Goal: Task Accomplishment & Management: Manage account settings

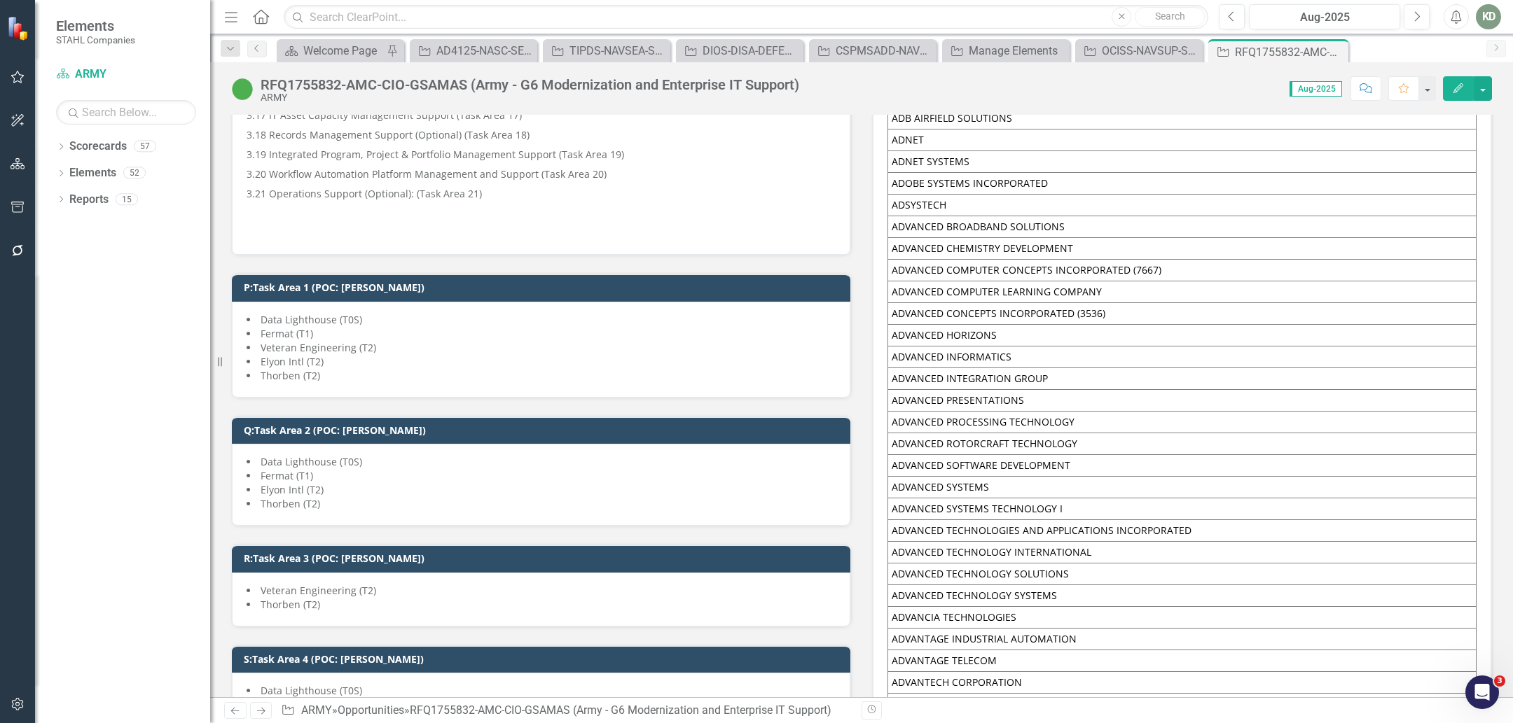
scroll to position [2267, 0]
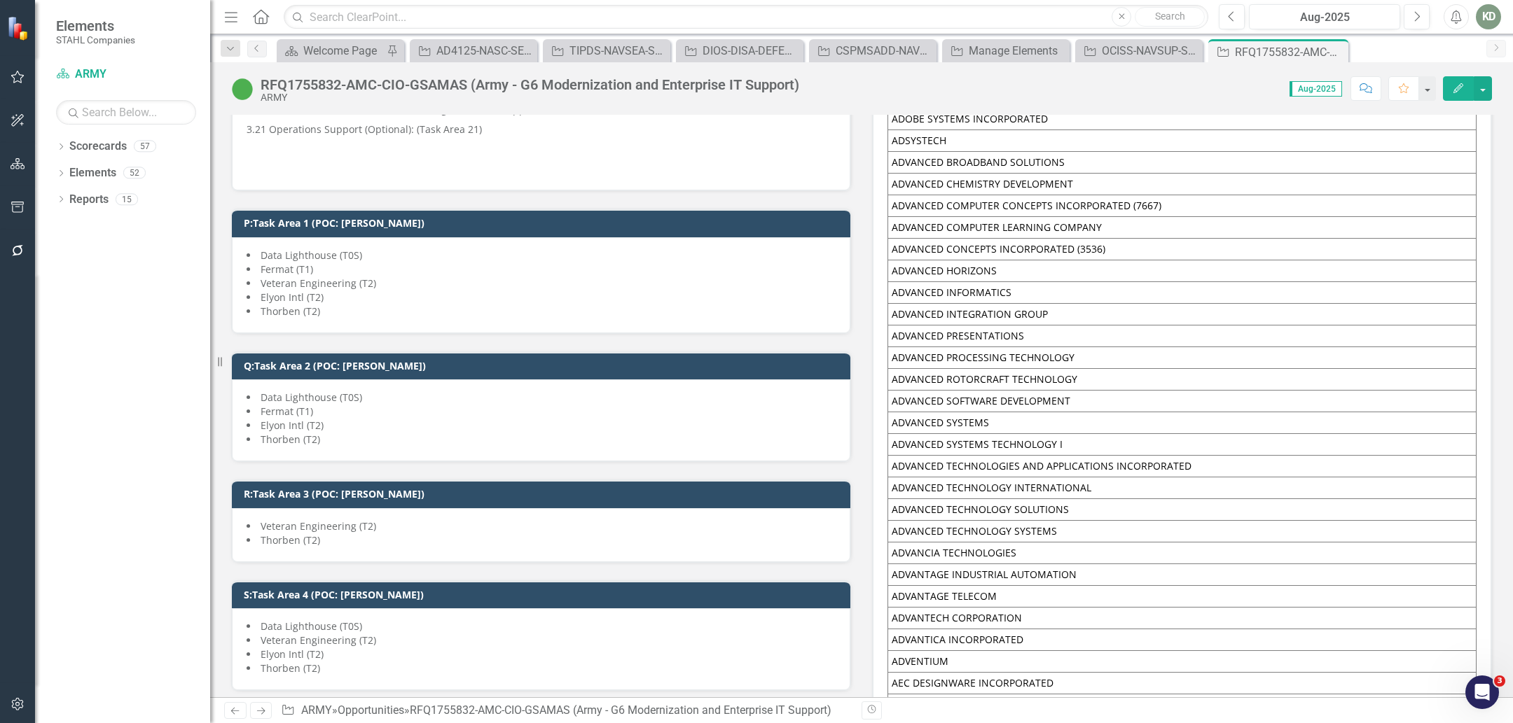
click at [452, 291] on li "Elyon Intl (T2)" at bounding box center [540, 298] width 589 height 14
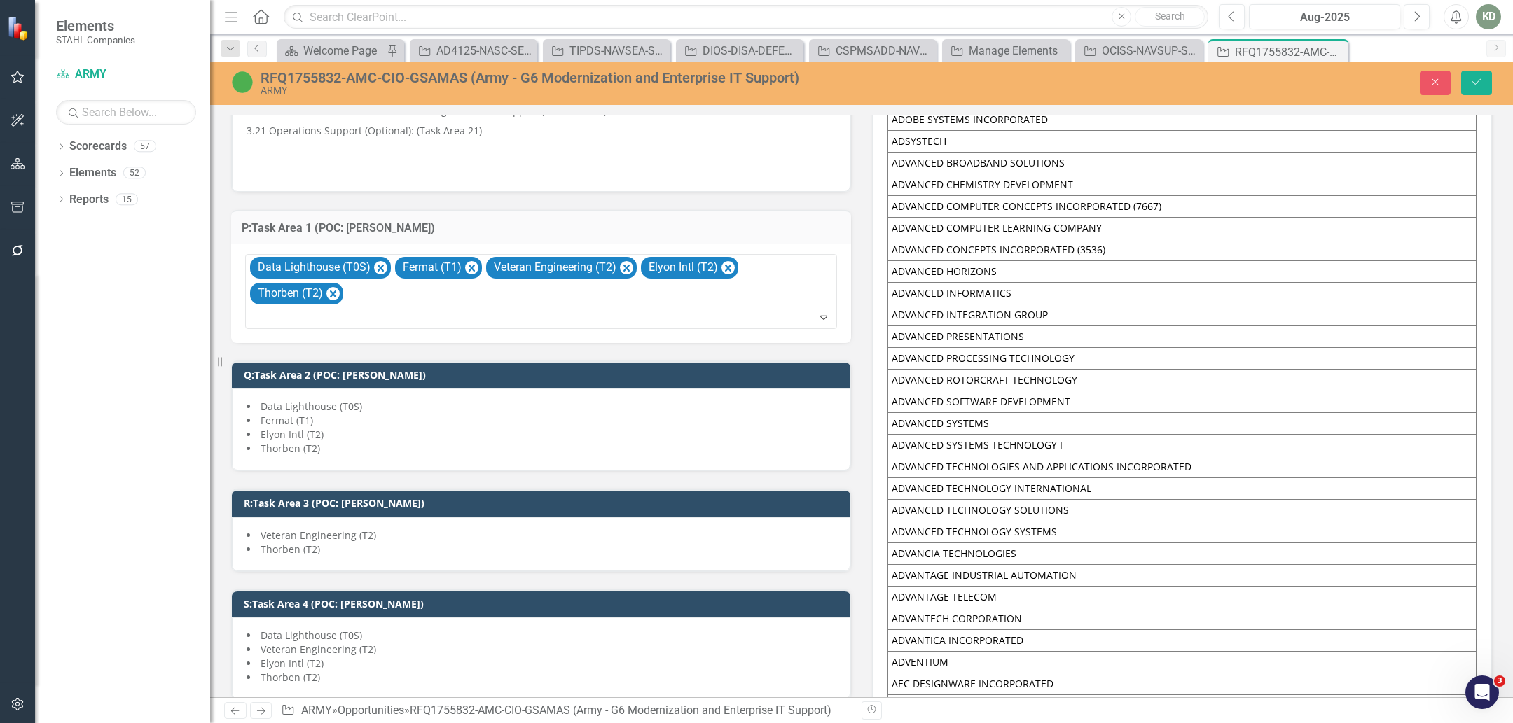
click at [452, 289] on div "Data Lighthouse (T0S) Fermat (T1) Veteran Engineering (T2) Elyon Intl (T2) Thor…" at bounding box center [542, 292] width 588 height 74
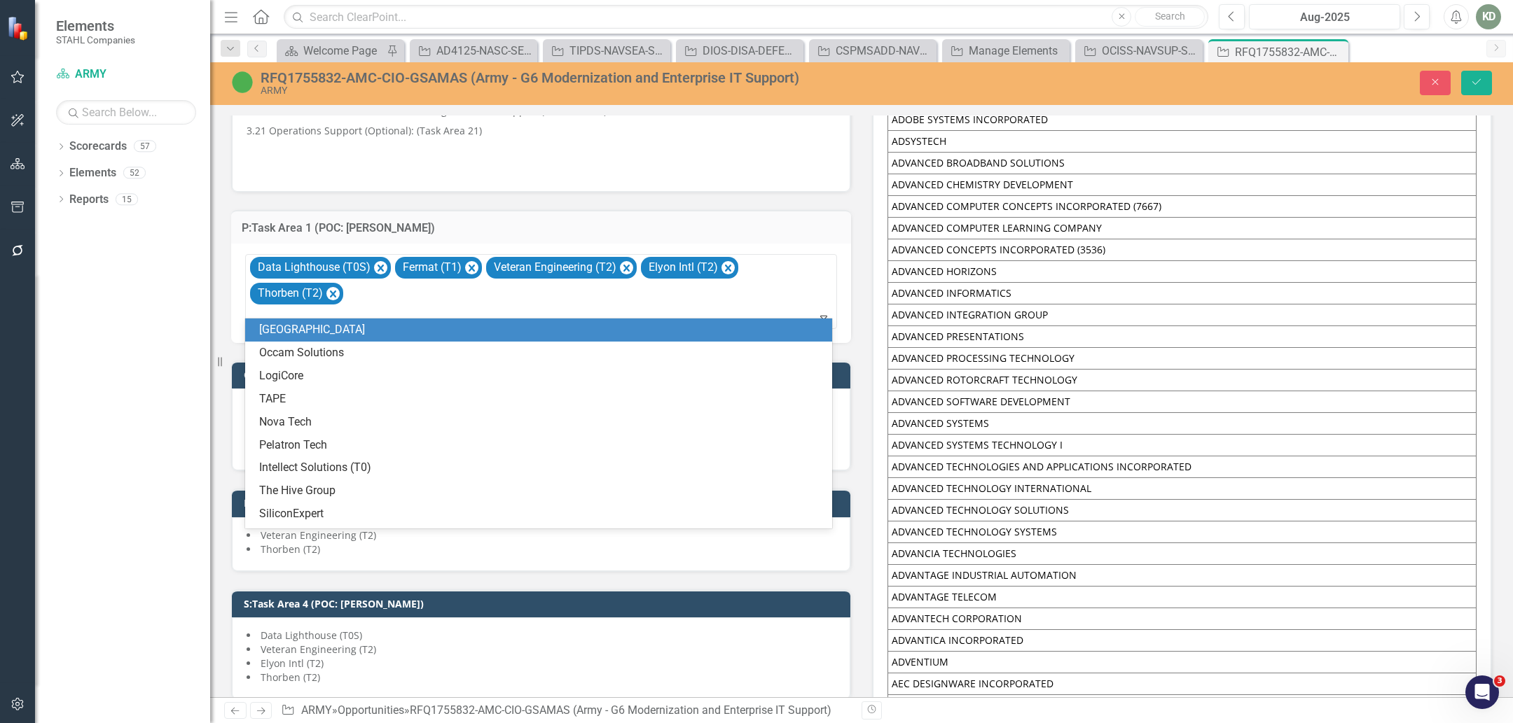
click at [216, 285] on div "Resize" at bounding box center [215, 361] width 11 height 723
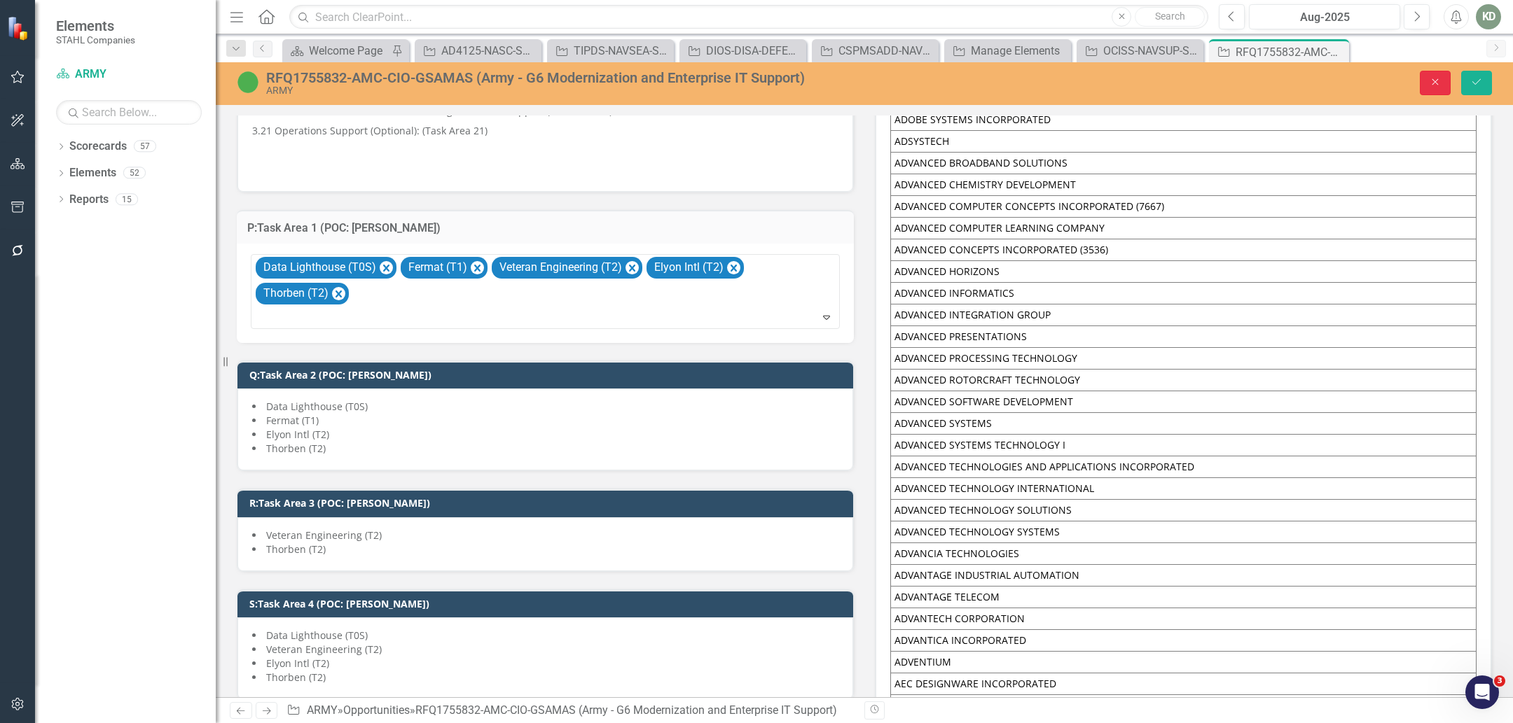
click at [1430, 90] on button "Close" at bounding box center [1434, 83] width 31 height 25
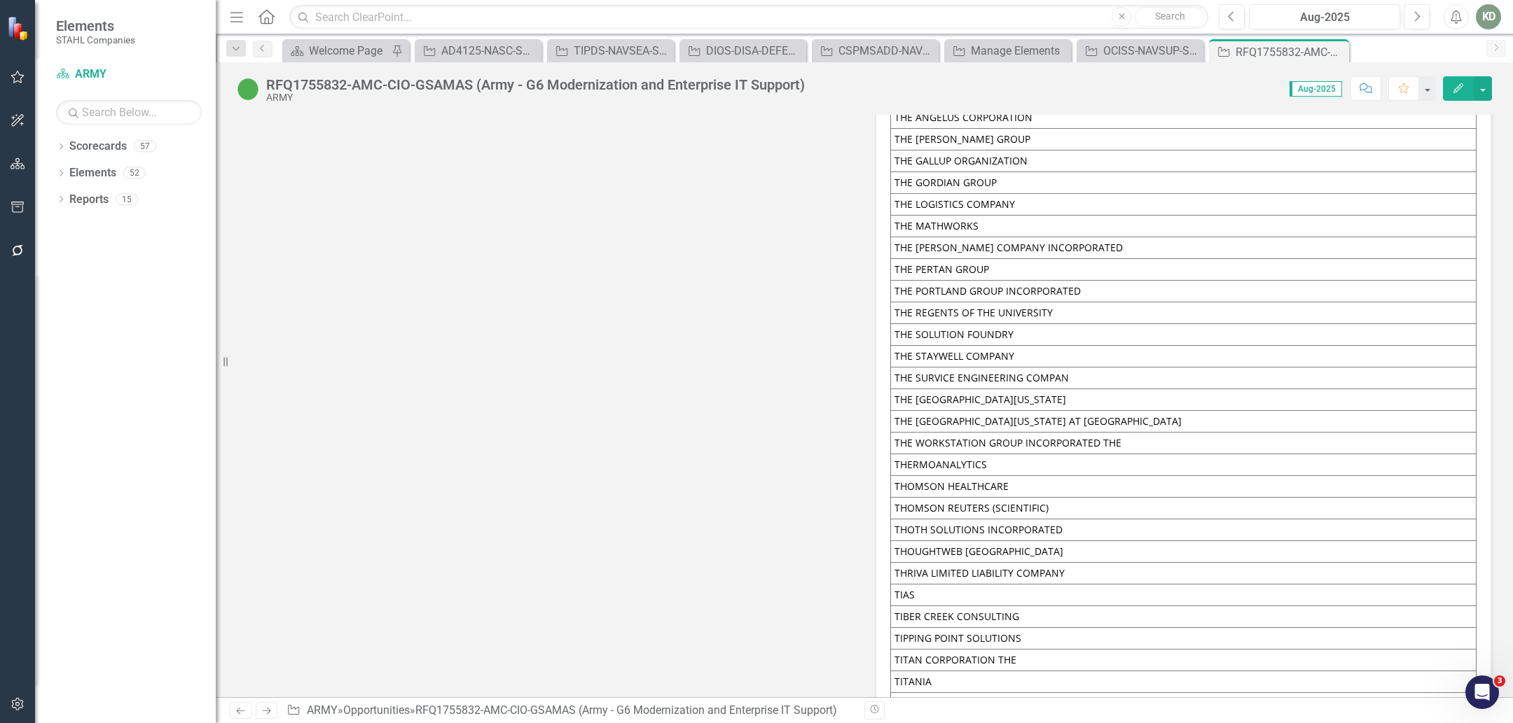
scroll to position [51324, 0]
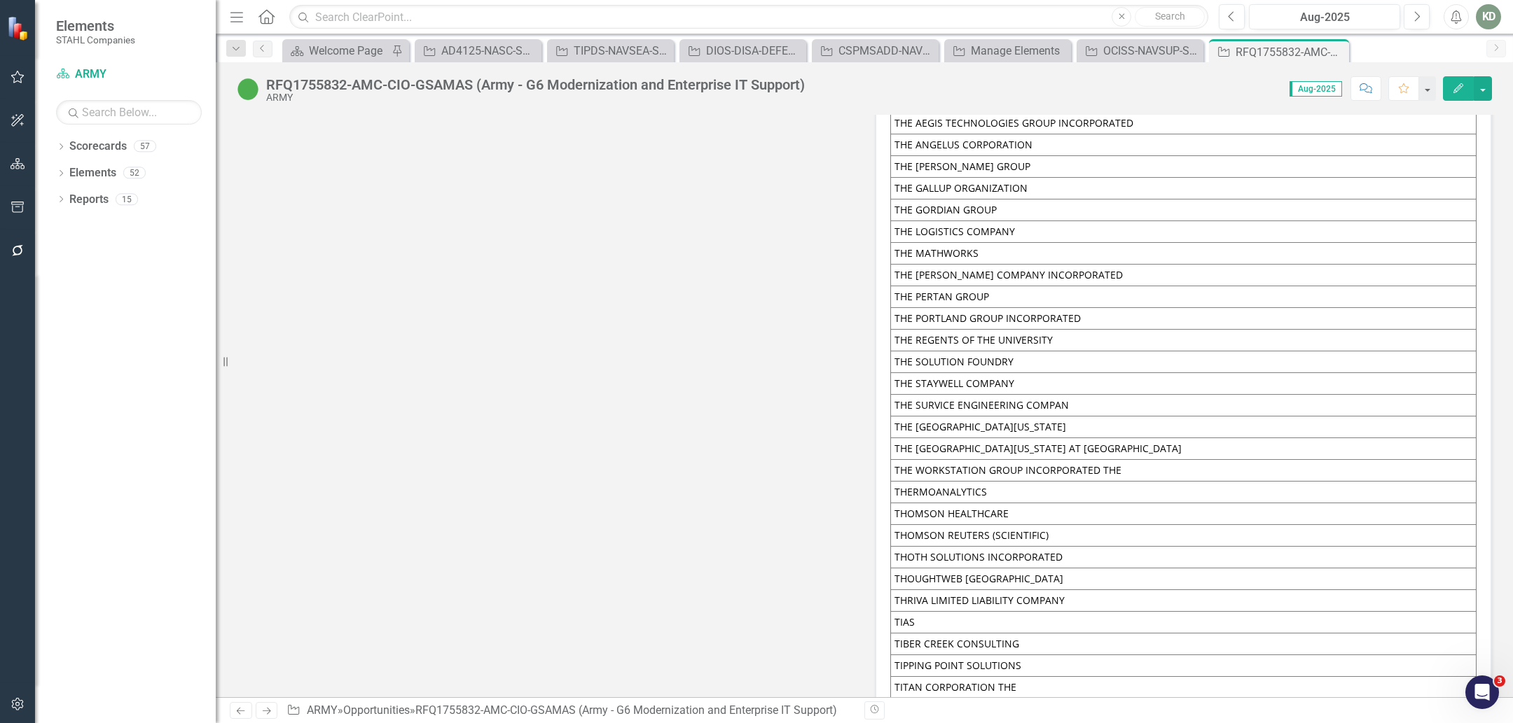
click at [1031, 633] on td "TIBER CREEK CONSULTING" at bounding box center [1183, 644] width 585 height 22
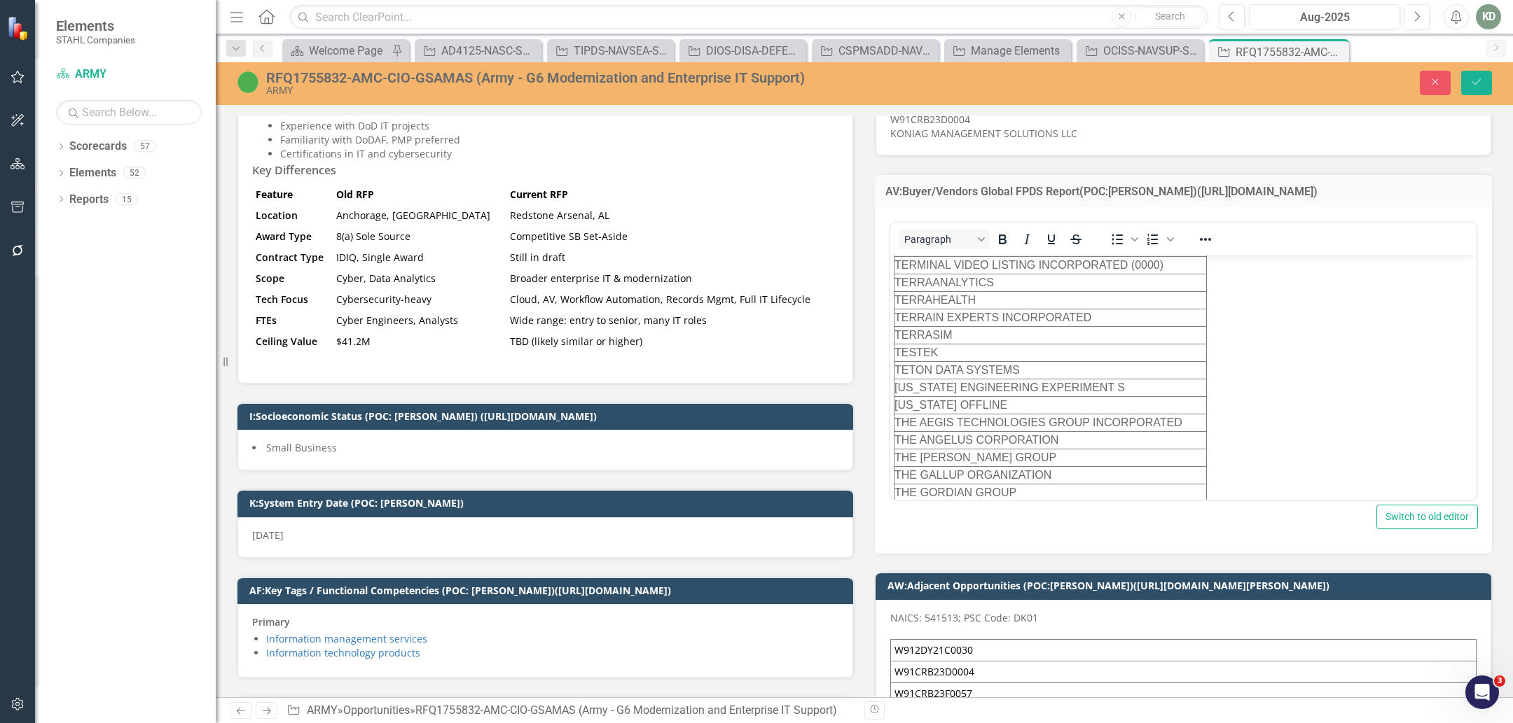
scroll to position [41374, 0]
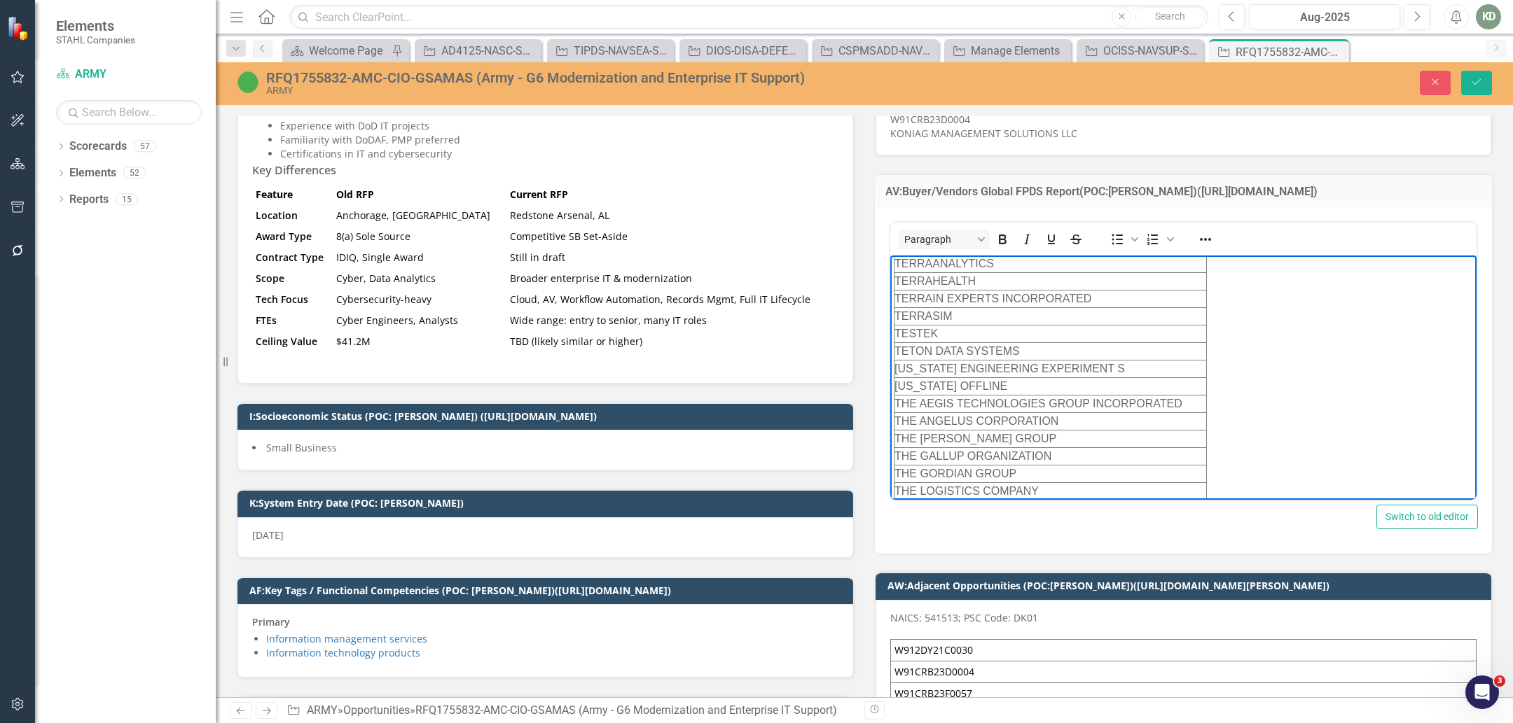
drag, startPoint x: 1057, startPoint y: 307, endPoint x: 2020, endPoint y: 522, distance: 987.4
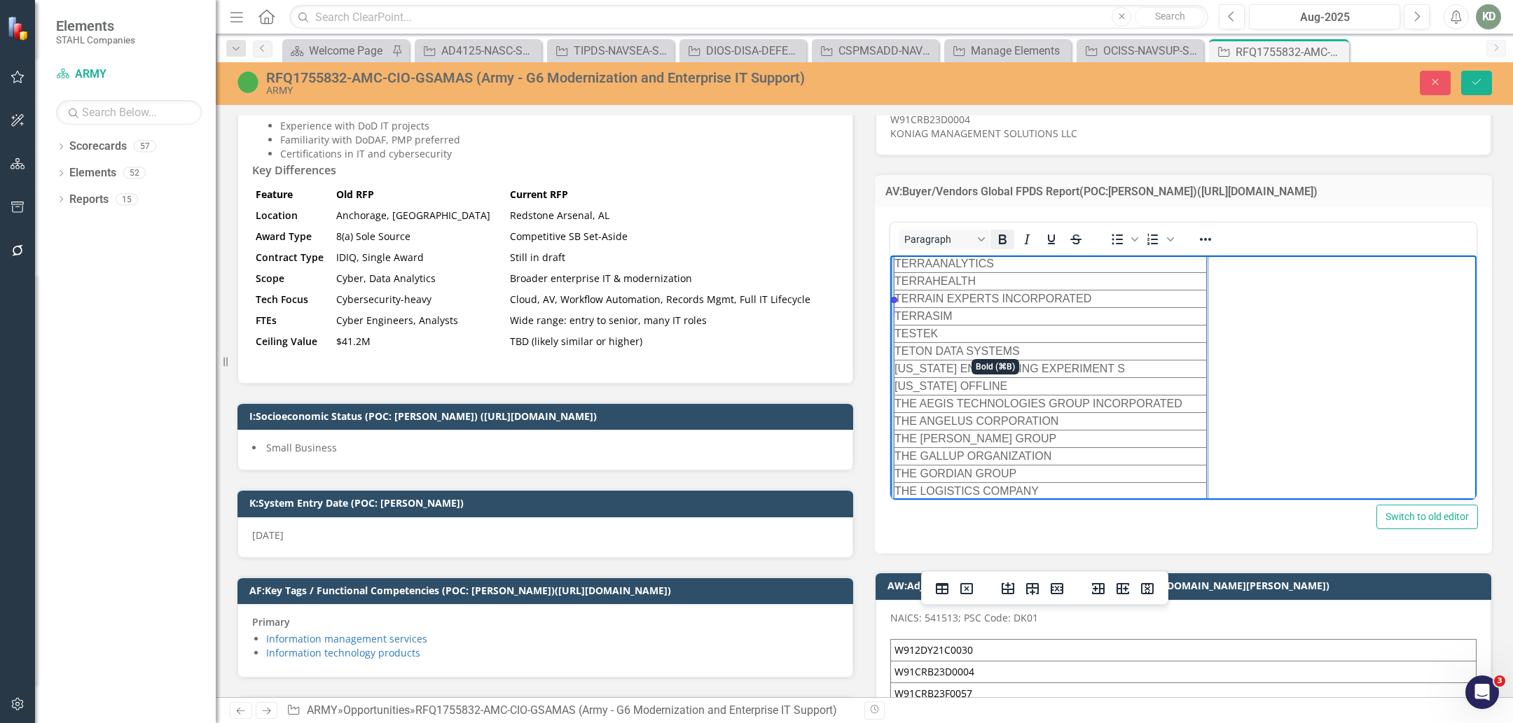
drag, startPoint x: 1008, startPoint y: 233, endPoint x: 992, endPoint y: 236, distance: 17.0
click at [992, 236] on div "Paragraph" at bounding box center [993, 238] width 207 height 27
click at [994, 236] on icon "Bold" at bounding box center [1002, 239] width 17 height 17
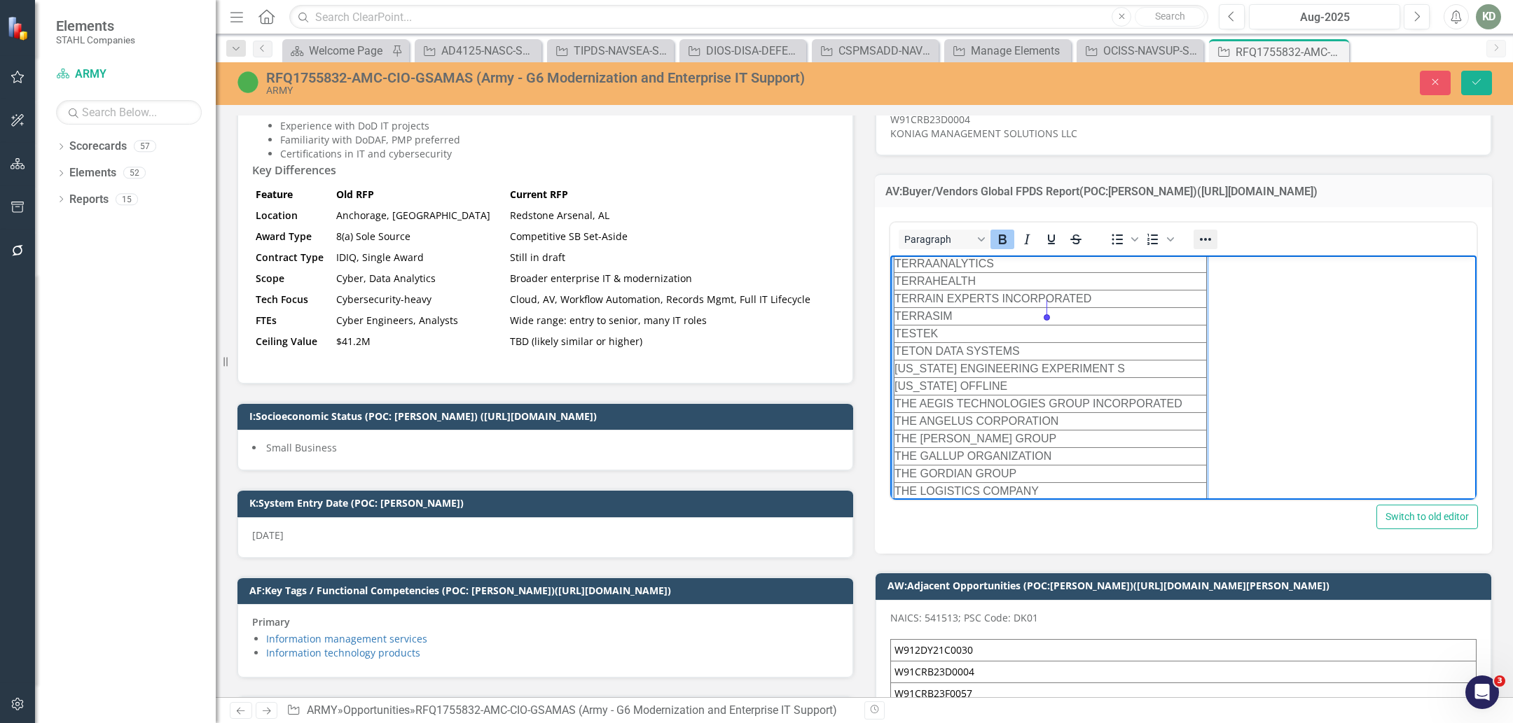
click at [1202, 231] on icon "Reveal or hide additional toolbar items" at bounding box center [1205, 239] width 17 height 17
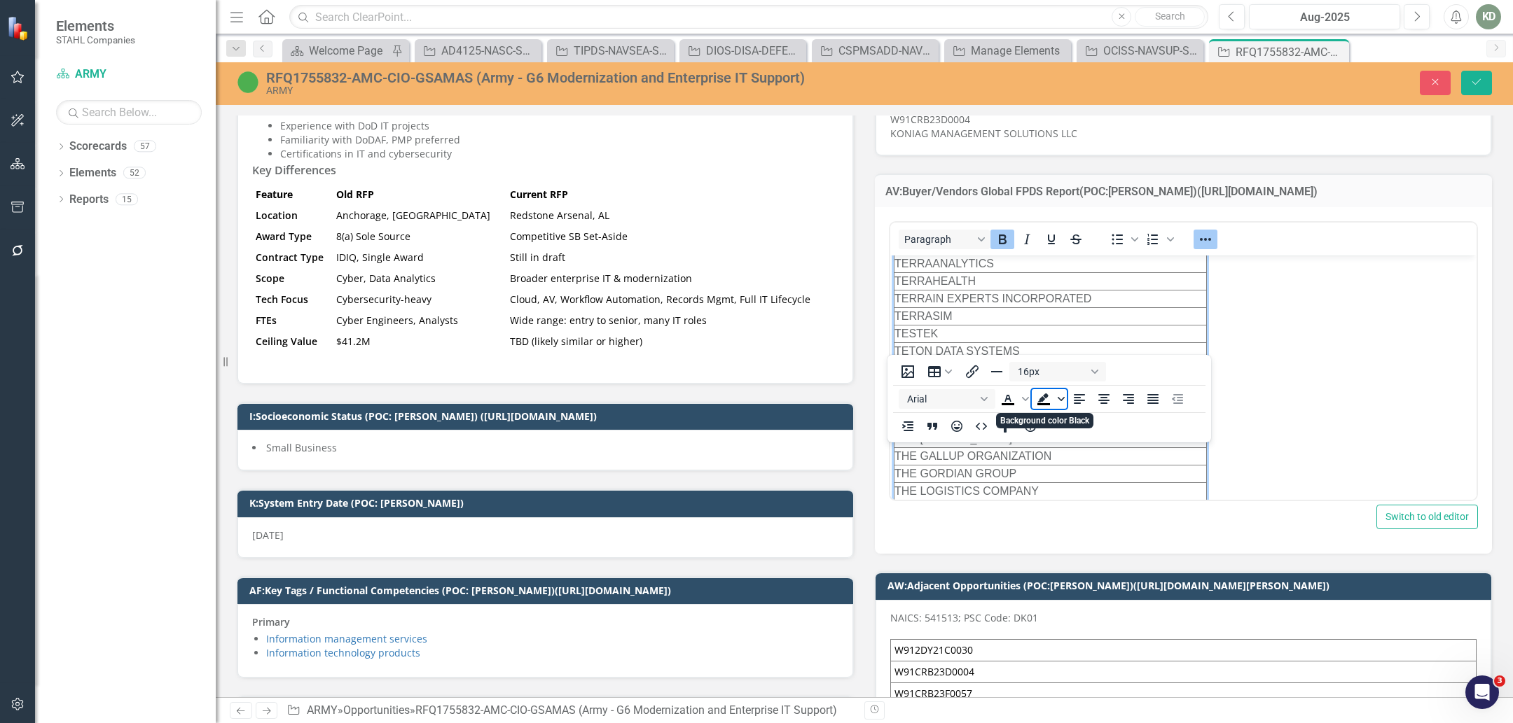
click at [1060, 396] on icon "Background color Black" at bounding box center [1060, 399] width 7 height 7
drag, startPoint x: 1043, startPoint y: 329, endPoint x: 164, endPoint y: 88, distance: 911.3
click at [1043, 433] on div "Green" at bounding box center [1042, 441] width 17 height 17
click at [1476, 83] on icon "submit" at bounding box center [1476, 82] width 8 height 6
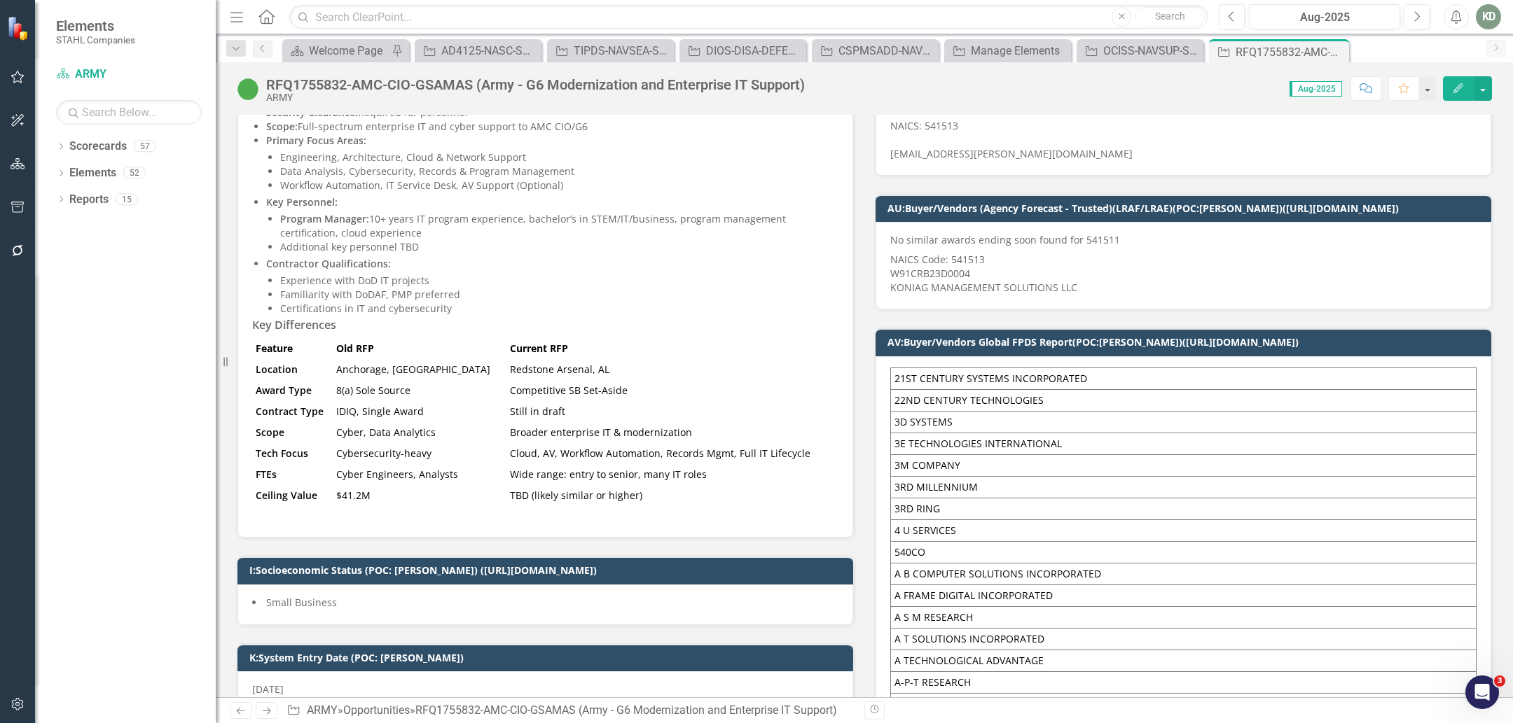
scroll to position [628, 0]
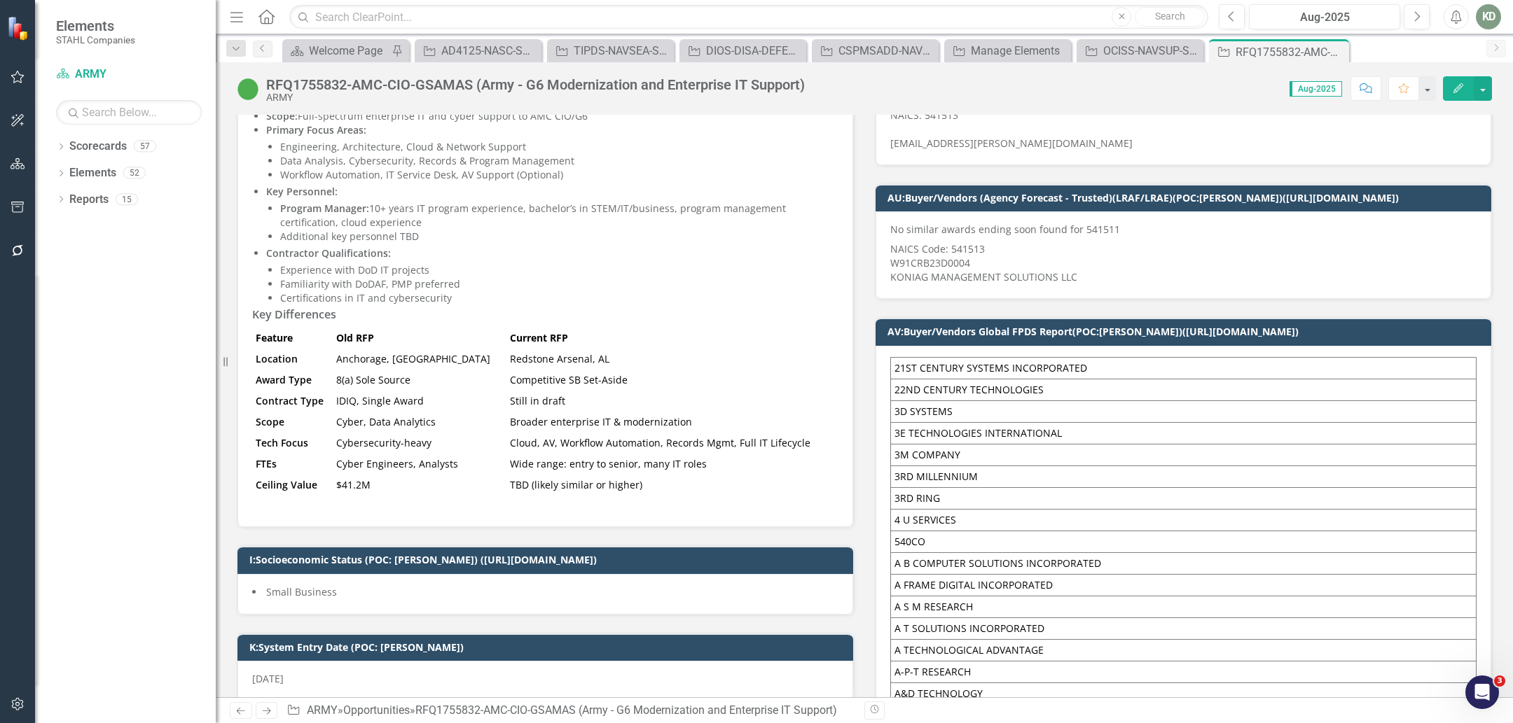
click at [989, 413] on td "3D SYSTEMS" at bounding box center [1183, 412] width 585 height 22
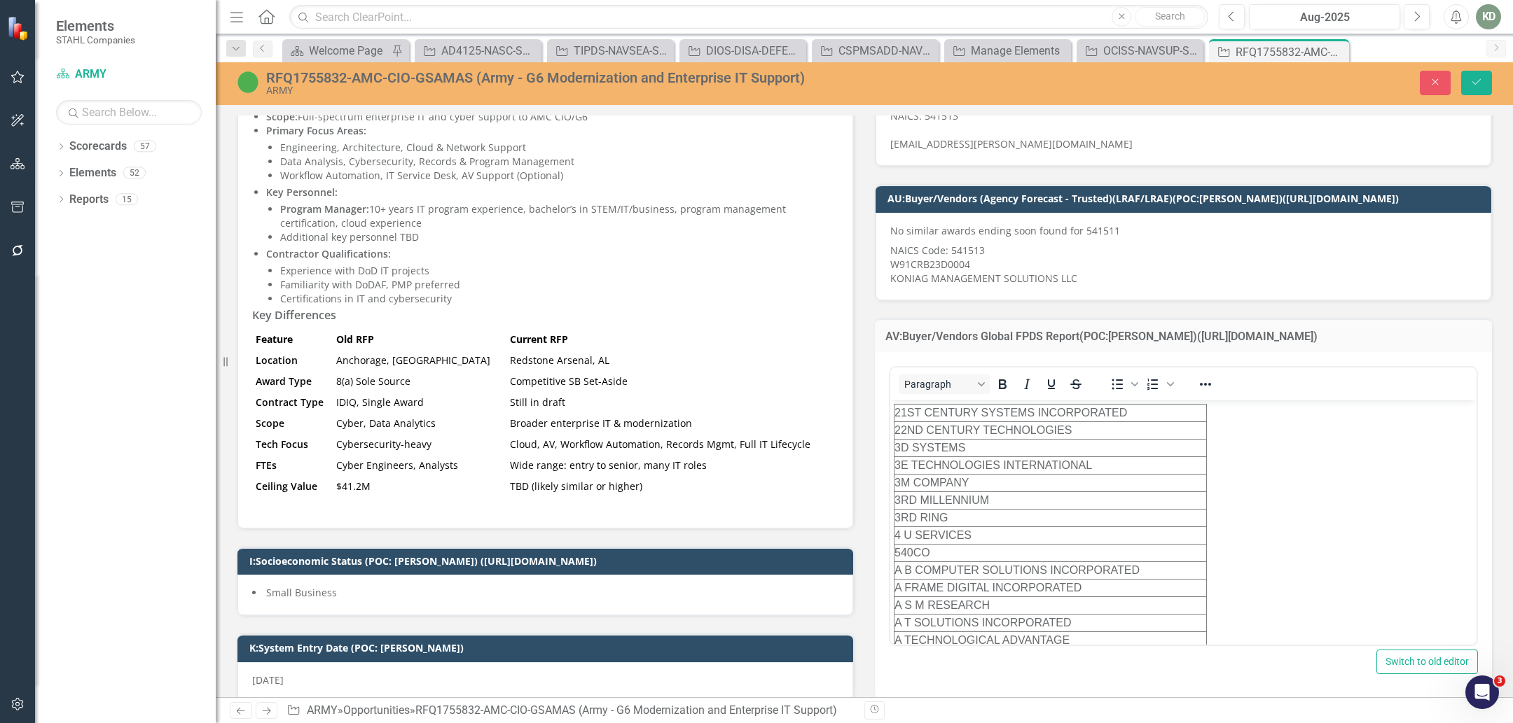
scroll to position [0, 0]
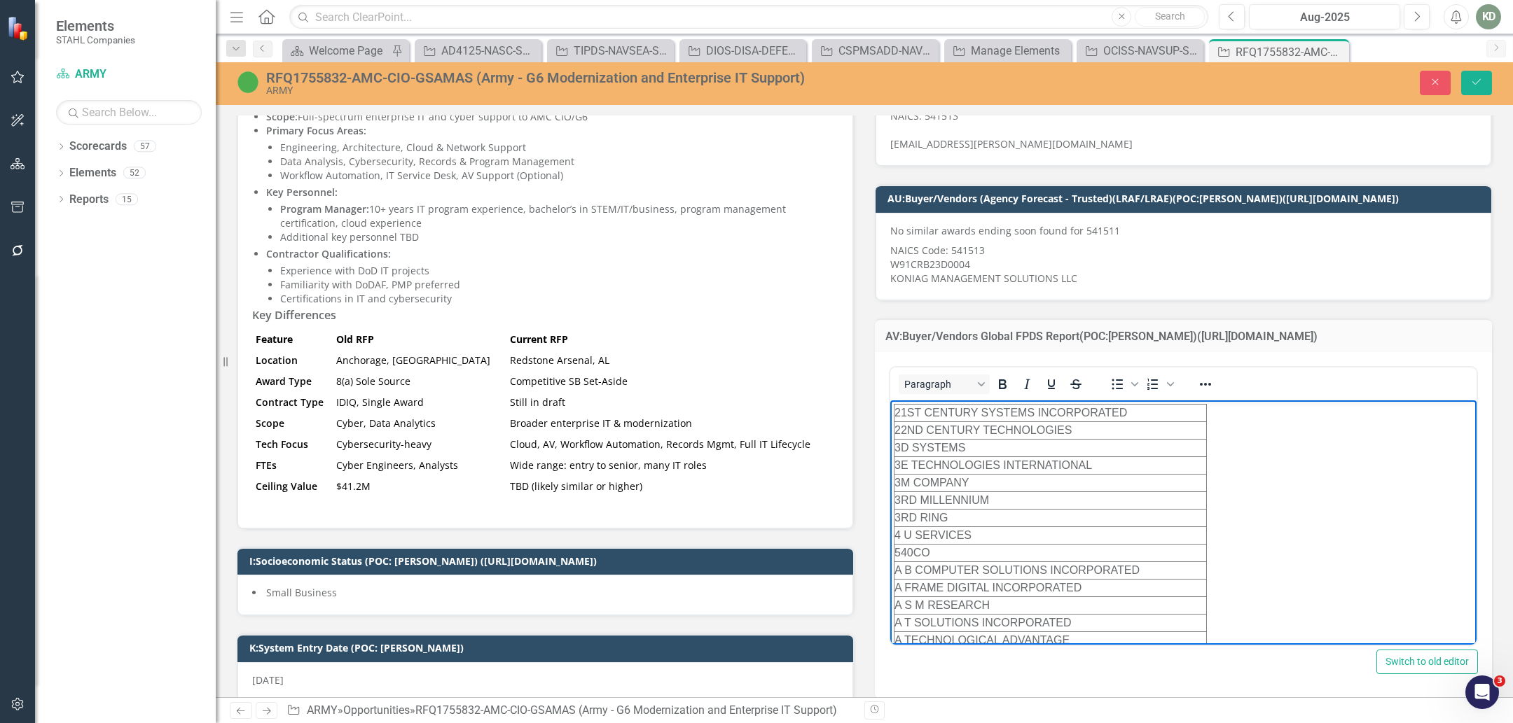
click at [927, 442] on td "3D SYSTEMS" at bounding box center [1050, 449] width 312 height 18
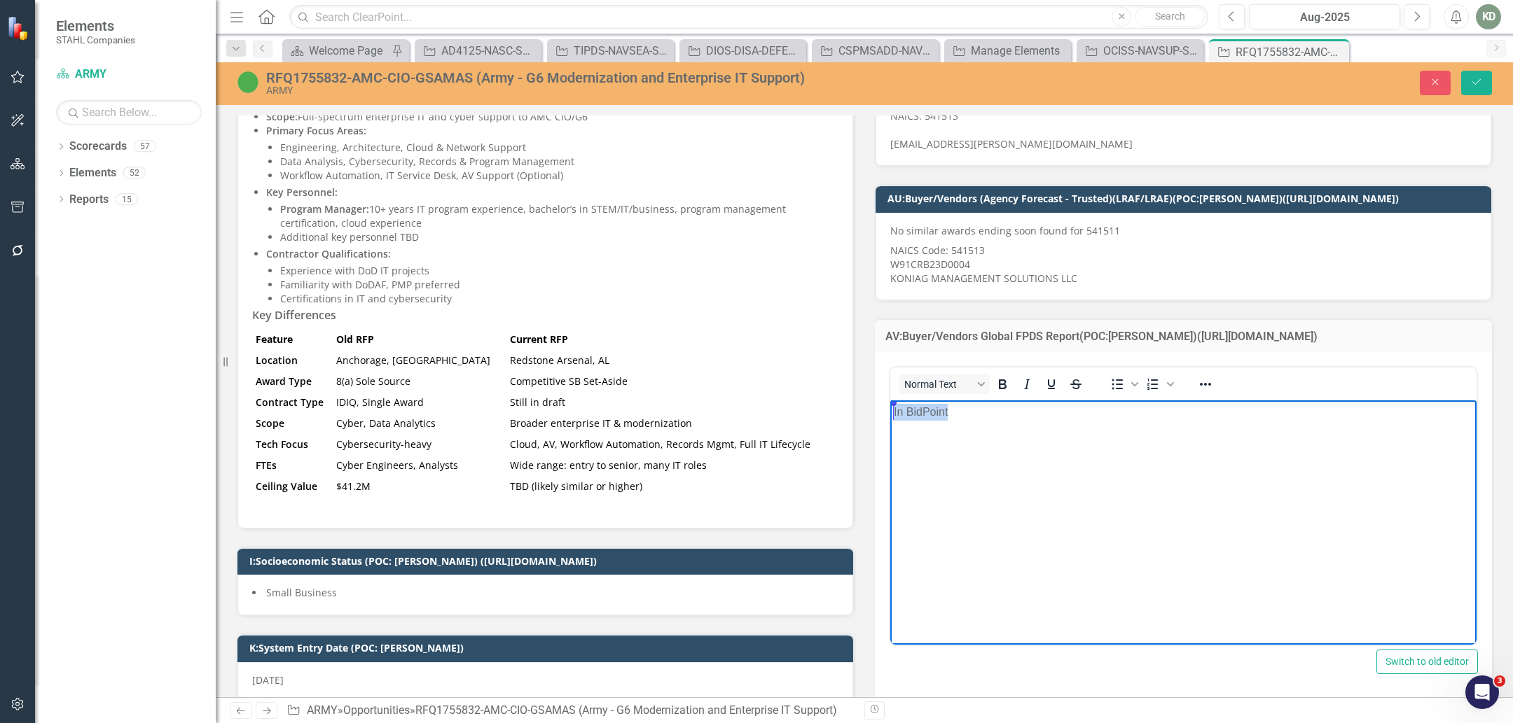
drag, startPoint x: 996, startPoint y: 422, endPoint x: 845, endPoint y: 408, distance: 152.6
click at [890, 408] on html "In BidPoint Open AI Tools" at bounding box center [1183, 506] width 586 height 210
click at [1198, 379] on icon "Reveal or hide additional toolbar items" at bounding box center [1205, 384] width 17 height 17
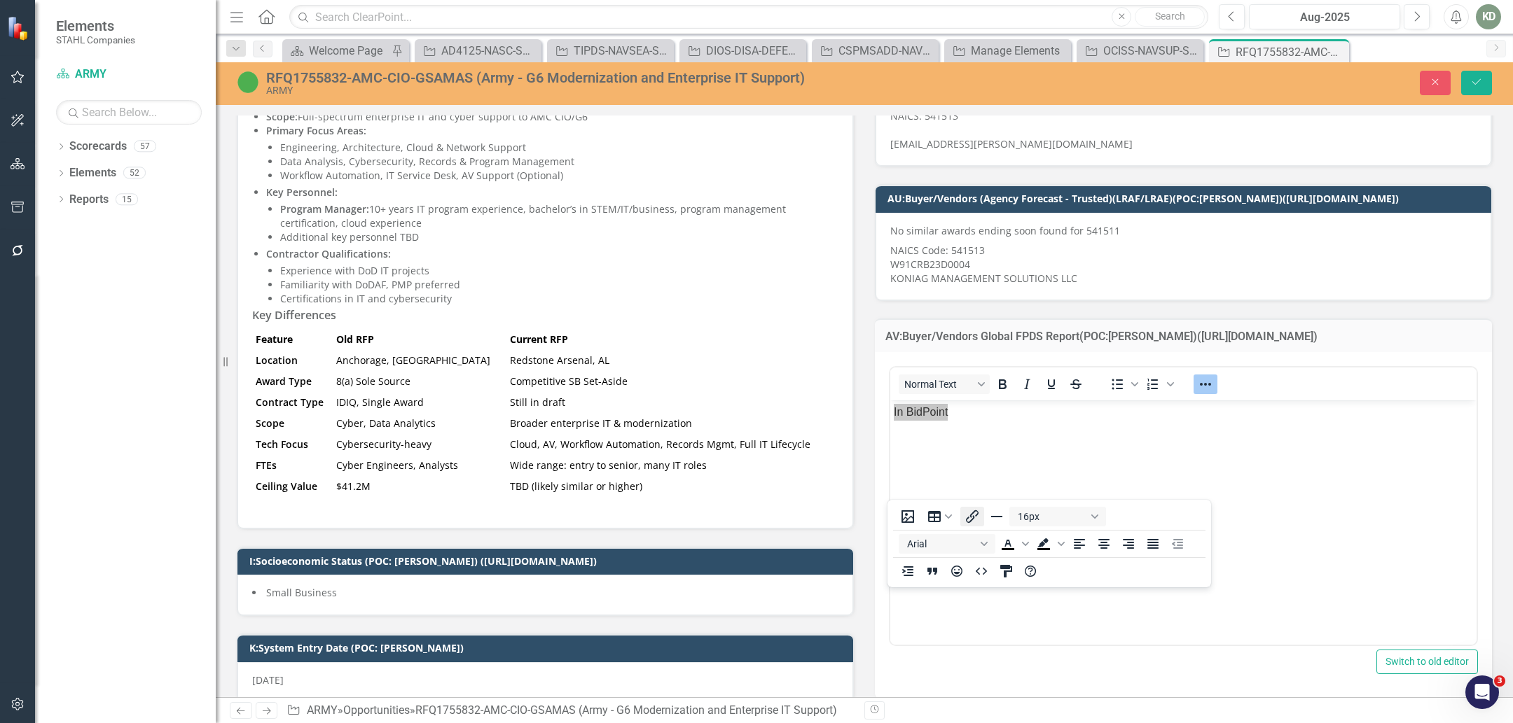
click at [978, 508] on icon "Insert/edit link" at bounding box center [972, 516] width 17 height 17
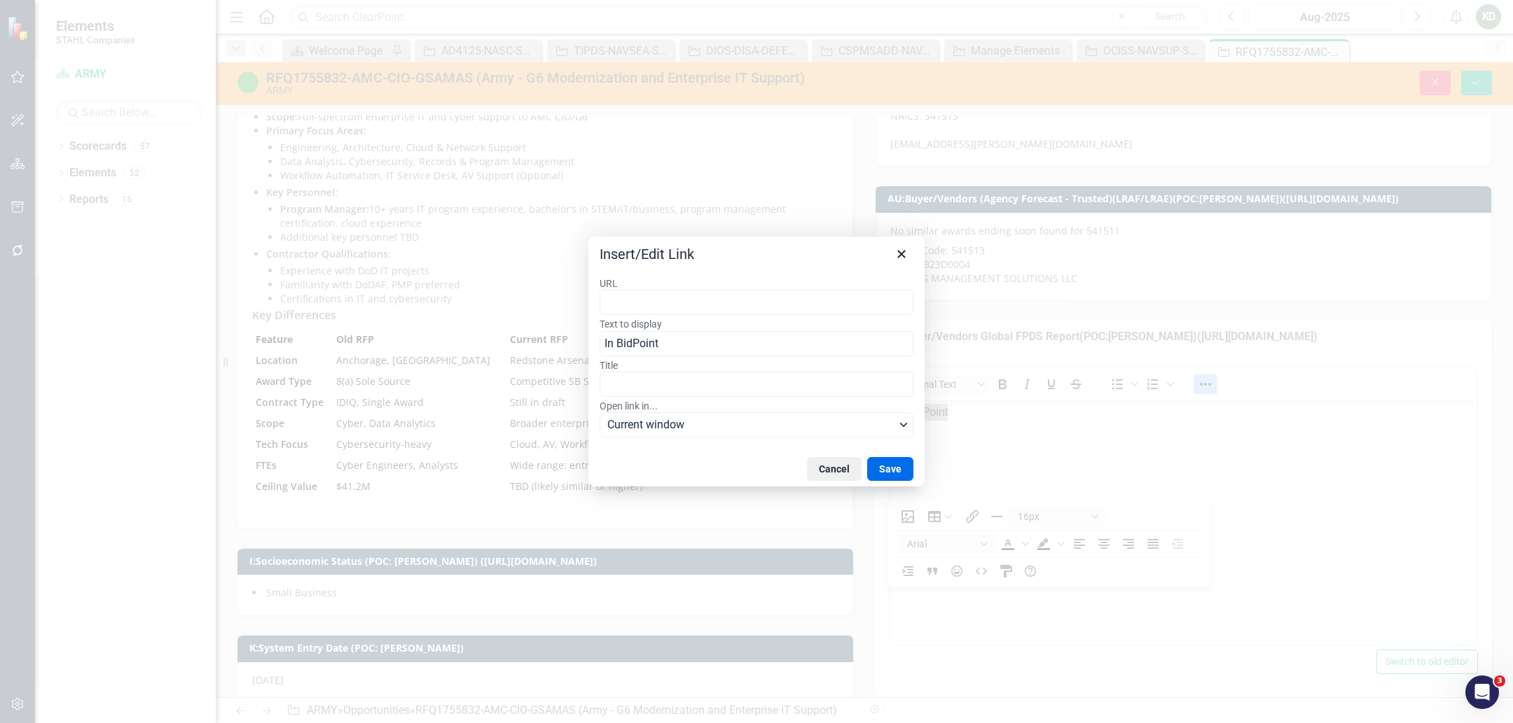
type input "https://bidpoint.stahl-companies.com/index.html?action=7009749EBE31AE32A030E753…"
click at [896, 469] on button "Save" at bounding box center [890, 469] width 46 height 24
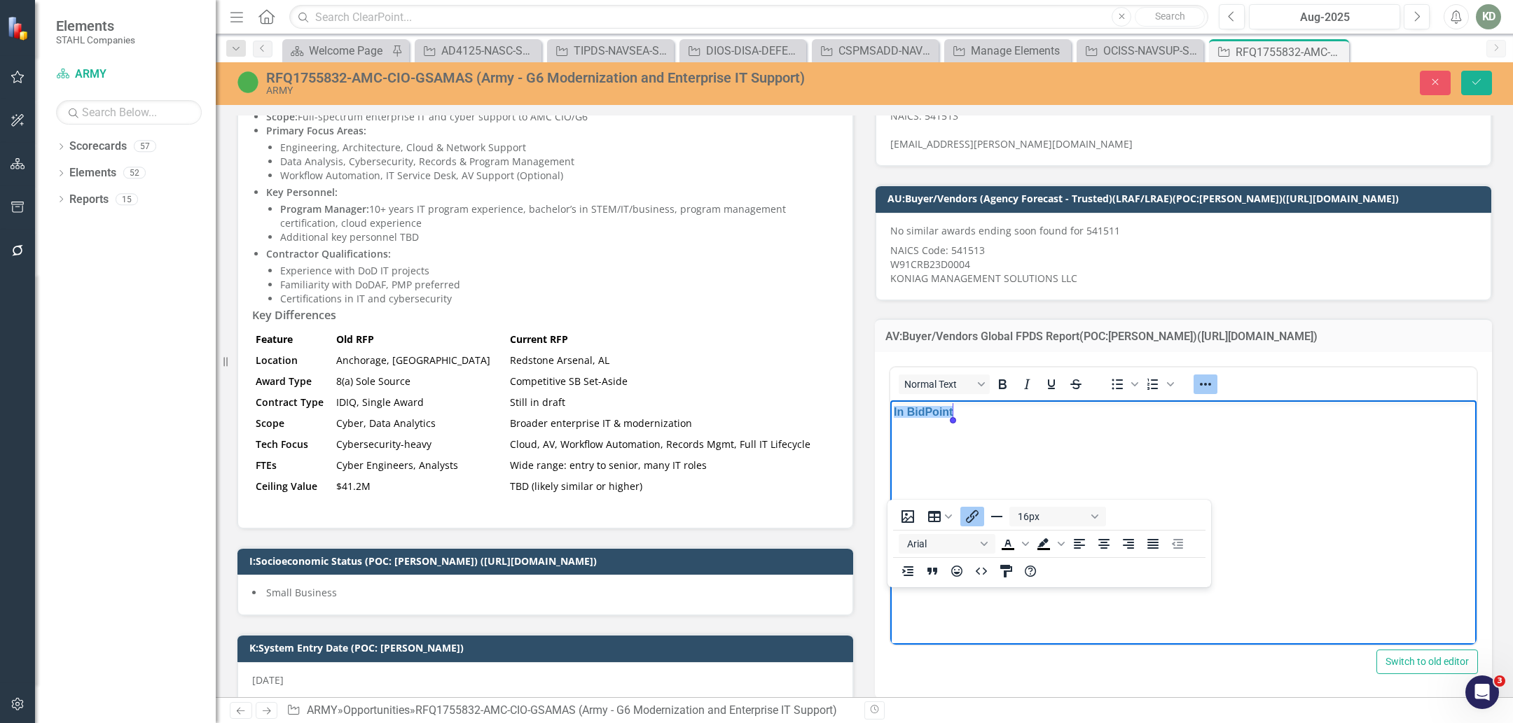
click at [1034, 537] on body "In BidPoint" at bounding box center [1183, 506] width 586 height 210
click at [1193, 375] on button "Reveal or hide additional toolbar items" at bounding box center [1205, 385] width 24 height 20
drag, startPoint x: 1132, startPoint y: 496, endPoint x: 2321, endPoint y: 630, distance: 1195.9
click at [1132, 496] on body "In BidPoint" at bounding box center [1183, 506] width 586 height 210
click at [1462, 88] on button "Save" at bounding box center [1476, 83] width 31 height 25
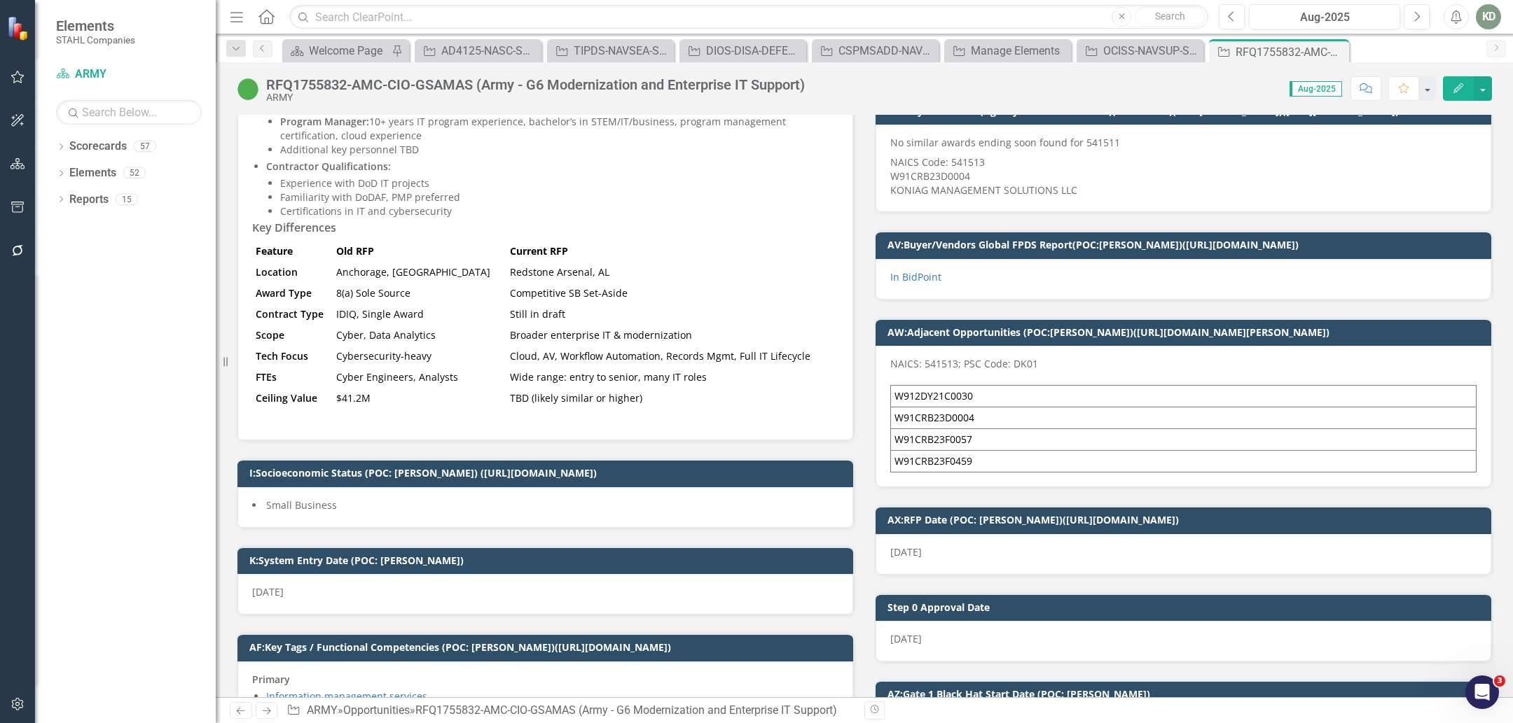
scroll to position [605, 0]
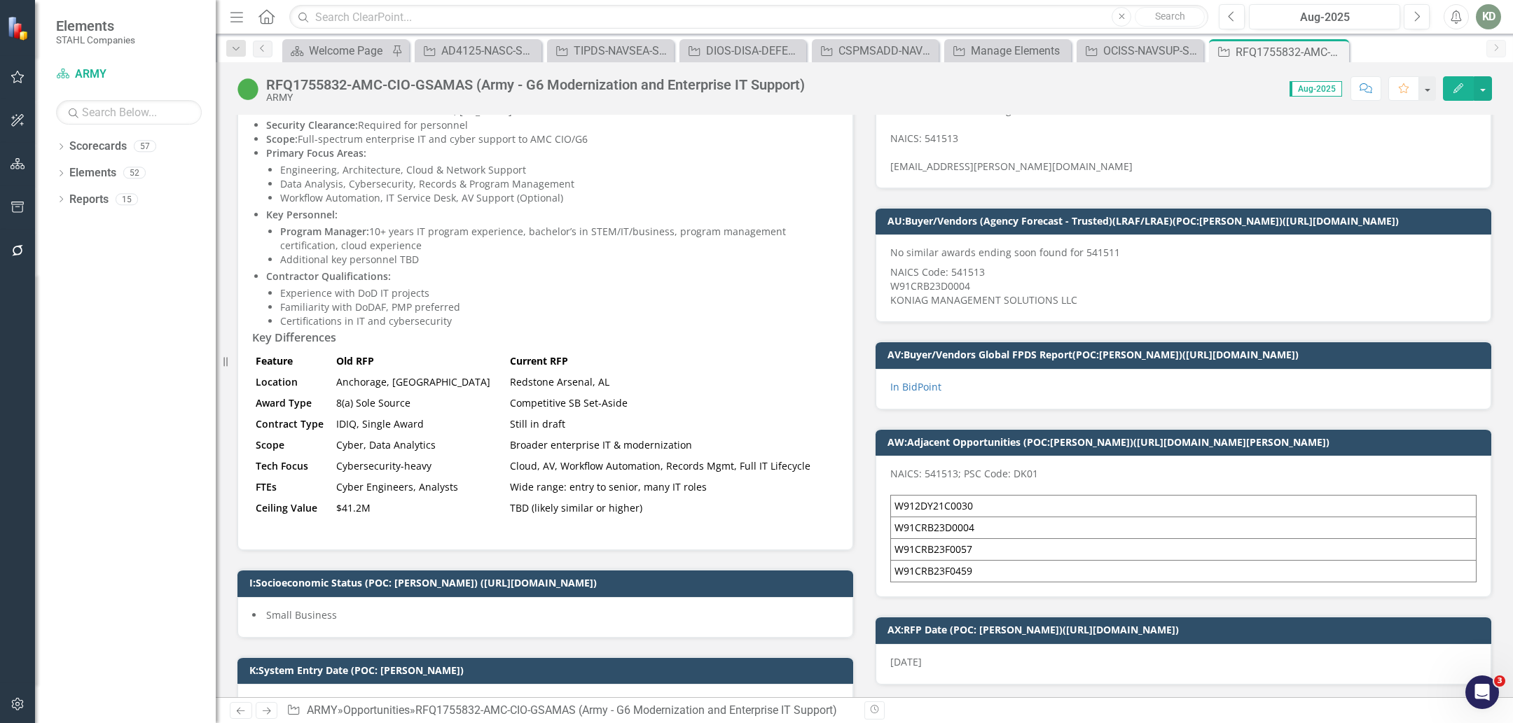
click at [1046, 386] on p "In BidPoint" at bounding box center [1183, 387] width 586 height 14
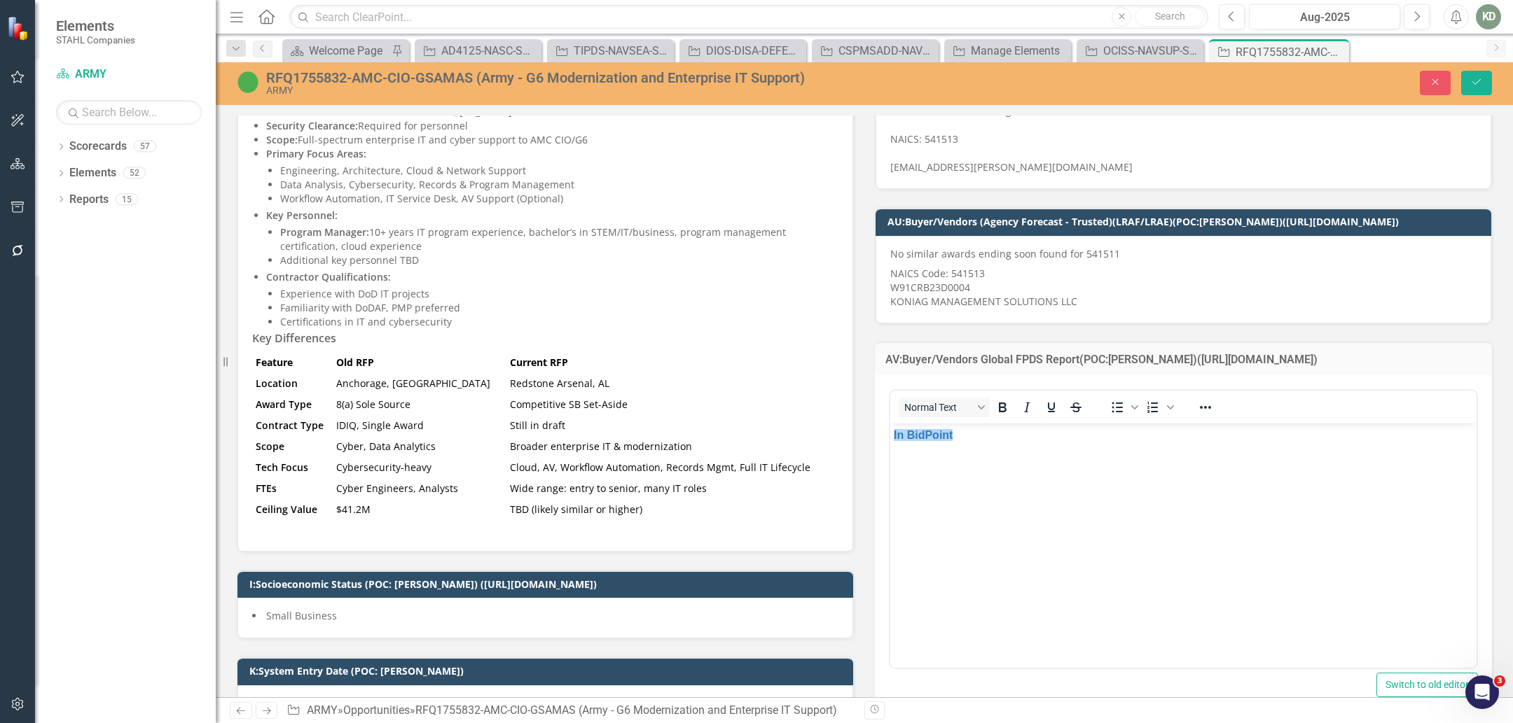
scroll to position [0, 0]
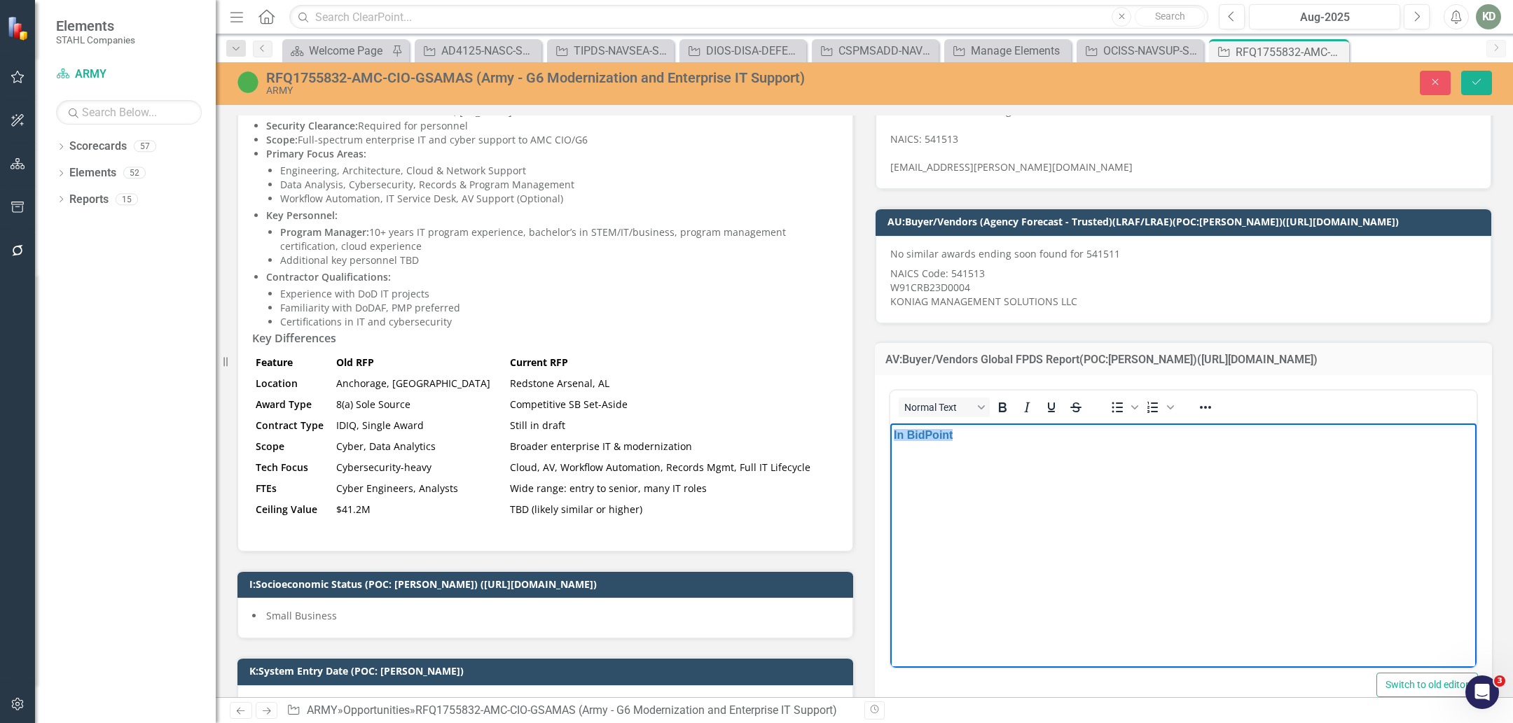
click at [1021, 440] on p "﻿In BidPoint" at bounding box center [1183, 435] width 579 height 17
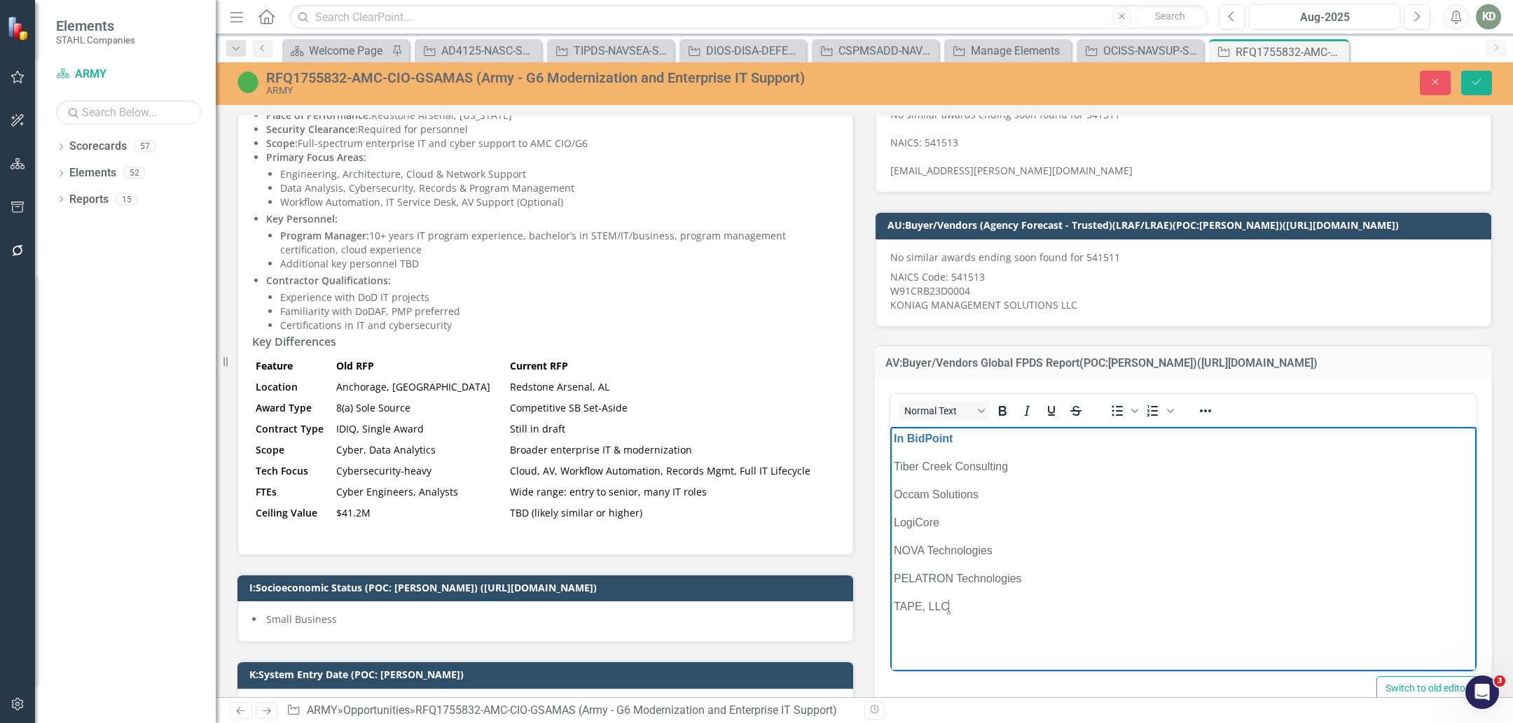
scroll to position [599, 0]
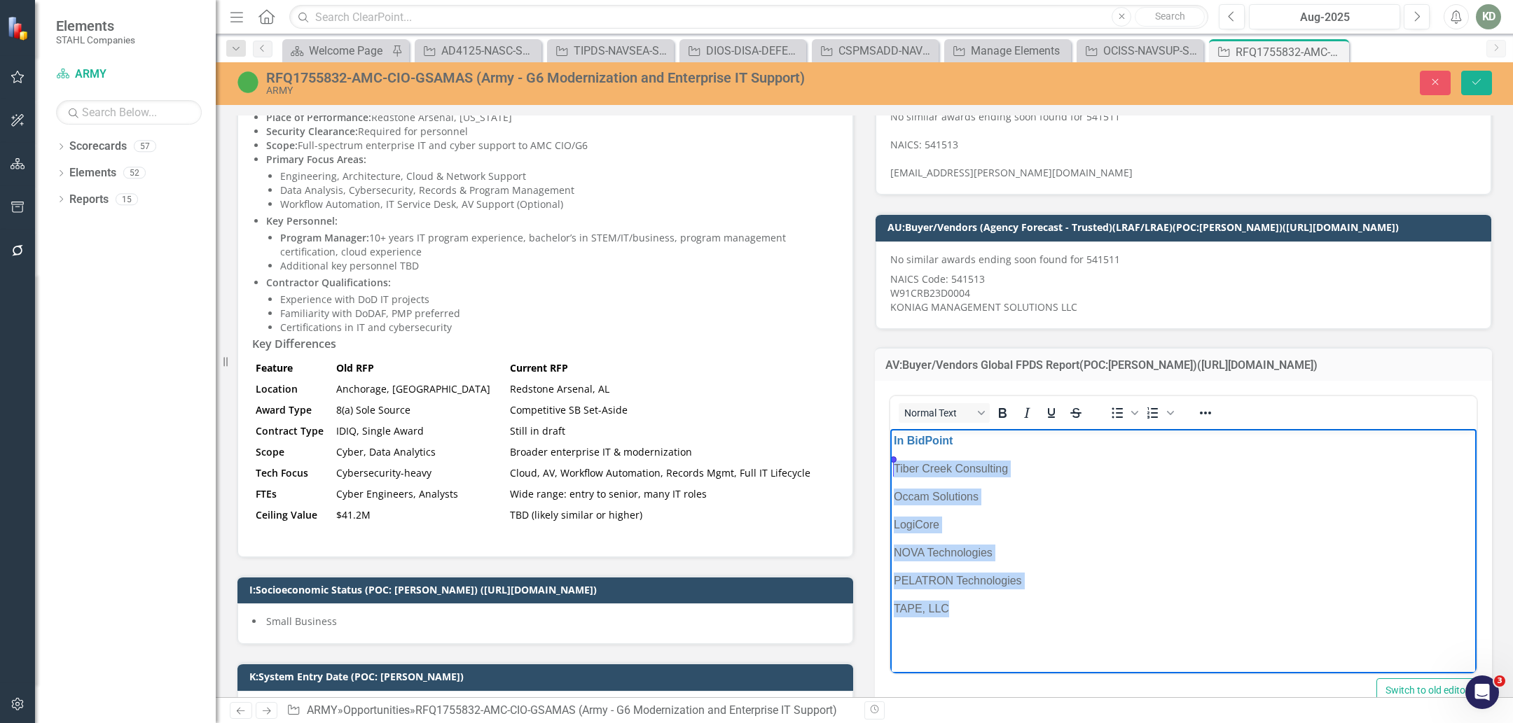
drag, startPoint x: 965, startPoint y: 611, endPoint x: 909, endPoint y: 463, distance: 158.7
click at [890, 465] on html "In BidPoint Tiber Creek Consulting Occam Solutions LogiCore NOVA Technologies P…" at bounding box center [1183, 534] width 586 height 210
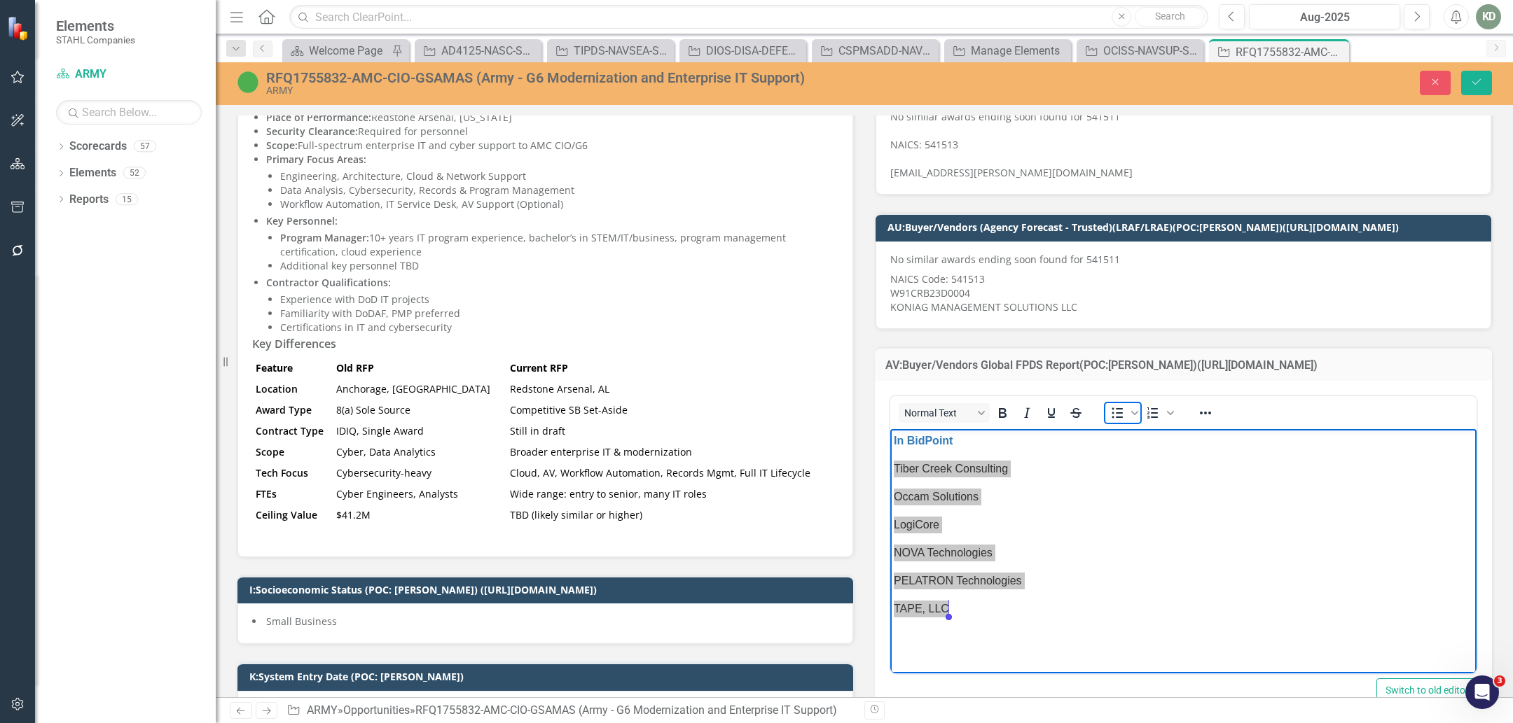
click at [1111, 410] on icon "Bullet list" at bounding box center [1116, 413] width 11 height 11
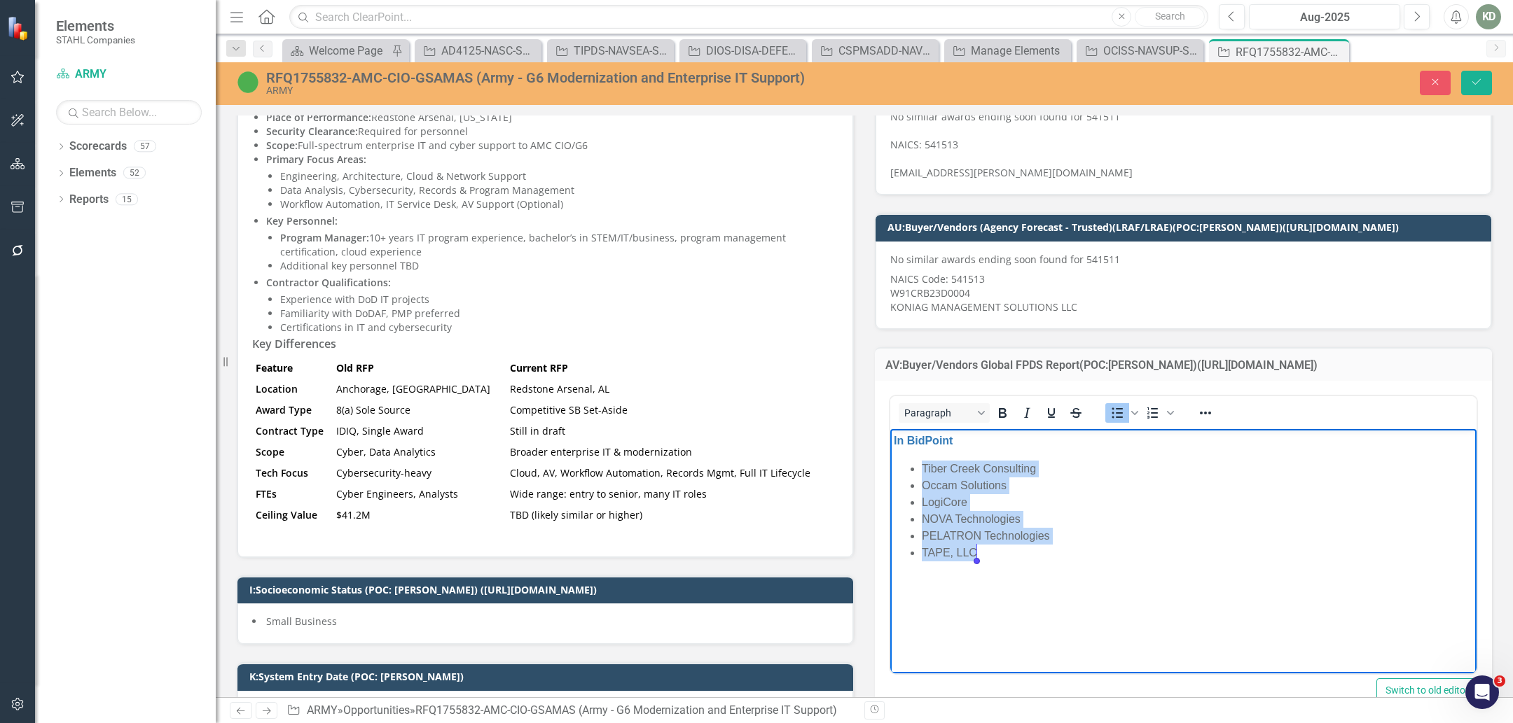
click at [1046, 547] on li "TAPE, LLC" at bounding box center [1197, 553] width 551 height 17
click at [1478, 83] on icon "Save" at bounding box center [1476, 82] width 13 height 10
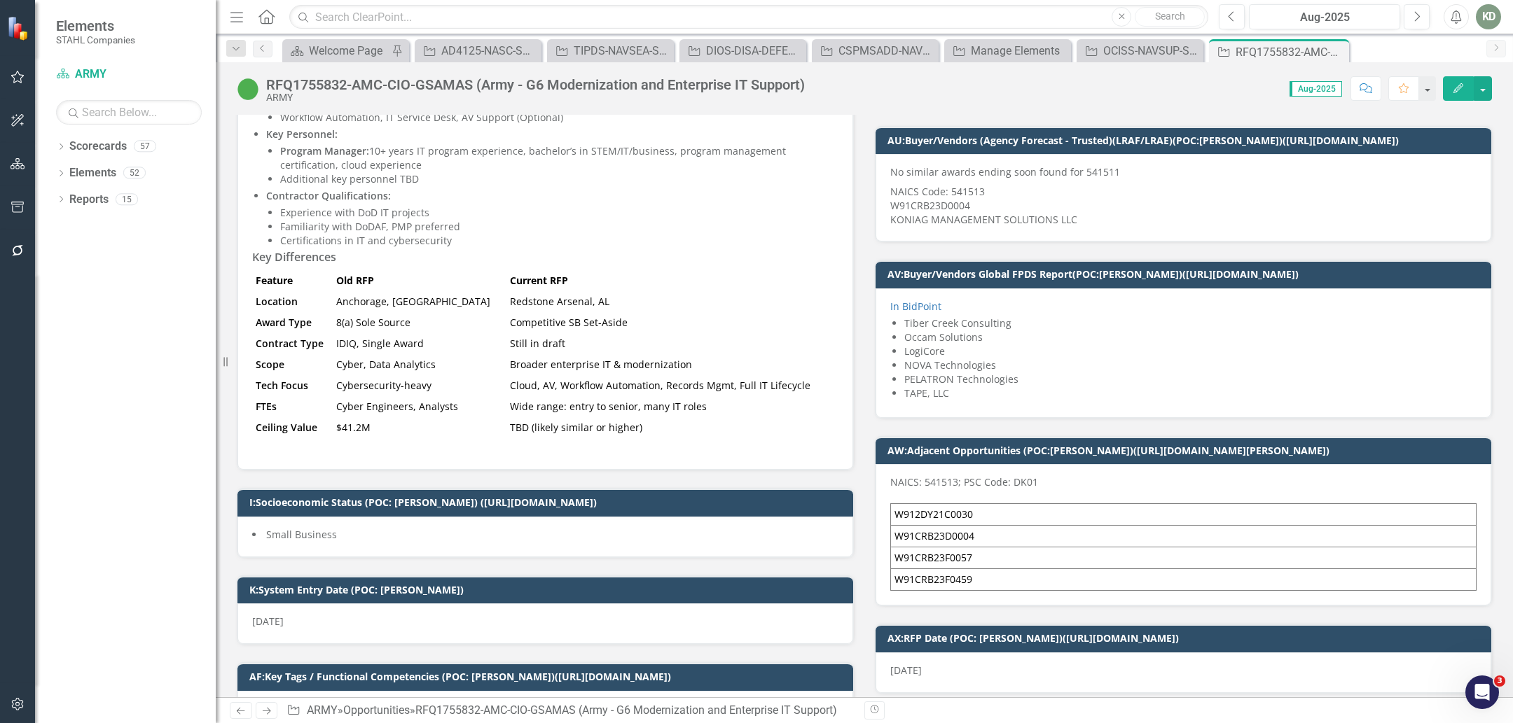
scroll to position [683, 0]
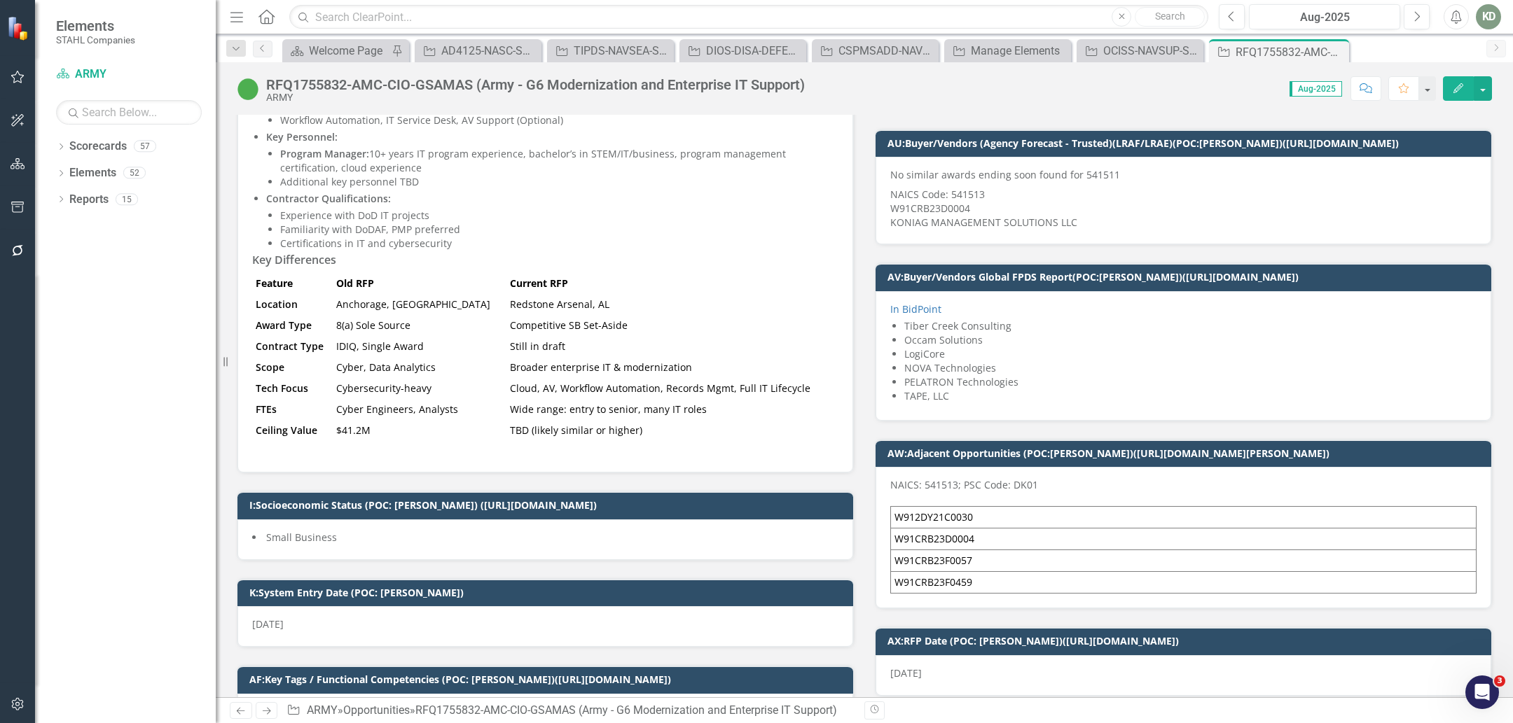
click at [977, 398] on span "In BidPoint Tiber Creek Consulting Occam Solutions LogiCore NOVA Technologies P…" at bounding box center [1183, 355] width 586 height 104
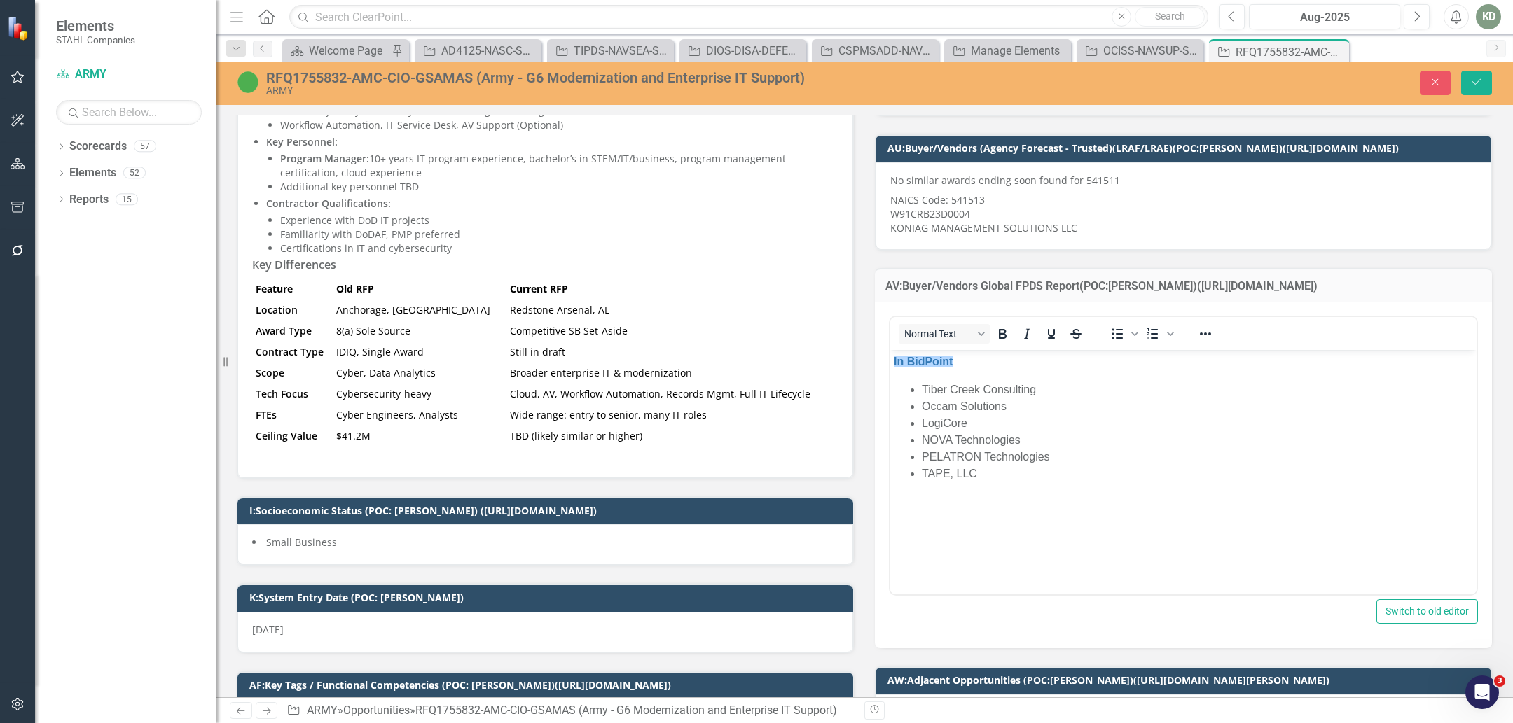
scroll to position [0, 0]
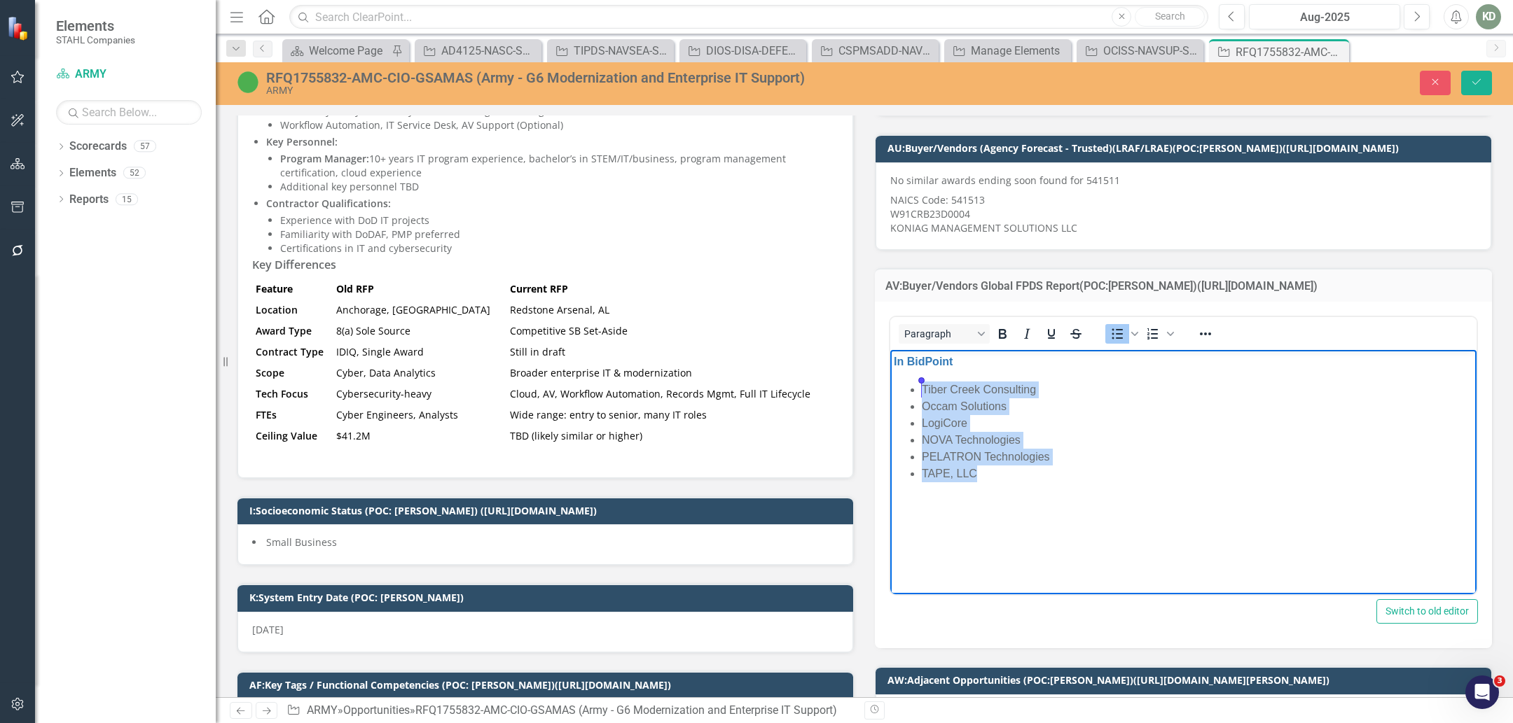
drag, startPoint x: 1012, startPoint y: 476, endPoint x: 905, endPoint y: 396, distance: 133.5
click at [905, 396] on ul "Tiber Creek Consulting Occam Solutions LogiCore NOVA Technologies PELATRON Tech…" at bounding box center [1183, 432] width 579 height 101
click at [1197, 329] on icon "Reveal or hide additional toolbar items" at bounding box center [1205, 334] width 17 height 17
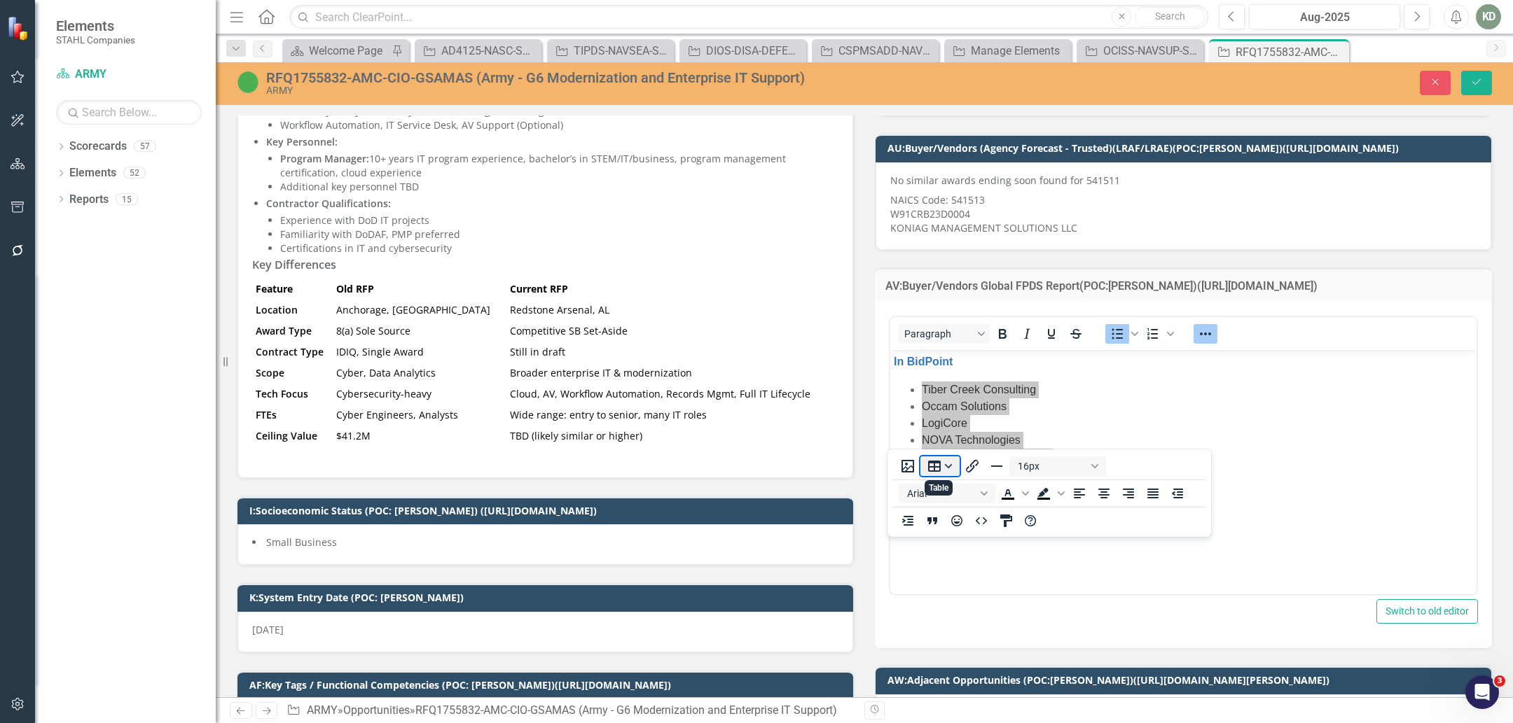
click at [938, 457] on button "Table" at bounding box center [939, 467] width 39 height 20
click at [959, 482] on div "Table" at bounding box center [980, 490] width 57 height 17
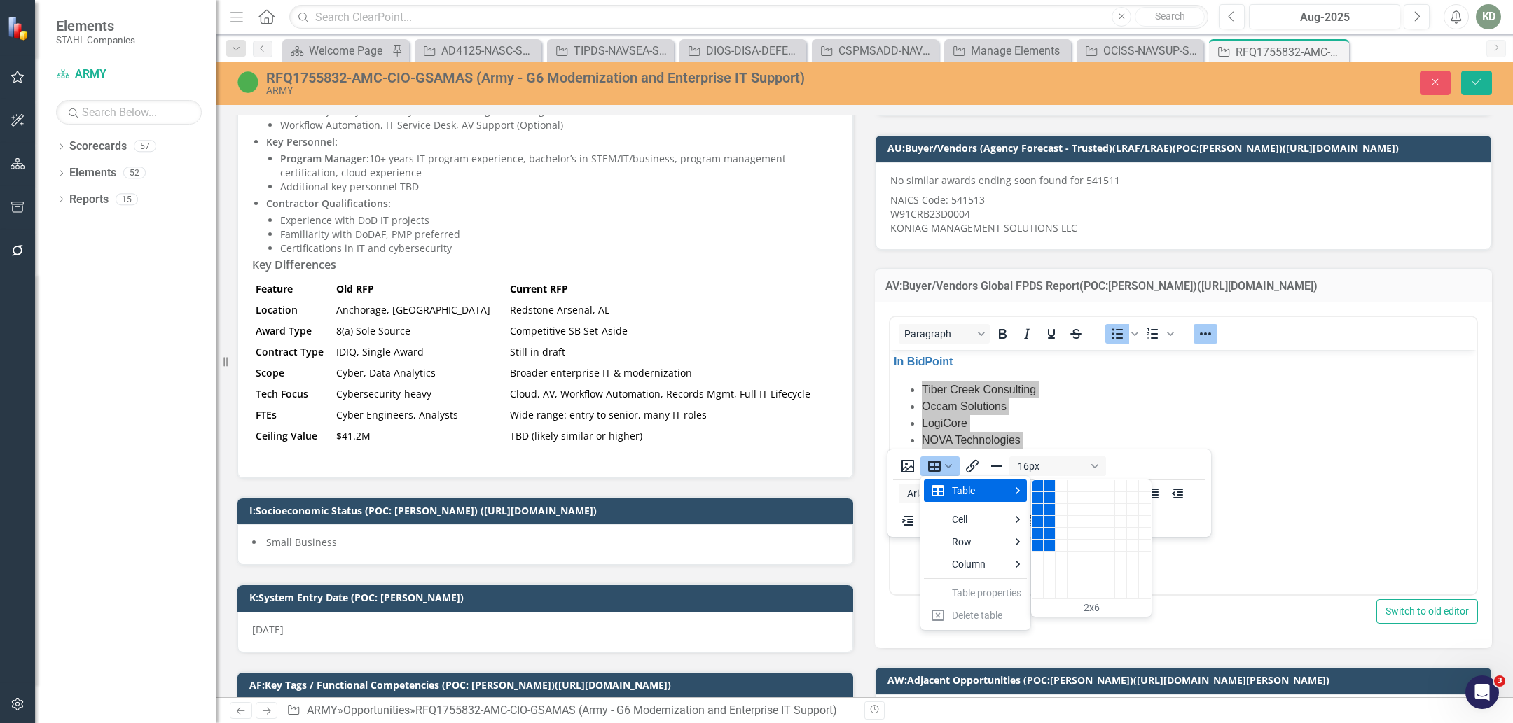
click at [1050, 540] on div "2 columns, 6 rows" at bounding box center [1049, 546] width 12 height 12
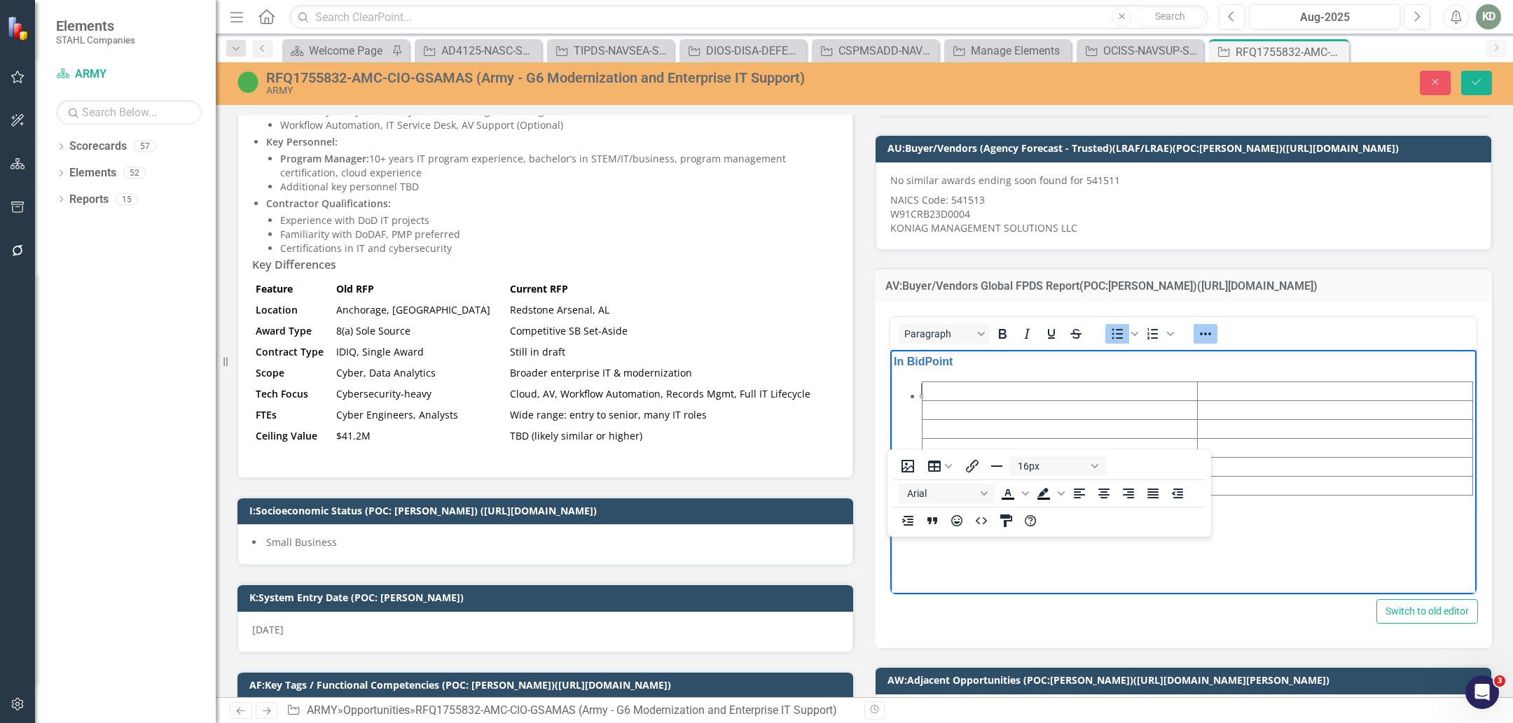
drag, startPoint x: 1069, startPoint y: 550, endPoint x: 1046, endPoint y: 544, distance: 24.0
click at [1069, 550] on body "In BidPoint" at bounding box center [1183, 455] width 586 height 210
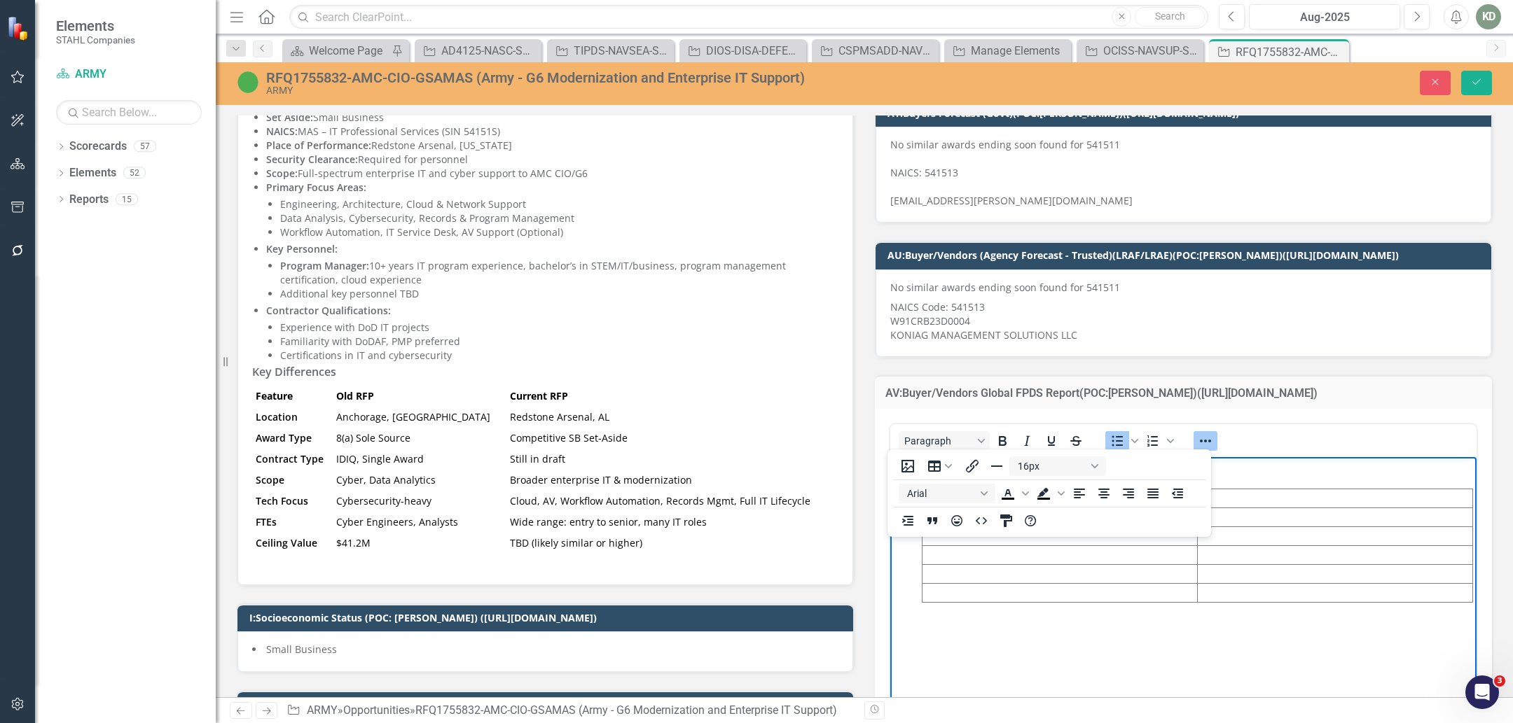
click at [943, 499] on td "Rich Text Area. Press ALT-0 for help." at bounding box center [1059, 498] width 275 height 19
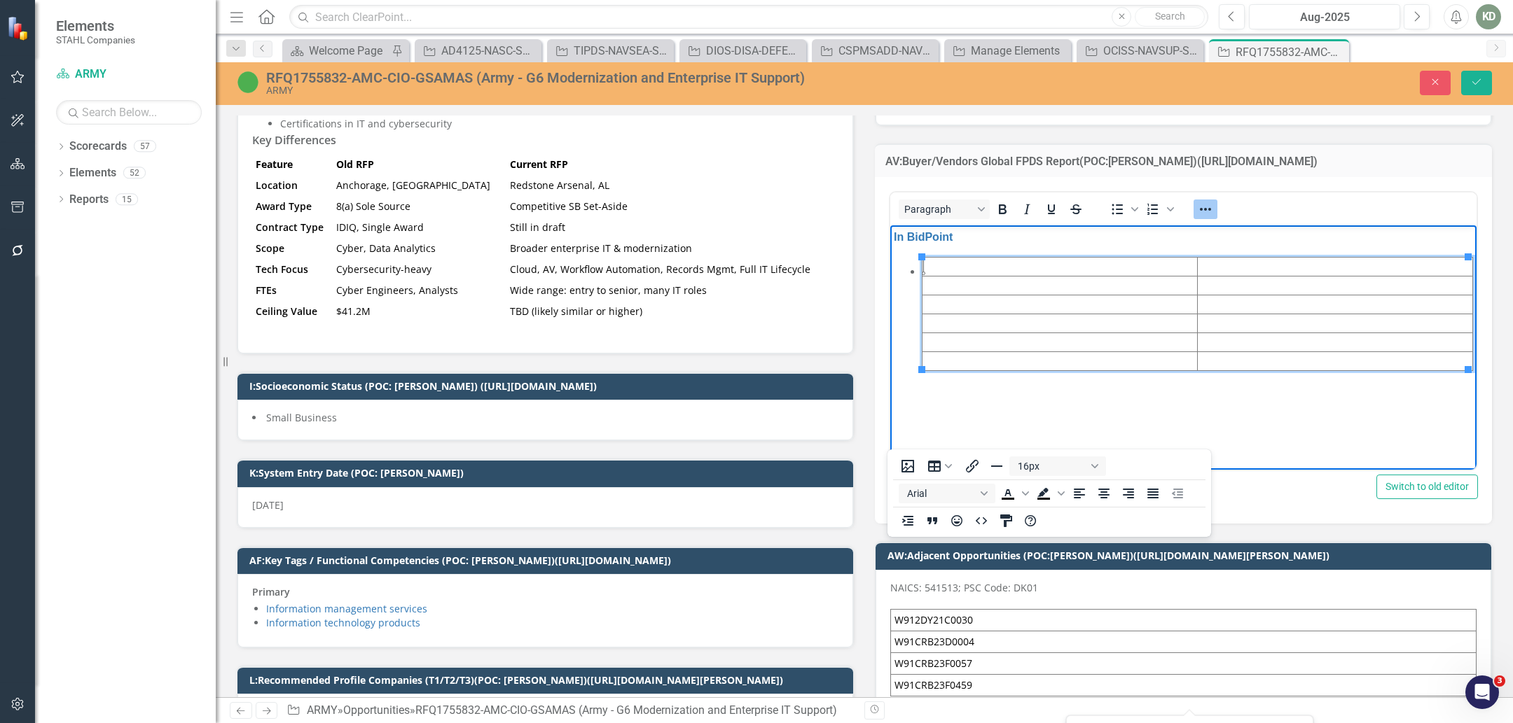
scroll to position [899, 0]
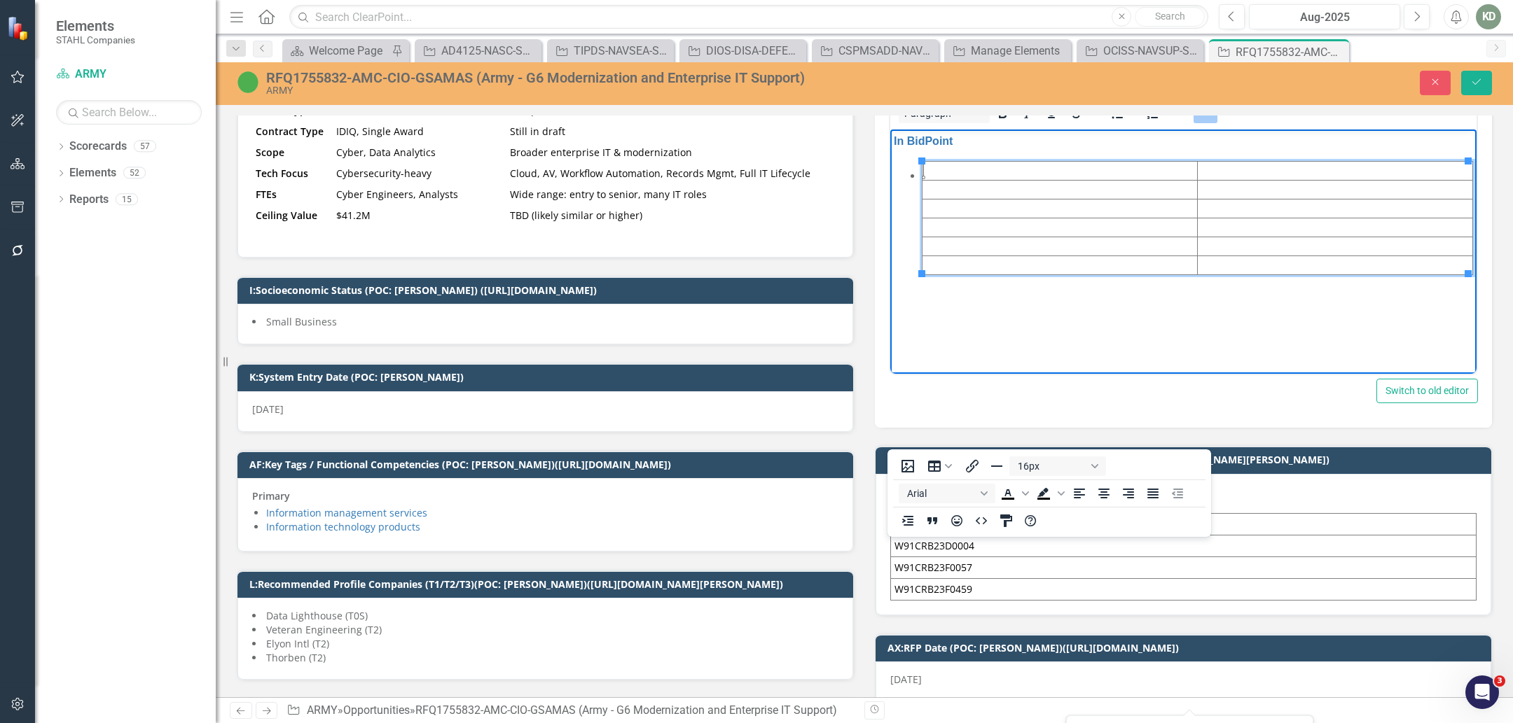
click at [913, 287] on body "In BidPoint" at bounding box center [1183, 235] width 586 height 210
drag, startPoint x: 1194, startPoint y: 191, endPoint x: 1072, endPoint y: 199, distance: 122.1
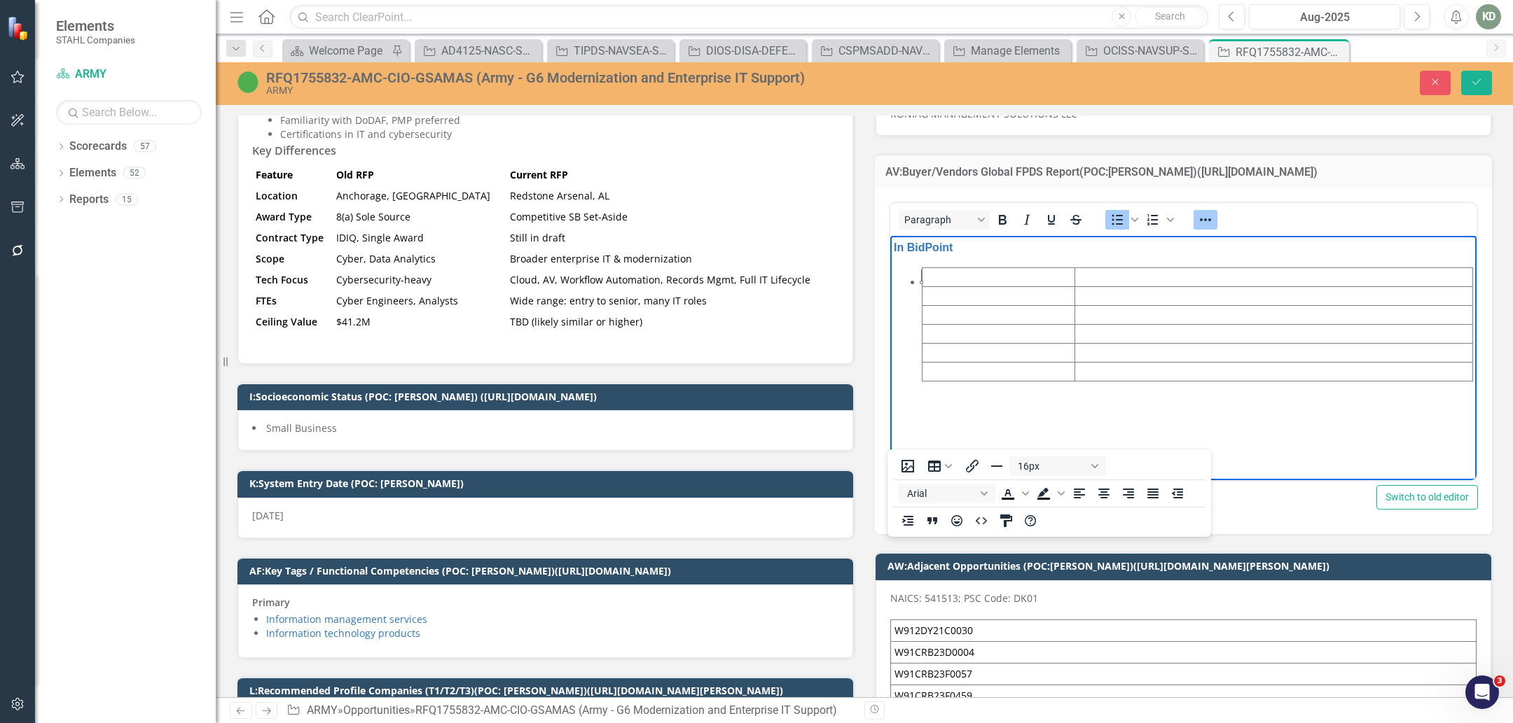
click at [1007, 279] on td "Rich Text Area. Press ALT-0 for help." at bounding box center [998, 277] width 153 height 19
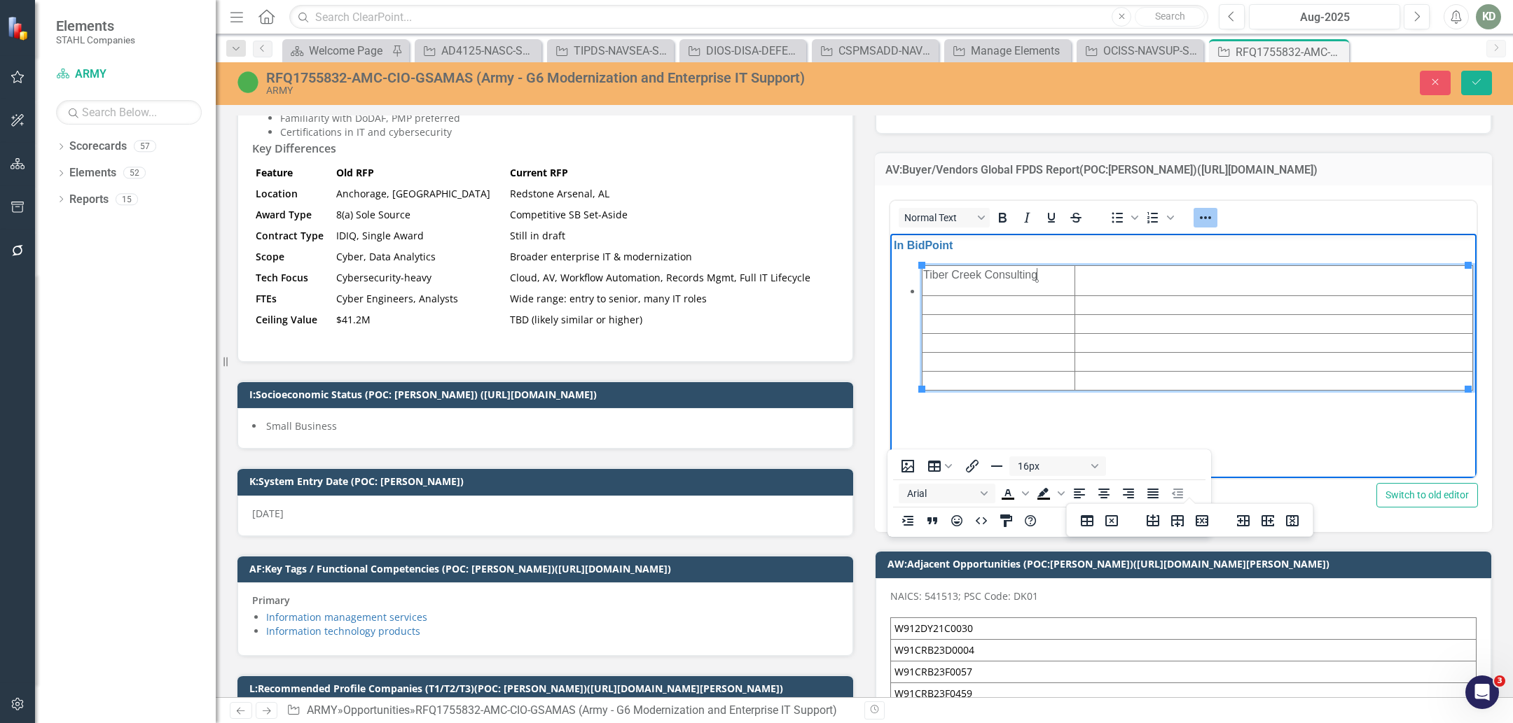
click at [992, 310] on td "Rich Text Area. Press ALT-0 for help." at bounding box center [998, 305] width 153 height 19
click at [986, 323] on td "Rich Text Area. Press ALT-0 for help." at bounding box center [998, 324] width 153 height 19
click at [1053, 444] on html "In BidPoint Tiber Creek Consulting OCCAM Solutions TAPE, LLC" at bounding box center [1183, 339] width 586 height 210
click at [998, 339] on td "Rich Text Area. Press ALT-0 for help." at bounding box center [998, 343] width 153 height 19
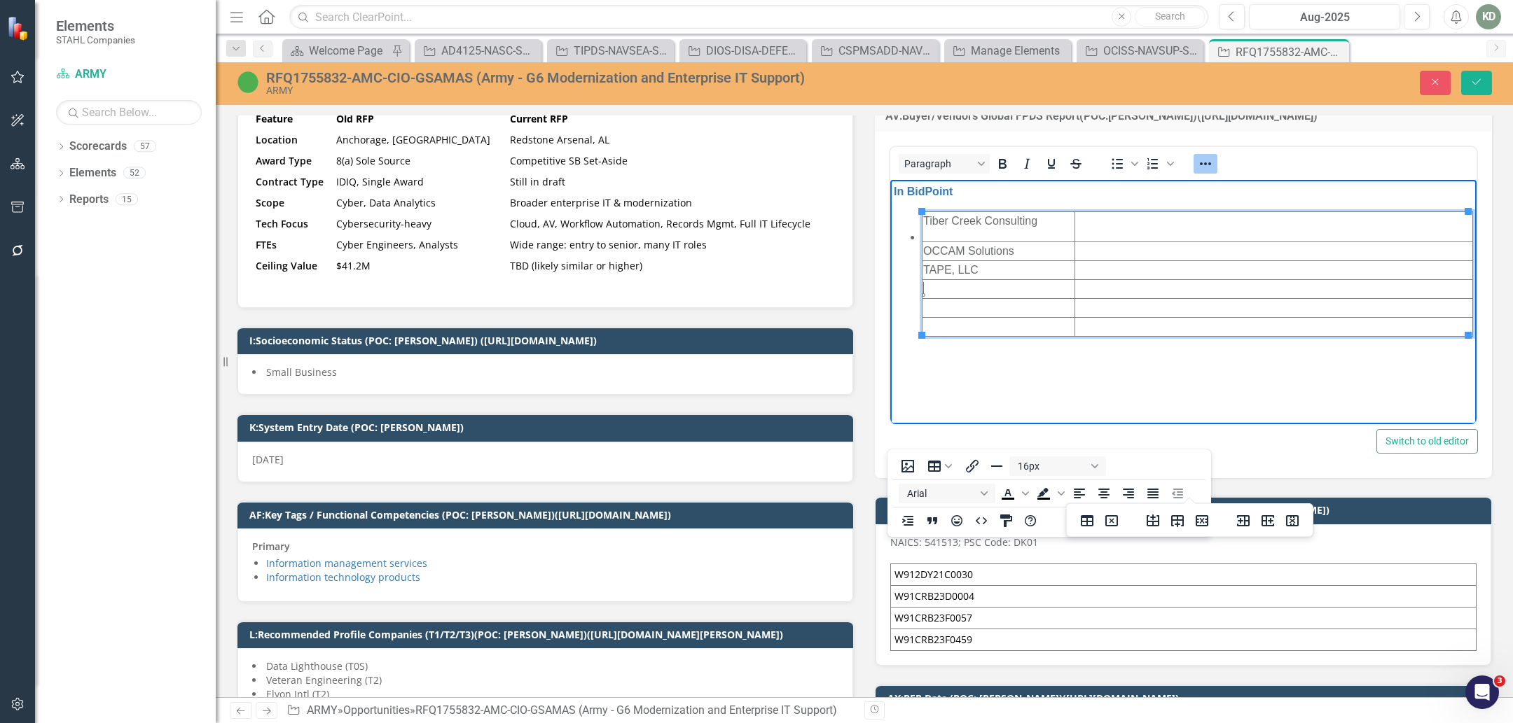
scroll to position [858, 0]
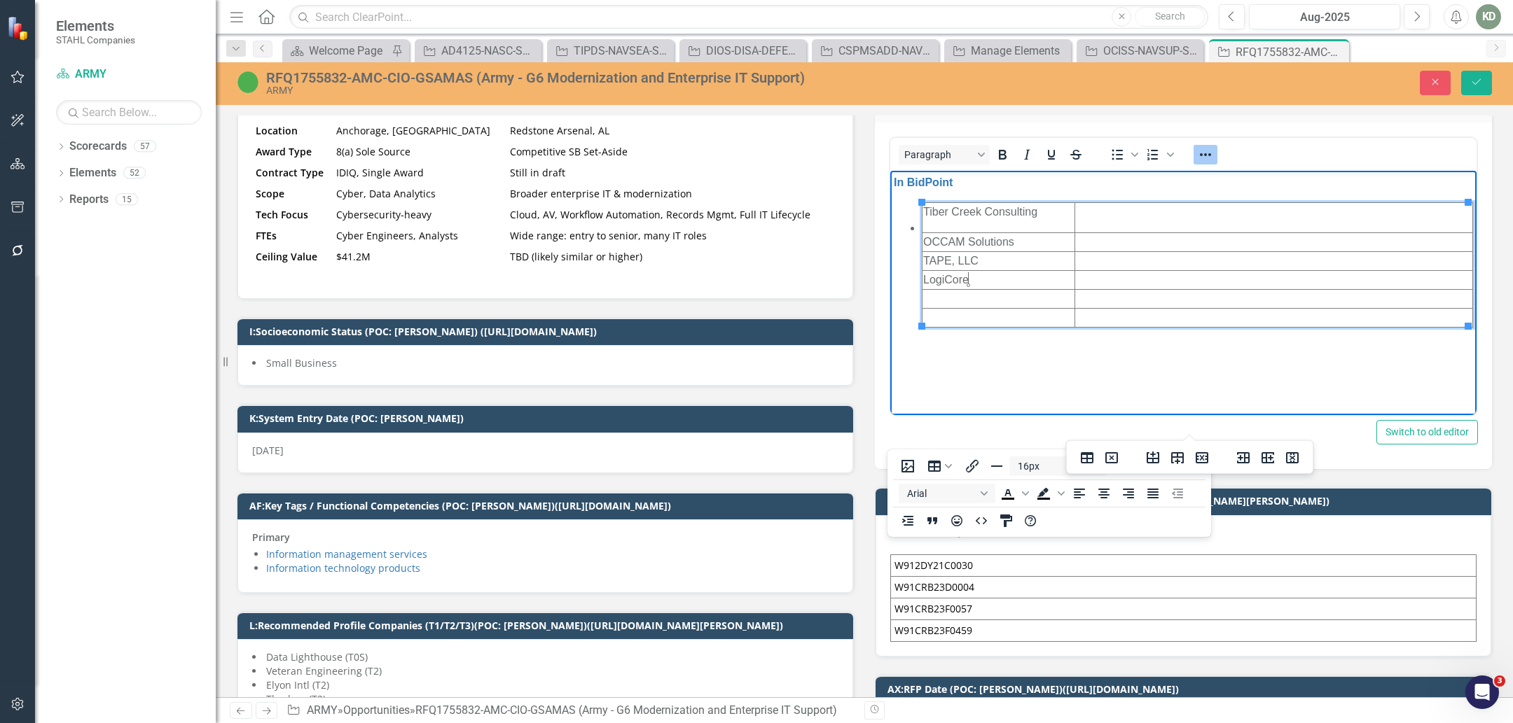
click at [999, 302] on td "Rich Text Area. Press ALT-0 for help." at bounding box center [998, 299] width 153 height 19
click at [998, 317] on td "Rich Text Area. Press ALT-0 for help." at bounding box center [998, 318] width 153 height 19
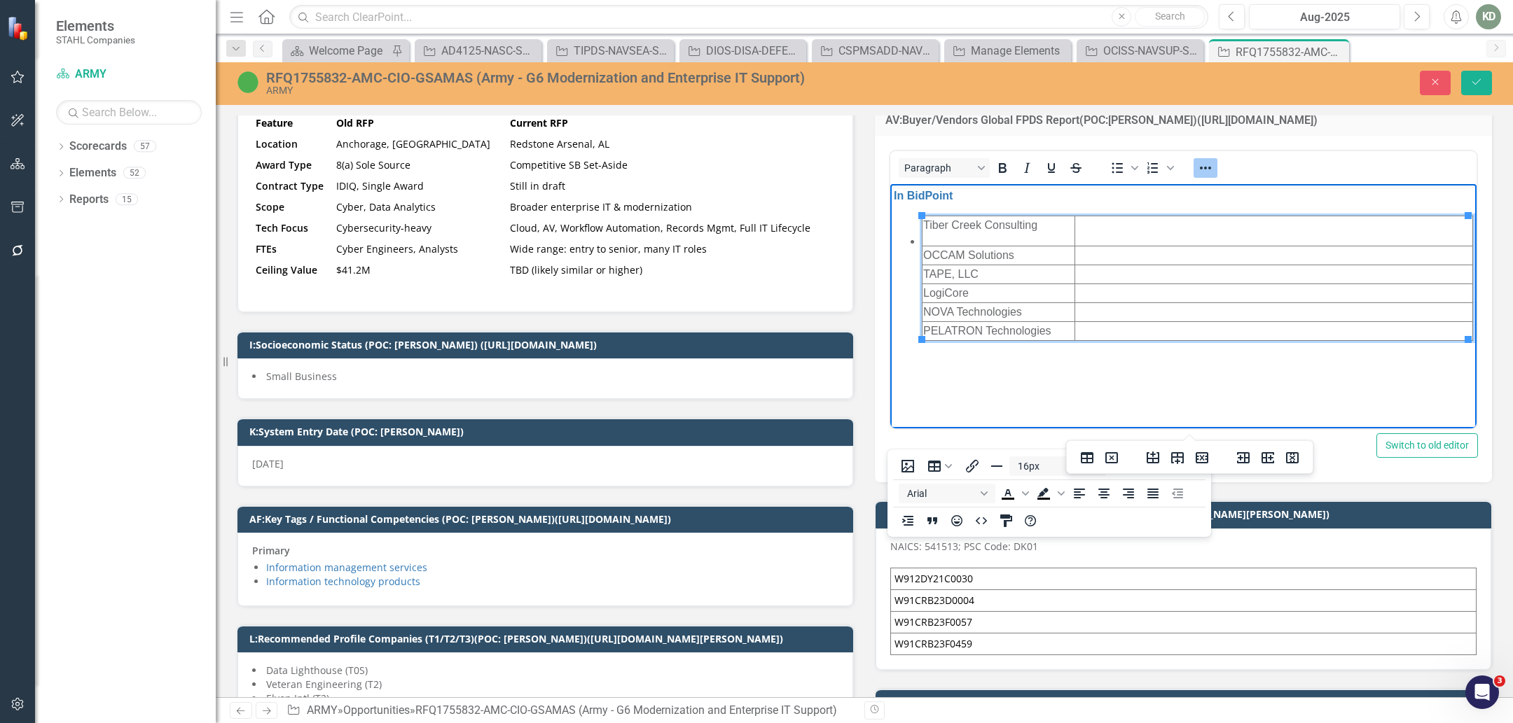
click at [1171, 223] on td "Rich Text Area. Press ALT-0 for help." at bounding box center [1273, 231] width 398 height 30
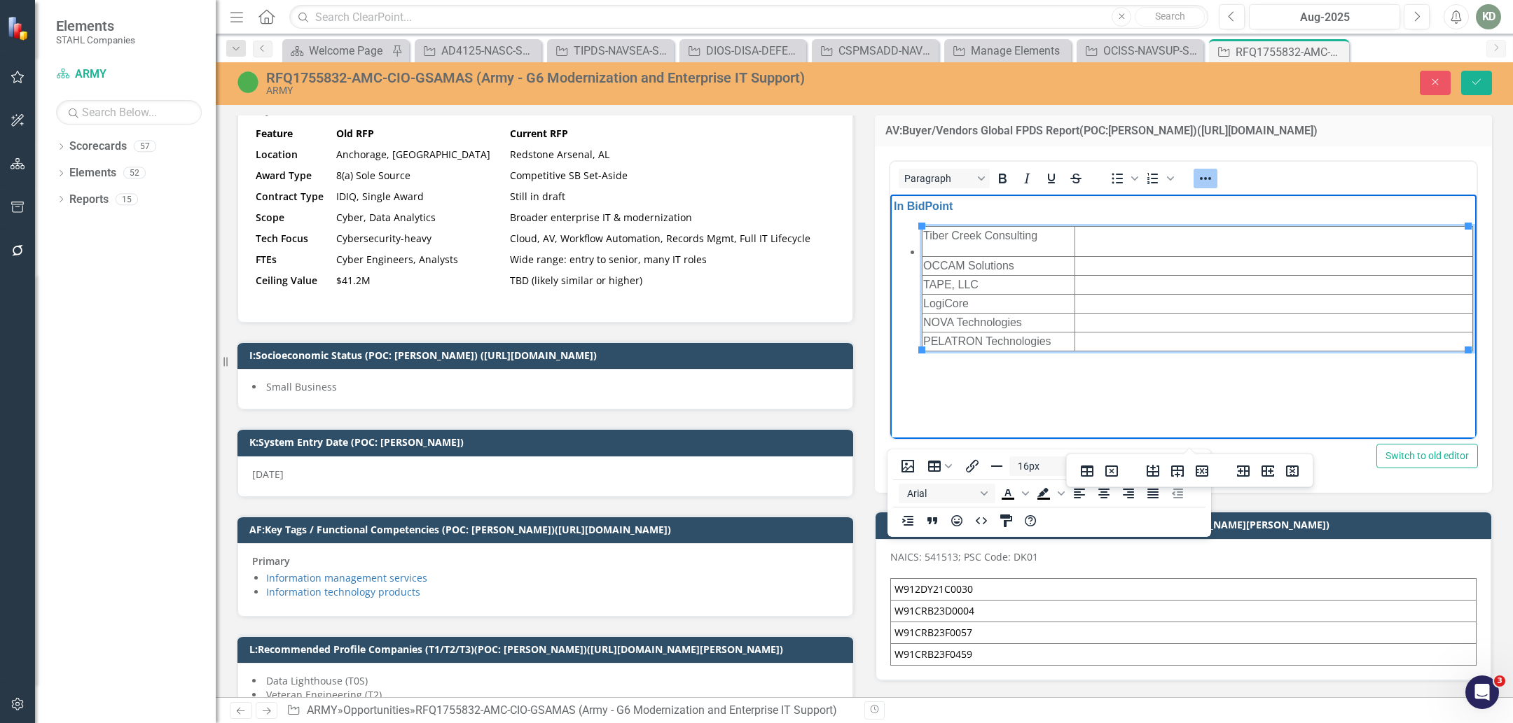
scroll to position [833, 0]
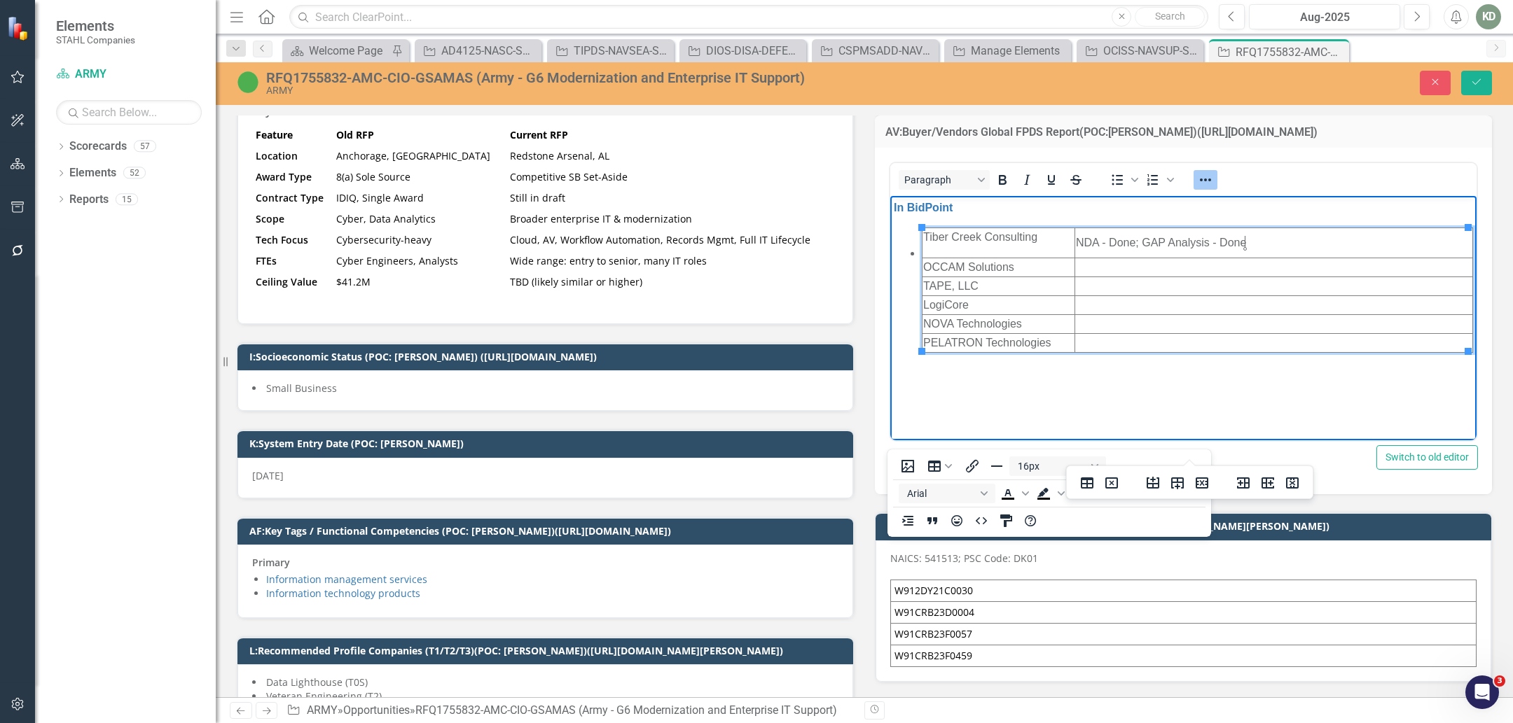
click at [1166, 289] on td "Rich Text Area. Press ALT-0 for help." at bounding box center [1273, 286] width 398 height 19
drag, startPoint x: 1303, startPoint y: 286, endPoint x: 1076, endPoint y: 285, distance: 226.9
click at [1076, 285] on td "NDA - Done; GAP Analysis - In Progress" at bounding box center [1273, 286] width 398 height 19
copy td "NDA - Done; GAP Analysis - In Progress"
click at [1089, 308] on td "Rich Text Area. Press ALT-0 for help." at bounding box center [1273, 305] width 398 height 19
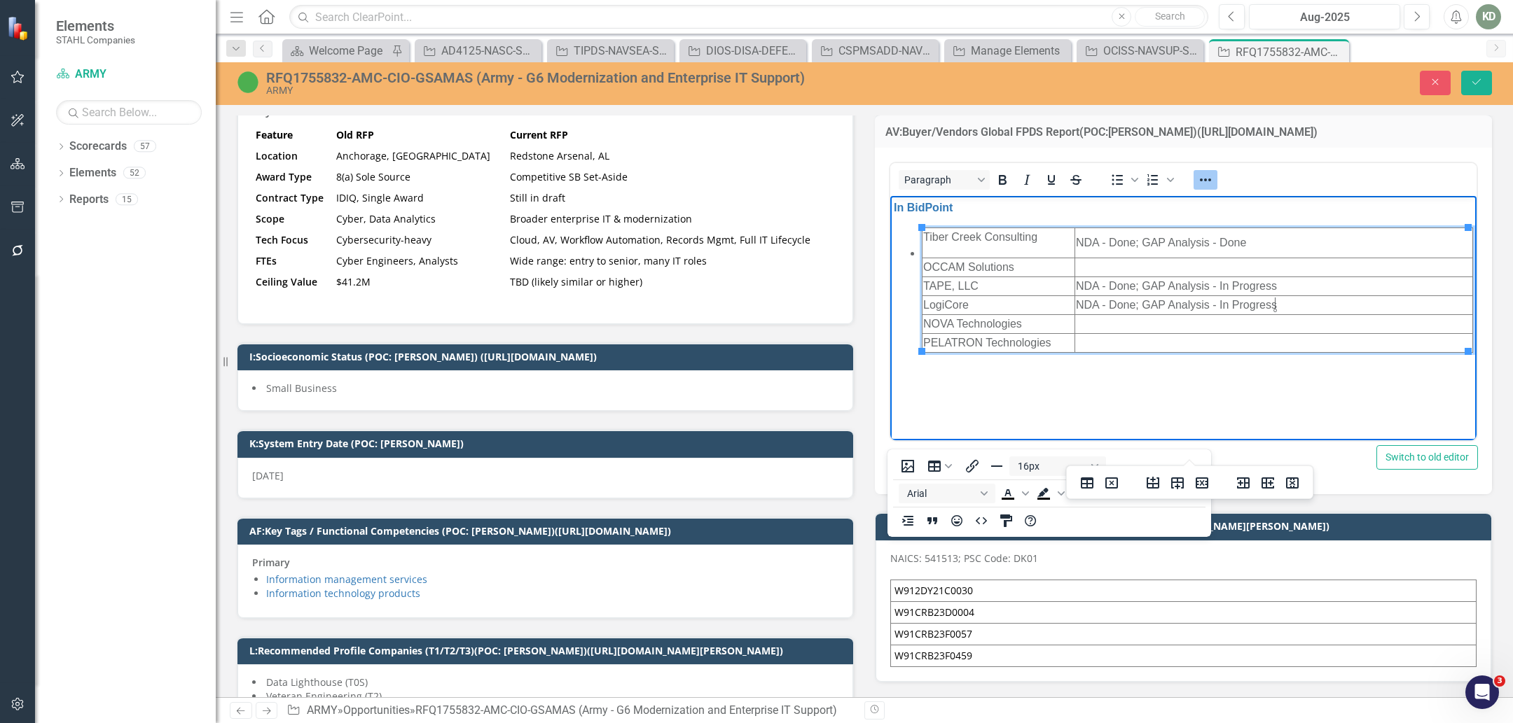
click at [1094, 326] on td "Rich Text Area. Press ALT-0 for help." at bounding box center [1273, 324] width 398 height 19
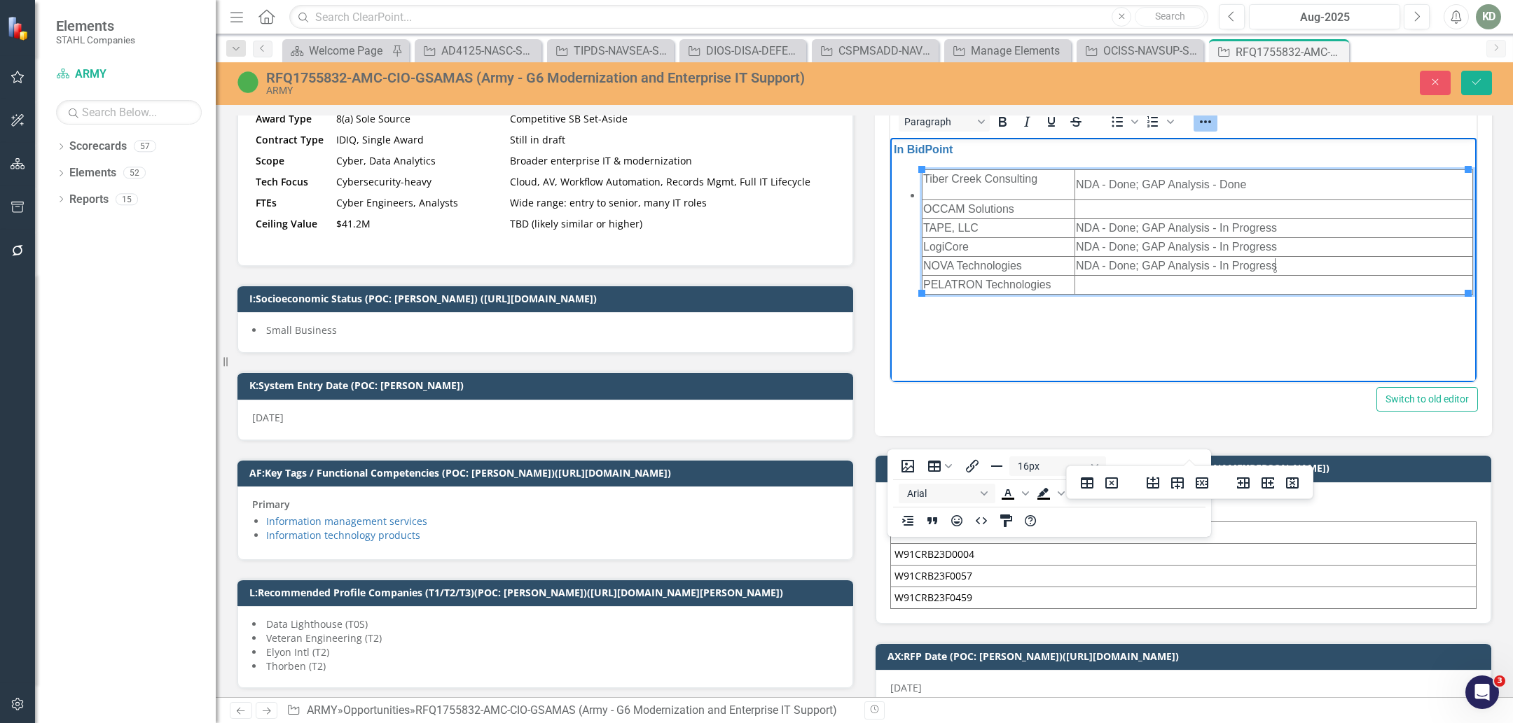
click at [1104, 284] on td "Rich Text Area. Press ALT-0 for help." at bounding box center [1273, 285] width 398 height 19
click at [1113, 205] on td "Rich Text Area. Press ALT-0 for help." at bounding box center [1273, 209] width 398 height 19
click at [1199, 207] on td "Re" at bounding box center [1273, 209] width 398 height 19
click at [1163, 282] on td "Rich Text Area. Press ALT-0 for help." at bounding box center [1273, 285] width 398 height 19
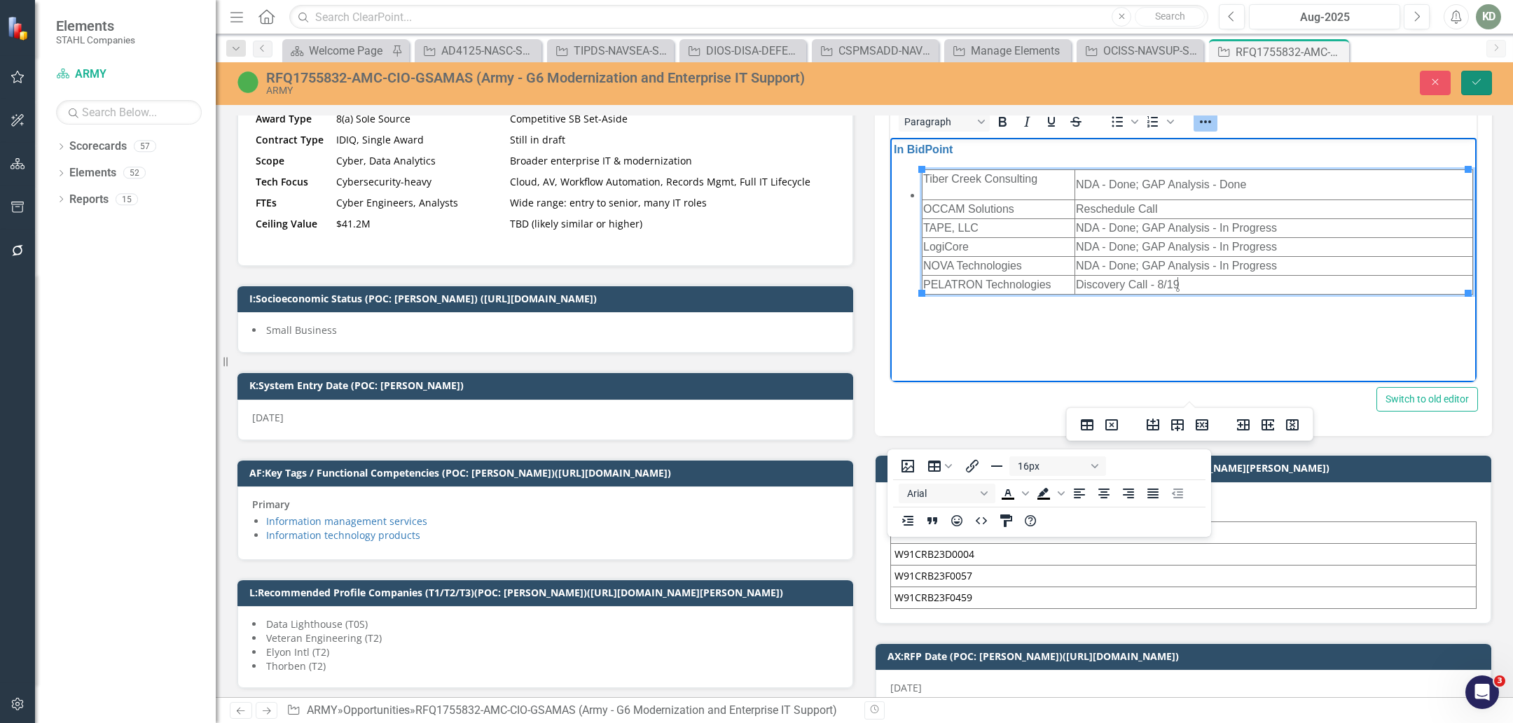
click at [1470, 88] on button "Save" at bounding box center [1476, 83] width 31 height 25
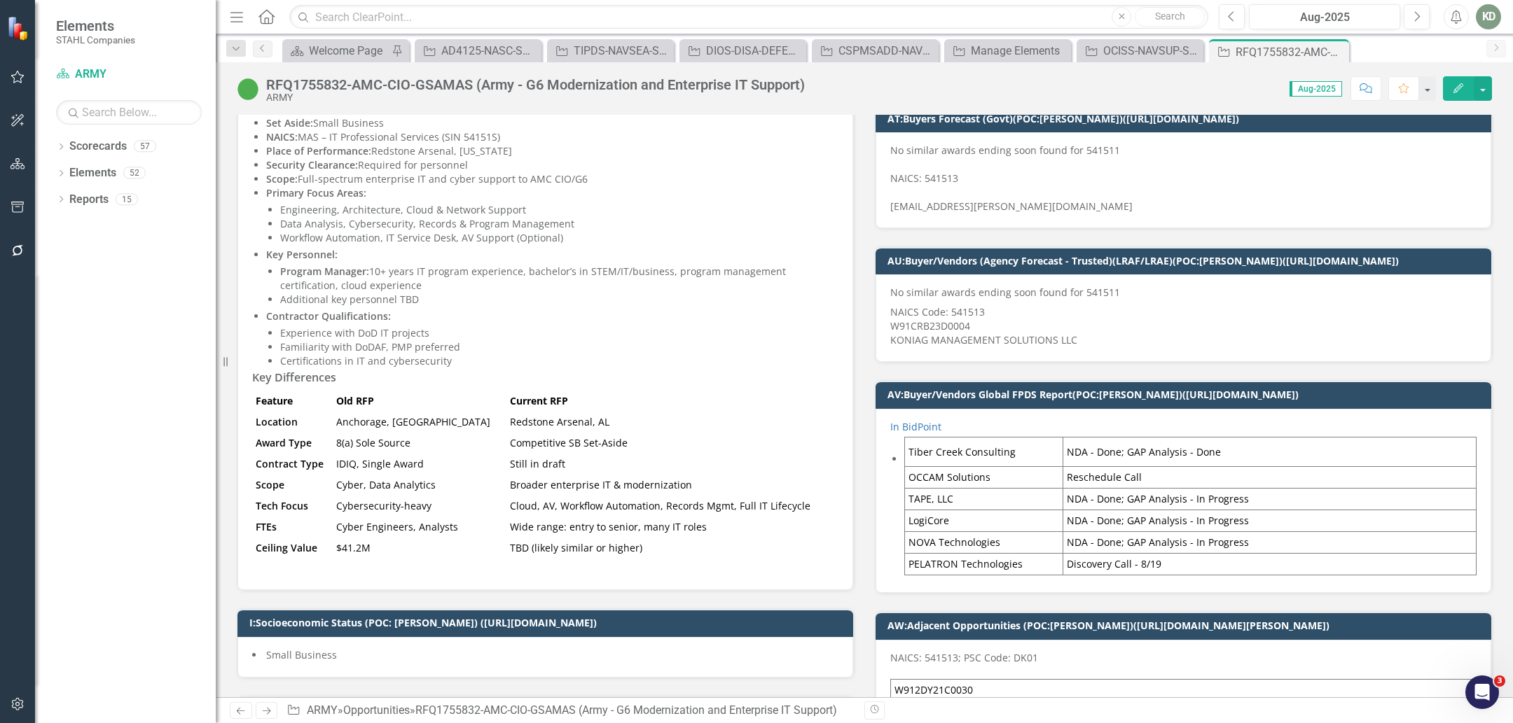
scroll to position [569, 0]
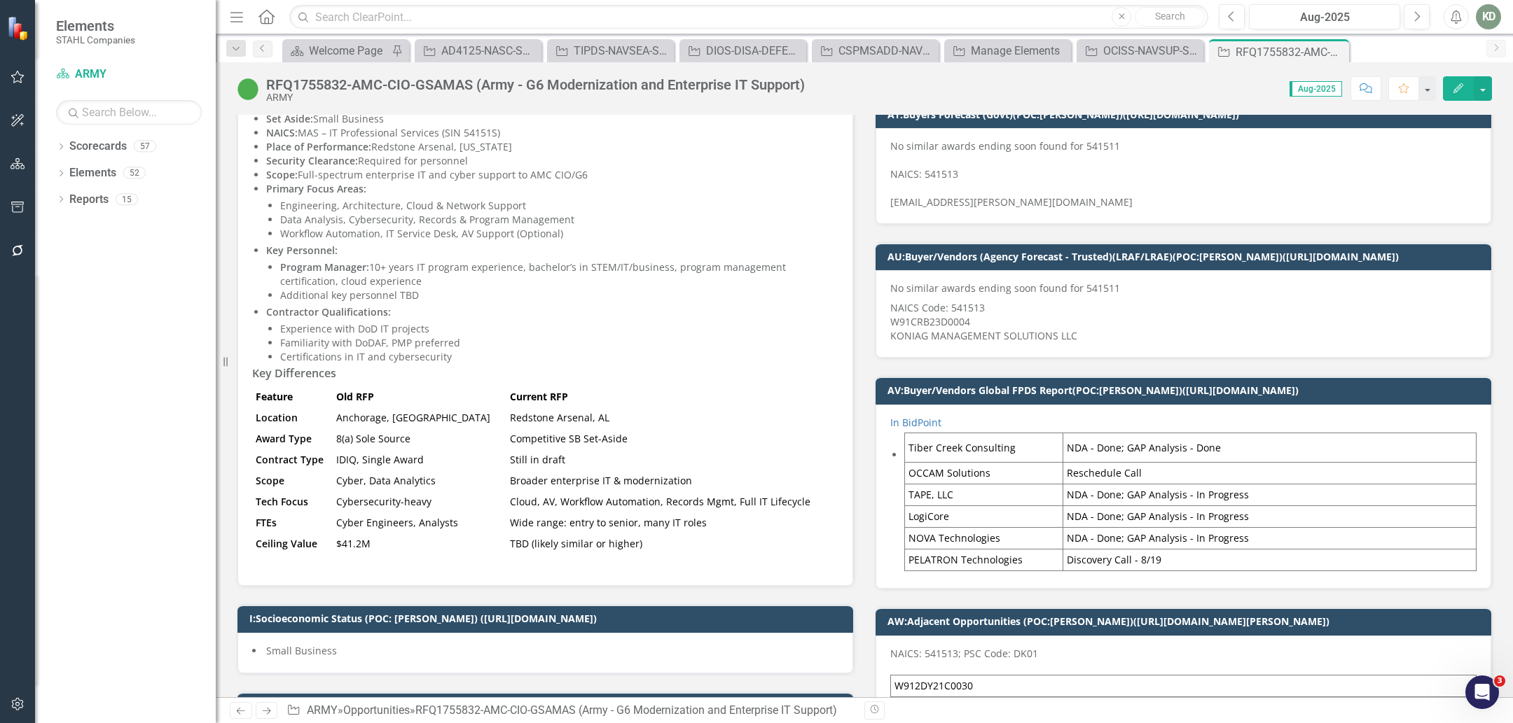
click at [905, 452] on td "Tiber Creek Consulting" at bounding box center [984, 448] width 158 height 30
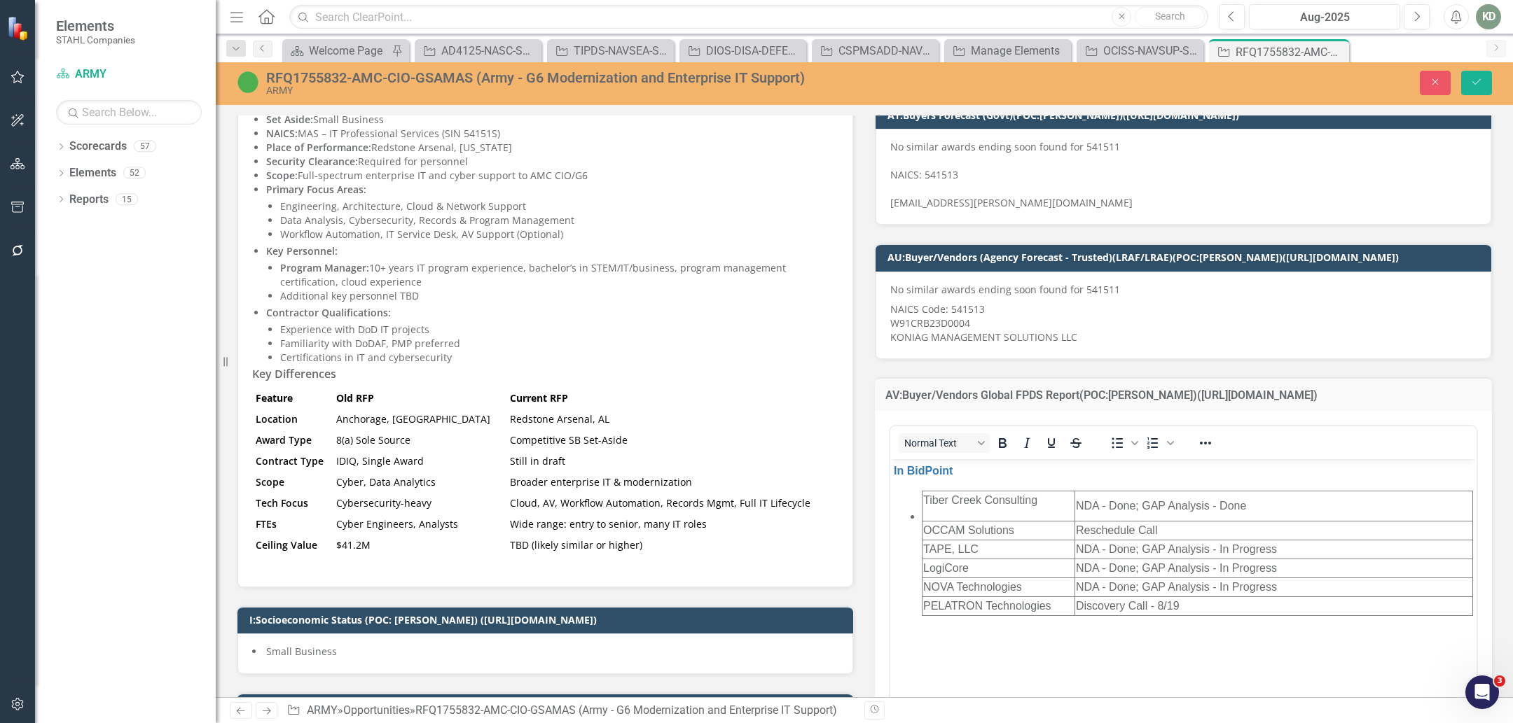
scroll to position [0, 0]
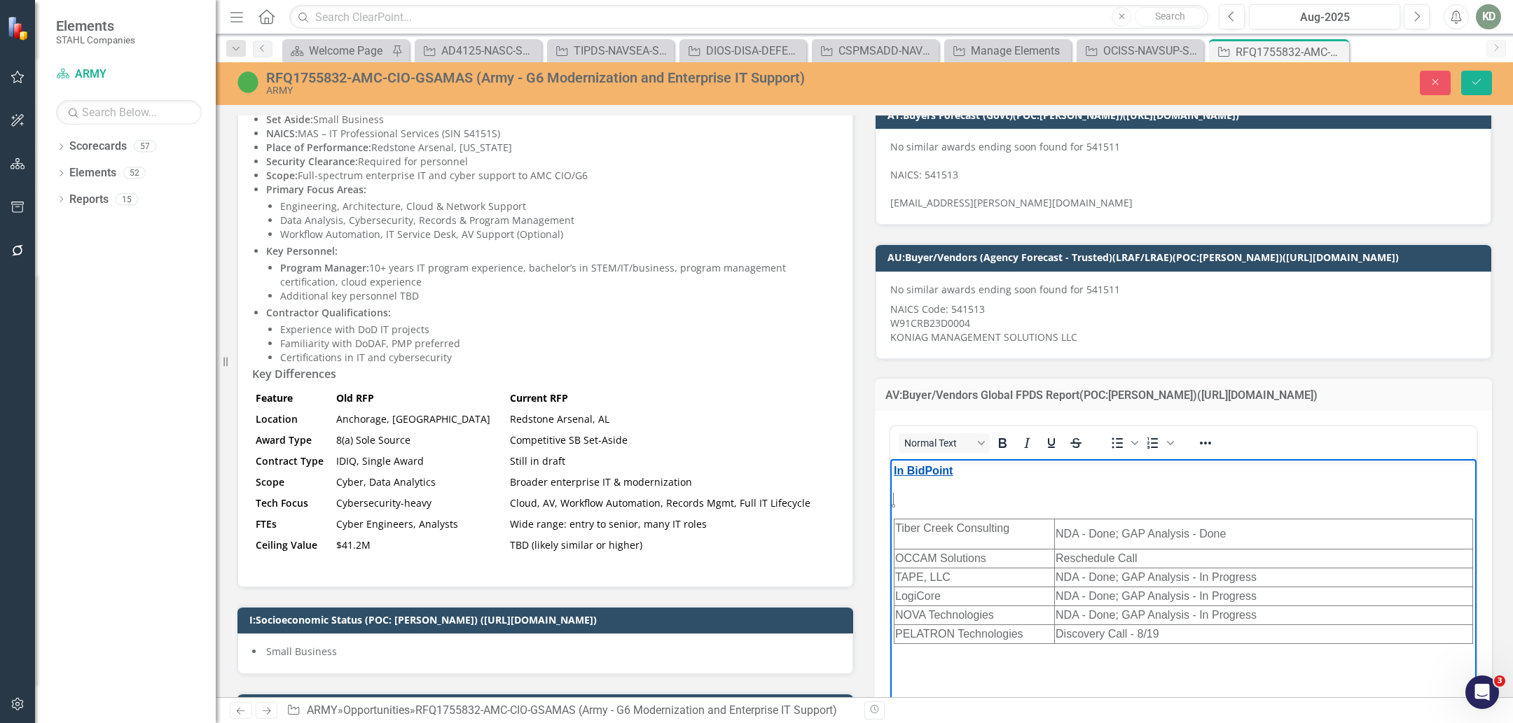
click at [894, 474] on link "﻿In BidPoint" at bounding box center [923, 471] width 59 height 12
click at [1489, 95] on div "Close Save" at bounding box center [1242, 83] width 520 height 25
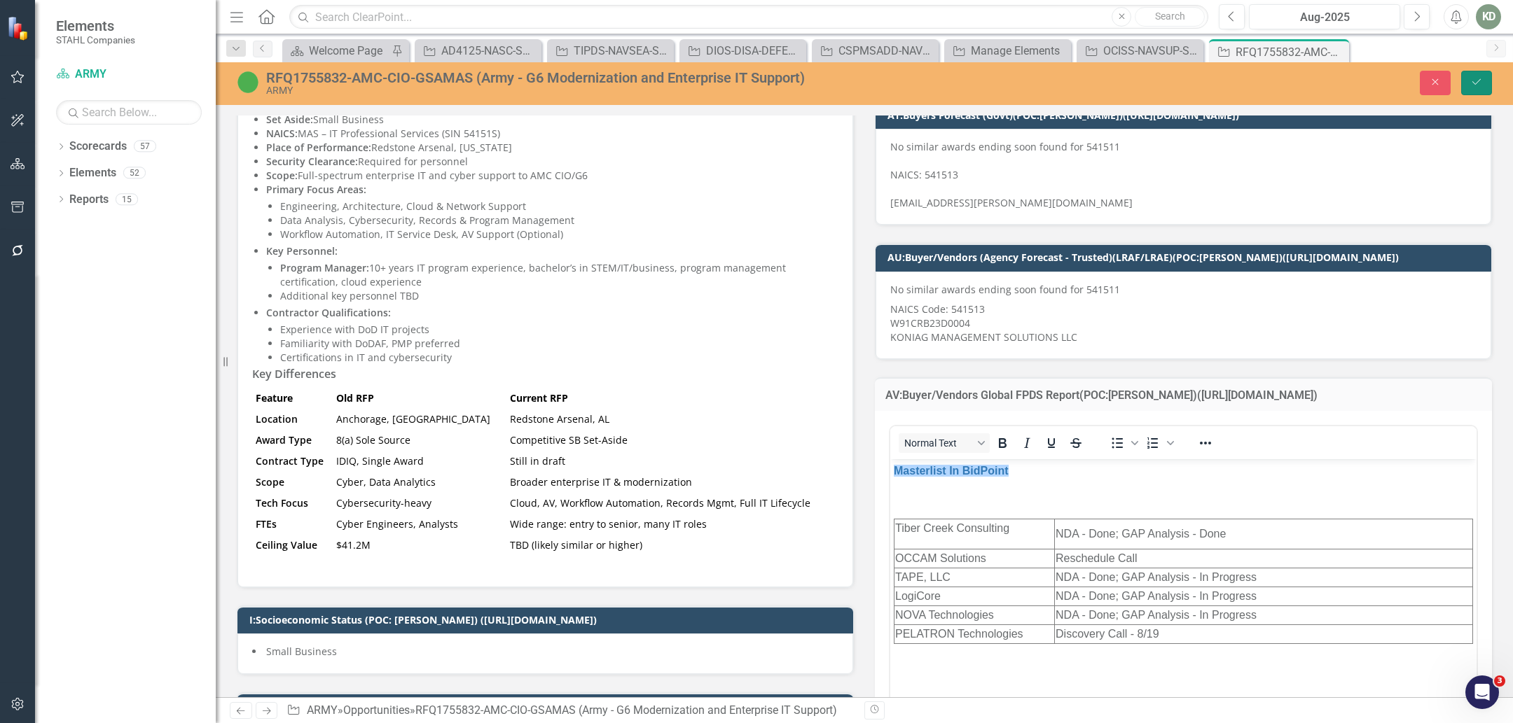
click at [1487, 90] on button "Save" at bounding box center [1476, 83] width 31 height 25
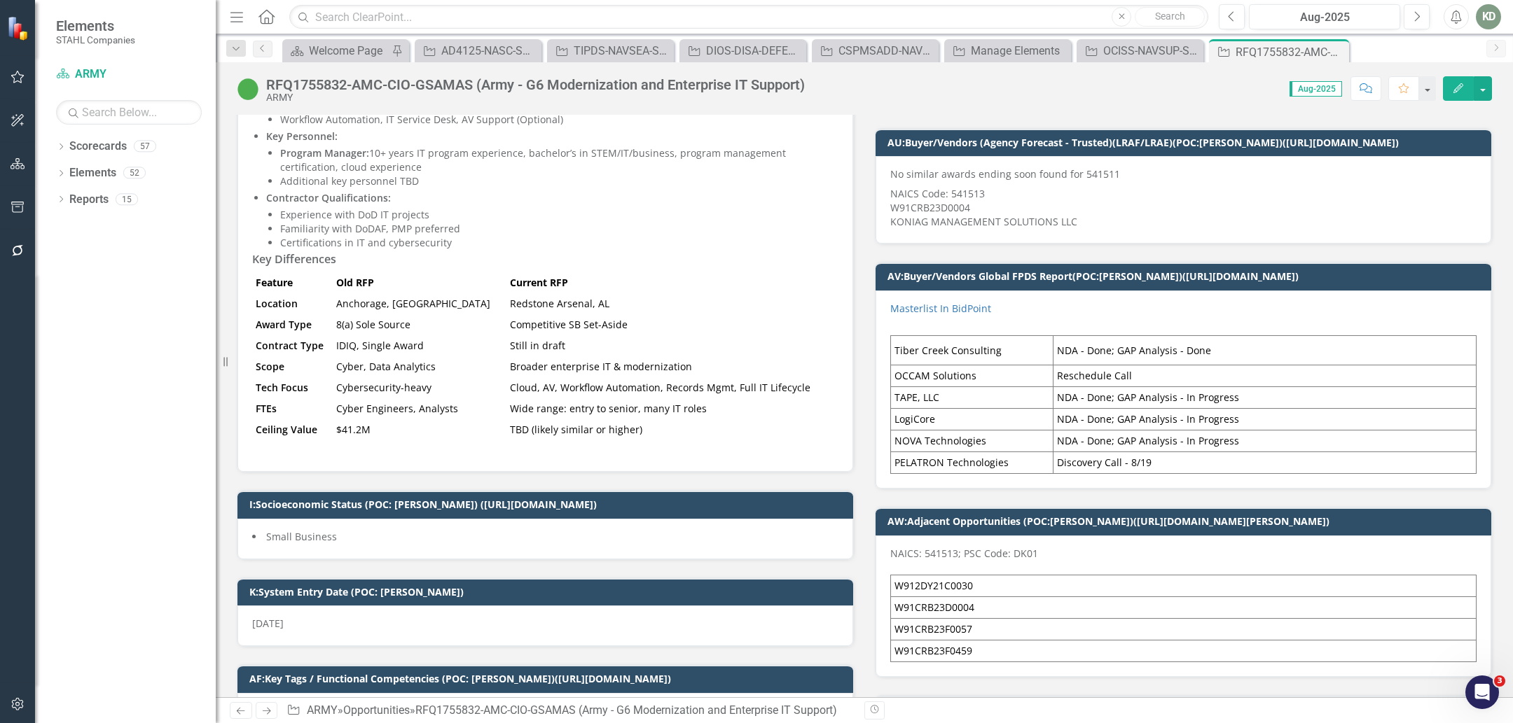
scroll to position [696, 0]
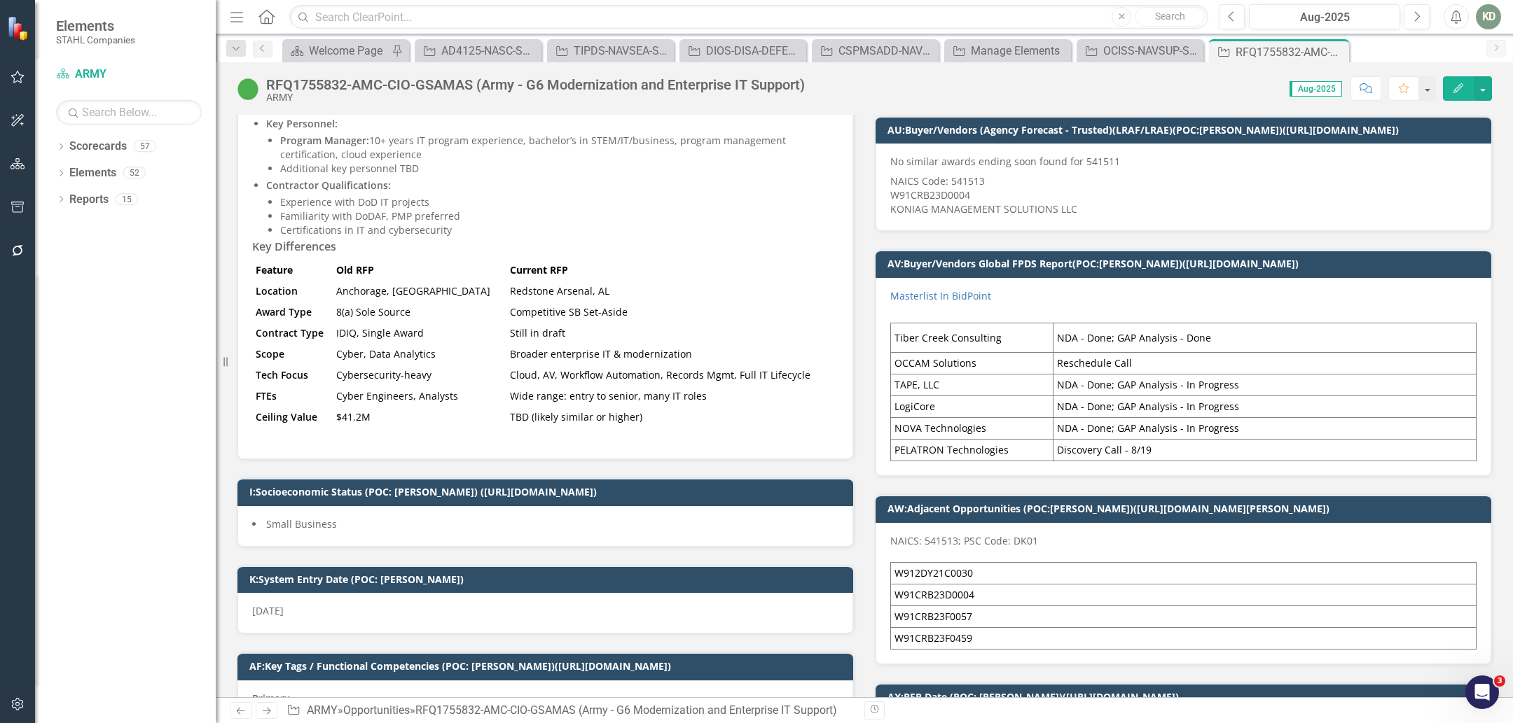
click at [1077, 335] on td "NDA - Done; GAP Analysis - Done" at bounding box center [1264, 338] width 423 height 30
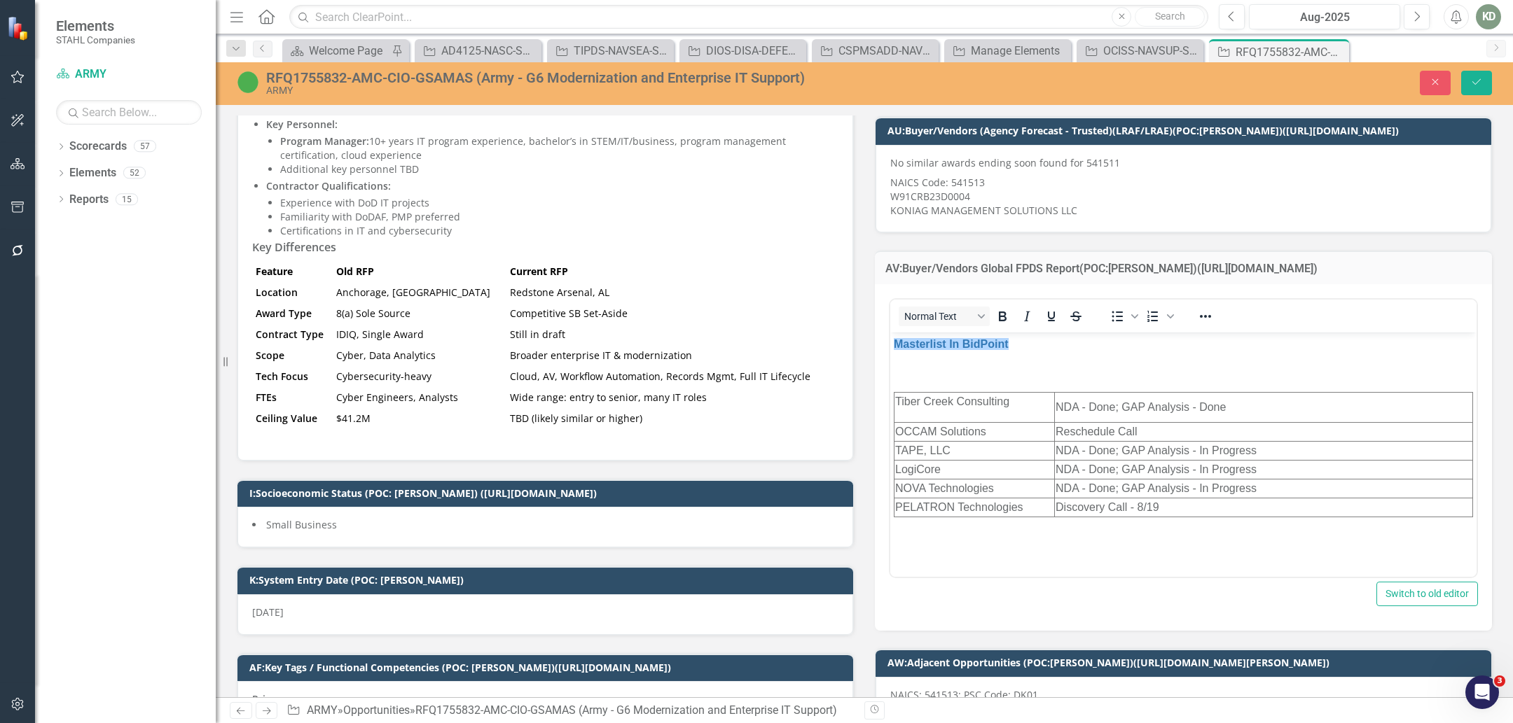
scroll to position [0, 0]
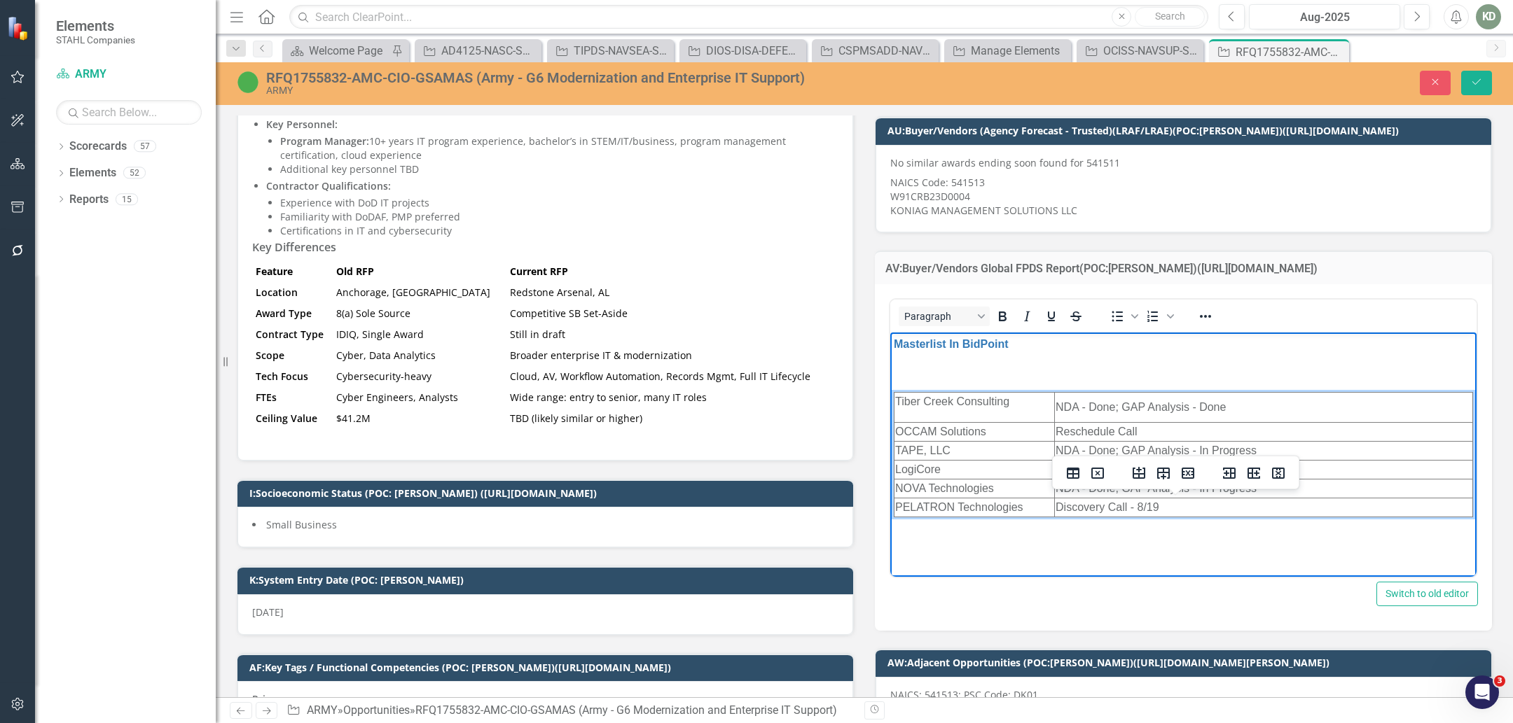
click at [1065, 419] on td "NDA - Done; GAP Analysis - Done" at bounding box center [1264, 408] width 418 height 30
click at [1221, 465] on icon "Insert column before" at bounding box center [1229, 473] width 17 height 17
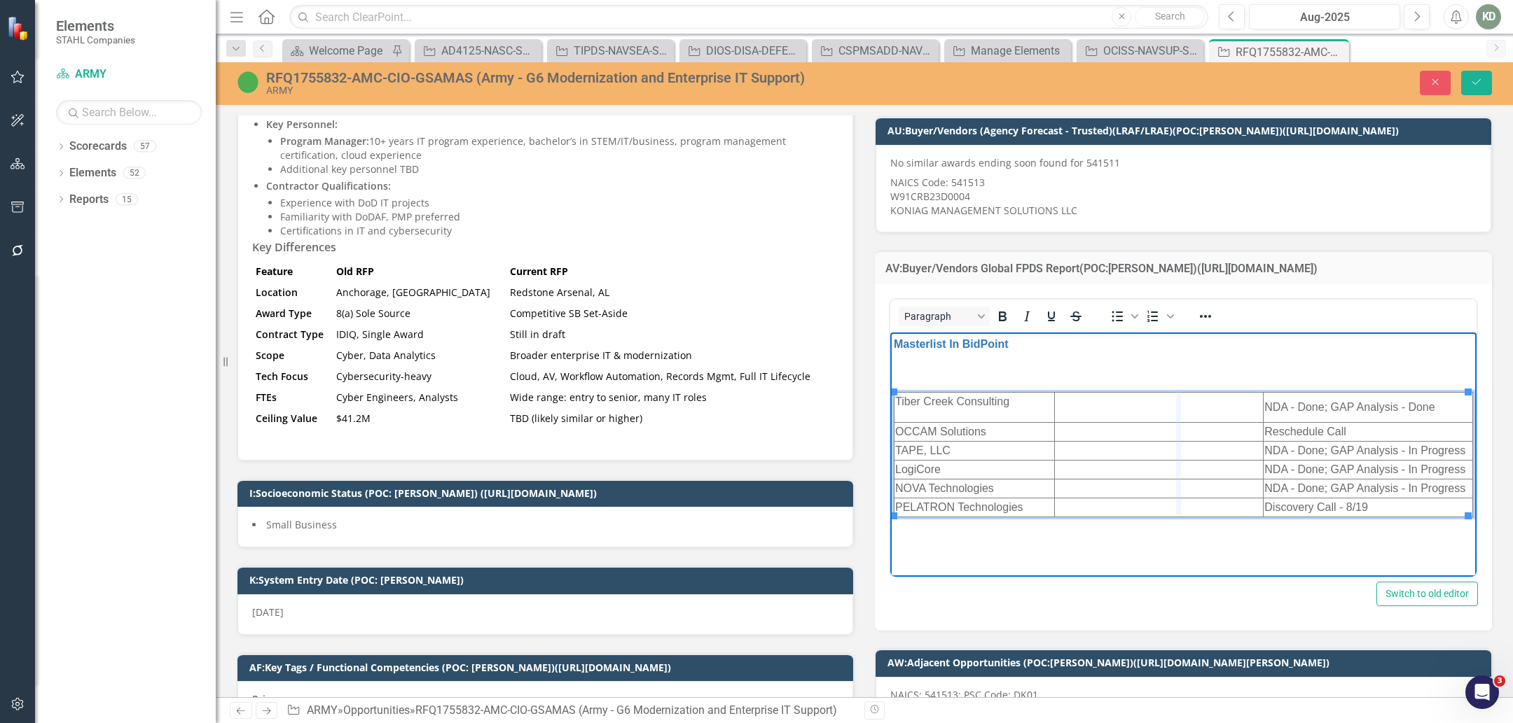
drag, startPoint x: 1260, startPoint y: 409, endPoint x: 1177, endPoint y: 417, distance: 83.0
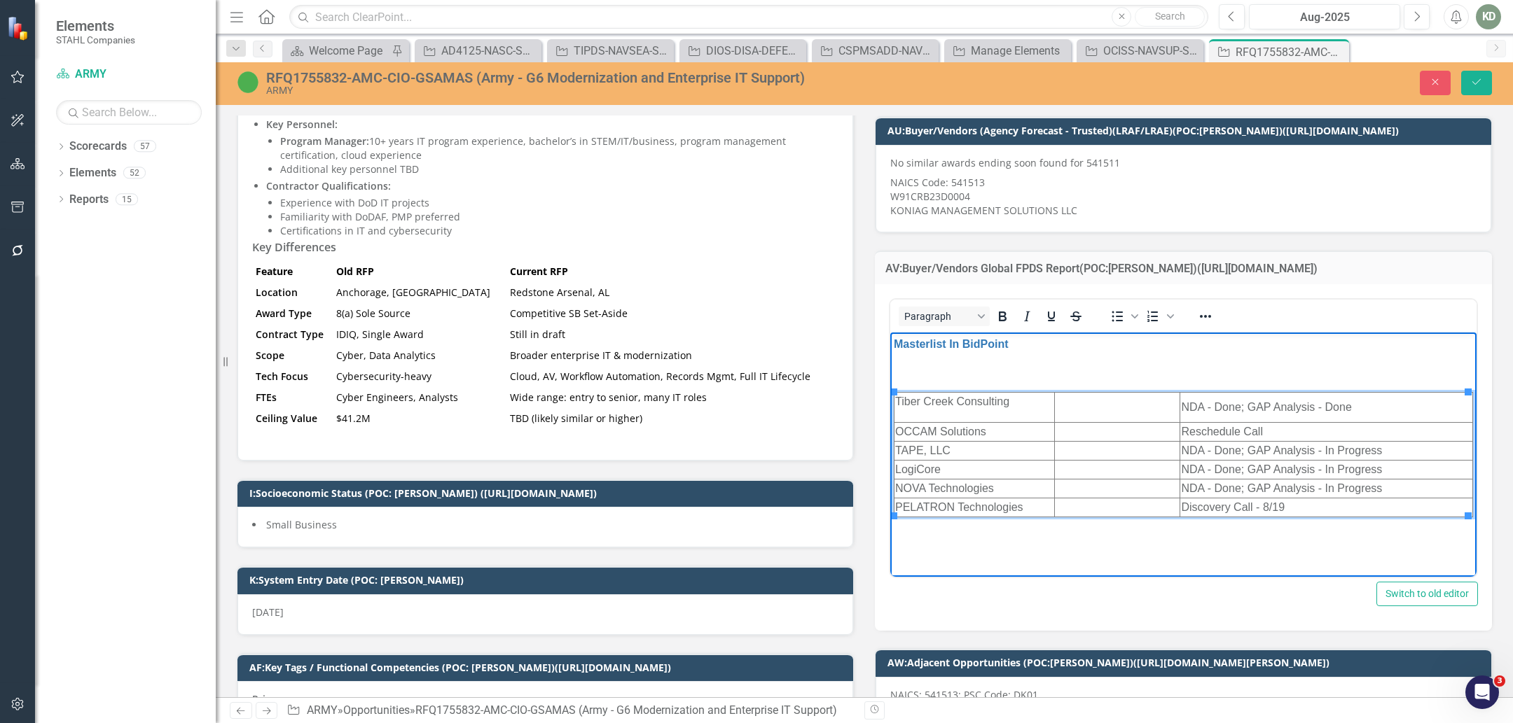
paste body "Rich Text Area. Press ALT-0 for help."
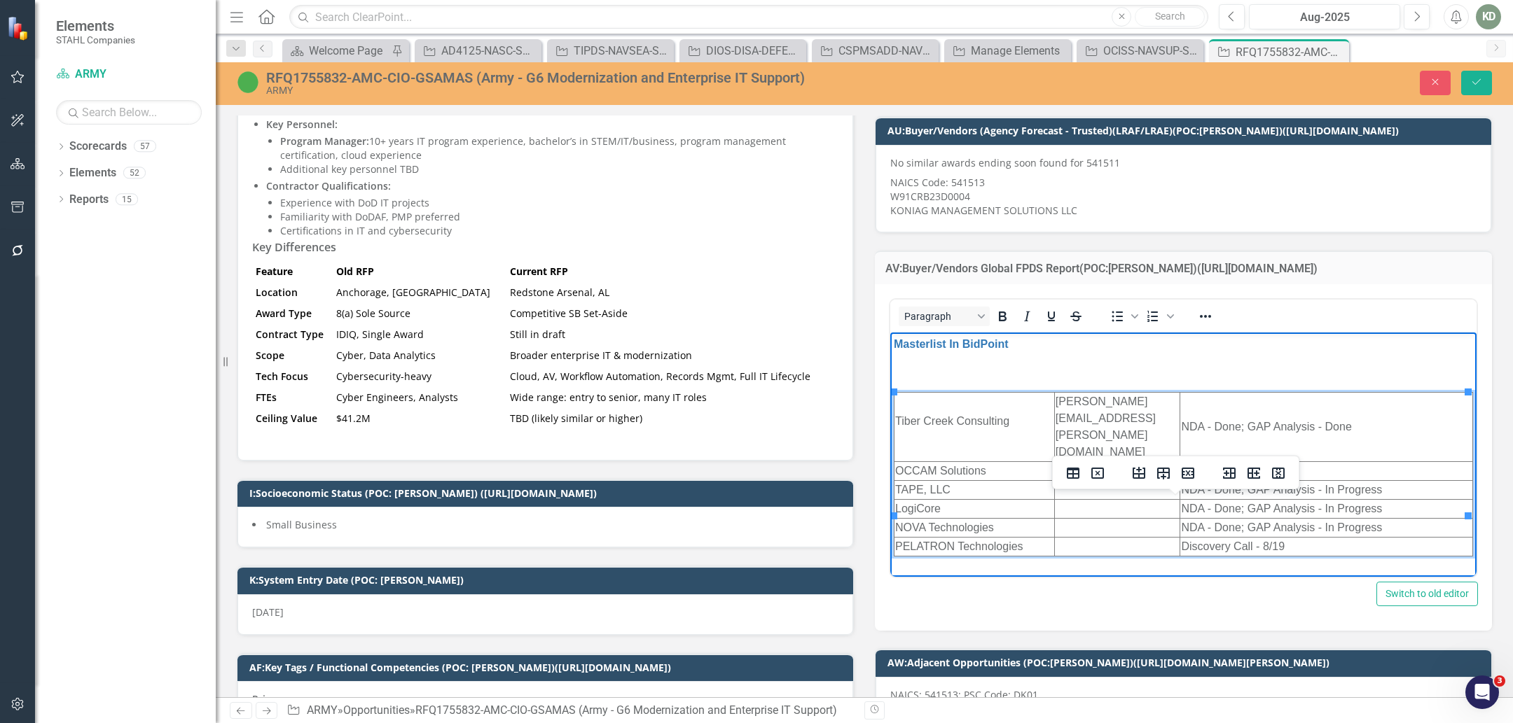
click at [1098, 481] on td "Rich Text Area. Press ALT-0 for help." at bounding box center [1117, 490] width 126 height 19
click at [1110, 462] on td "Rich Text Area. Press ALT-0 for help." at bounding box center [1117, 471] width 126 height 19
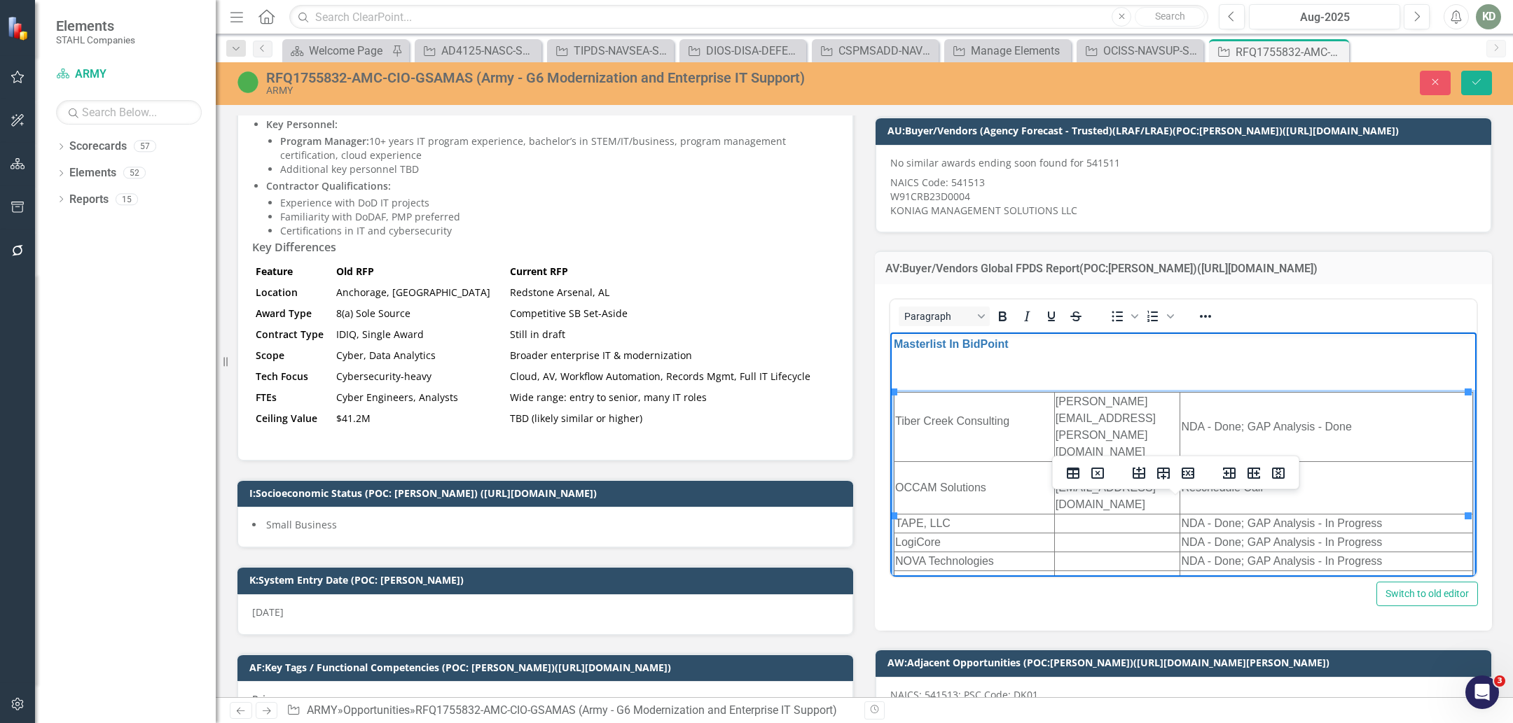
click at [1109, 515] on td "Rich Text Area. Press ALT-0 for help." at bounding box center [1117, 524] width 126 height 19
click at [1074, 550] on td "Rich Text Area. Press ALT-0 for help." at bounding box center [1117, 559] width 126 height 19
click at [1077, 586] on td "Rich Text Area. Press ALT-0 for help." at bounding box center [1117, 595] width 126 height 19
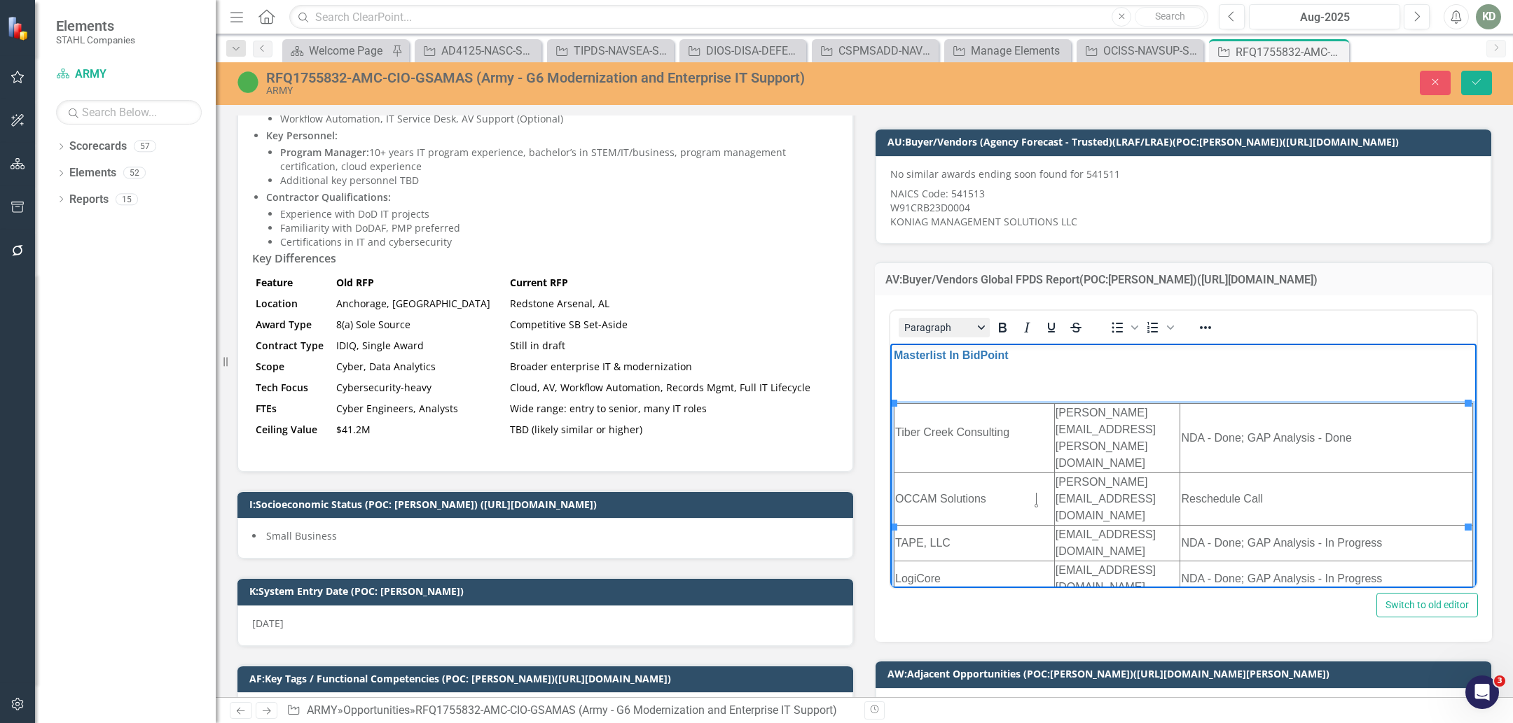
scroll to position [665, 0]
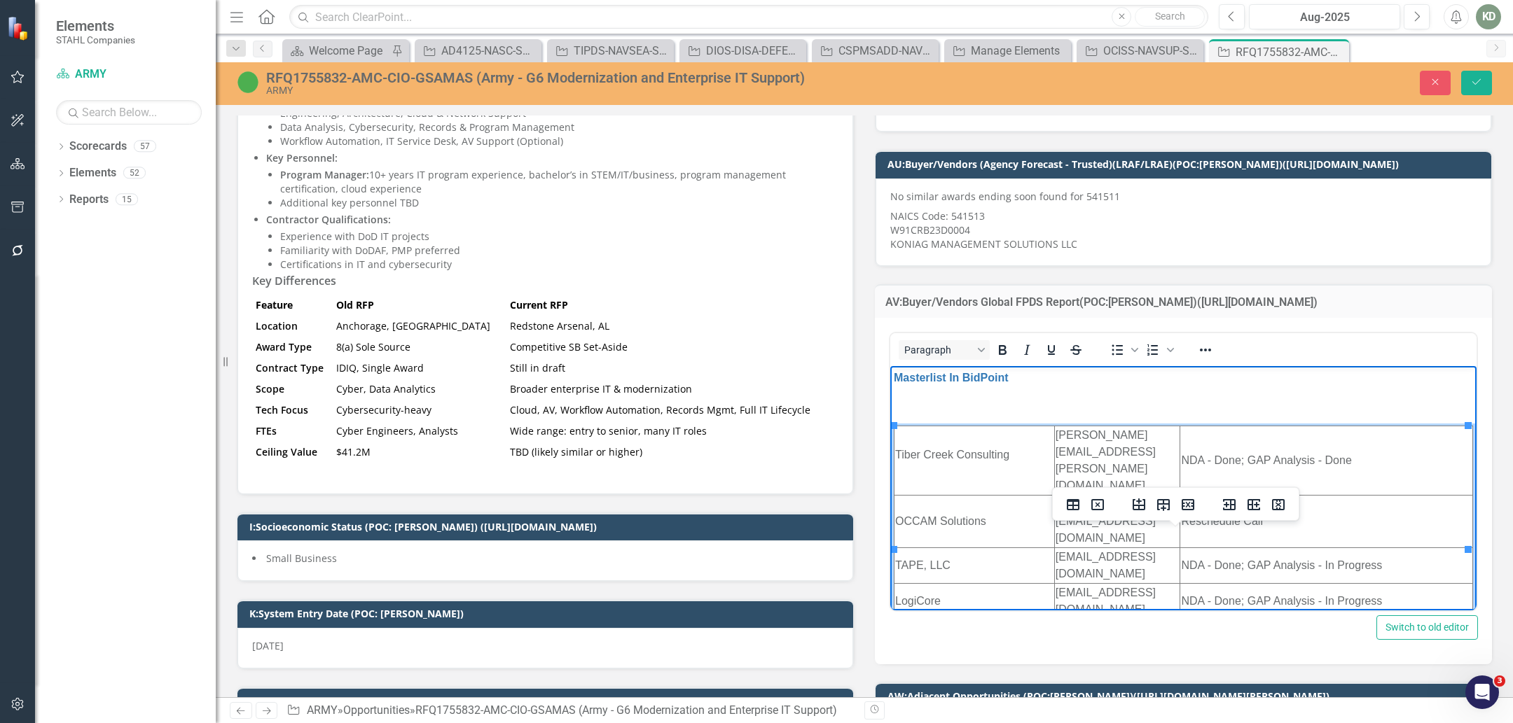
click at [1099, 689] on td "Rich Text Area. Press ALT-0 for help." at bounding box center [1117, 698] width 126 height 19
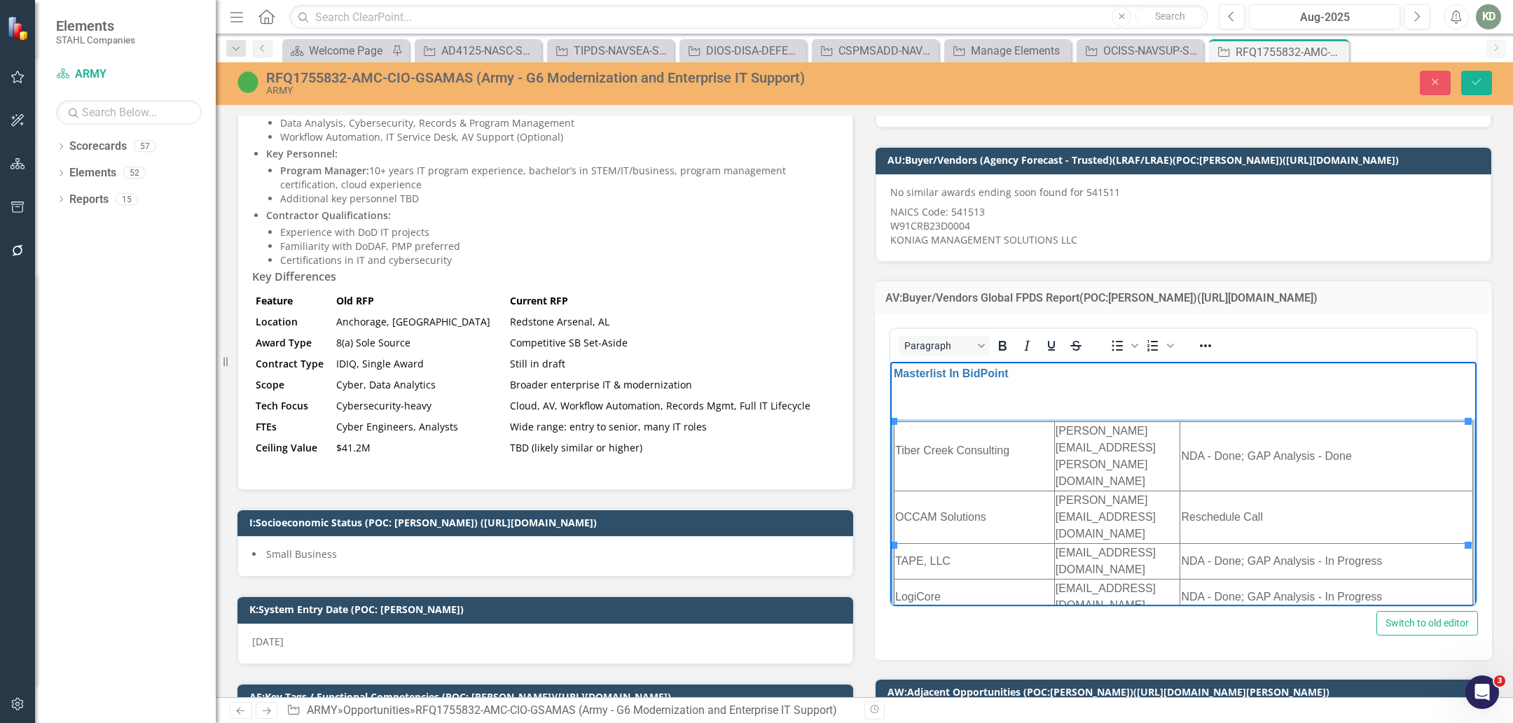
scroll to position [666, 0]
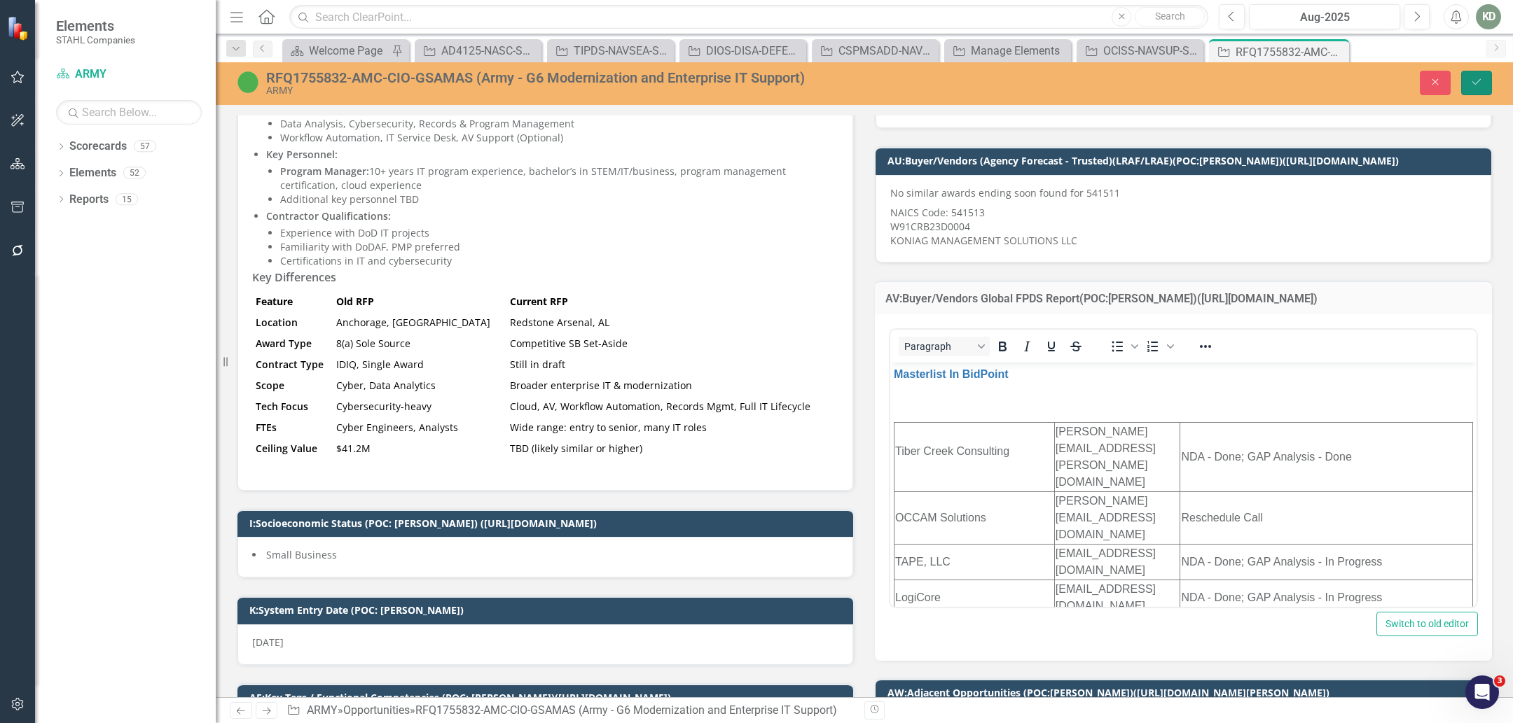
click at [1473, 88] on button "Save" at bounding box center [1476, 83] width 31 height 25
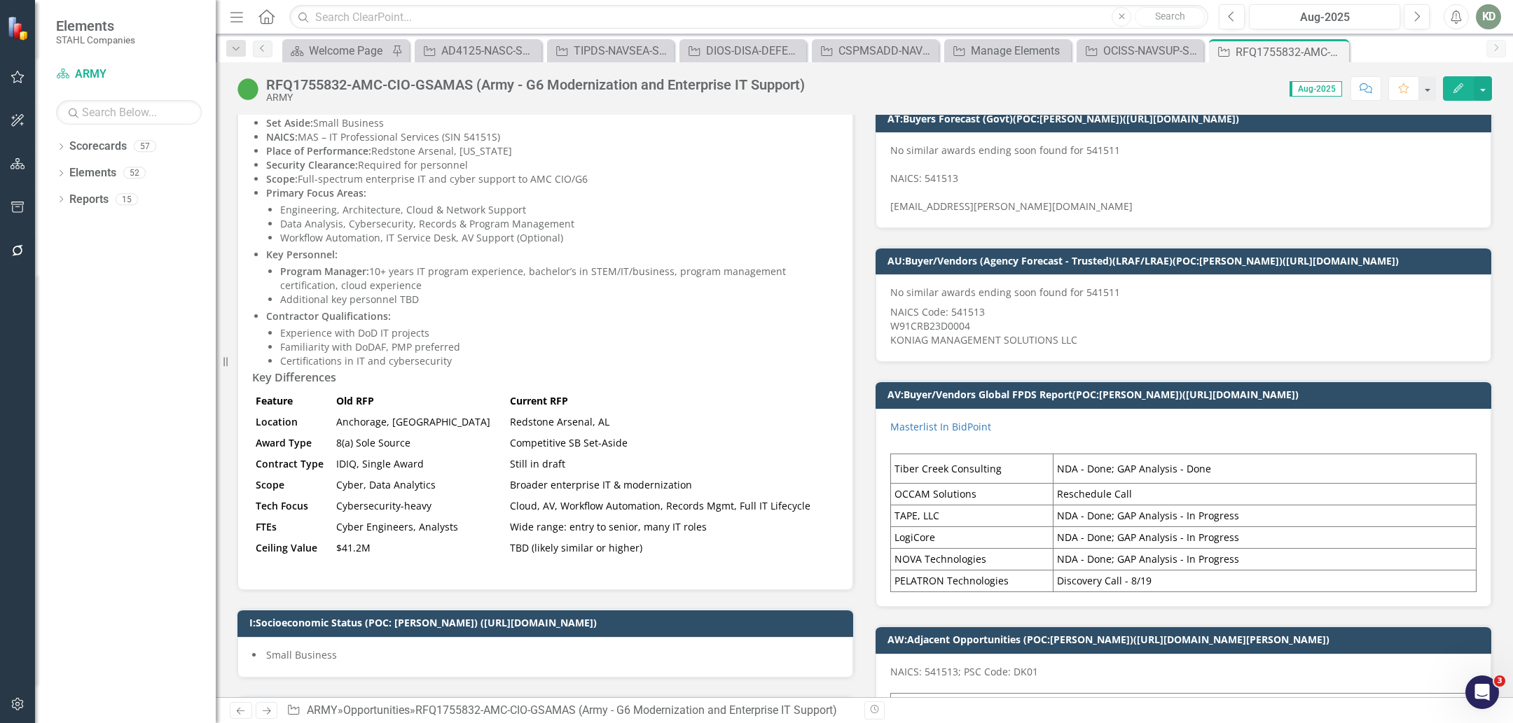
scroll to position [782, 0]
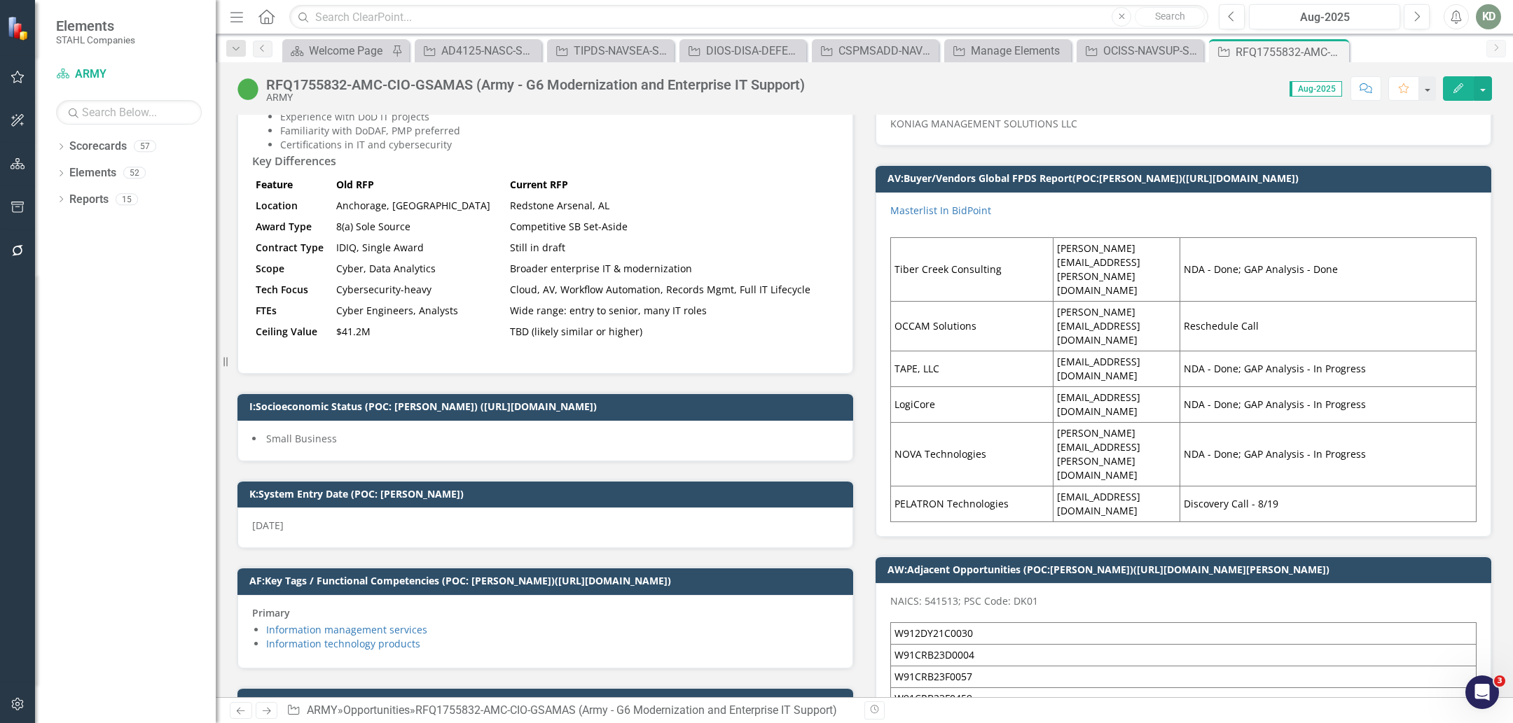
click at [1164, 351] on td "rgibbs@tape-llc.com" at bounding box center [1116, 369] width 127 height 36
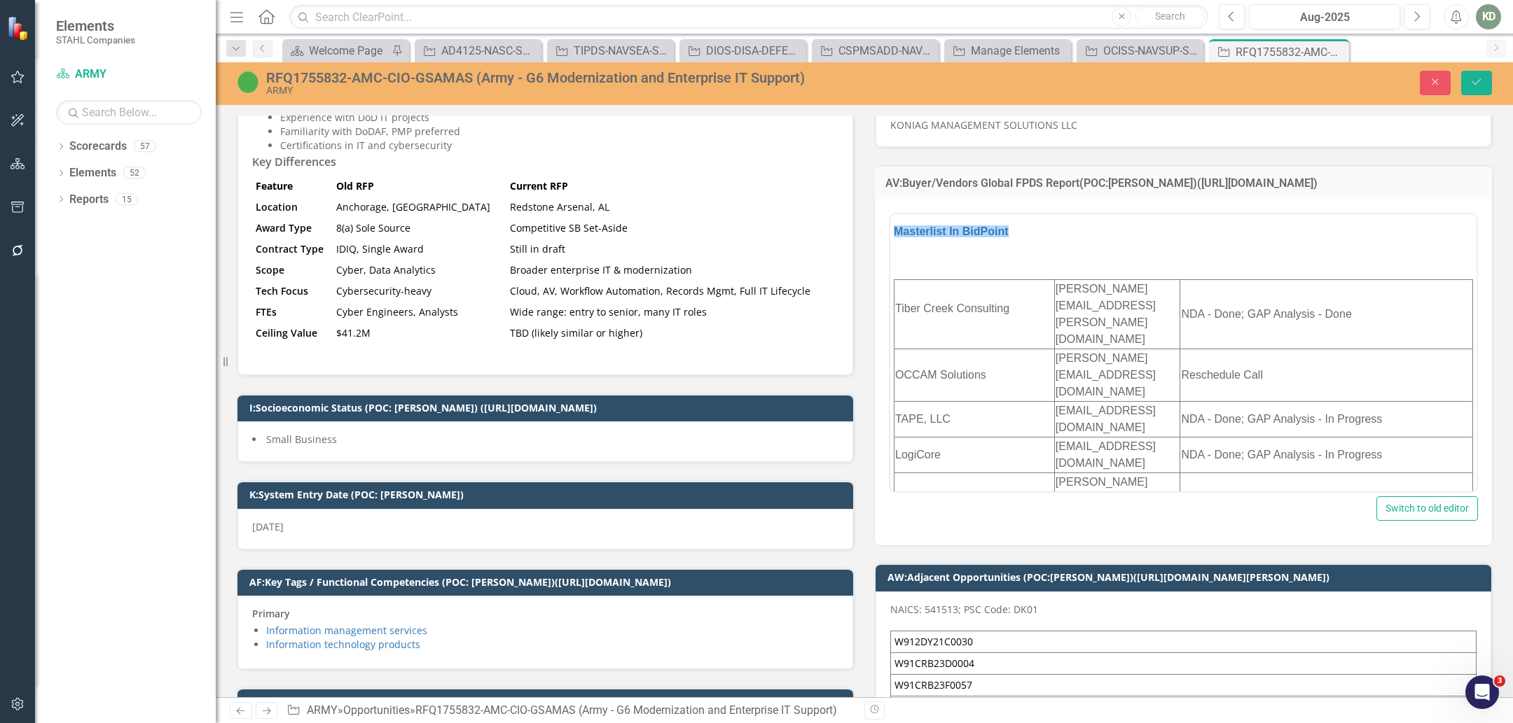
scroll to position [0, 0]
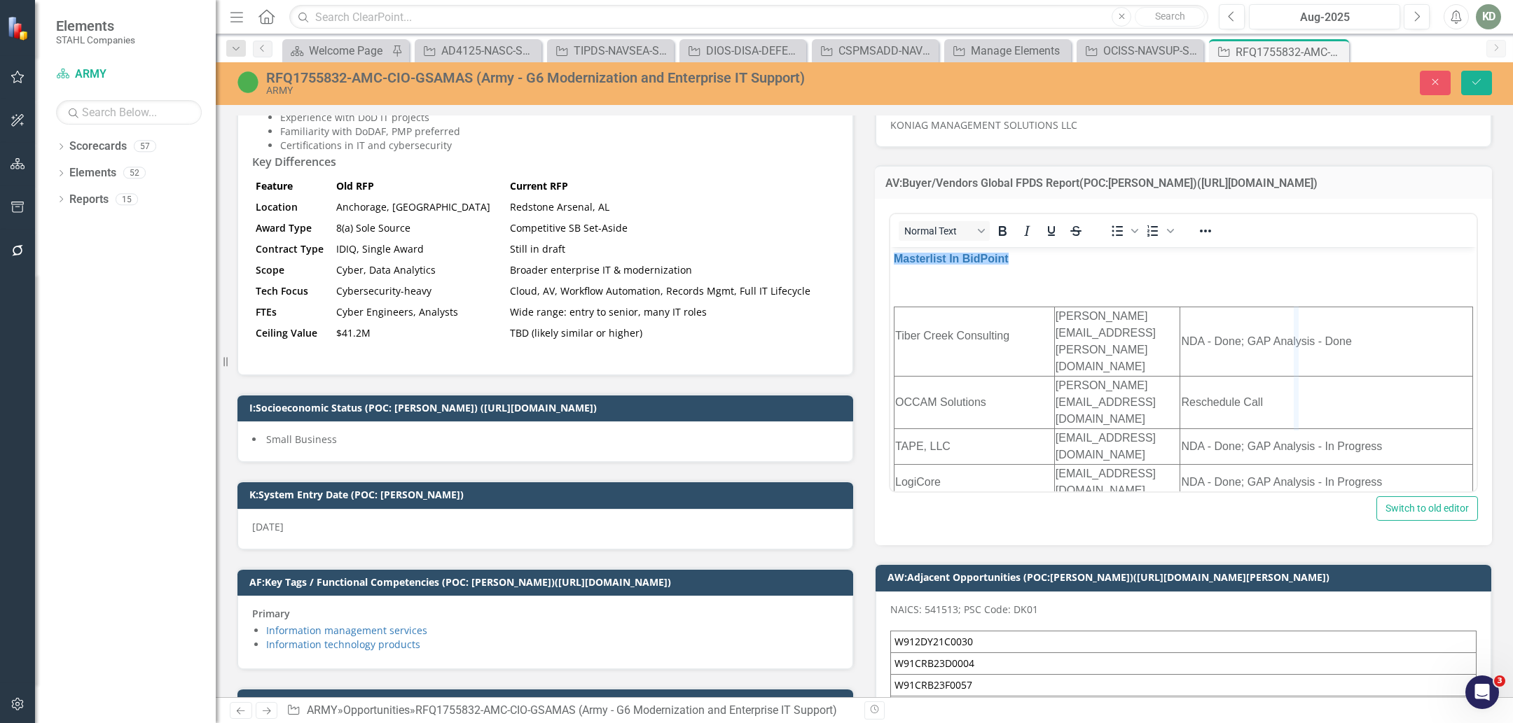
drag, startPoint x: 1223, startPoint y: 335, endPoint x: 1298, endPoint y: 335, distance: 75.6
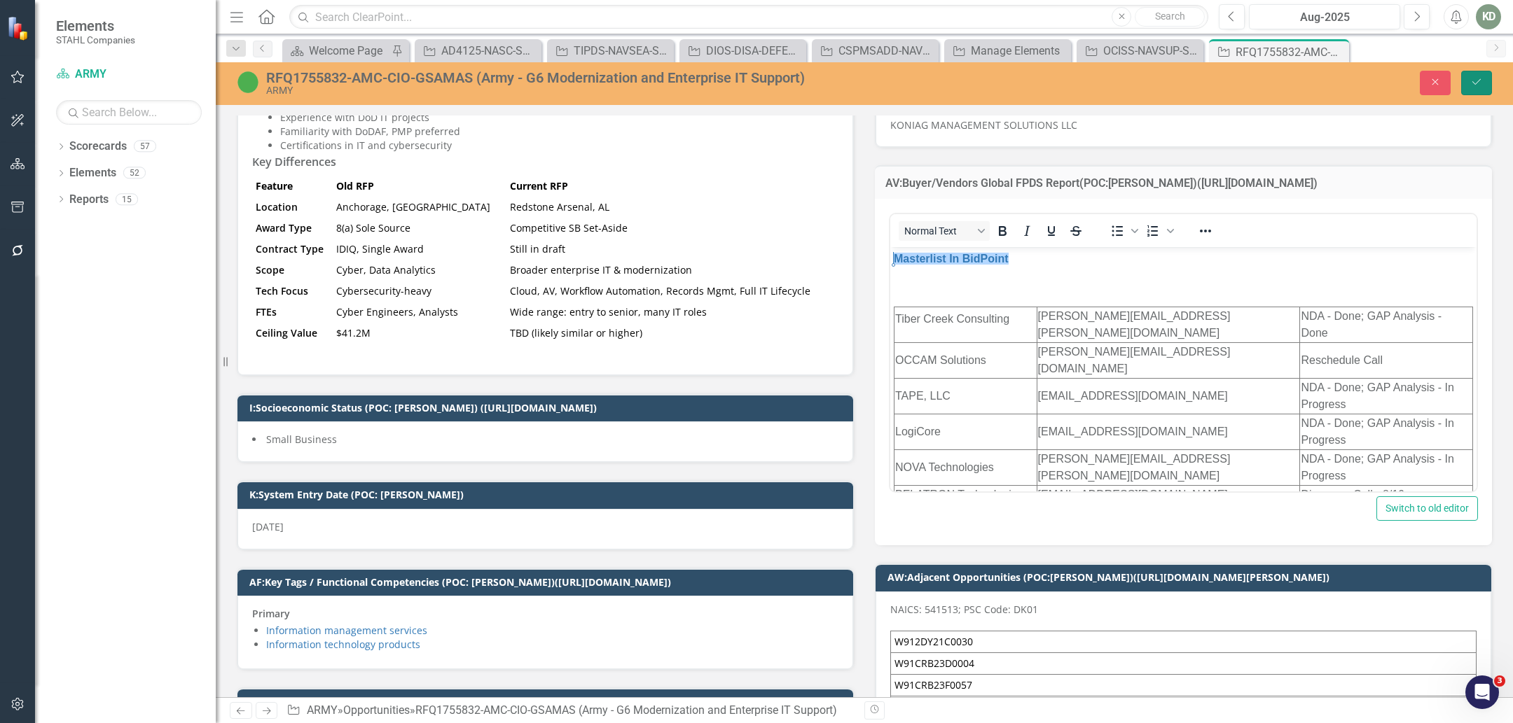
click at [1479, 81] on icon "Save" at bounding box center [1476, 82] width 13 height 10
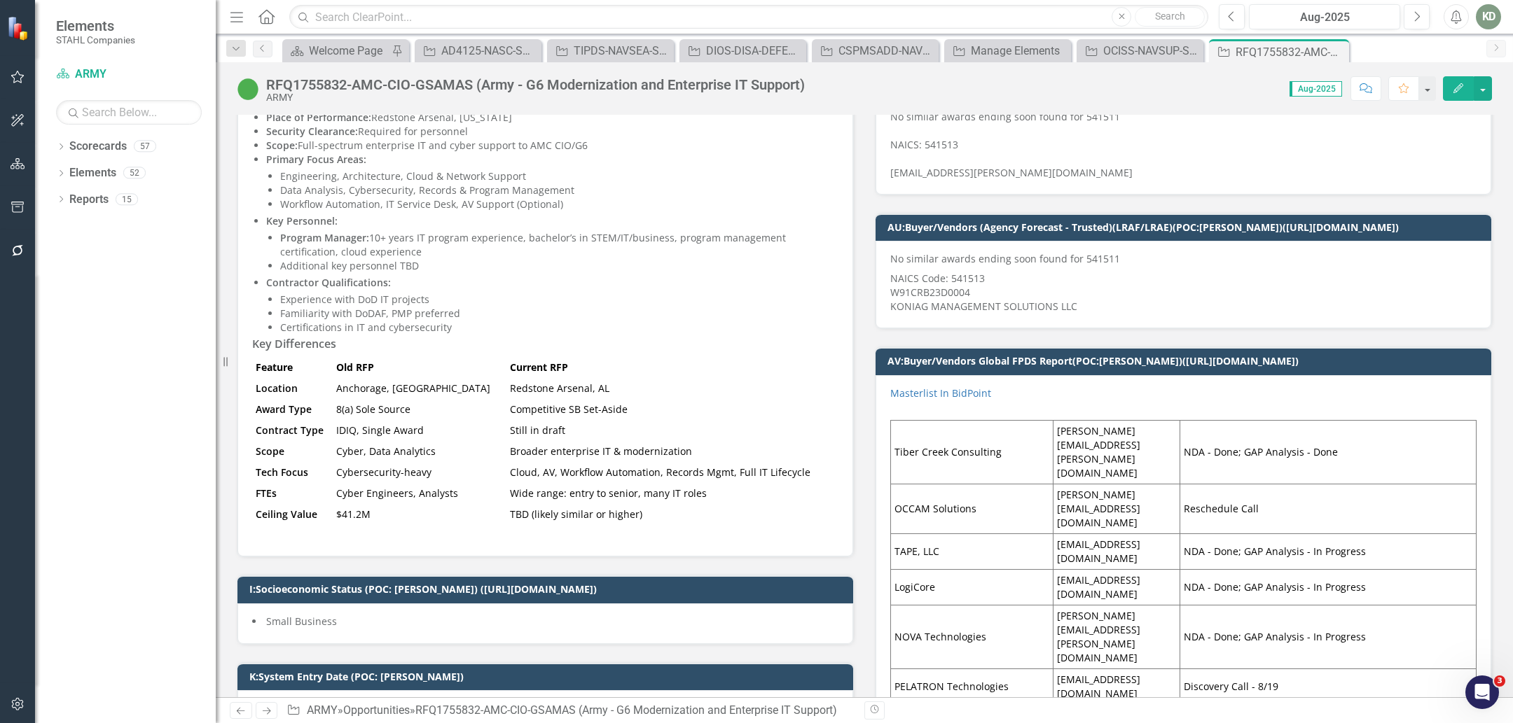
scroll to position [784, 0]
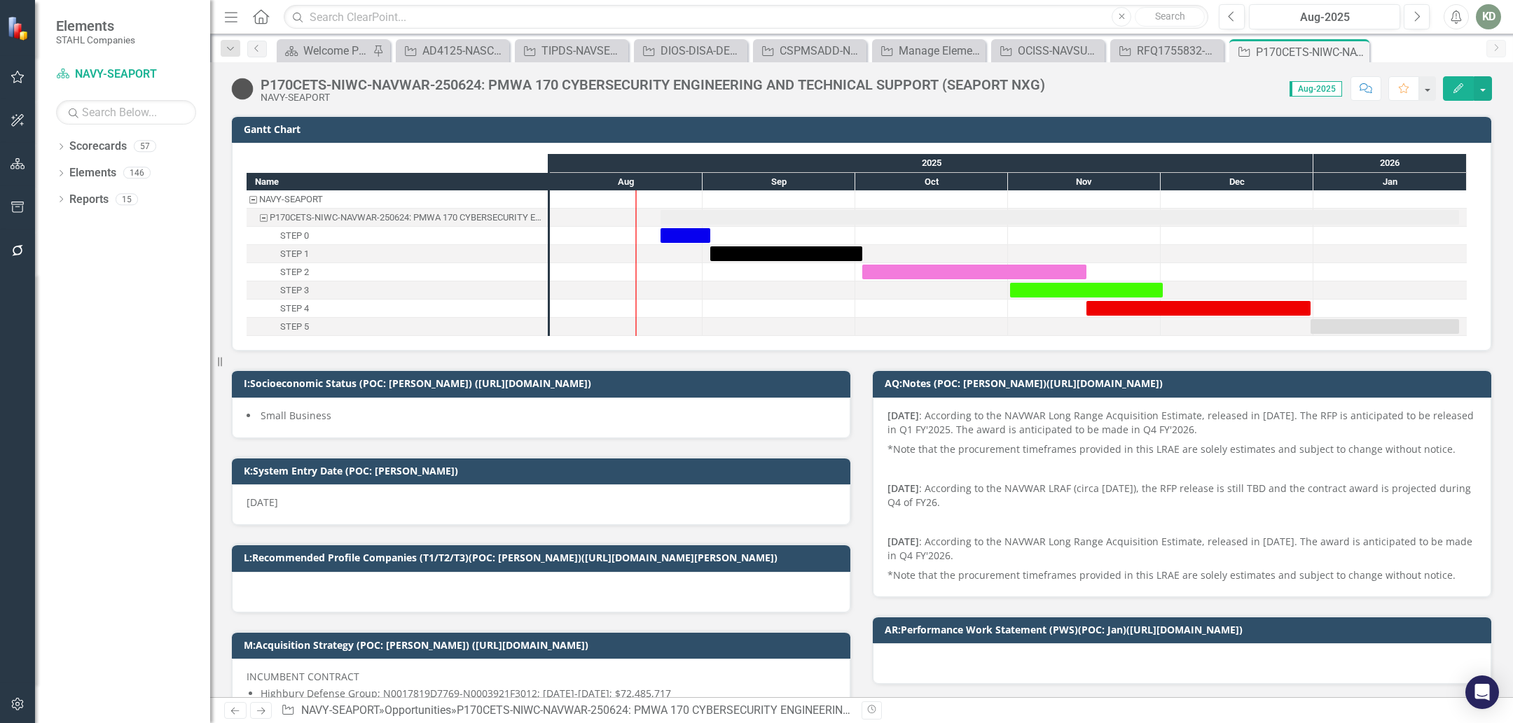
click at [0, 0] on icon at bounding box center [0, 0] width 0 height 0
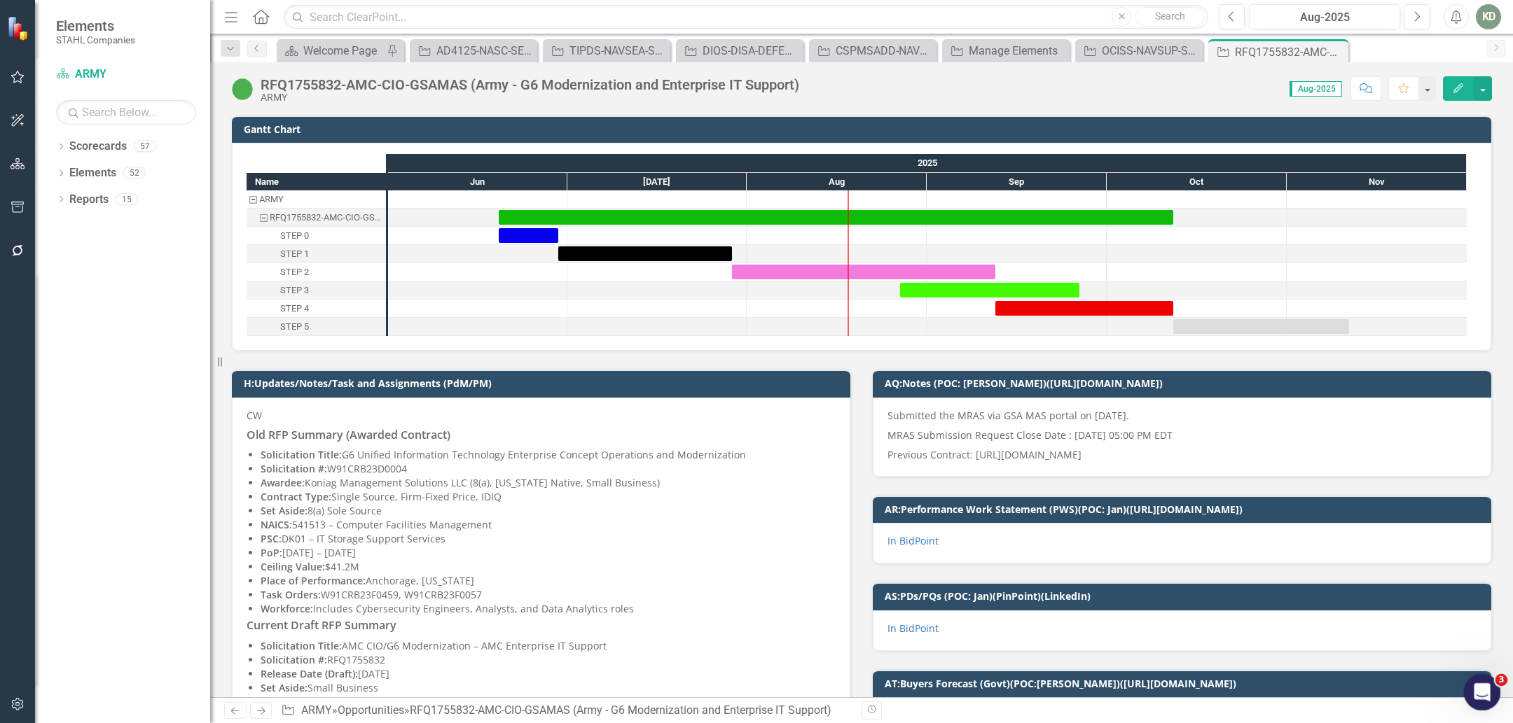
drag, startPoint x: 1493, startPoint y: 692, endPoint x: 2959, endPoint y: 1368, distance: 1614.9
click at [1496, 693] on div "Open Intercom Messenger" at bounding box center [1480, 690] width 46 height 46
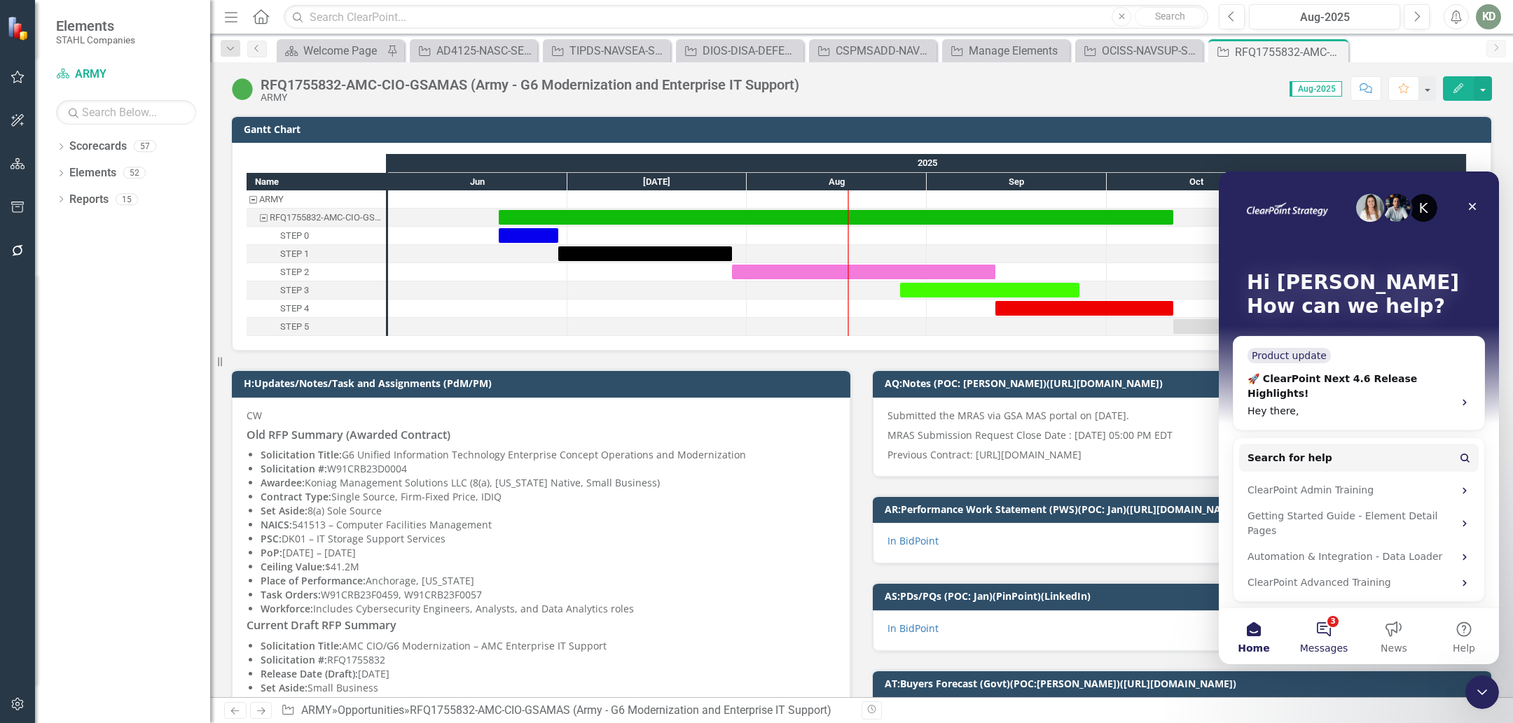
click at [1334, 624] on button "3 Messages" at bounding box center [1324, 637] width 70 height 56
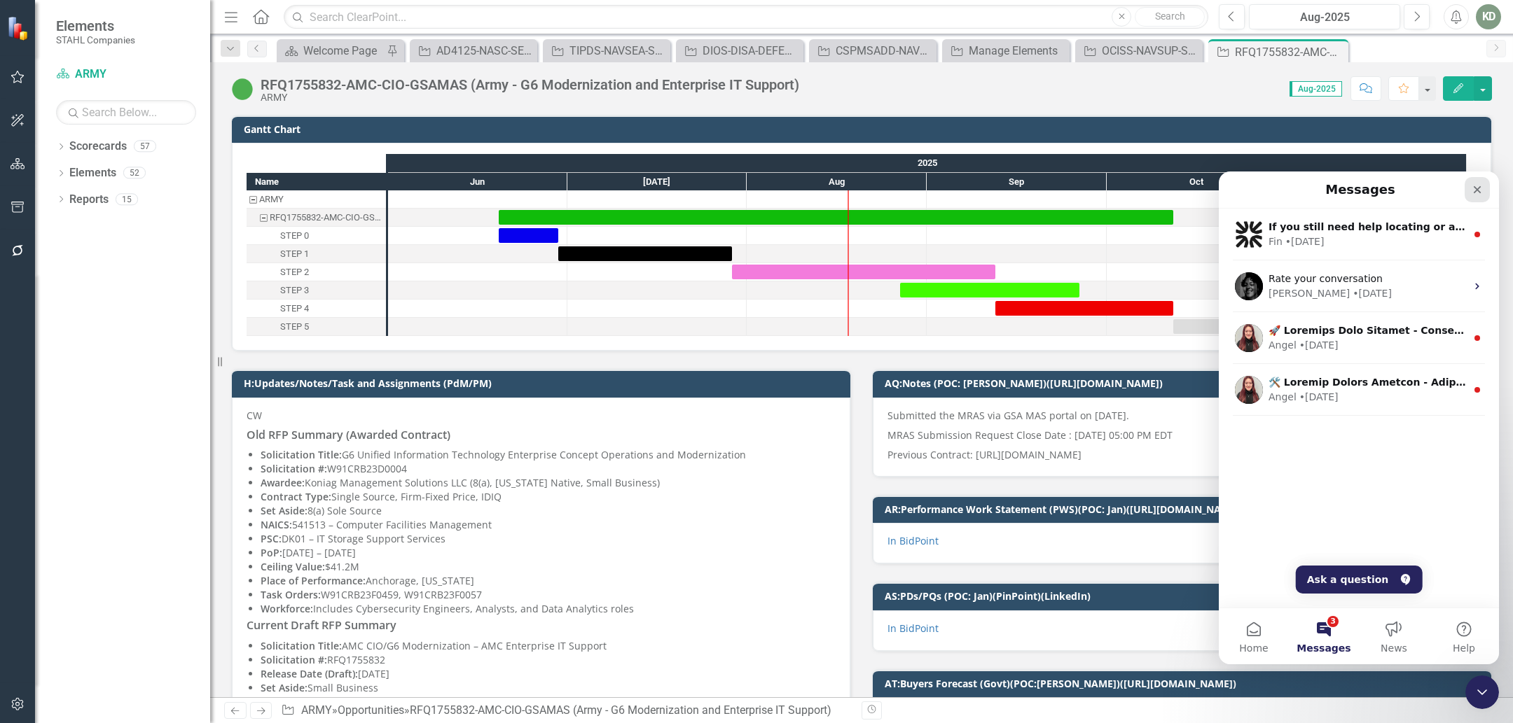
click at [1476, 190] on icon "Close" at bounding box center [1477, 190] width 8 height 8
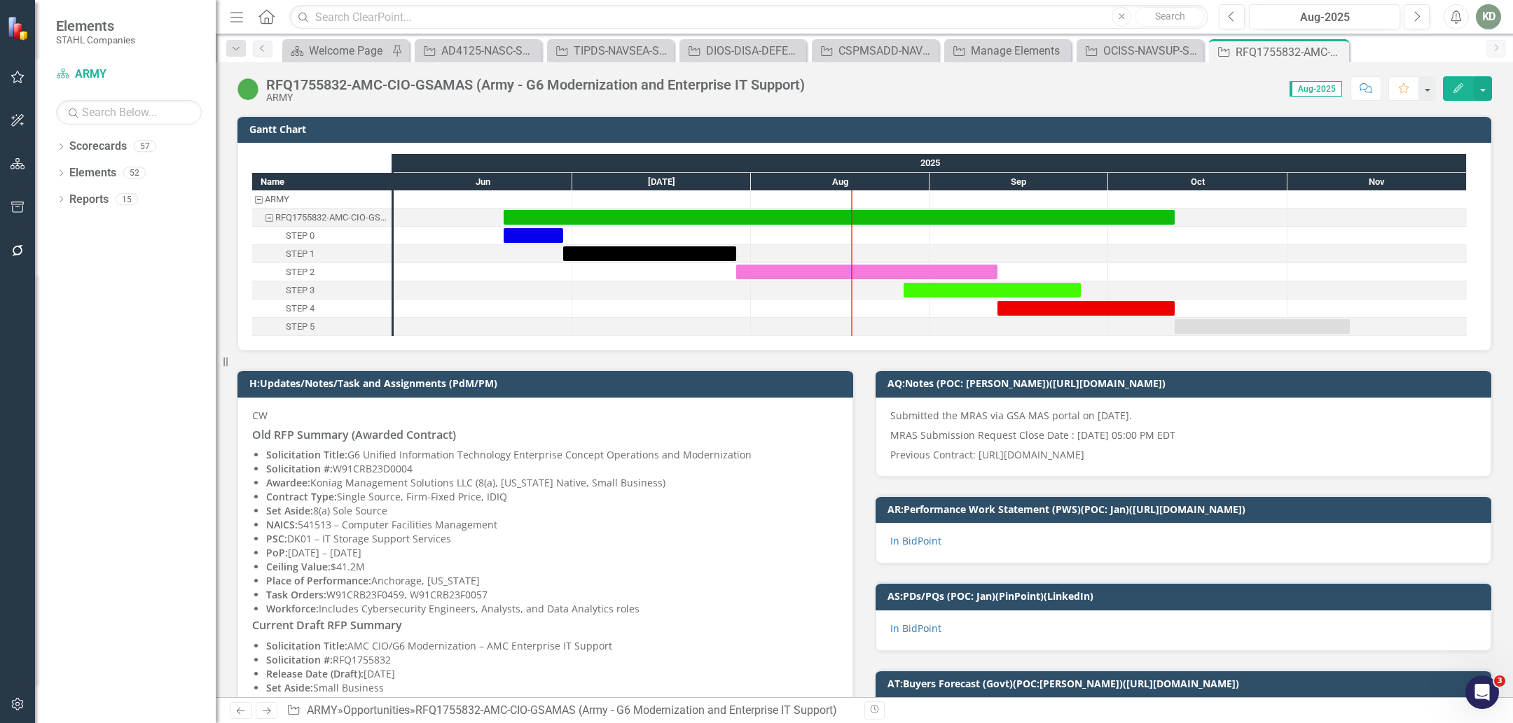
scroll to position [784, 0]
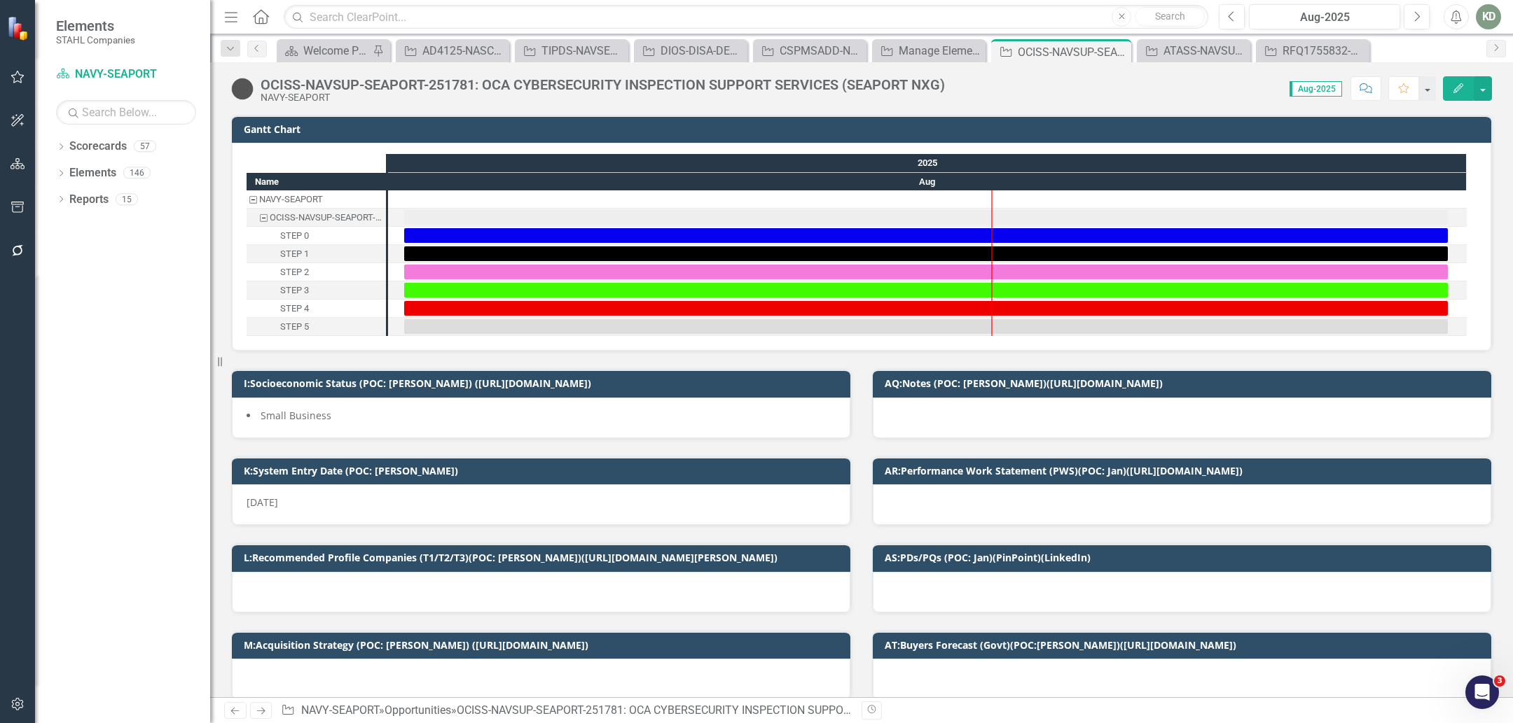
scroll to position [1, 0]
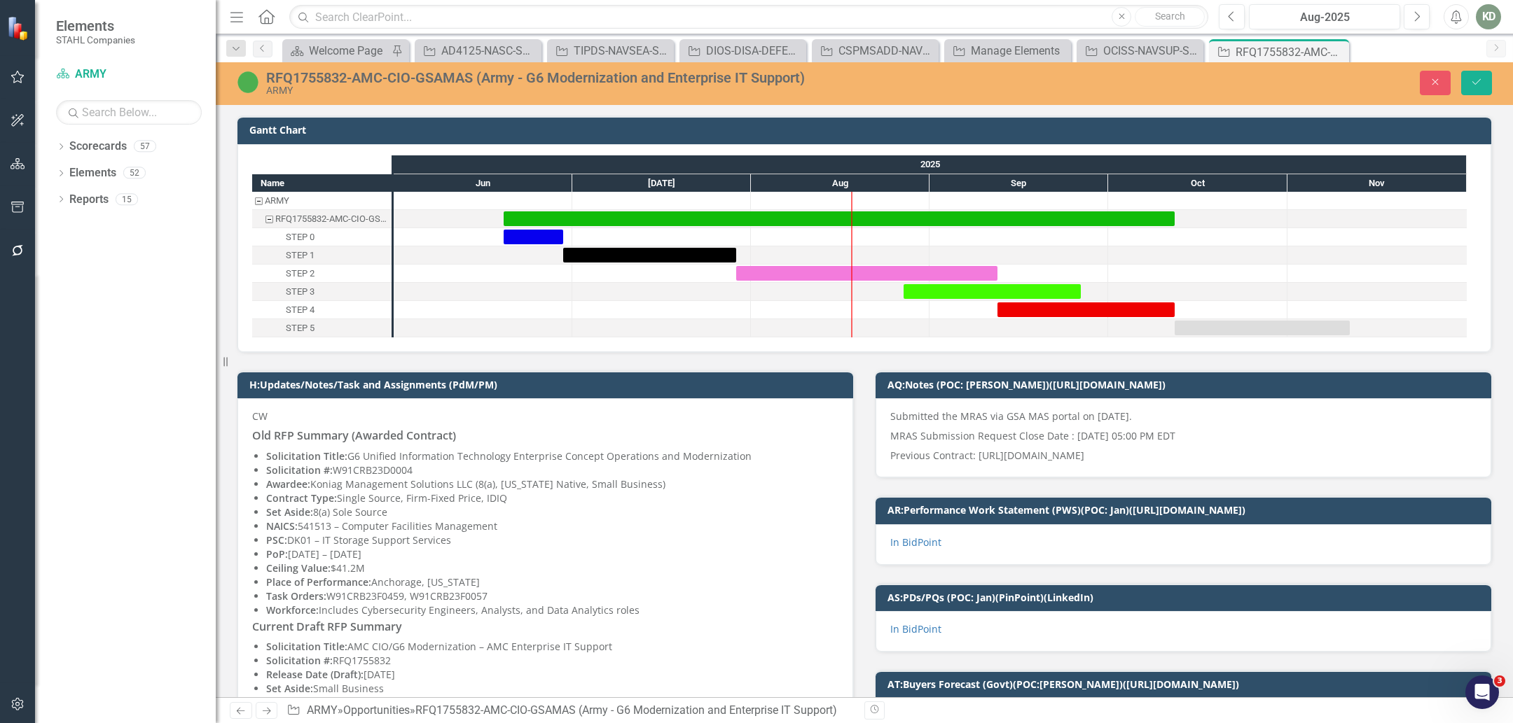
scroll to position [784, 0]
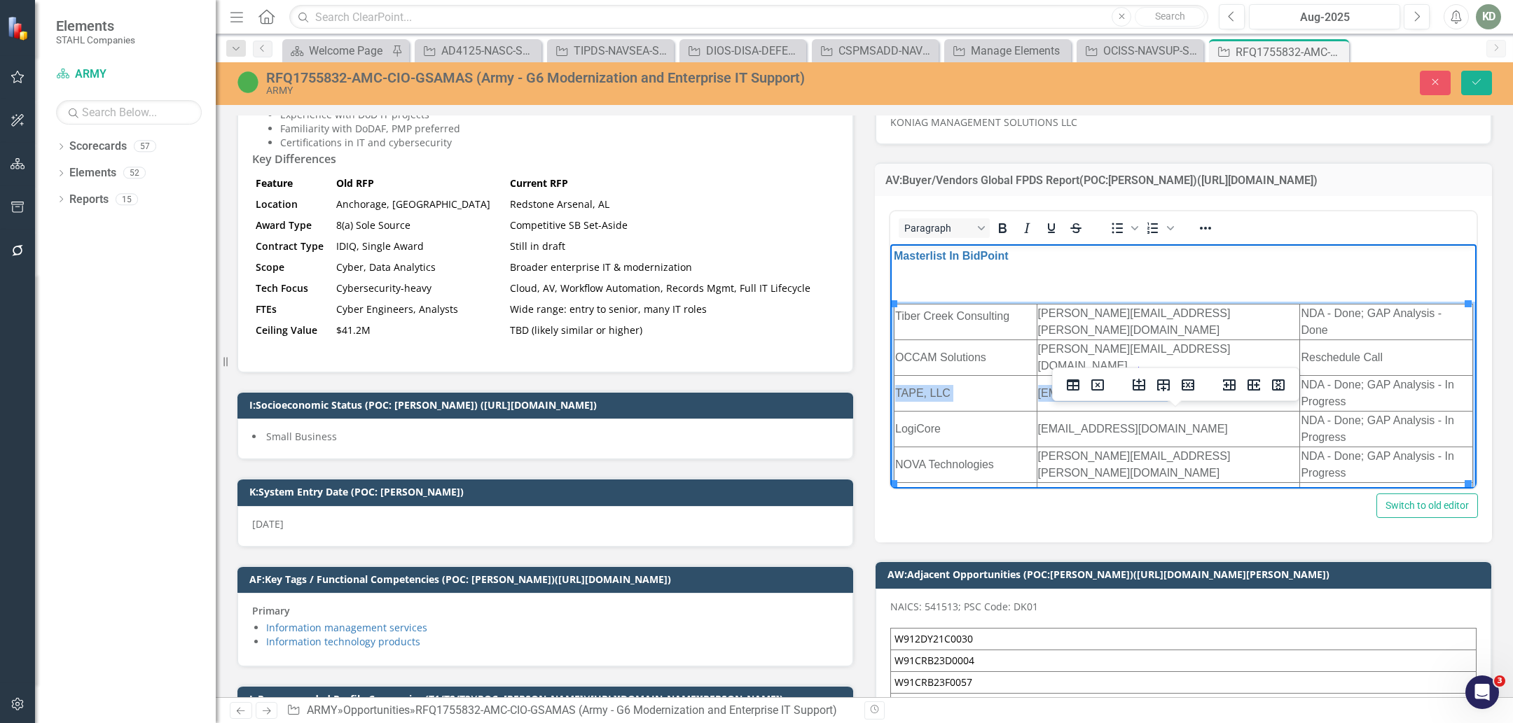
drag, startPoint x: 1157, startPoint y: 370, endPoint x: 1153, endPoint y: 380, distance: 9.8
click at [1150, 379] on td "rgibbs@tape-llc.com" at bounding box center [1167, 394] width 263 height 36
click at [1153, 380] on td "rgibbs@tape-llc.com" at bounding box center [1167, 394] width 263 height 36
drag, startPoint x: 1153, startPoint y: 380, endPoint x: 1036, endPoint y: 382, distance: 117.0
click at [1036, 382] on html "Masterlist In BidPoint Tiber Creek Consulting sean.norman@tibercreek.com NDA - …" at bounding box center [1183, 374] width 586 height 261
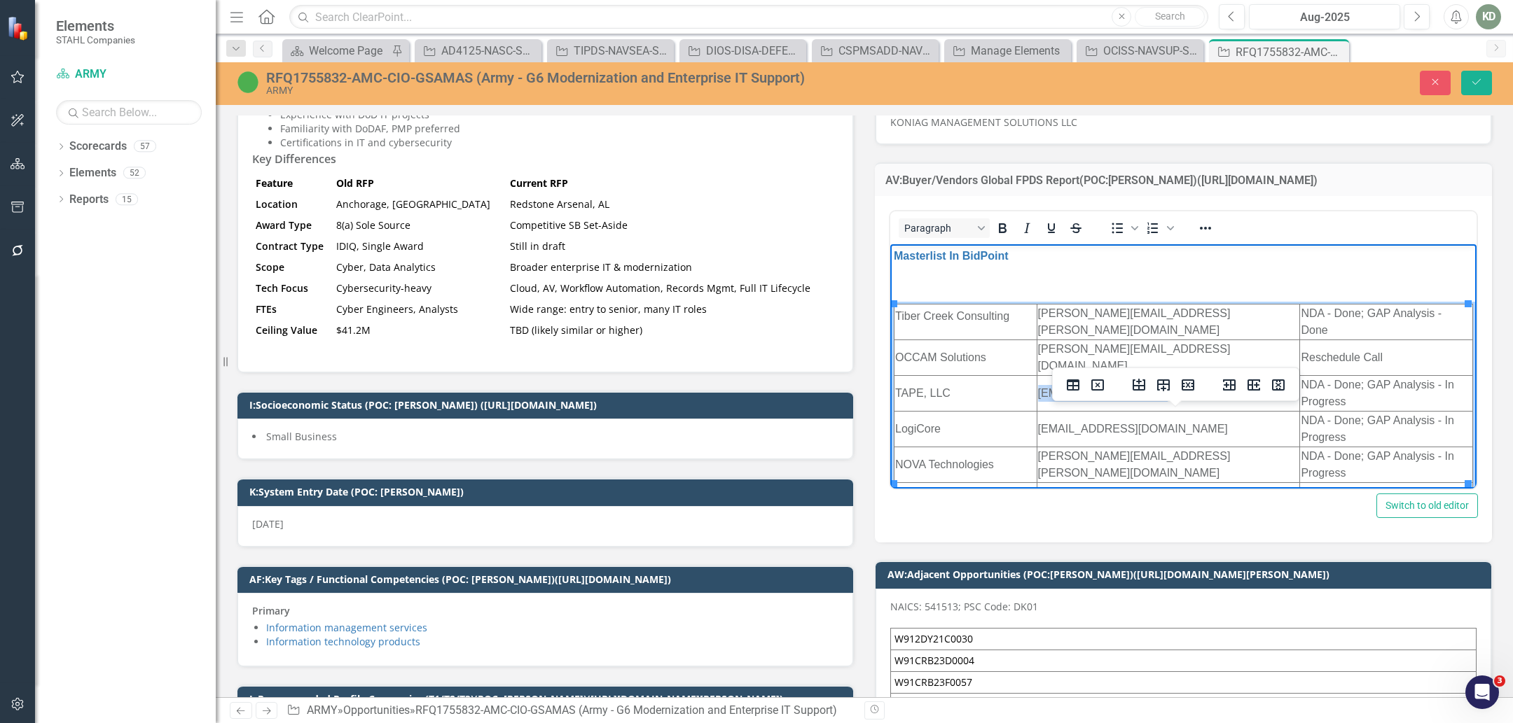
copy td "rgibbs@tape-llc.com"
click at [1183, 412] on td "mbouldin@logicorehsv.com" at bounding box center [1167, 430] width 263 height 36
drag, startPoint x: 1205, startPoint y: 414, endPoint x: 1034, endPoint y: 413, distance: 170.9
click at [1034, 413] on html "Masterlist In BidPoint Tiber Creek Consulting sean.norman@tibercreek.com NDA - …" at bounding box center [1183, 374] width 586 height 261
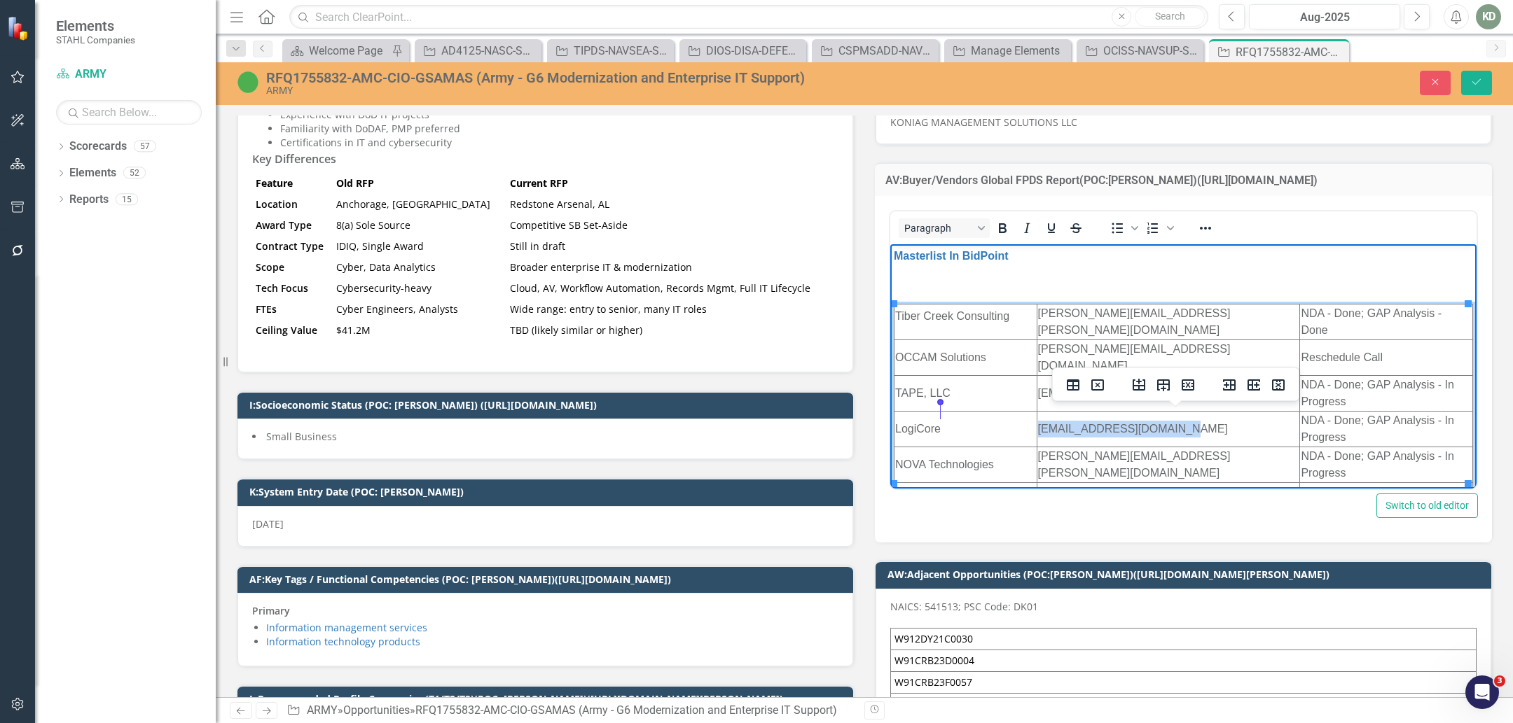
copy tr "mbouldin@logicorehsv.com"
drag, startPoint x: 1241, startPoint y: 447, endPoint x: 1175, endPoint y: 451, distance: 66.0
click at [1175, 451] on td "john.jackson@novatechnologies.com" at bounding box center [1167, 465] width 263 height 36
click at [1223, 448] on td "john.jackson@novatechnologies.com" at bounding box center [1167, 465] width 263 height 36
drag, startPoint x: 1239, startPoint y: 448, endPoint x: 1102, endPoint y: 409, distance: 142.1
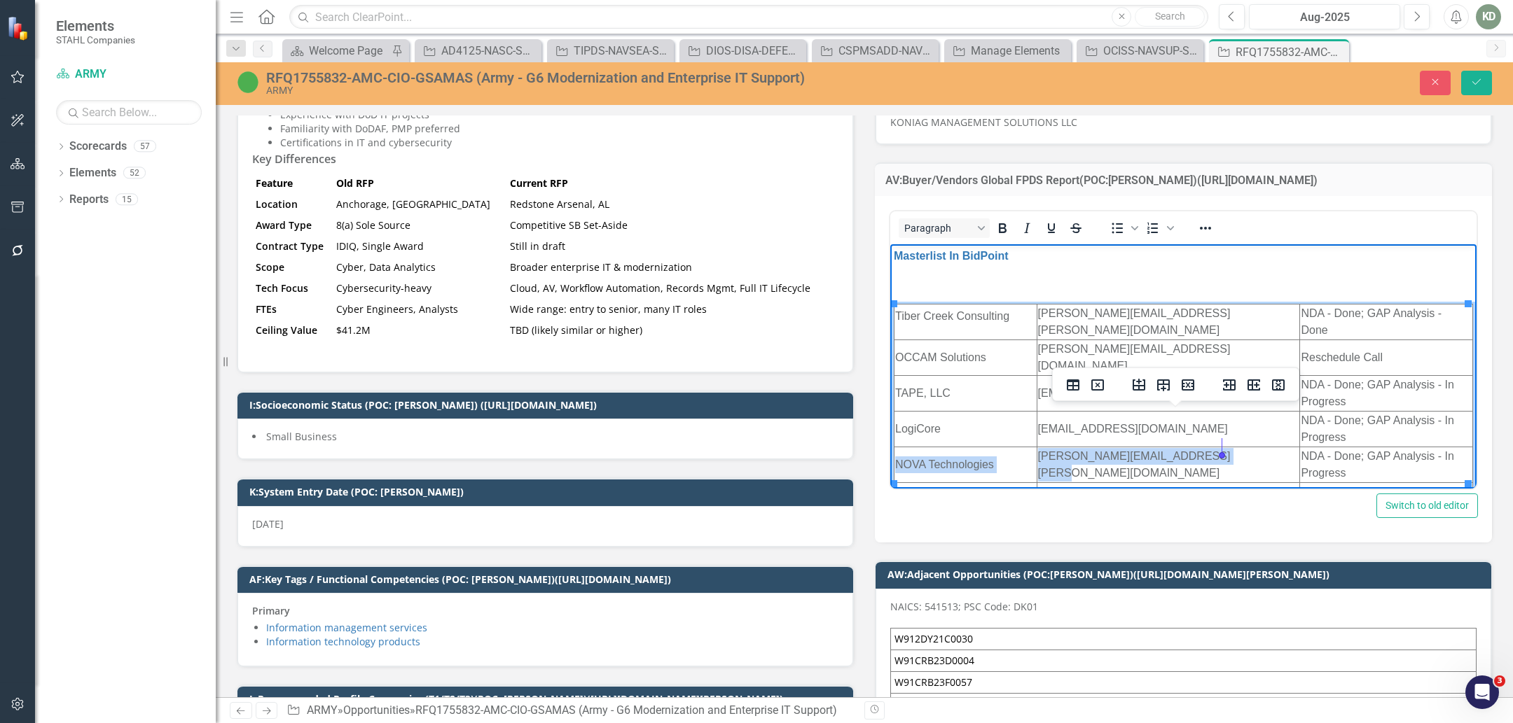
click at [1220, 452] on td "john.jackson@novatechnologies.com" at bounding box center [1167, 465] width 263 height 36
click at [1218, 452] on td "john.jackson@novatechnologies.com" at bounding box center [1167, 465] width 263 height 36
drag, startPoint x: 1241, startPoint y: 450, endPoint x: 1036, endPoint y: 447, distance: 204.5
click at [1036, 447] on html "Masterlist In BidPoint Tiber Creek Consulting sean.norman@tibercreek.com NDA - …" at bounding box center [1183, 374] width 586 height 261
copy td "john.jackson@novatechnologies.com"
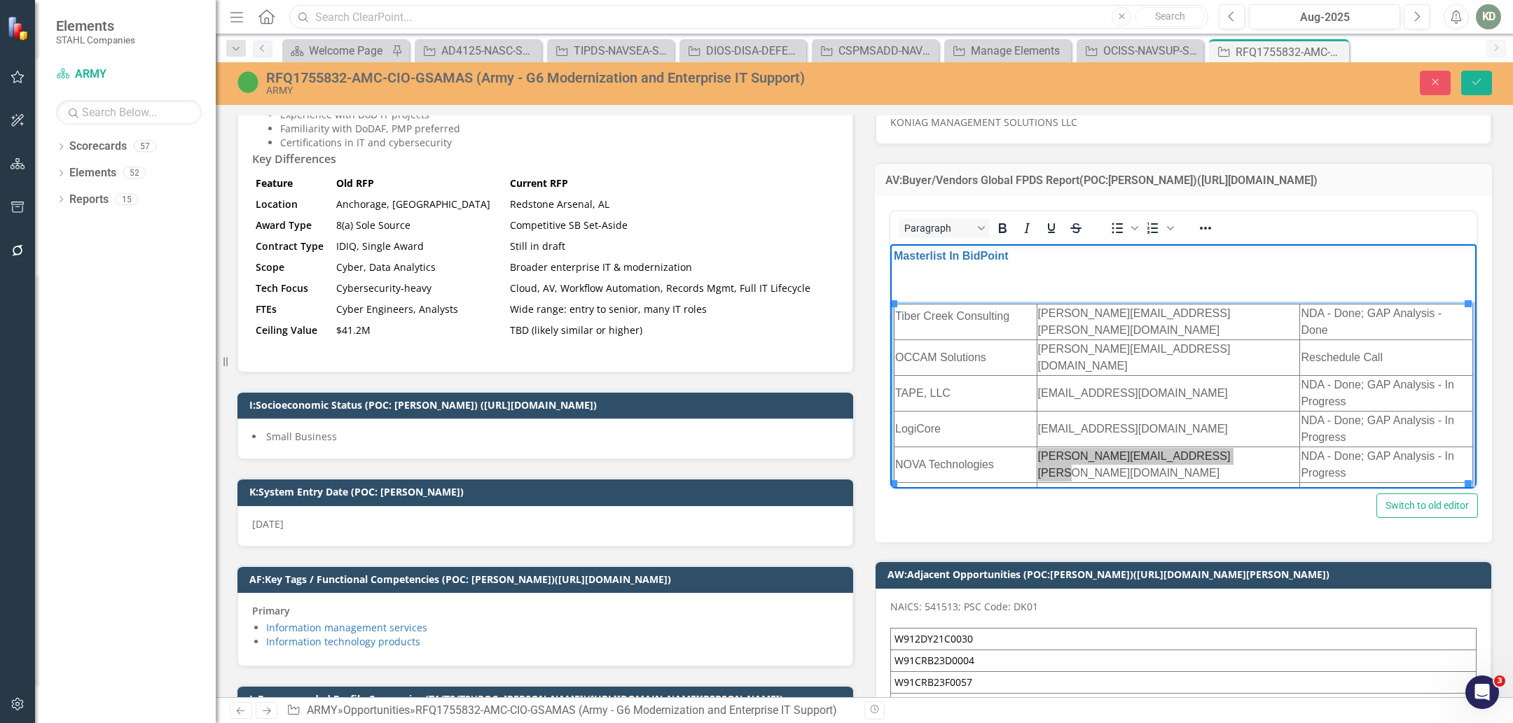
click at [634, 27] on input "text" at bounding box center [748, 17] width 919 height 25
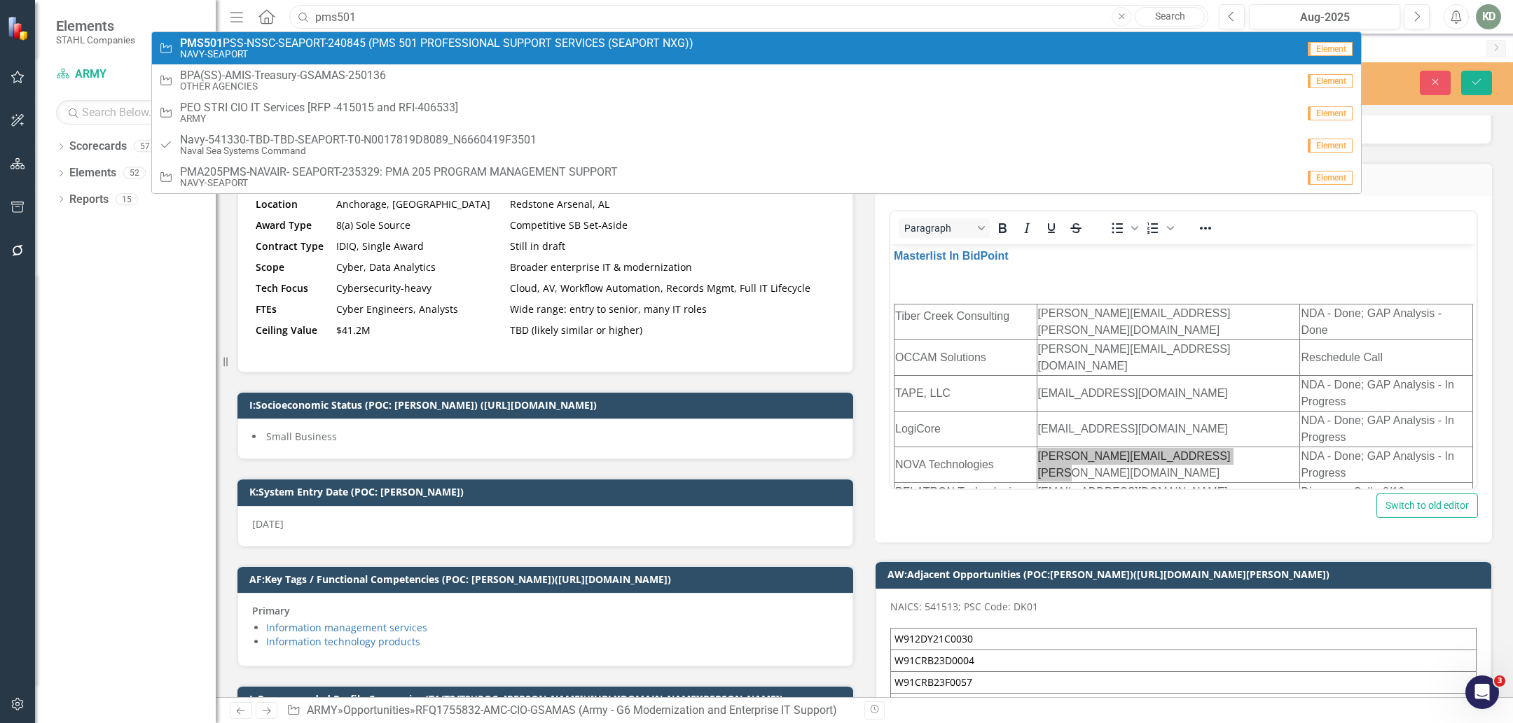
type input "pms501"
click at [629, 45] on span "PMS501 PSS-NSSC-SEAPORT-240845 (PMS 501 PROFESSIONAL SUPPORT SERVICES (SEAPORT …" at bounding box center [436, 43] width 513 height 13
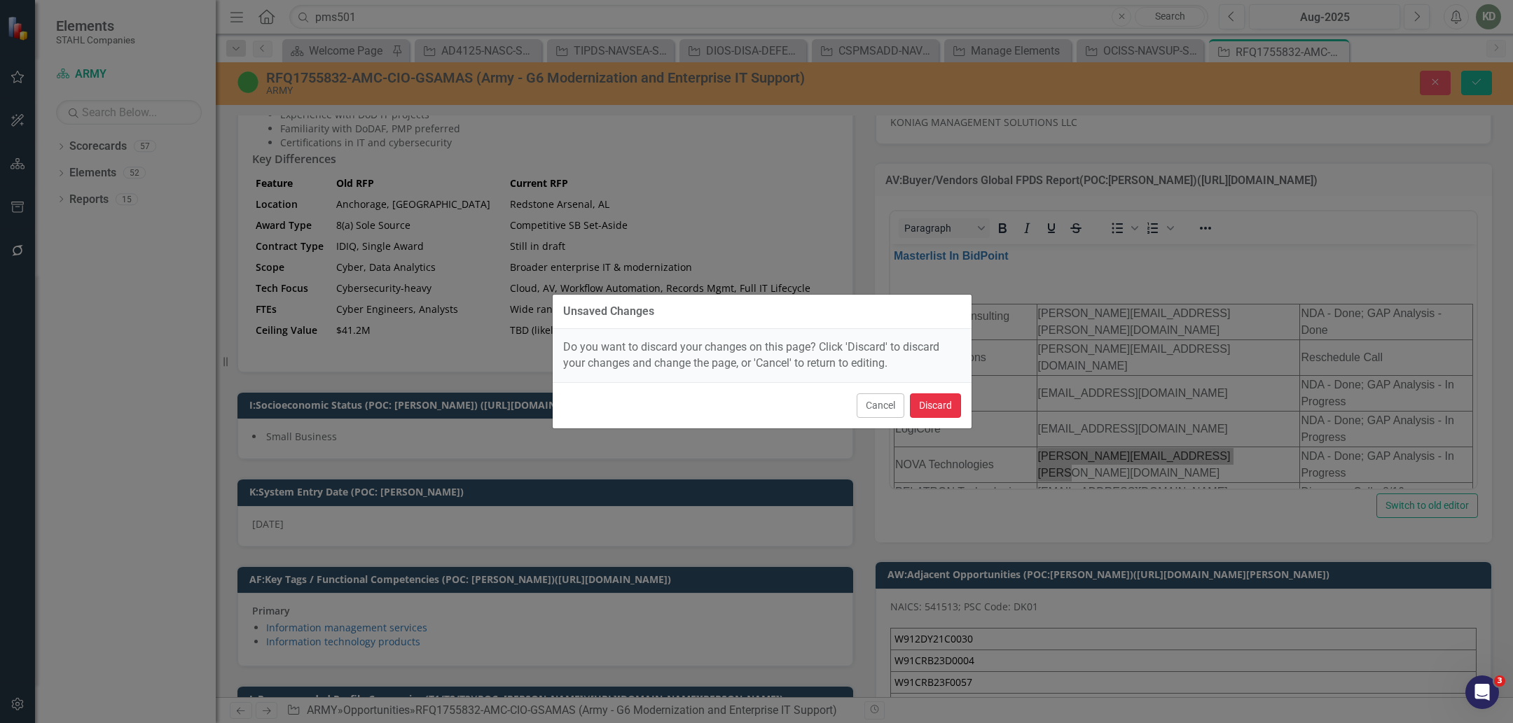
click at [943, 398] on button "Discard" at bounding box center [935, 406] width 51 height 25
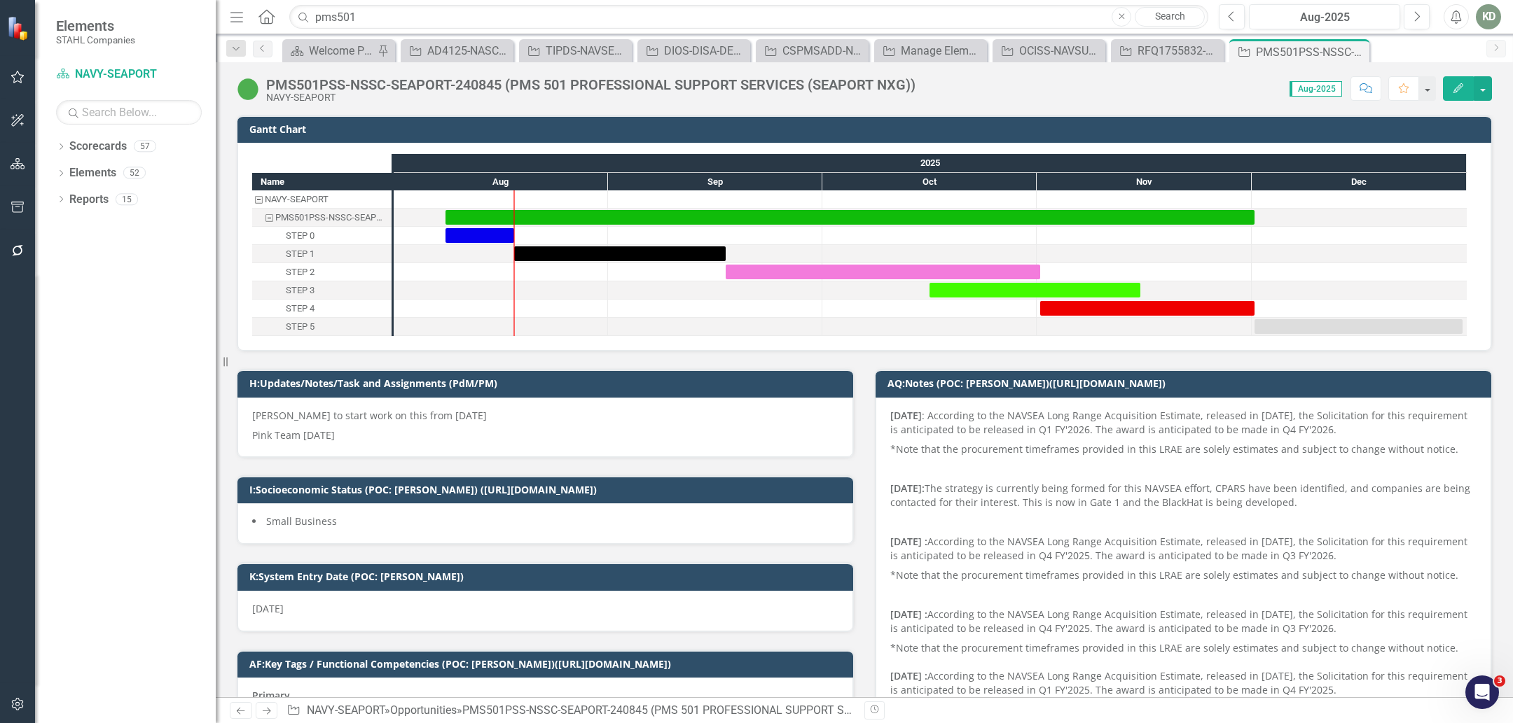
click at [513, 95] on div "NAVY-SEAPORT" at bounding box center [590, 97] width 649 height 11
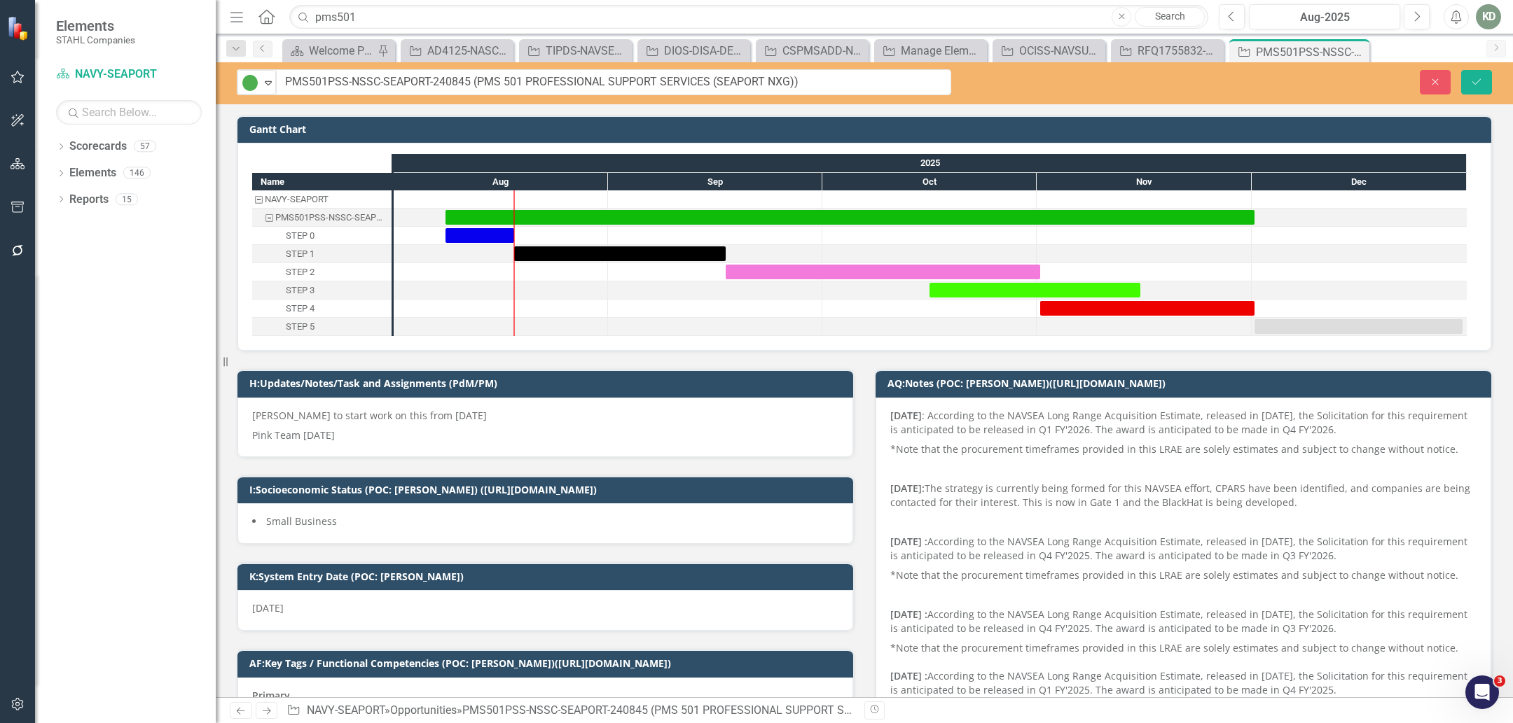
click at [496, 88] on input "PMS501PSS-NSSC-SEAPORT-240845 (PMS 501 PROFESSIONAL SUPPORT SERVICES (SEAPORT N…" at bounding box center [613, 82] width 675 height 26
click at [461, 84] on input "PMS501PSS-NSSC-SEAPORT-240845 (PMS 501 PROFESSIONAL SUPPORT SERVICES (SEAPORT N…" at bounding box center [613, 82] width 675 height 26
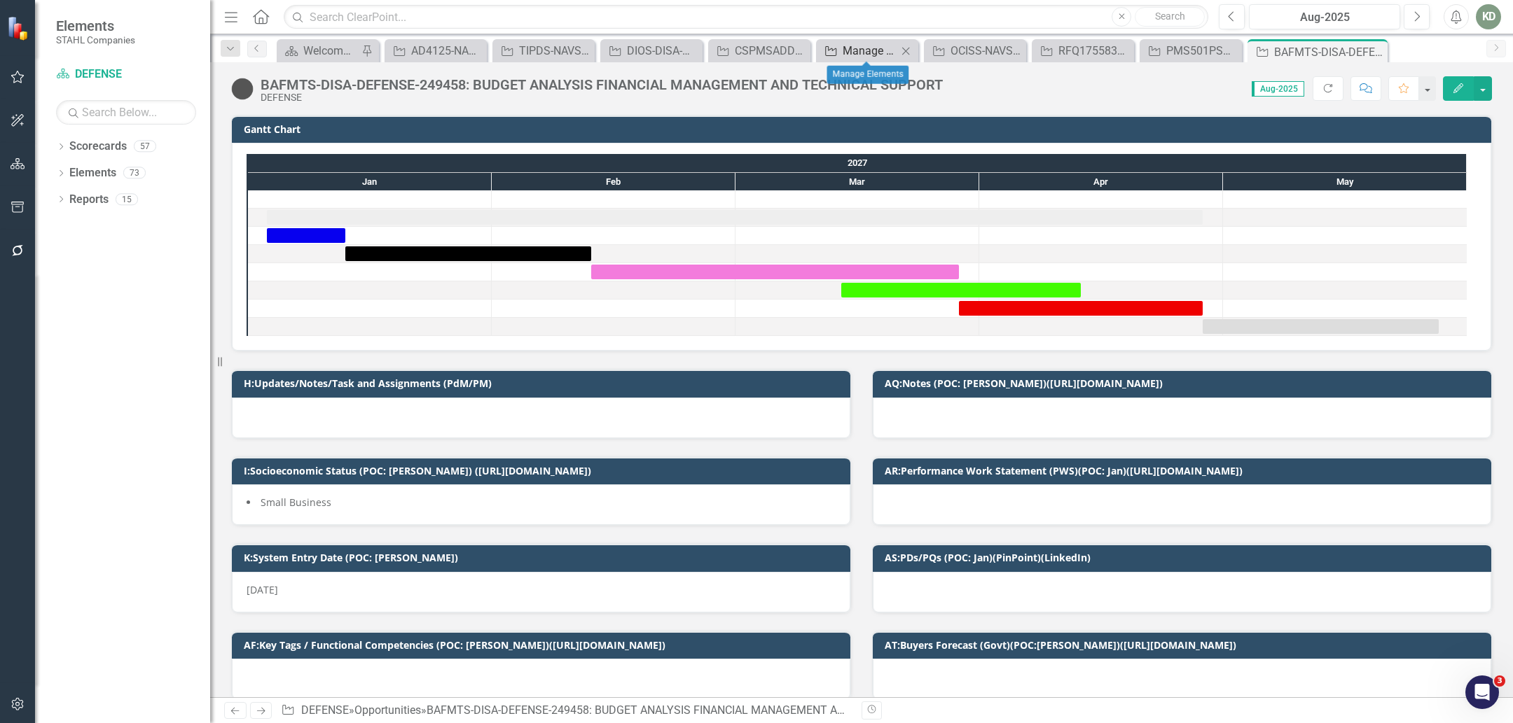
click at [875, 57] on div "Manage Elements" at bounding box center [869, 51] width 55 height 18
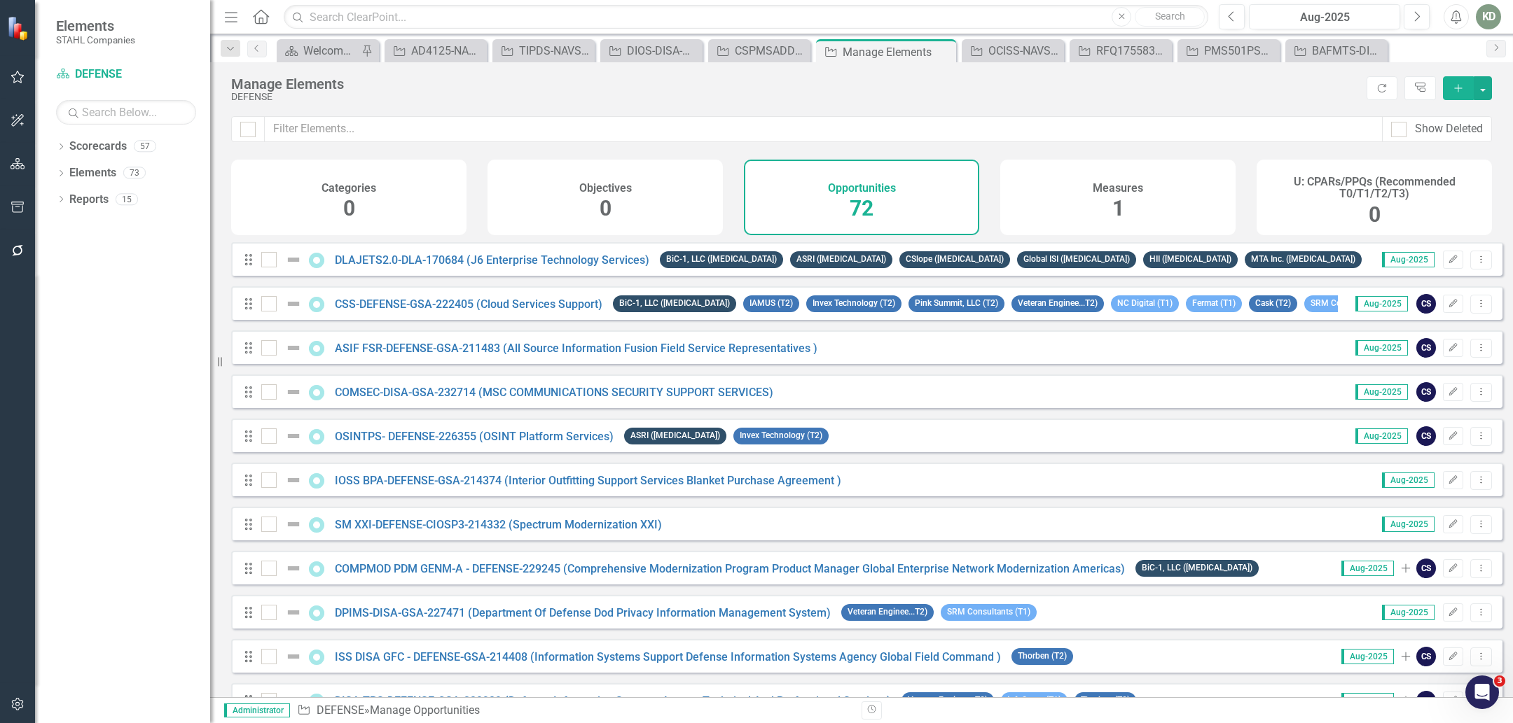
click at [1452, 92] on button "Add" at bounding box center [1458, 88] width 31 height 24
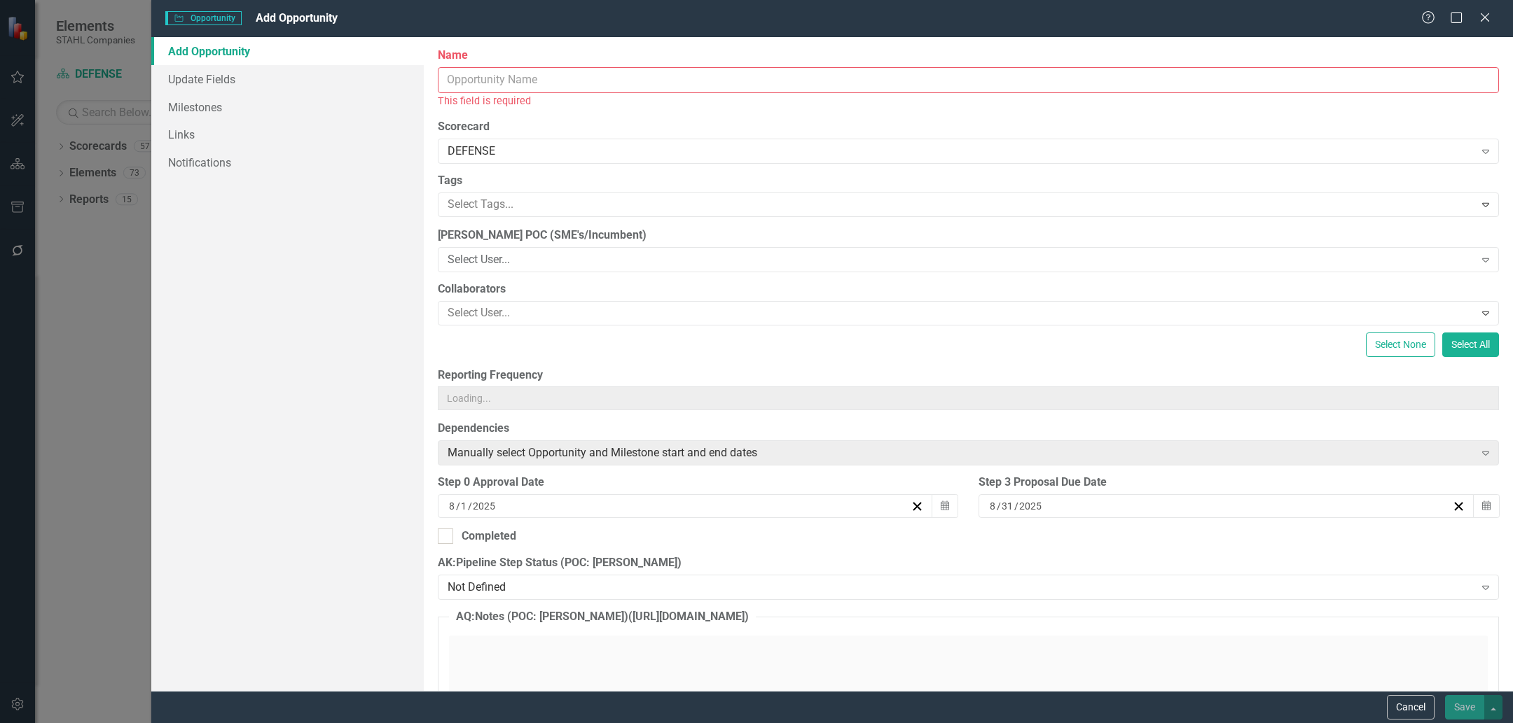
click at [803, 87] on input "Name" at bounding box center [968, 80] width 1061 height 26
paste input "GovWin Federal Tracked Opp 246034: USSOCOM CYBERSECURITY SERVICES (SITEC IV)"
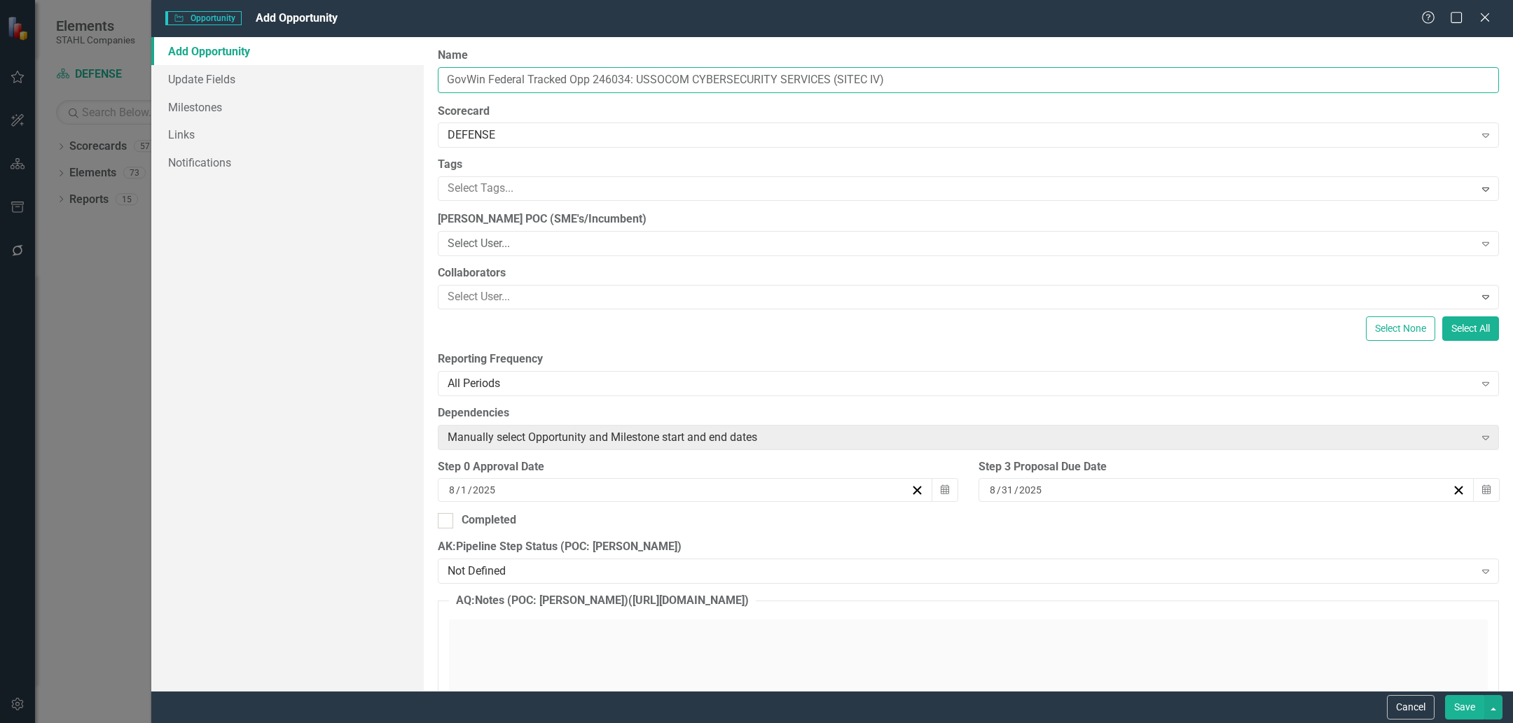
drag, startPoint x: 592, startPoint y: 78, endPoint x: 436, endPoint y: 74, distance: 156.2
click at [438, 74] on input "GovWin Federal Tracked Opp 246034: USSOCOM CYBERSECURITY SERVICES (SITEC IV)" at bounding box center [968, 80] width 1061 height 26
type input "SITECIV-USSOCOM-DEFENSE-246034: USSOCOM CYBERSECURITY SERVICES (SITEC IV)"
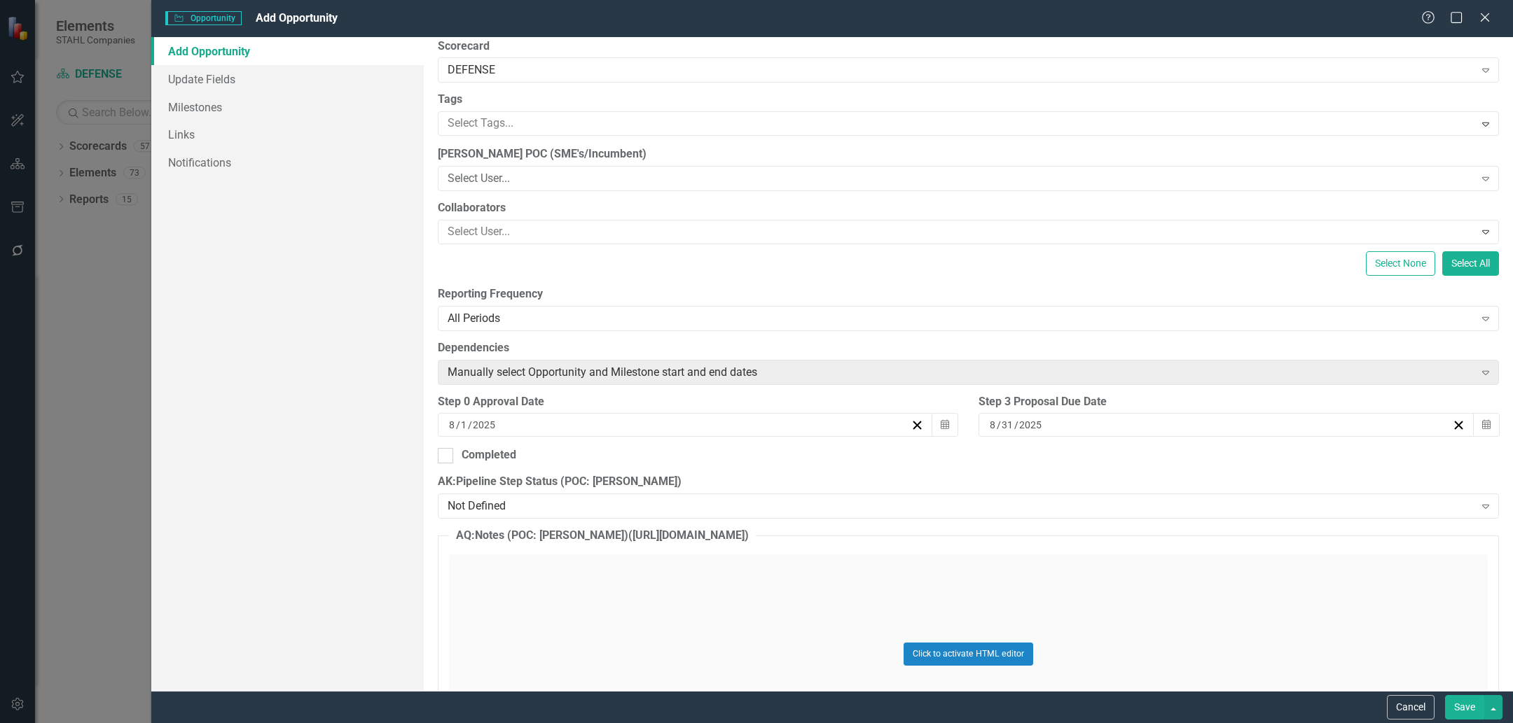
scroll to position [69, 0]
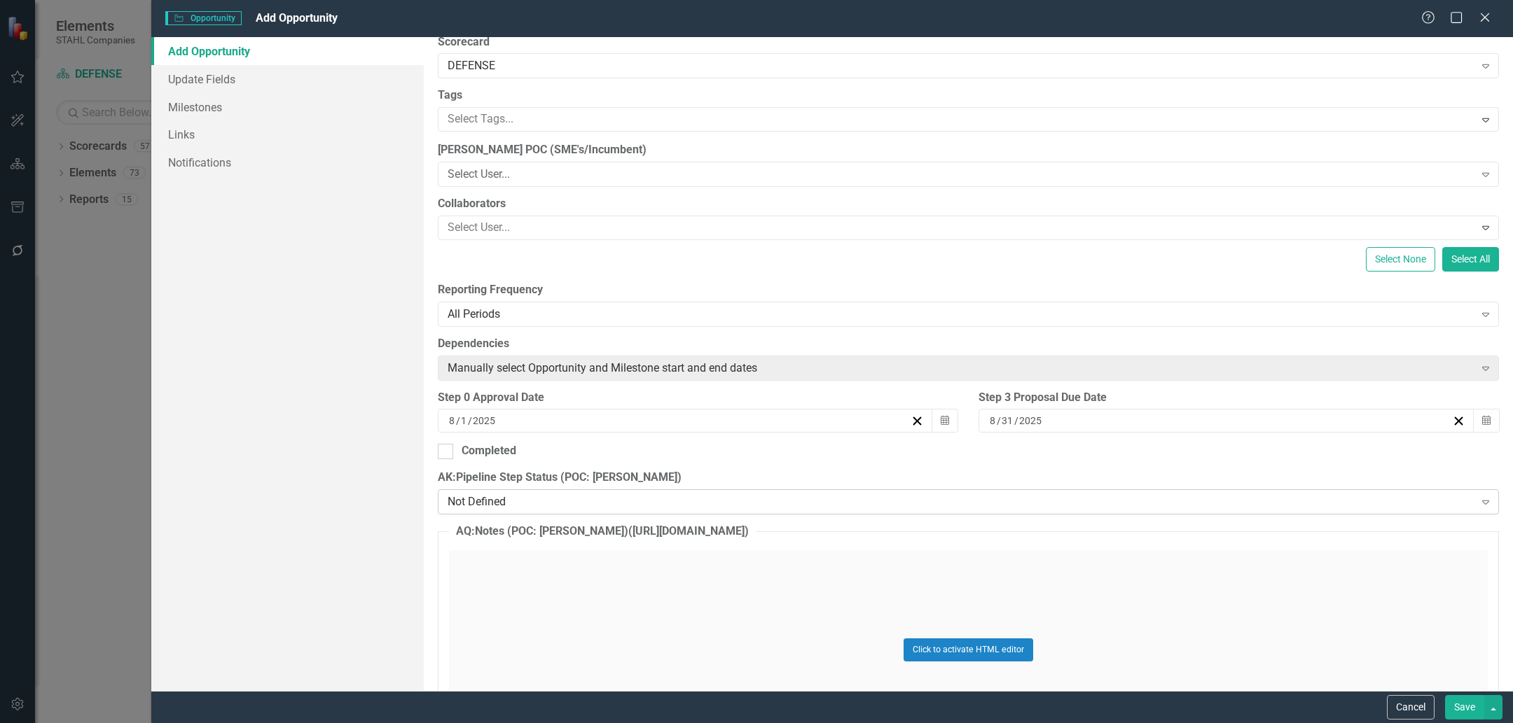
click at [543, 494] on div "Not Defined" at bounding box center [960, 502] width 1027 height 16
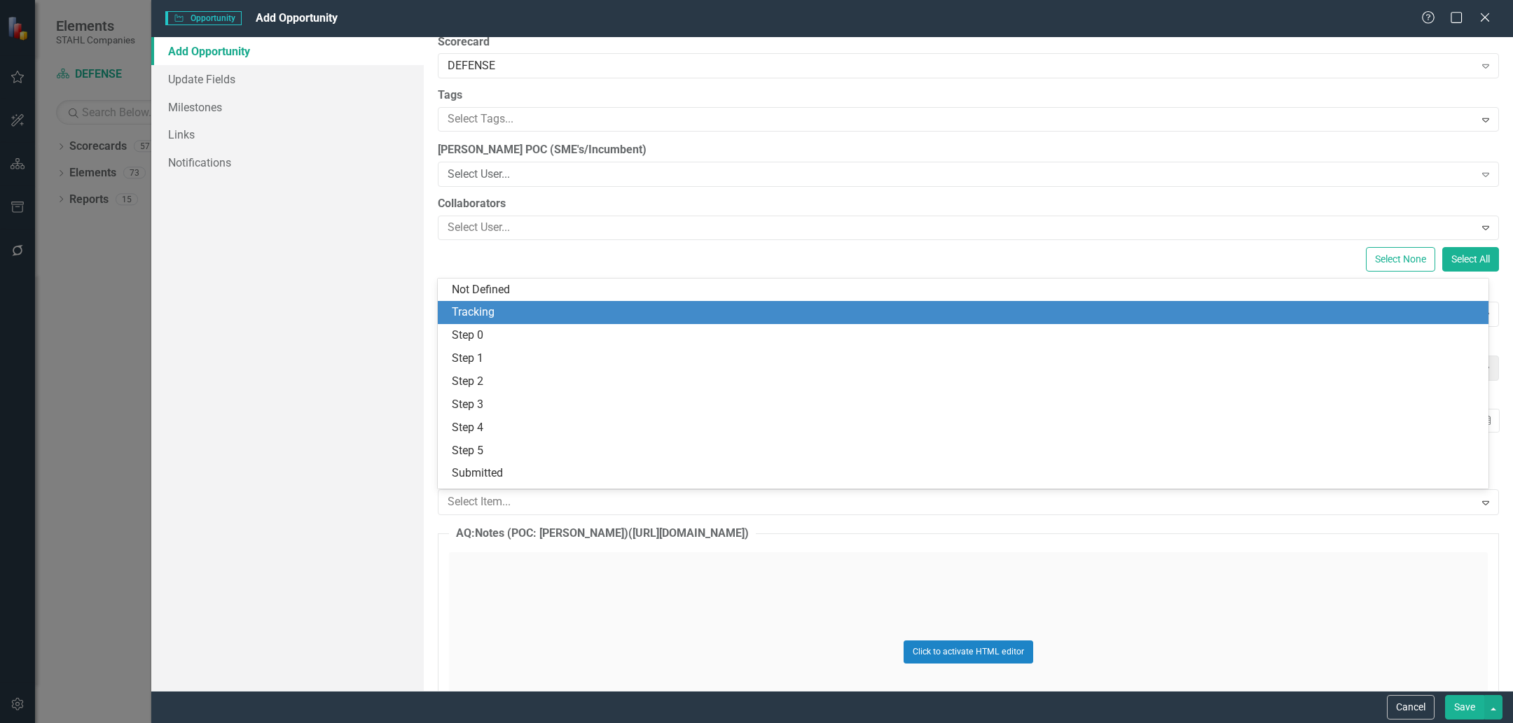
click at [542, 303] on div "Tracking" at bounding box center [963, 312] width 1050 height 23
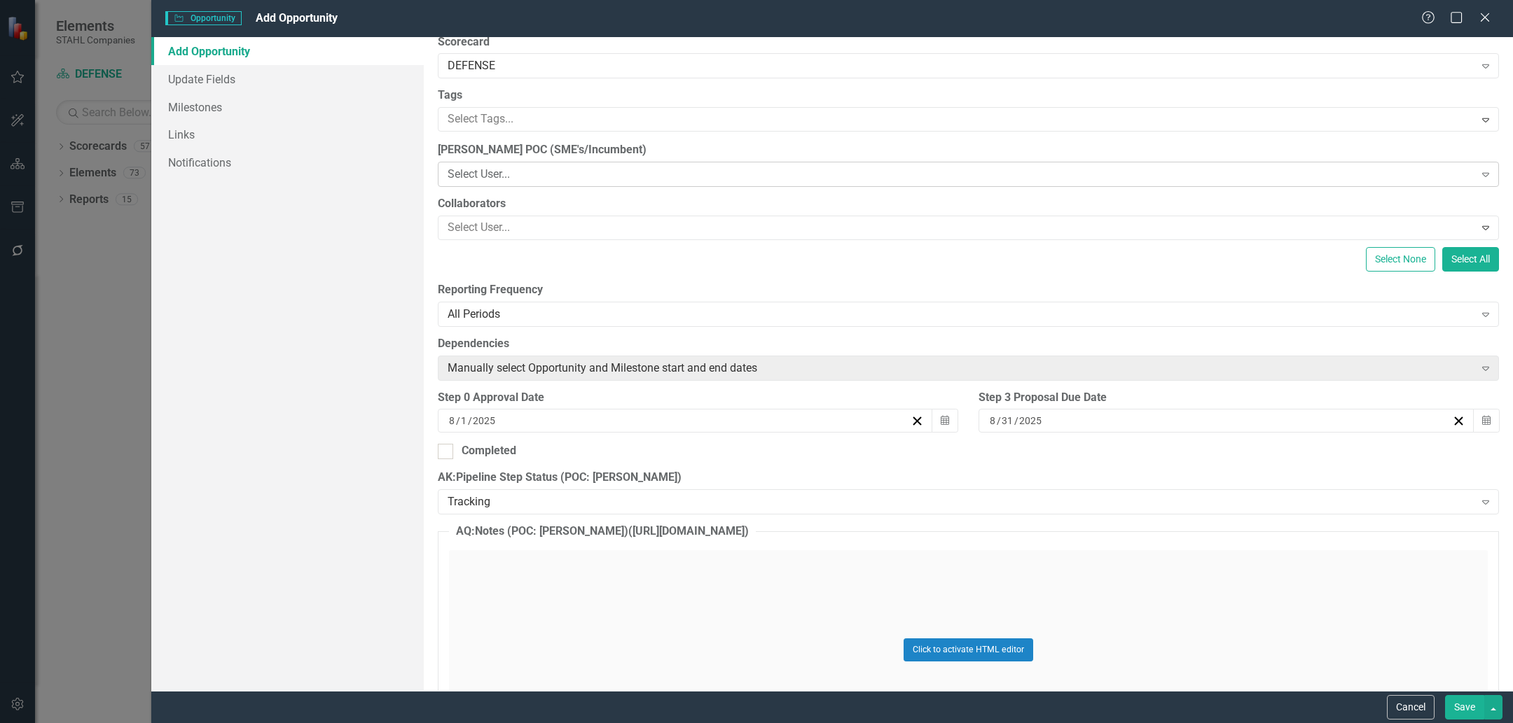
scroll to position [0, 0]
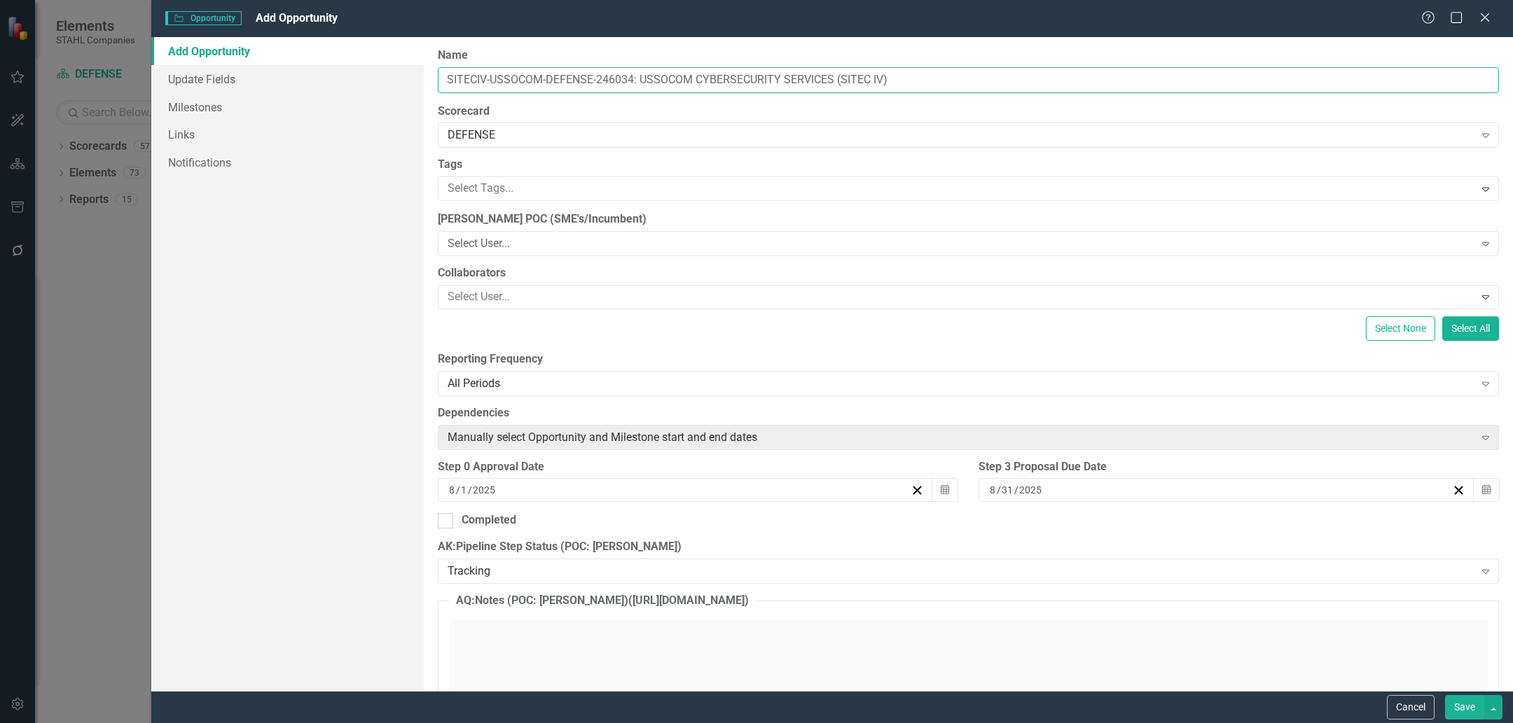
click at [603, 80] on input "SITECIV-USSOCOM-DEFENSE-246034: USSOCOM CYBERSECURITY SERVICES (SITEC IV)" at bounding box center [968, 80] width 1061 height 26
drag, startPoint x: 603, startPoint y: 80, endPoint x: 610, endPoint y: 89, distance: 11.5
click at [603, 79] on input "SITECIV-USSOCOM-DEFENSE-246034: USSOCOM CYBERSECURITY SERVICES (SITEC IV)" at bounding box center [968, 80] width 1061 height 26
click at [1466, 704] on button "Save" at bounding box center [1464, 707] width 39 height 25
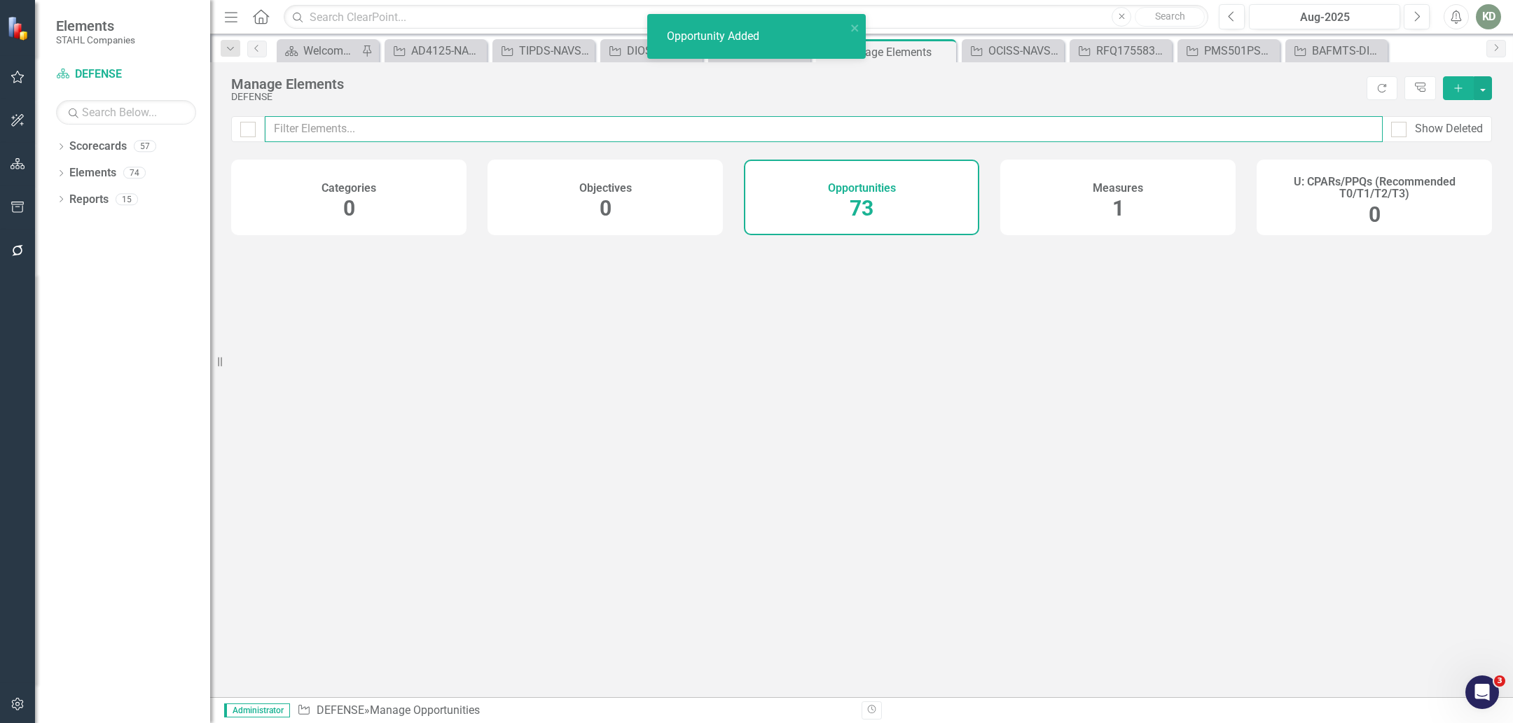
click at [577, 123] on input "text" at bounding box center [824, 129] width 1118 height 26
paste input "246034"
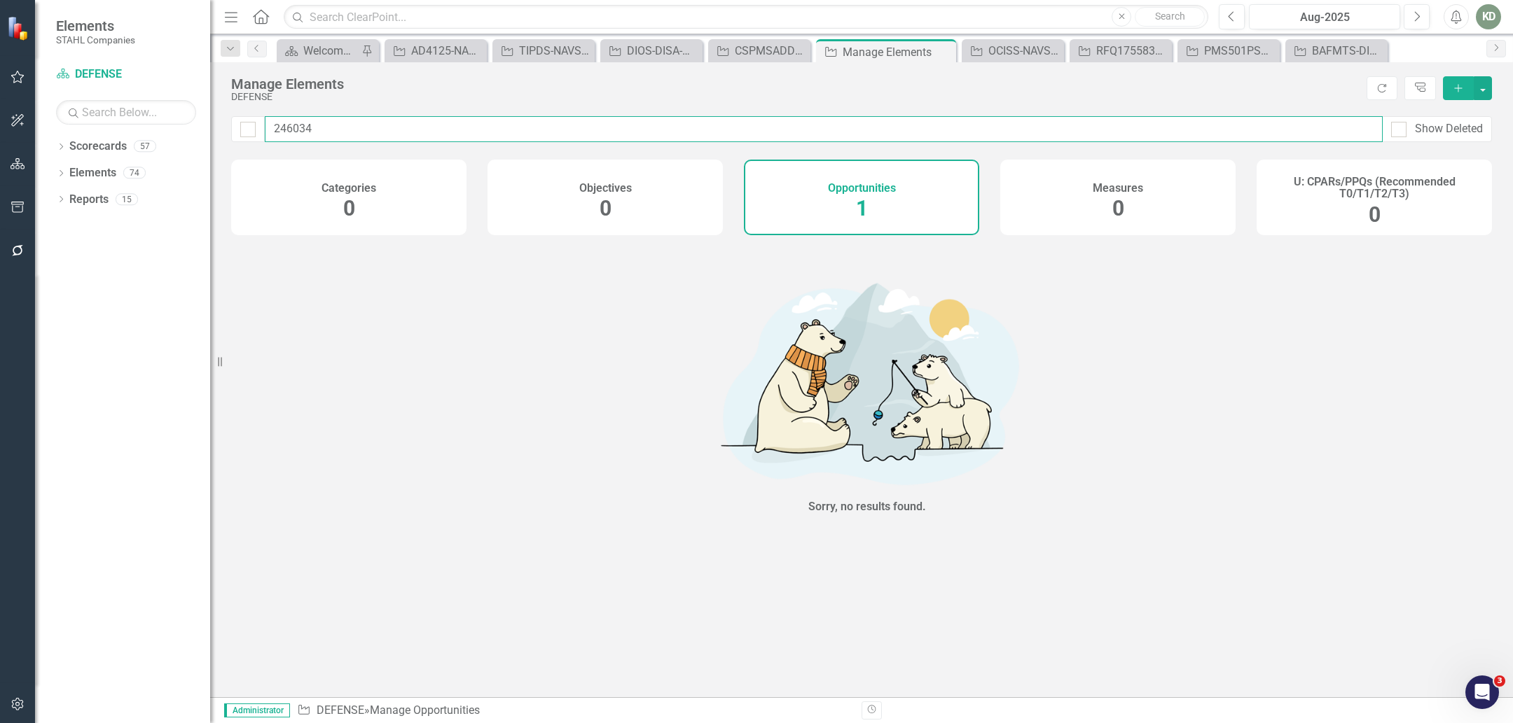
click at [620, 136] on input "246034" at bounding box center [824, 129] width 1118 height 26
type input "246034"
click at [871, 200] on div "Opportunities 1" at bounding box center [861, 198] width 235 height 76
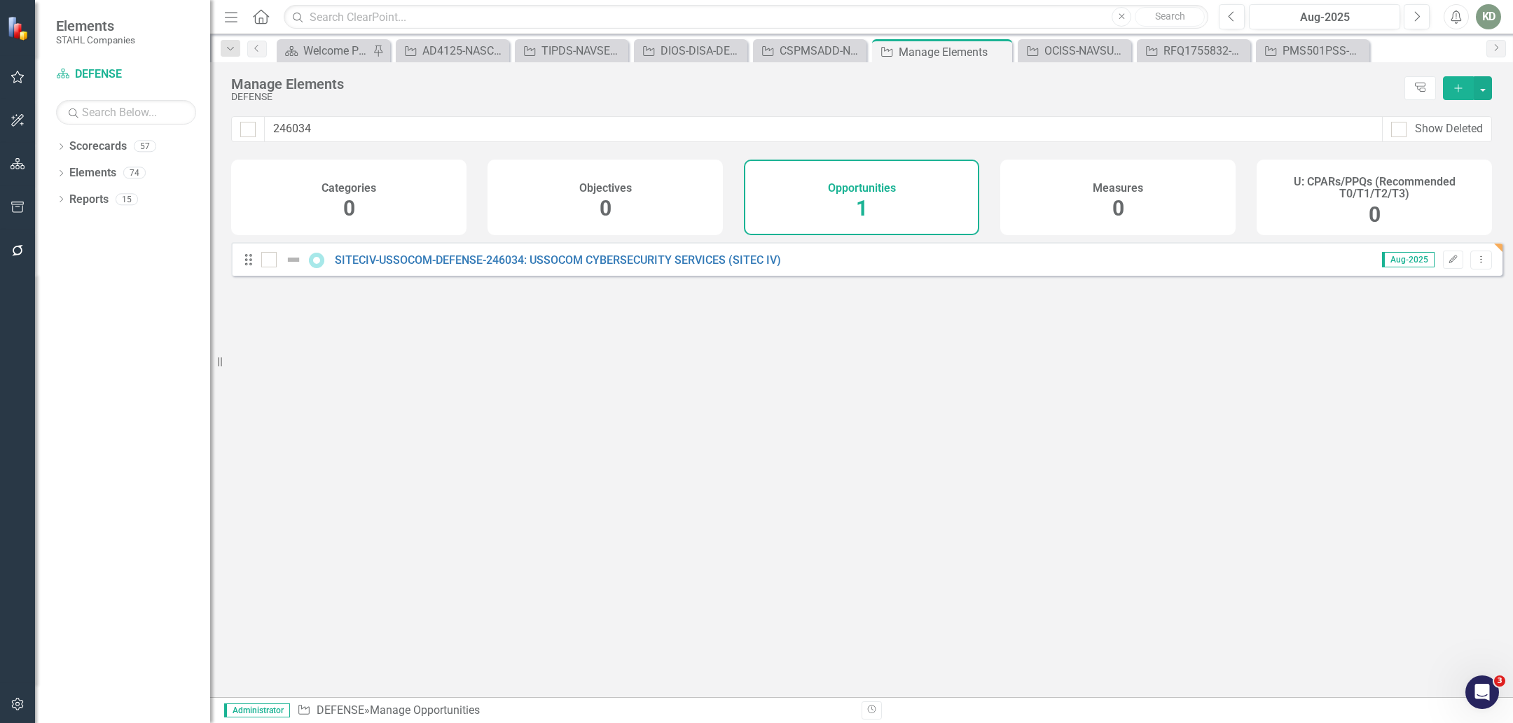
type input "246034"
click at [570, 263] on div "SITECIV-USSOCOM-DEFENSE-246034: USSOCOM CYBERSECURITY SERVICES (SITEC IV)" at bounding box center [522, 259] width 523 height 17
click at [572, 267] on link "SITECIV-USSOCOM-DEFENSE-246034: USSOCOM CYBERSECURITY SERVICES (SITEC IV)" at bounding box center [558, 260] width 446 height 13
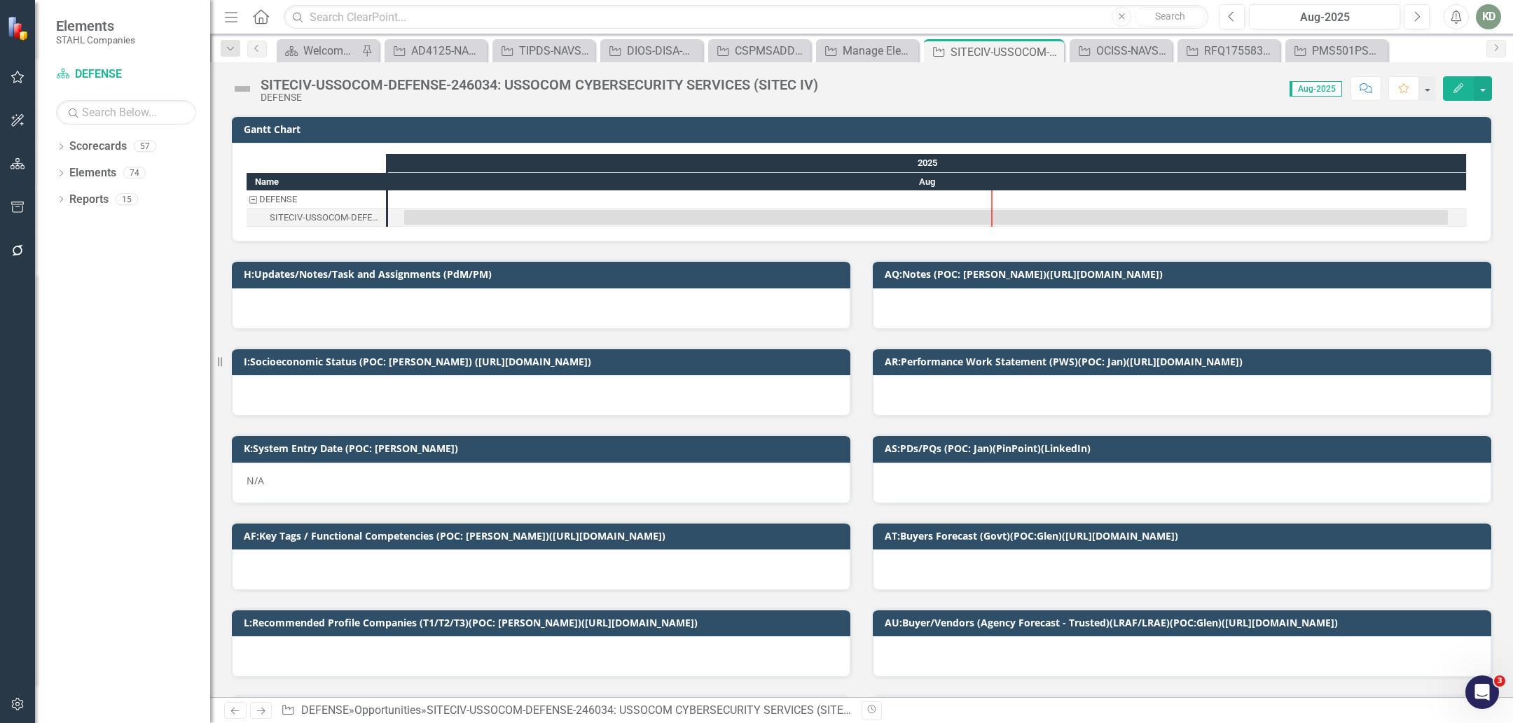
click at [246, 95] on img at bounding box center [242, 89] width 22 height 22
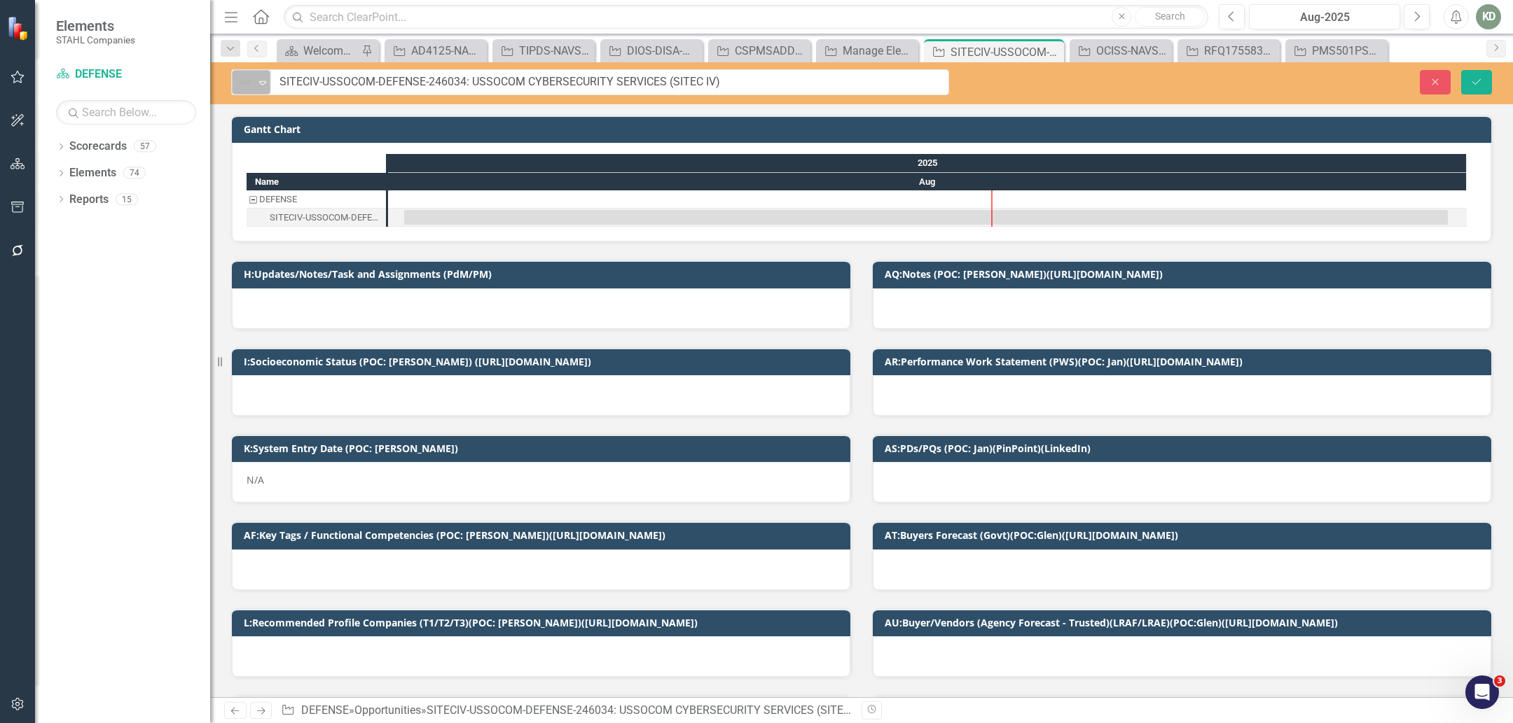
click at [256, 86] on icon "Expand" at bounding box center [263, 82] width 14 height 11
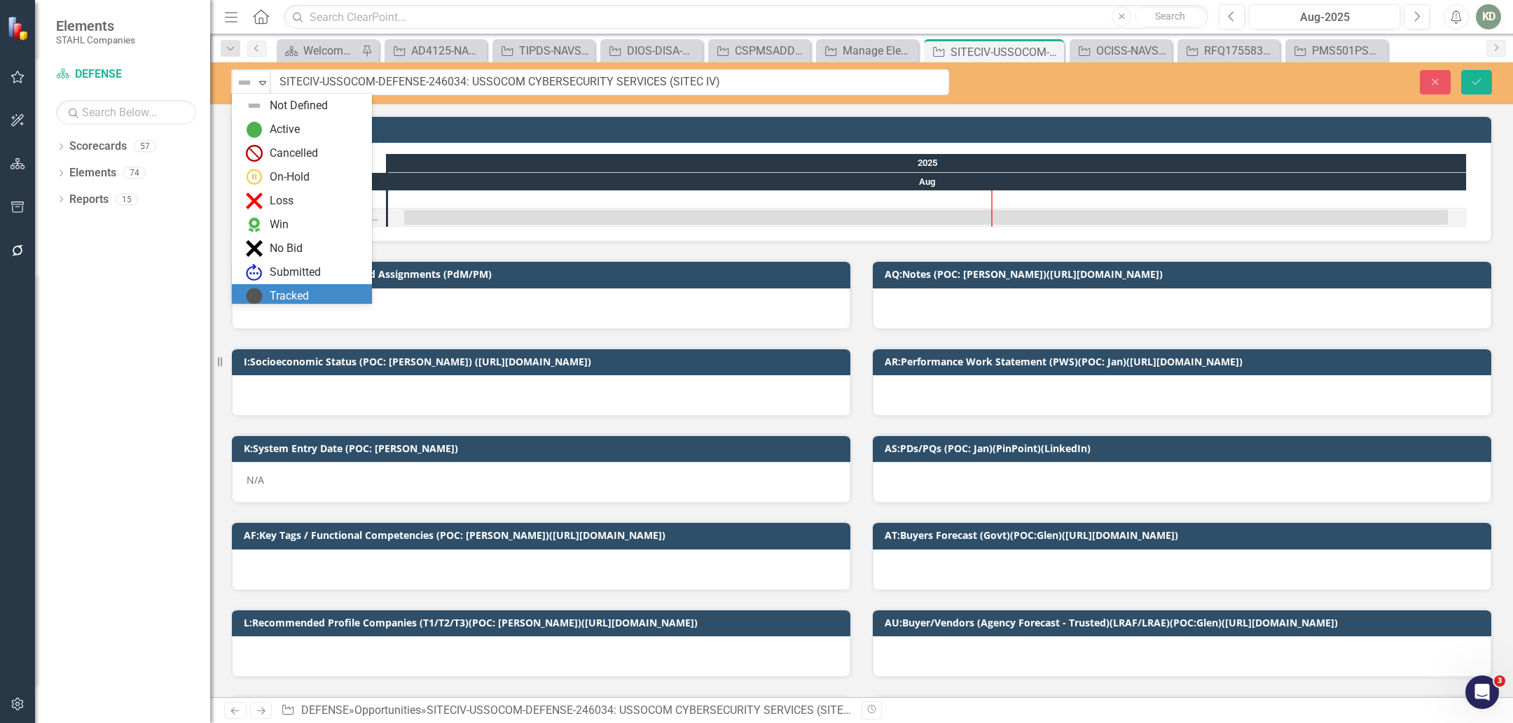
drag, startPoint x: 283, startPoint y: 291, endPoint x: 972, endPoint y: 116, distance: 711.0
click at [283, 291] on div "Tracked" at bounding box center [289, 297] width 39 height 16
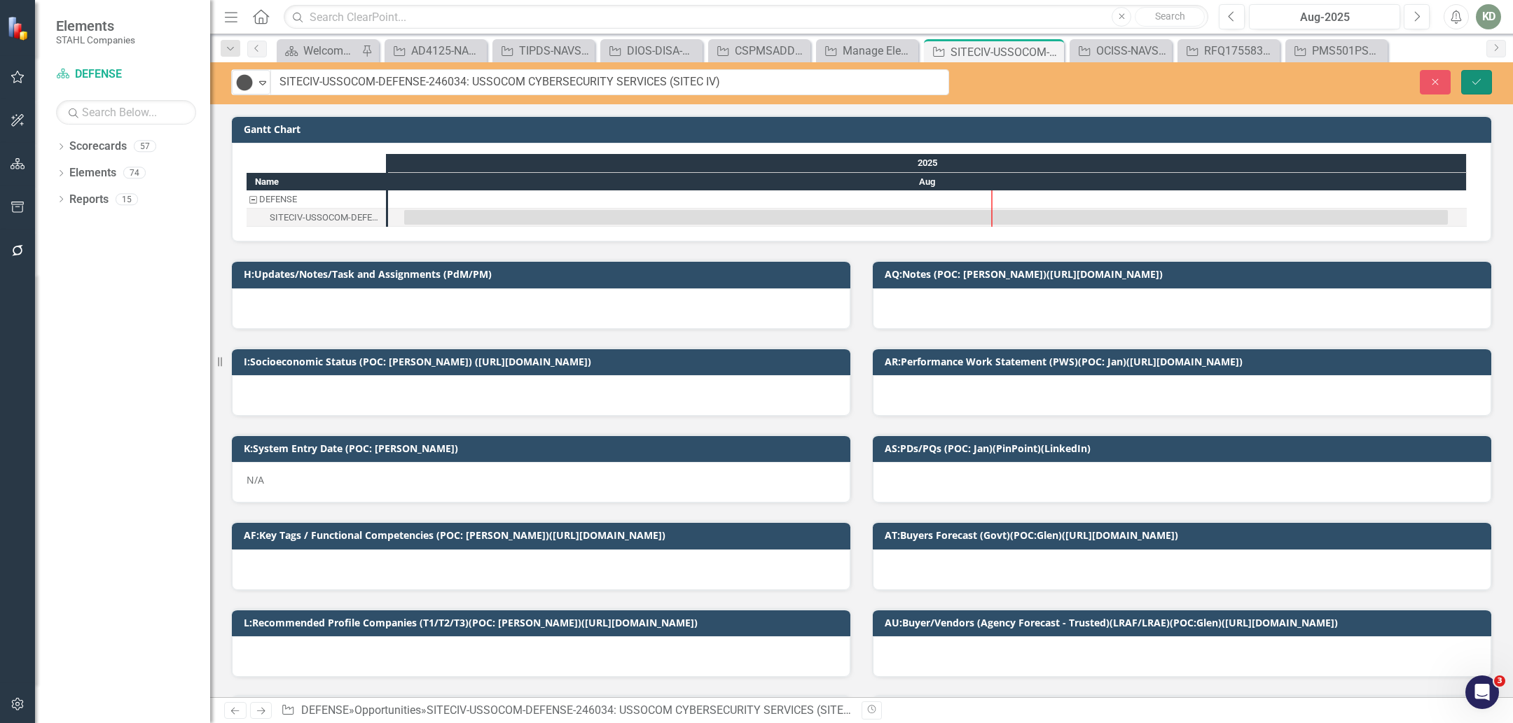
click at [1482, 86] on button "Save" at bounding box center [1476, 82] width 31 height 25
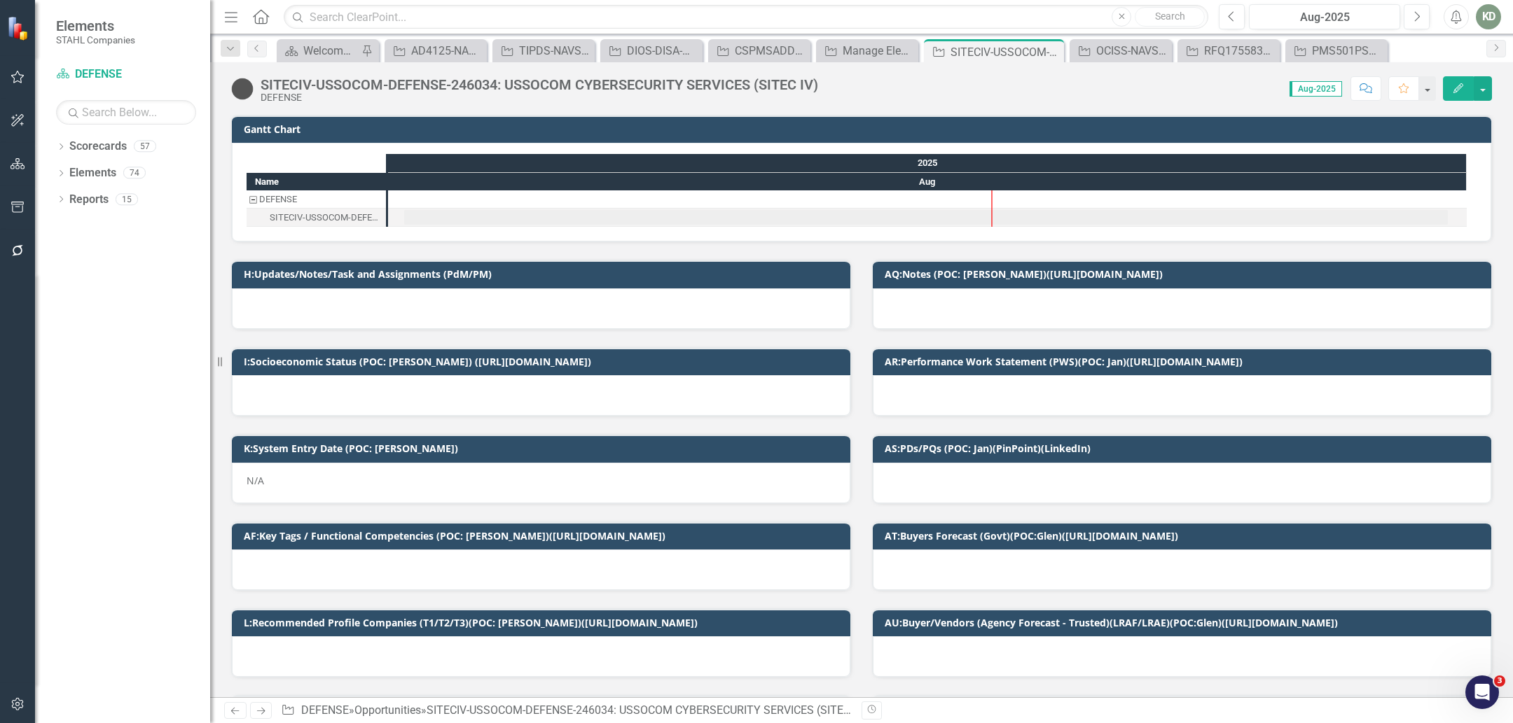
click at [403, 399] on div at bounding box center [541, 395] width 618 height 41
click at [403, 398] on div at bounding box center [541, 395] width 618 height 41
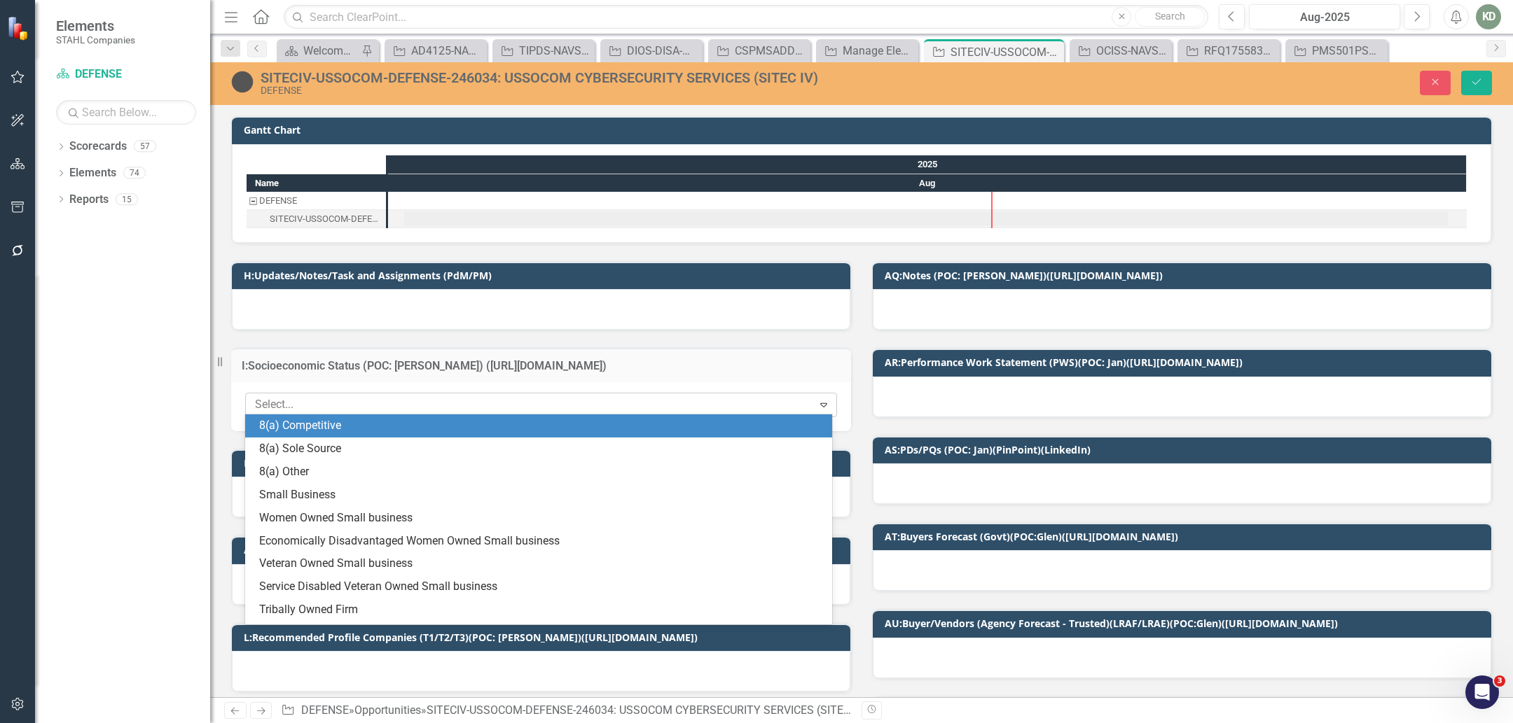
click at [409, 396] on div at bounding box center [530, 405] width 563 height 19
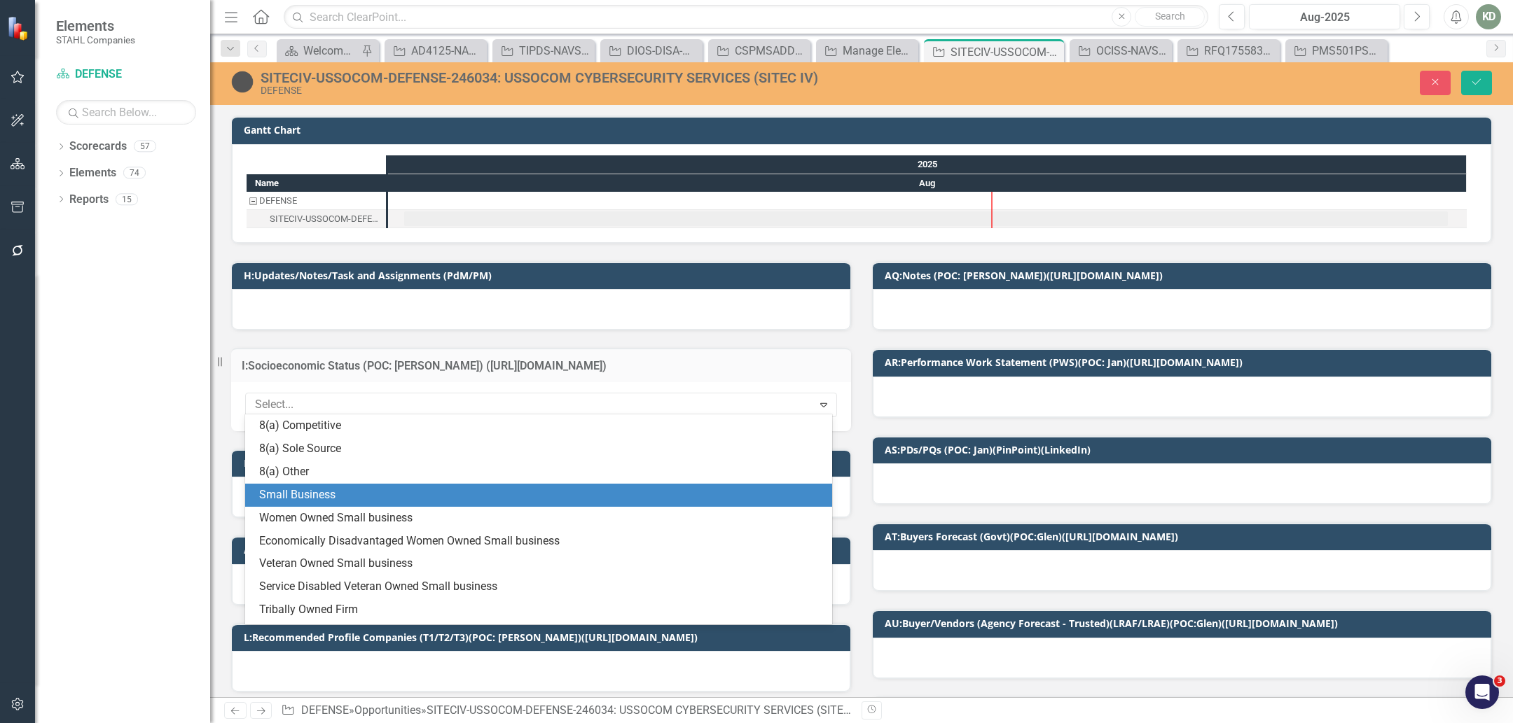
drag, startPoint x: 370, startPoint y: 494, endPoint x: 361, endPoint y: 500, distance: 10.7
click at [370, 494] on div "Small Business" at bounding box center [541, 495] width 564 height 16
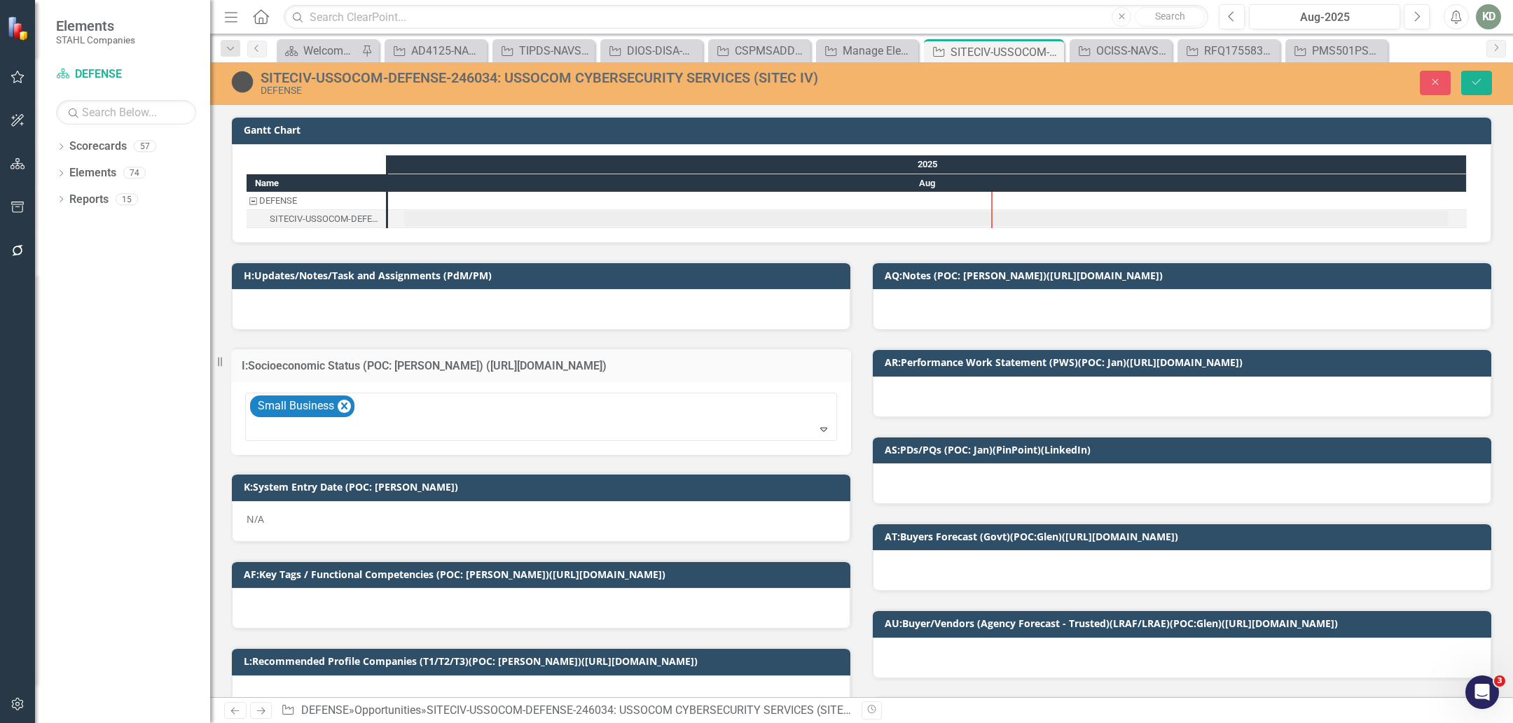
click at [354, 503] on div "N/A" at bounding box center [541, 521] width 618 height 41
click at [352, 508] on div "N/A" at bounding box center [541, 521] width 618 height 41
click at [311, 525] on div "N/A" at bounding box center [541, 521] width 618 height 41
click at [266, 520] on div "N/A" at bounding box center [541, 521] width 618 height 41
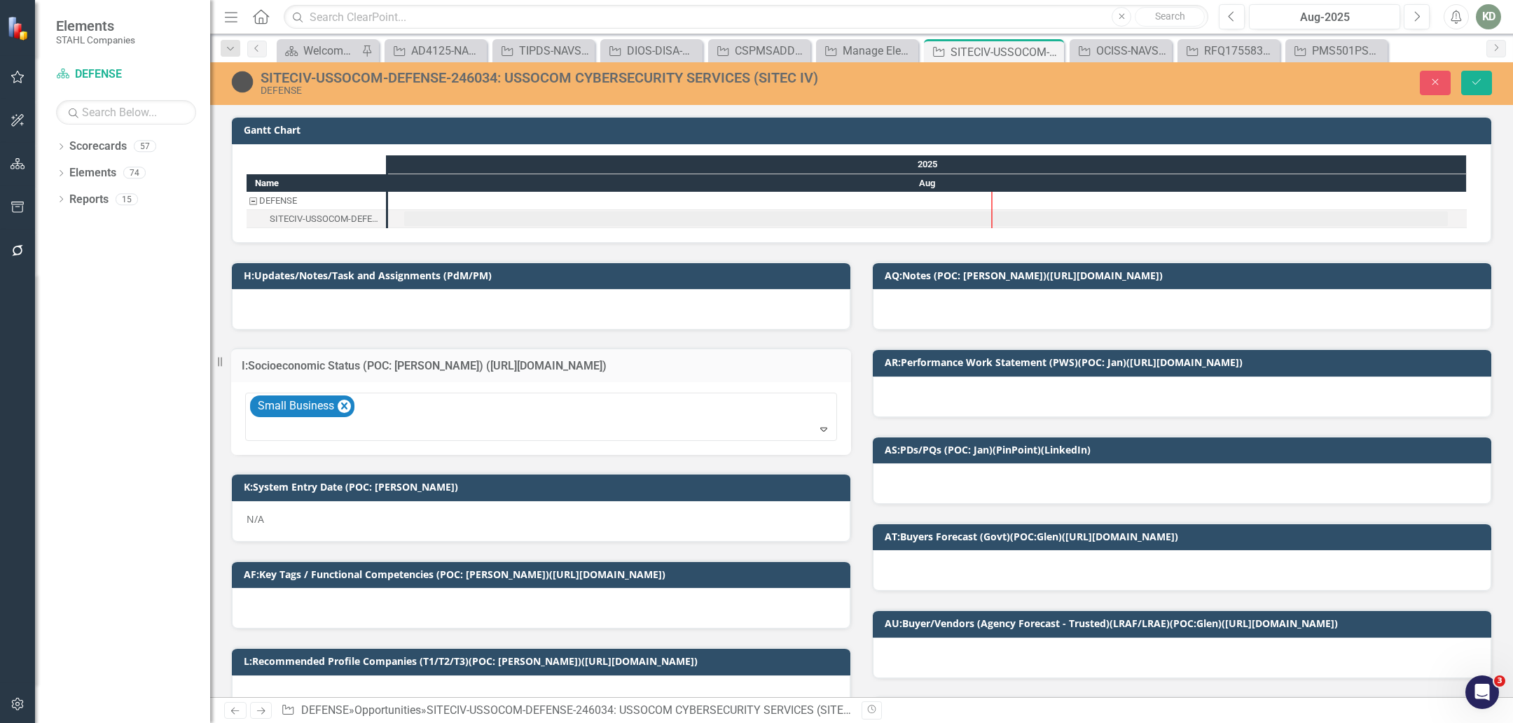
click at [266, 520] on div "N/A" at bounding box center [541, 521] width 618 height 41
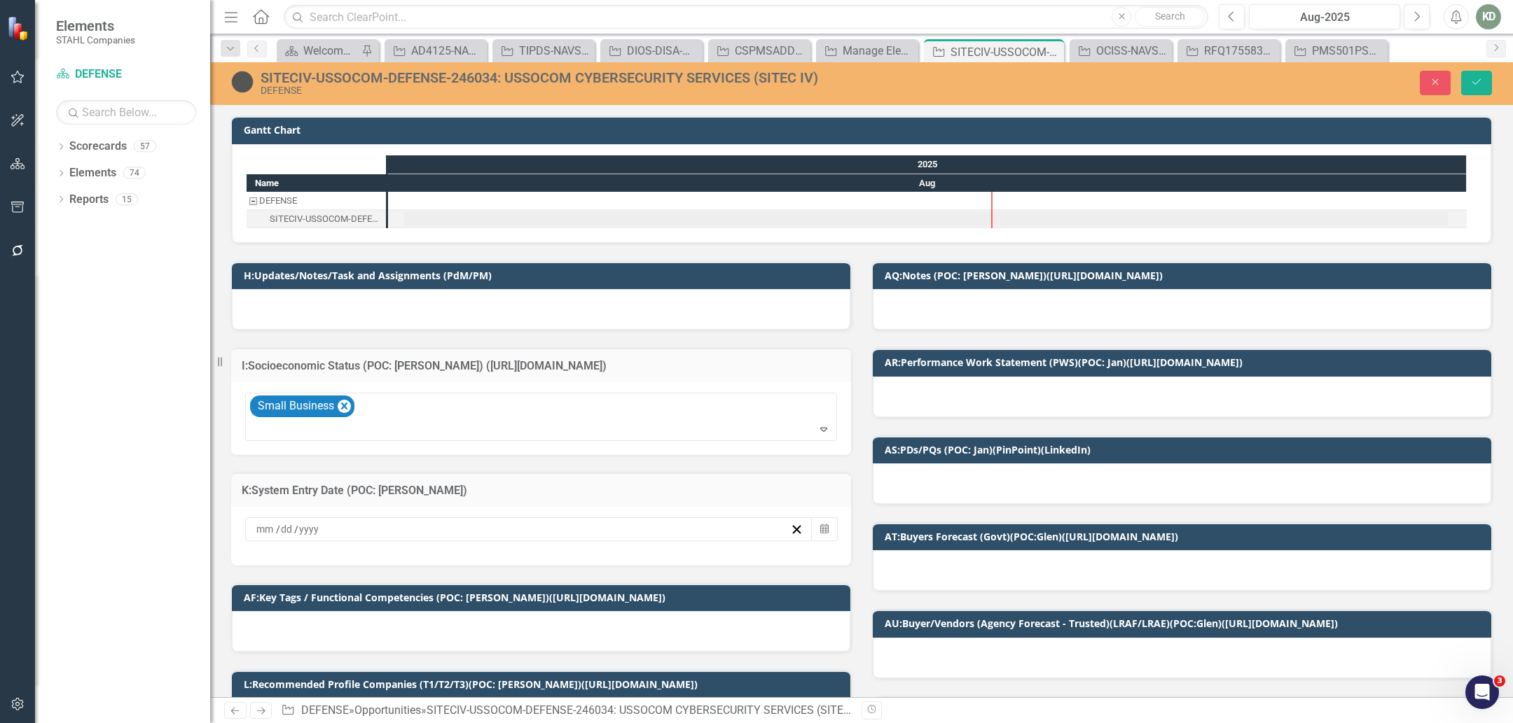
click at [285, 522] on input at bounding box center [287, 529] width 14 height 14
click at [507, 443] on button "19" at bounding box center [491, 444] width 35 height 25
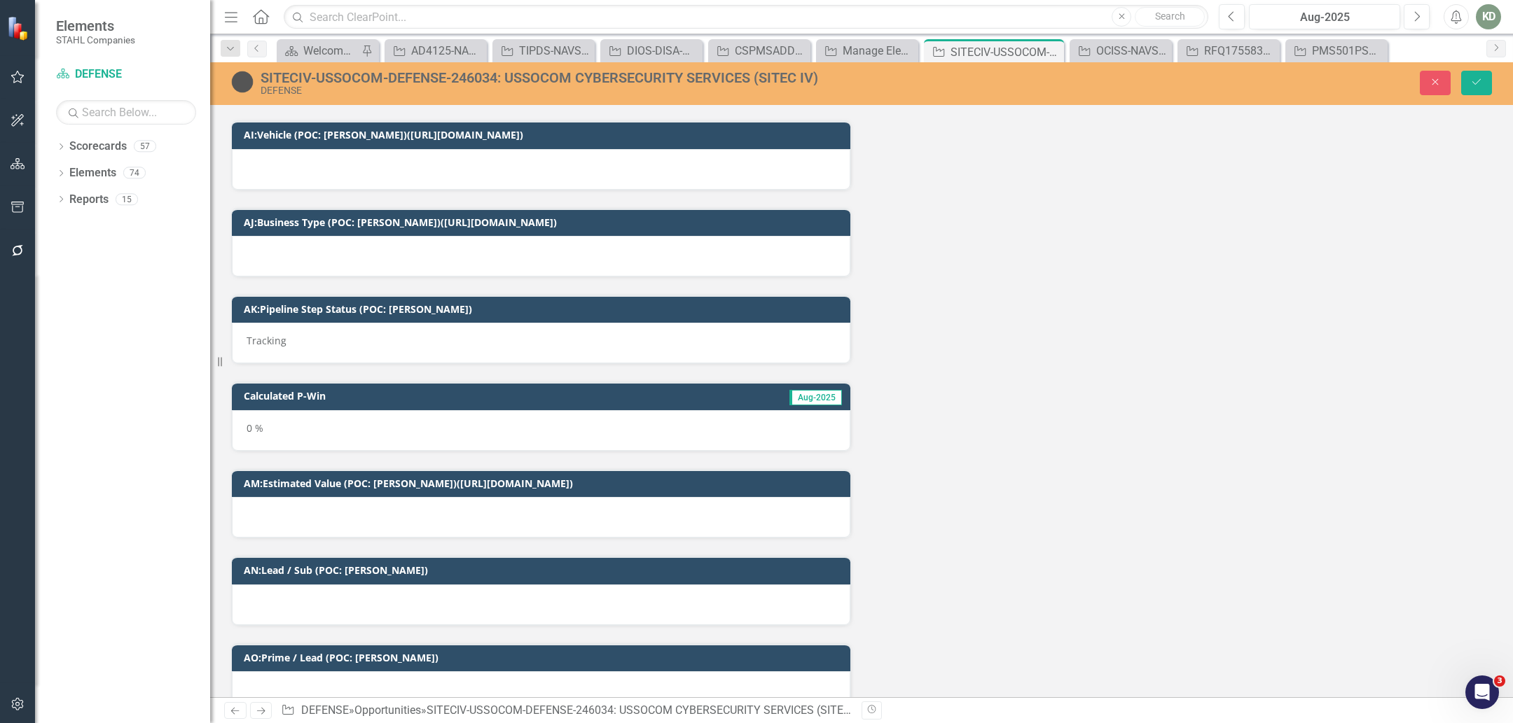
scroll to position [2727, 0]
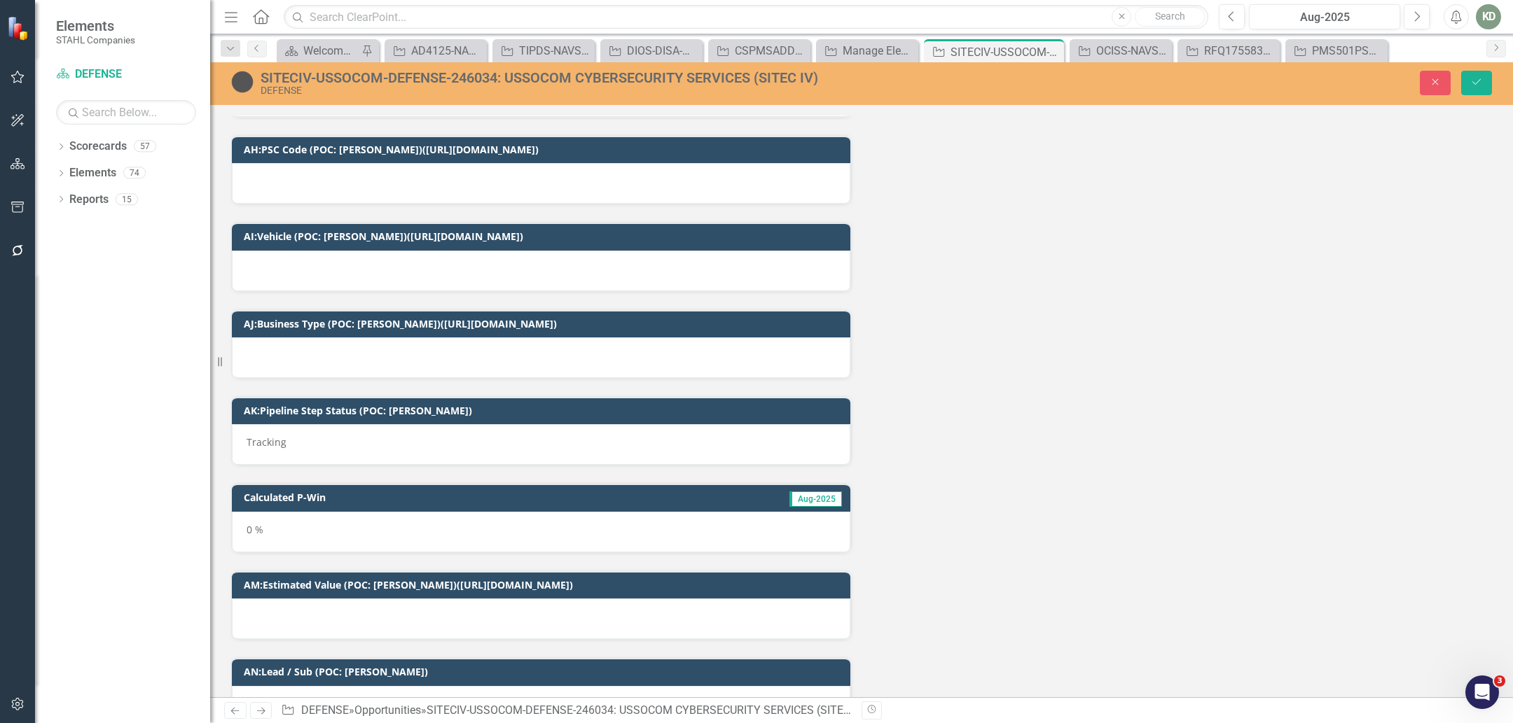
click at [398, 251] on div at bounding box center [541, 271] width 618 height 41
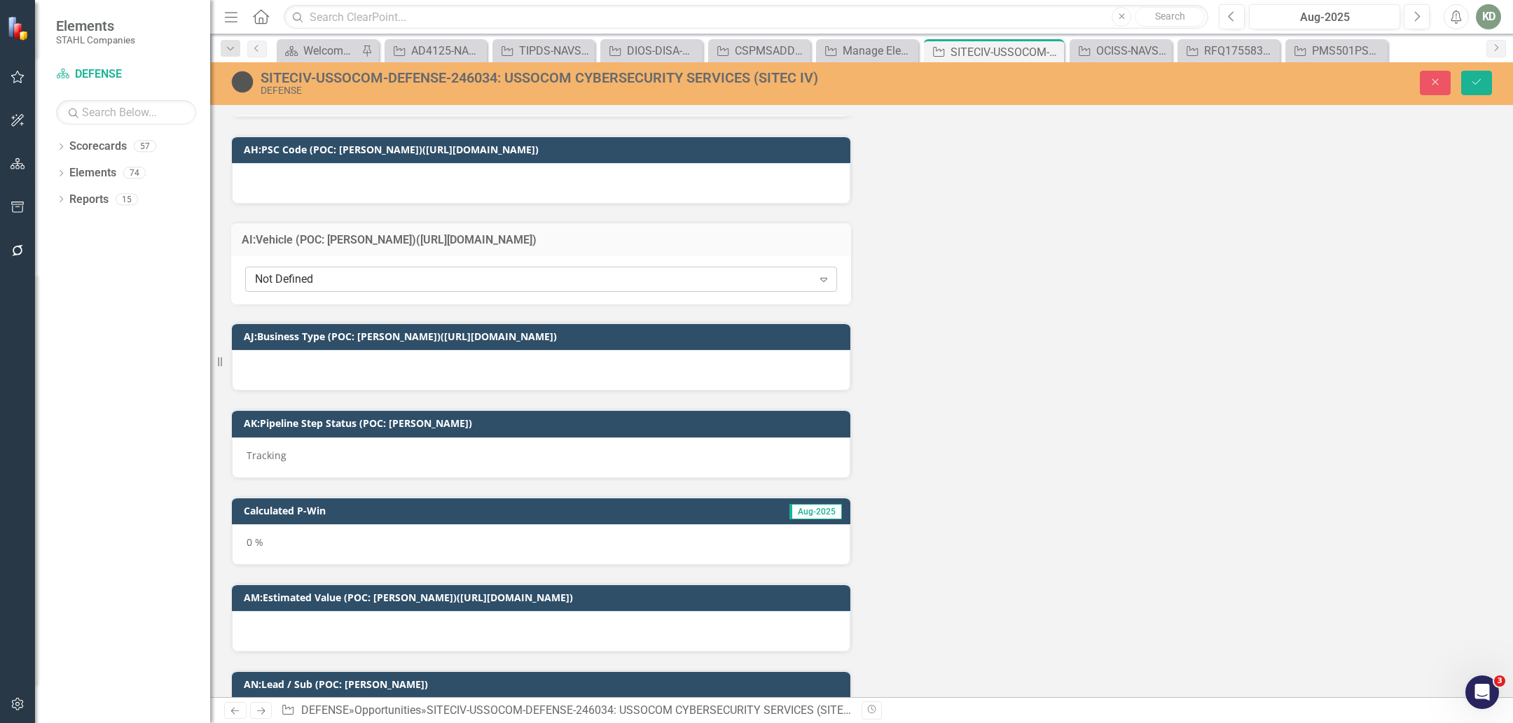
scroll to position [2630, 0]
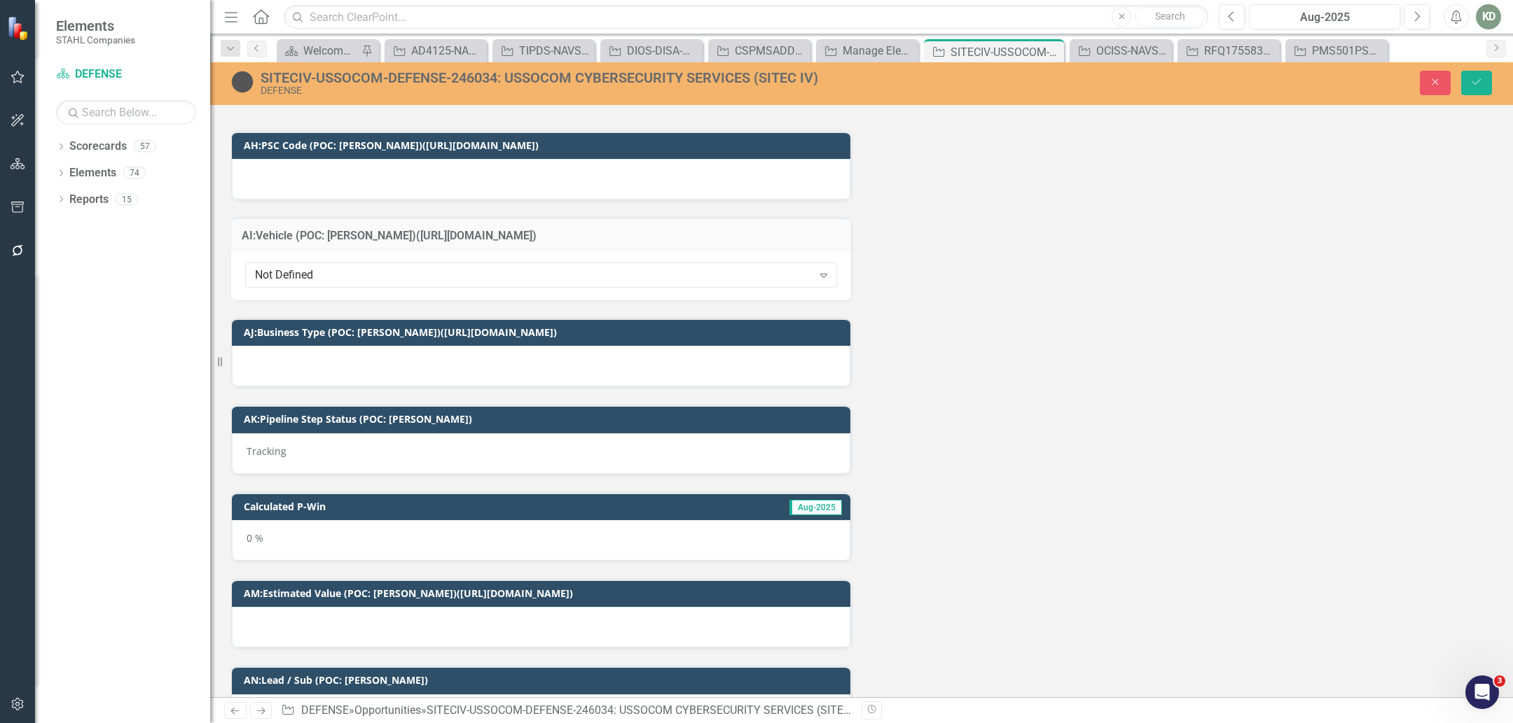
click at [394, 346] on div at bounding box center [541, 366] width 618 height 41
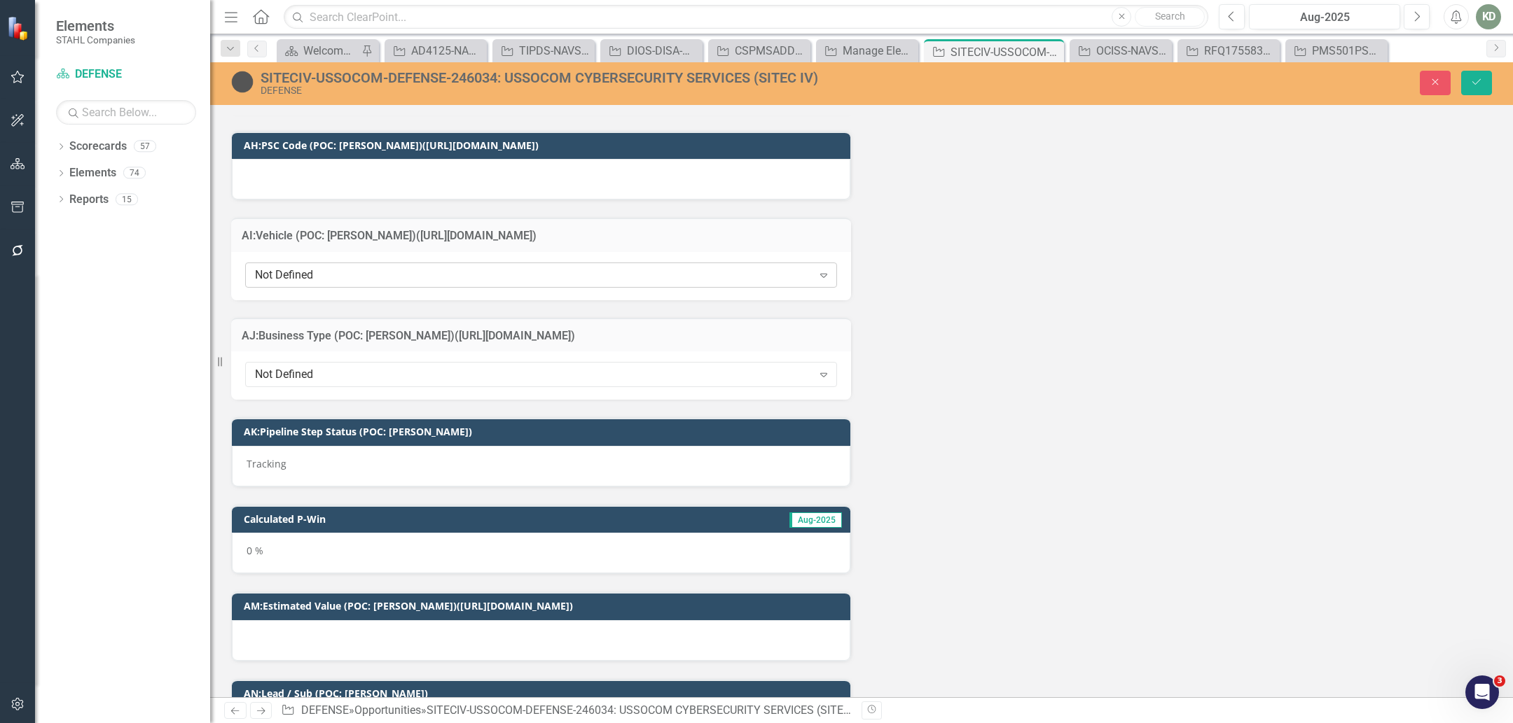
click at [394, 263] on div "Not Defined Expand" at bounding box center [541, 275] width 592 height 25
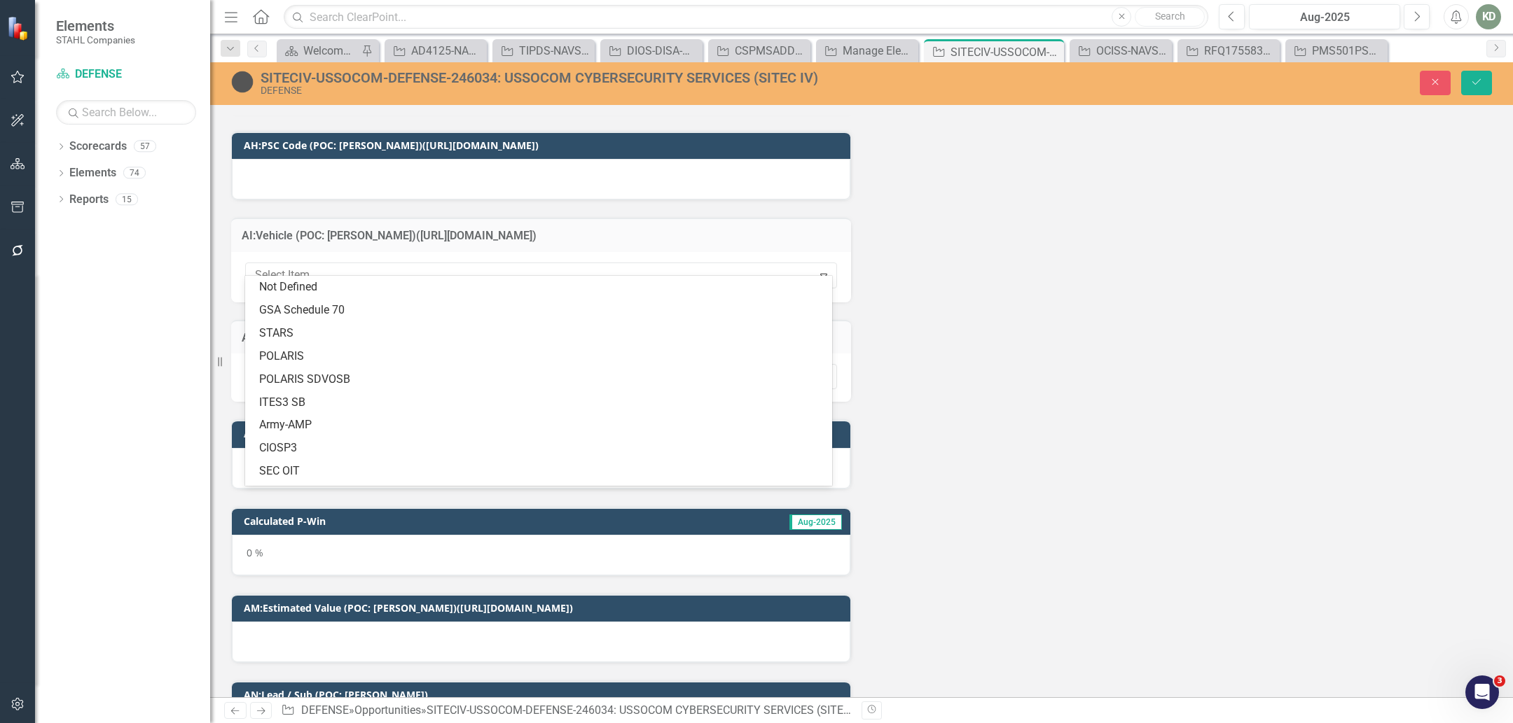
scroll to position [227, 0]
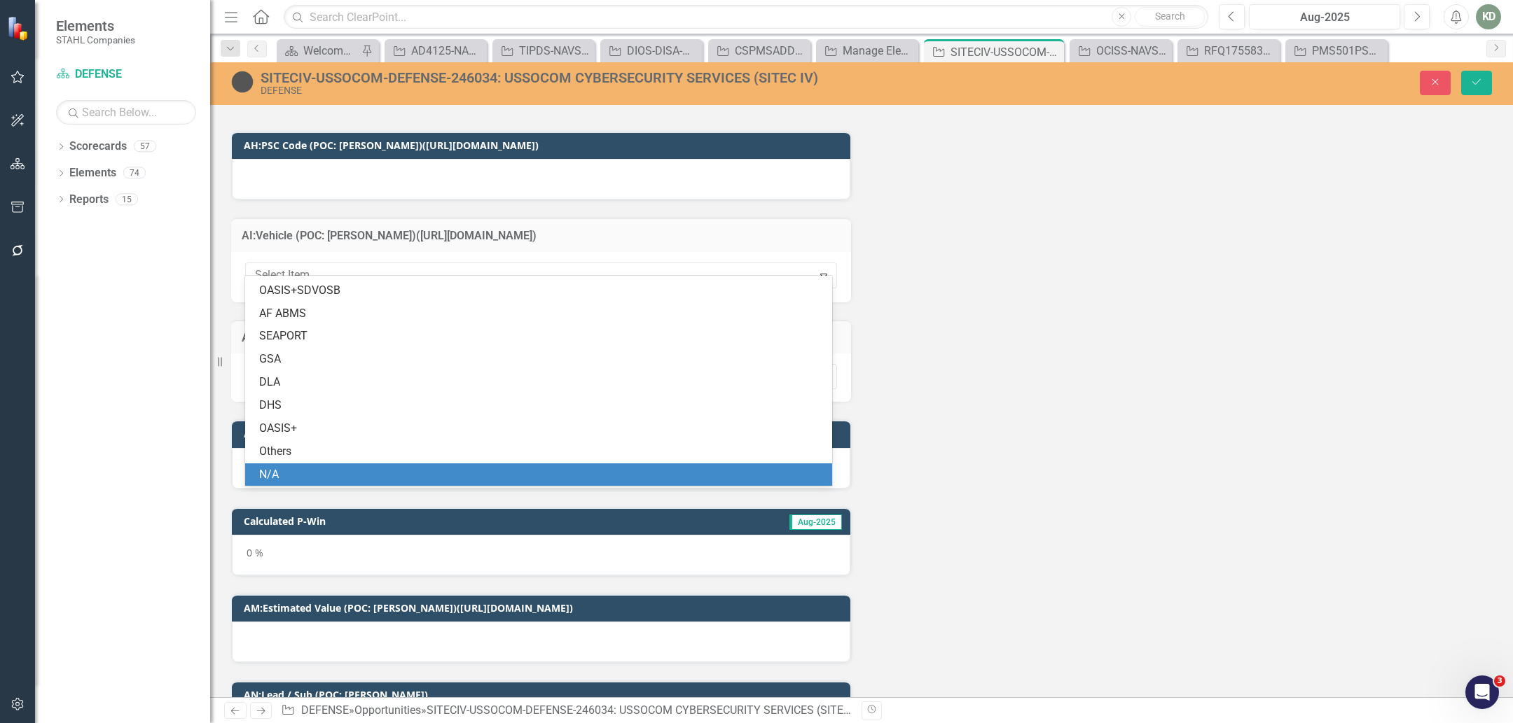
click at [352, 480] on div "N/A" at bounding box center [541, 475] width 564 height 16
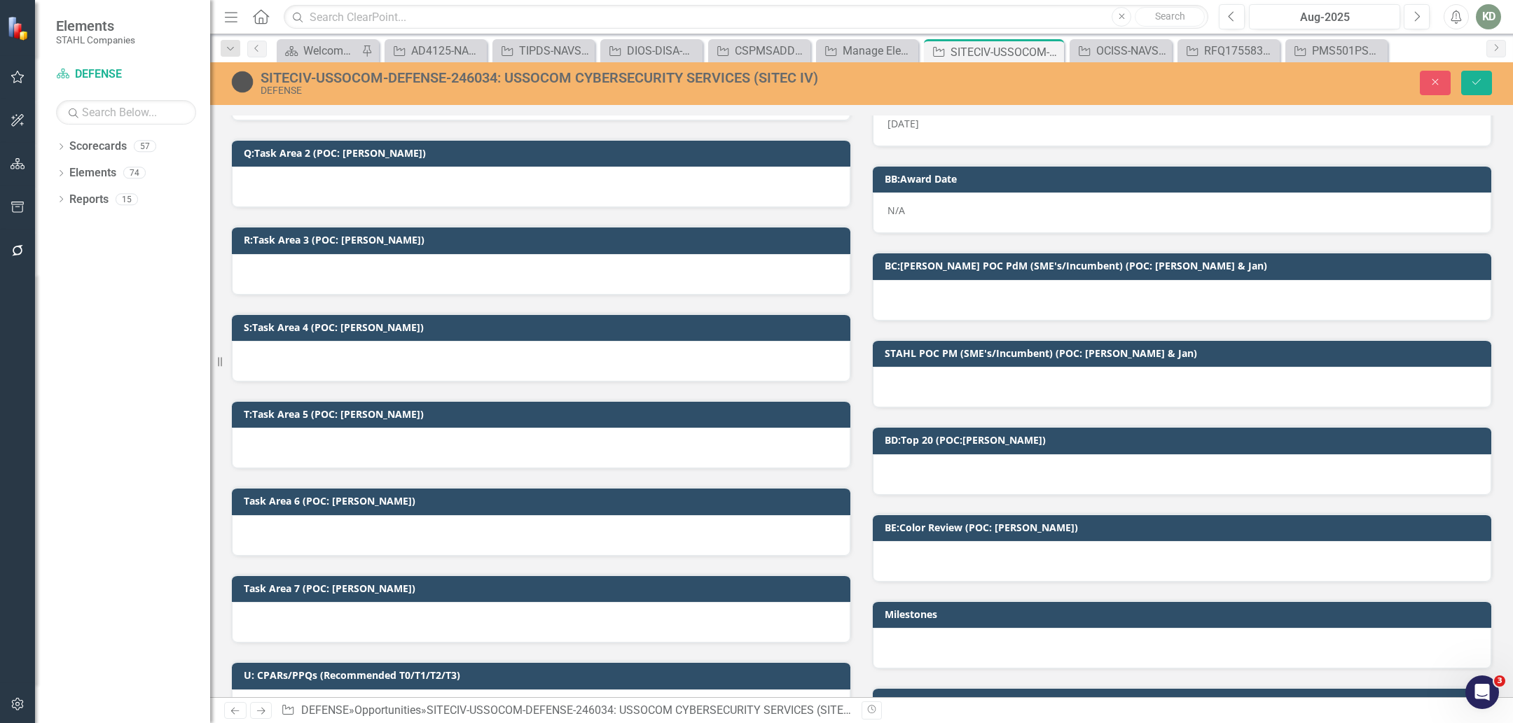
scroll to position [1118, 0]
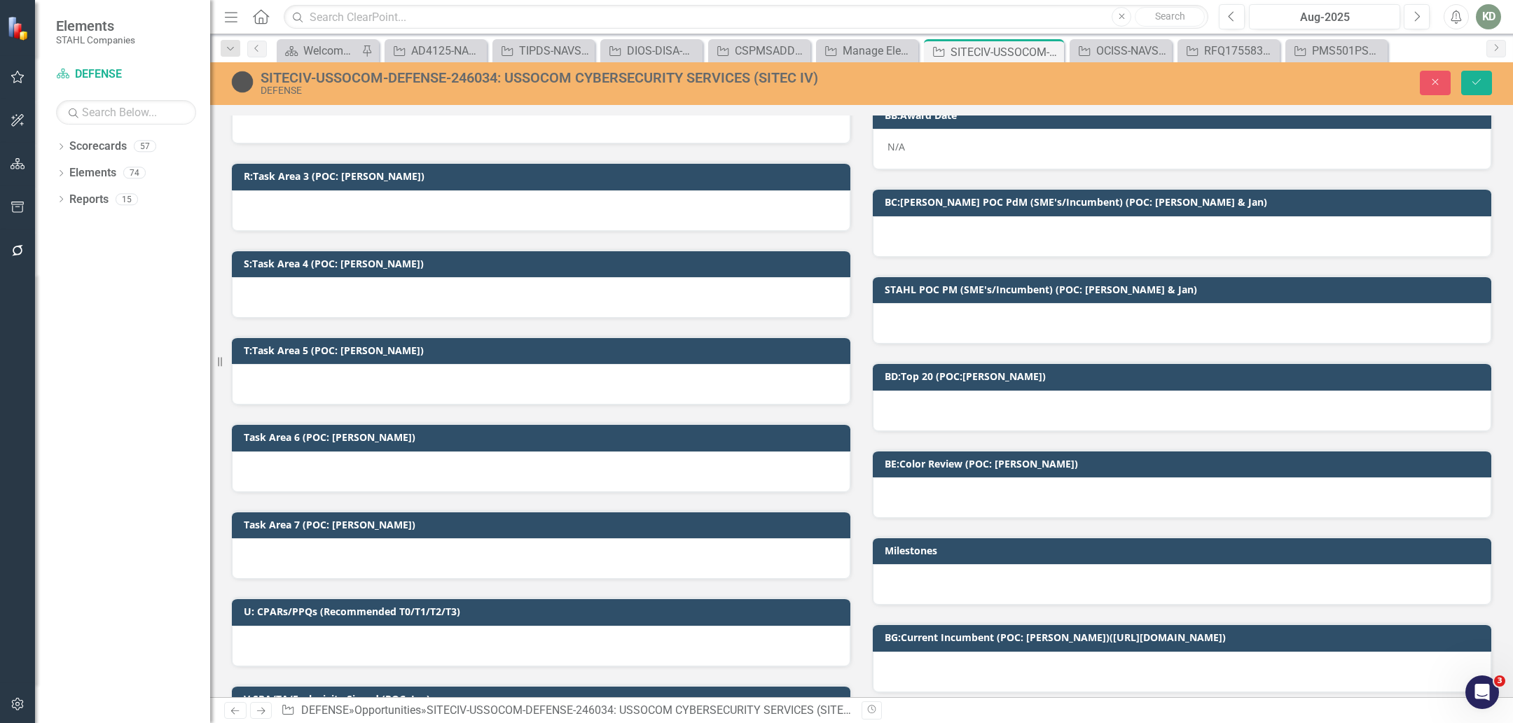
click at [971, 406] on div at bounding box center [1182, 411] width 618 height 41
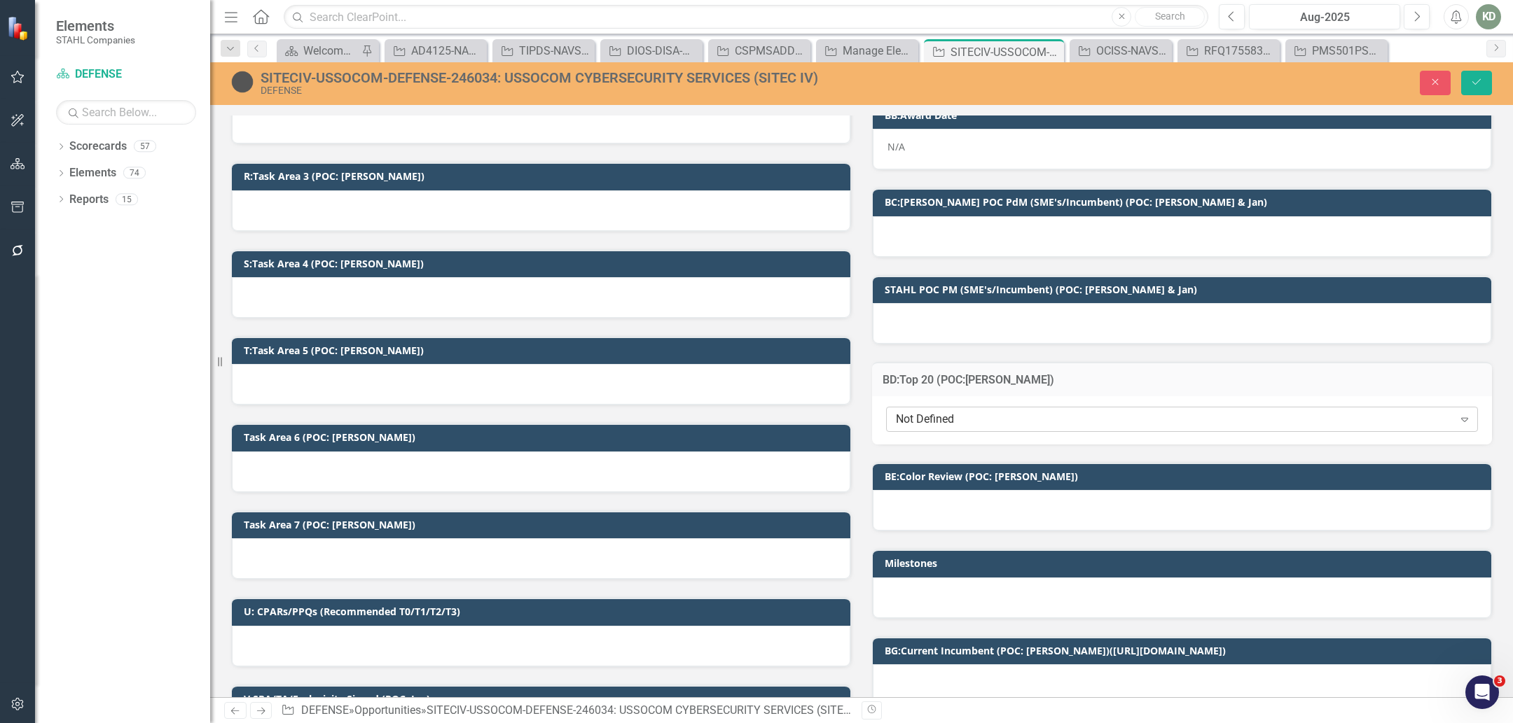
click at [954, 417] on div "Not Defined Expand" at bounding box center [1182, 419] width 592 height 25
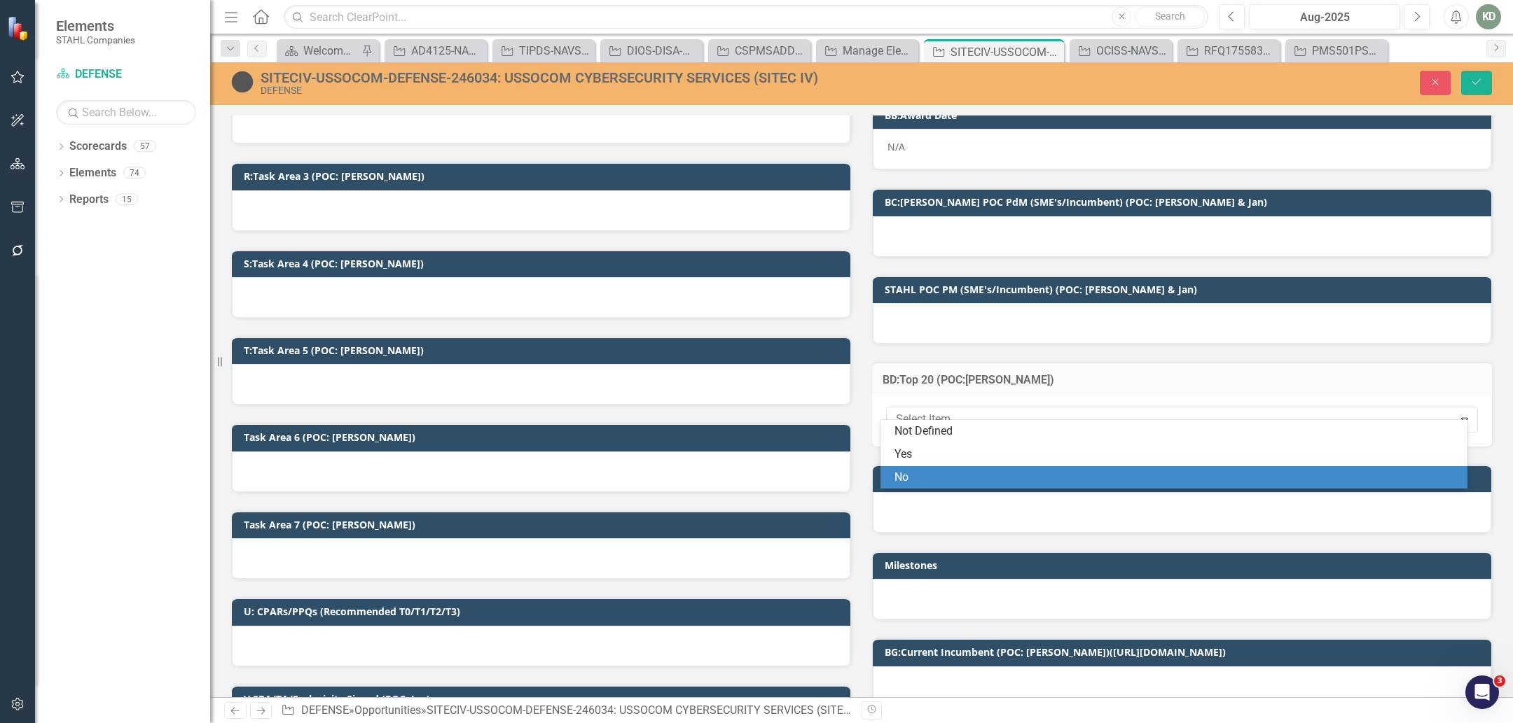
click at [927, 475] on div "No" at bounding box center [1176, 478] width 564 height 16
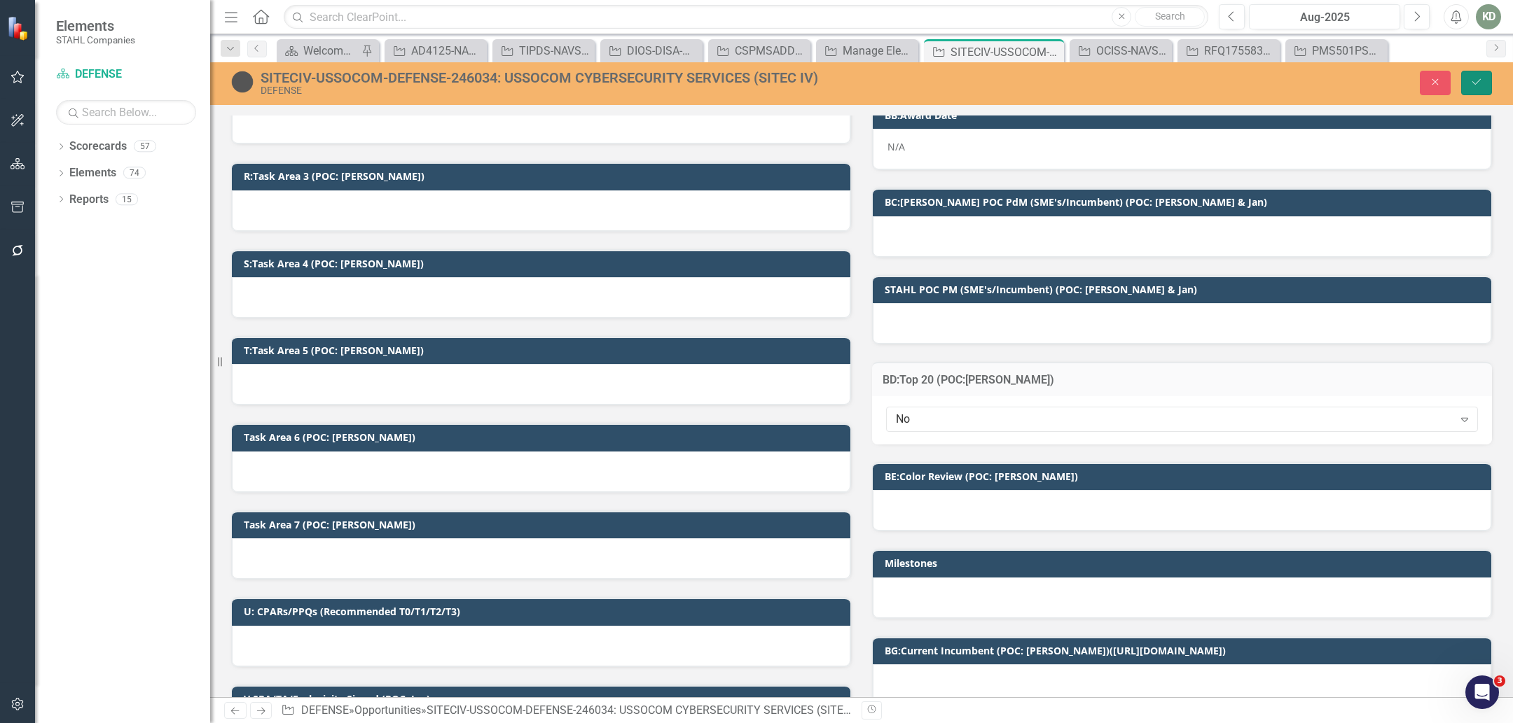
click at [1482, 81] on button "Save" at bounding box center [1476, 83] width 31 height 25
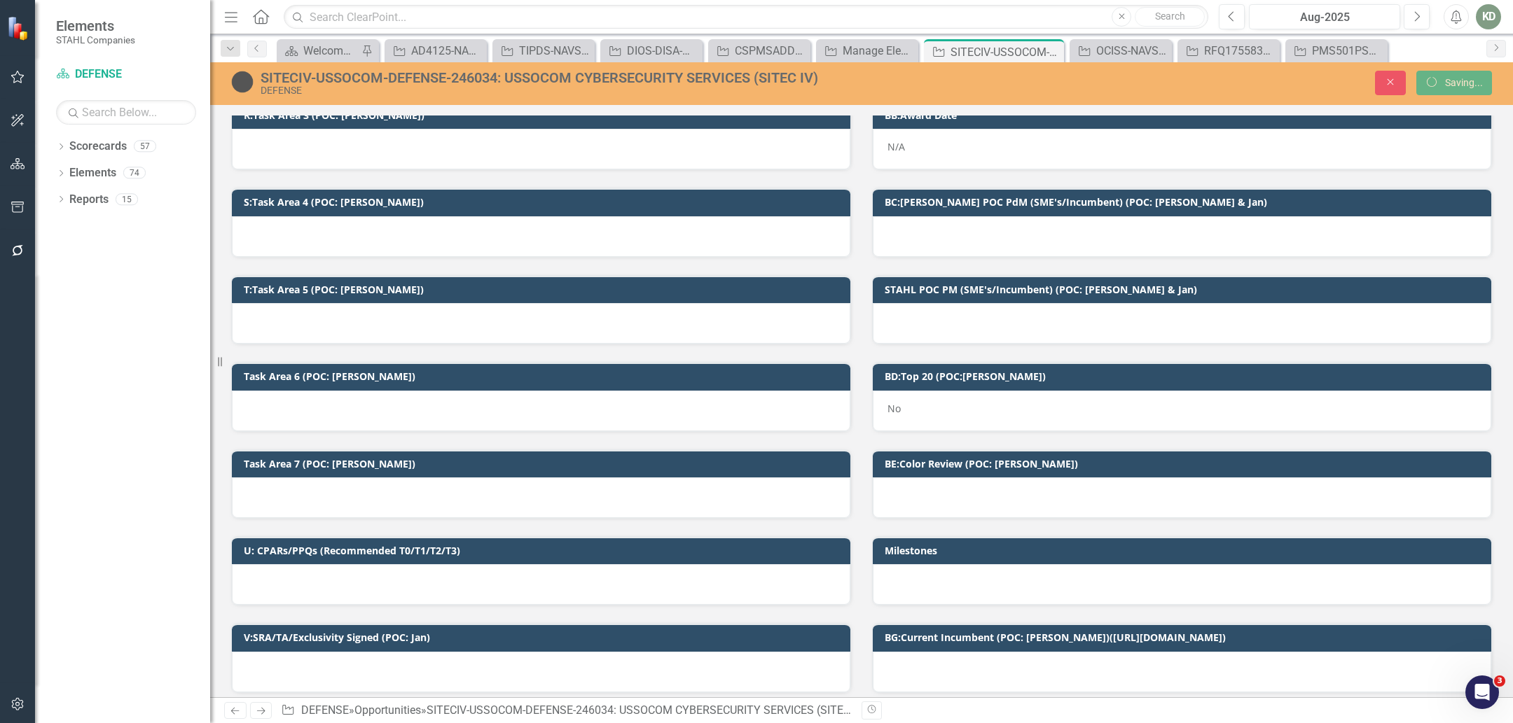
scroll to position [1057, 0]
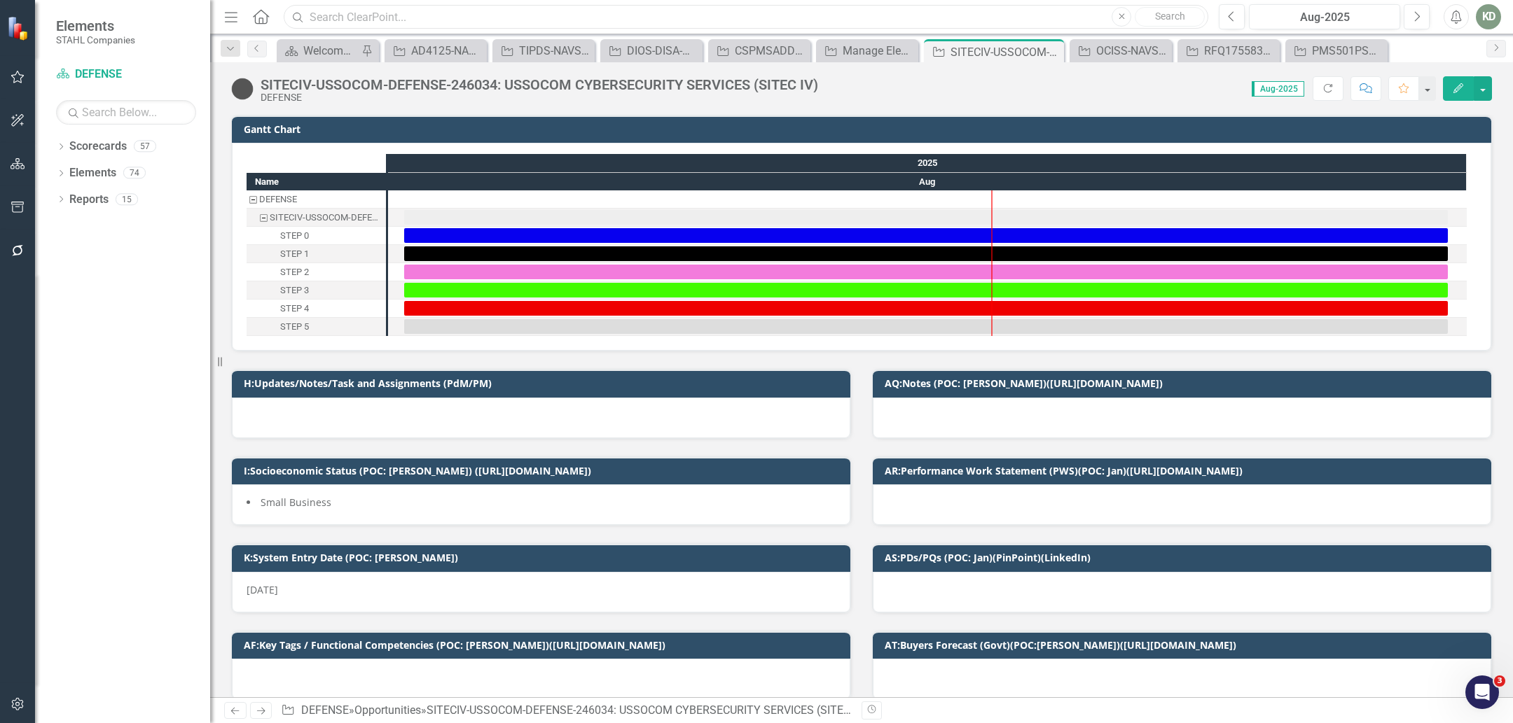
click input "text"
paste input "254331"
type input "254331"
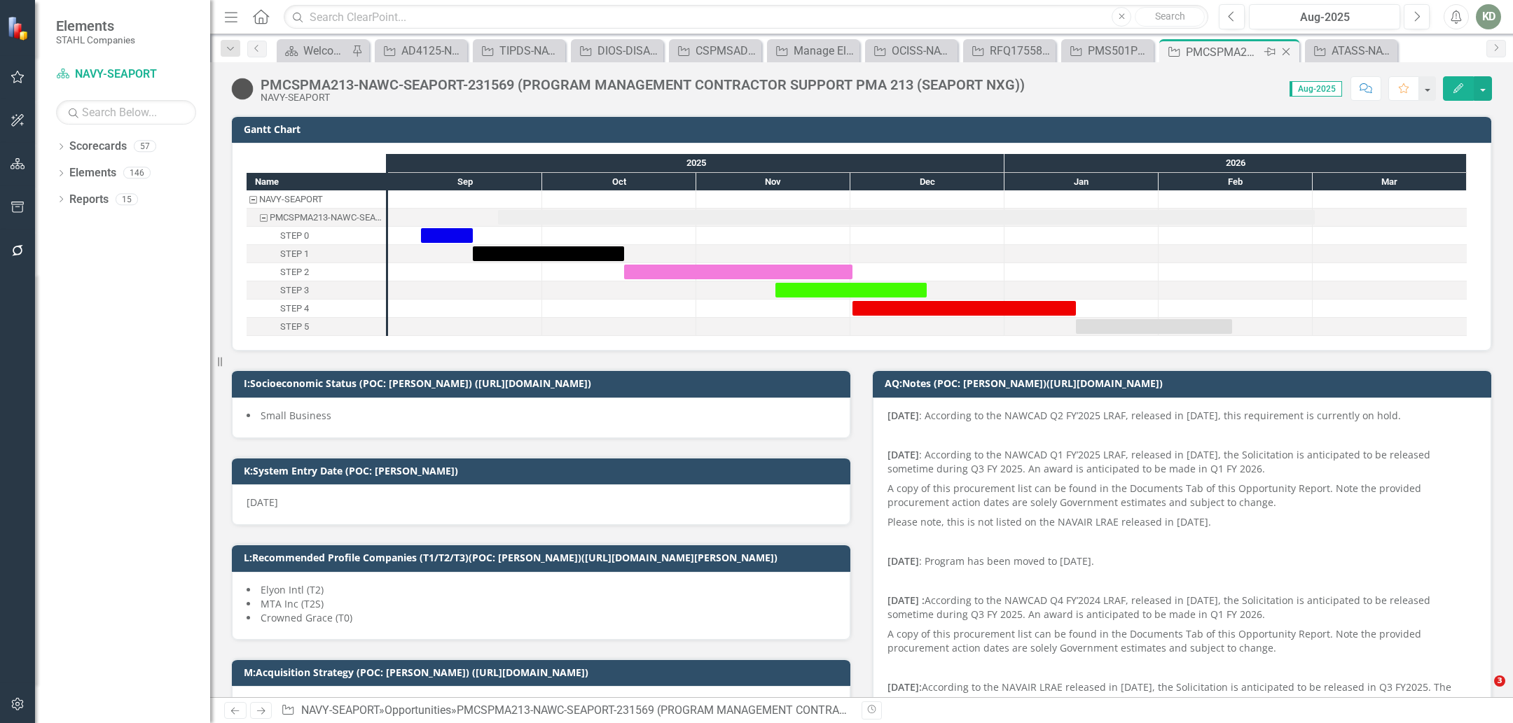
click at [1288, 51] on icon "Close" at bounding box center [1286, 51] width 14 height 11
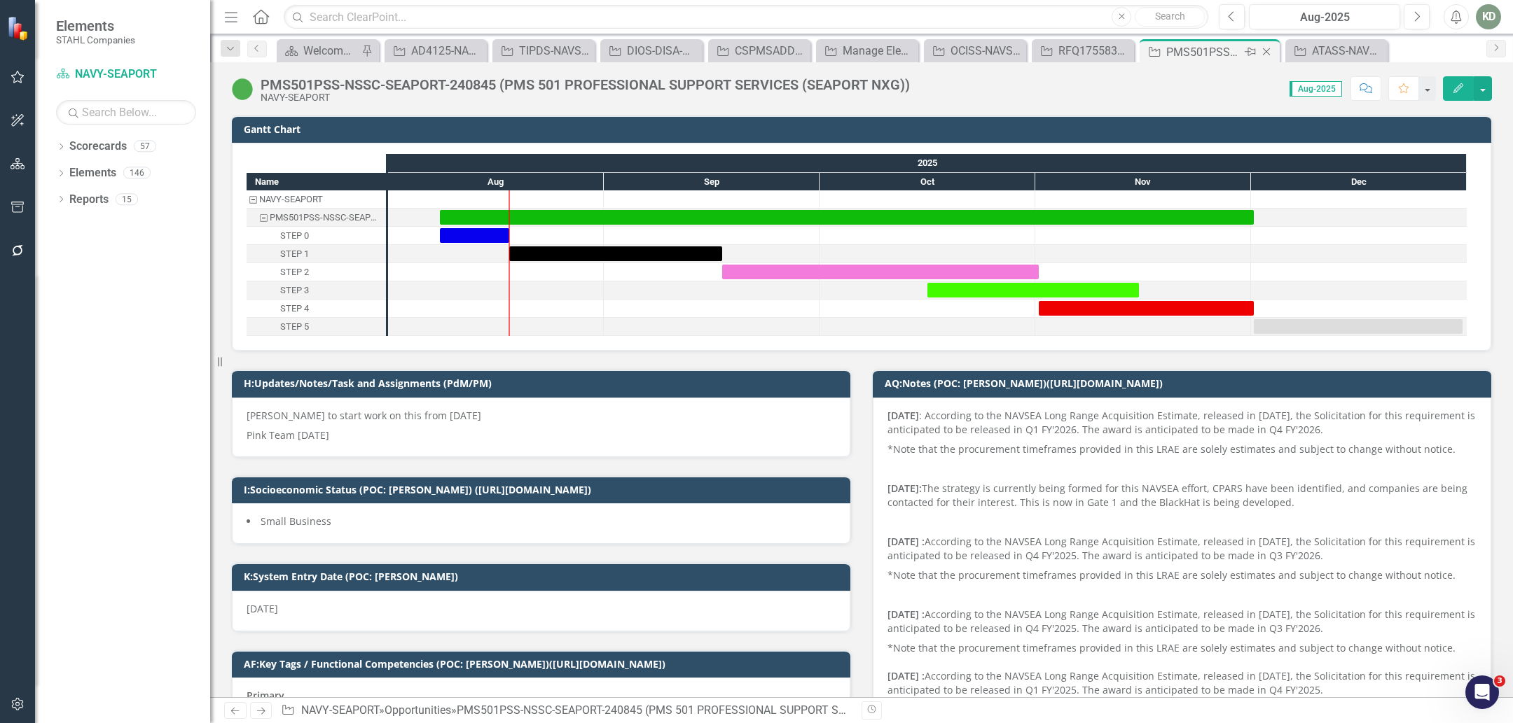
click at [1265, 57] on icon "Close" at bounding box center [1266, 51] width 14 height 11
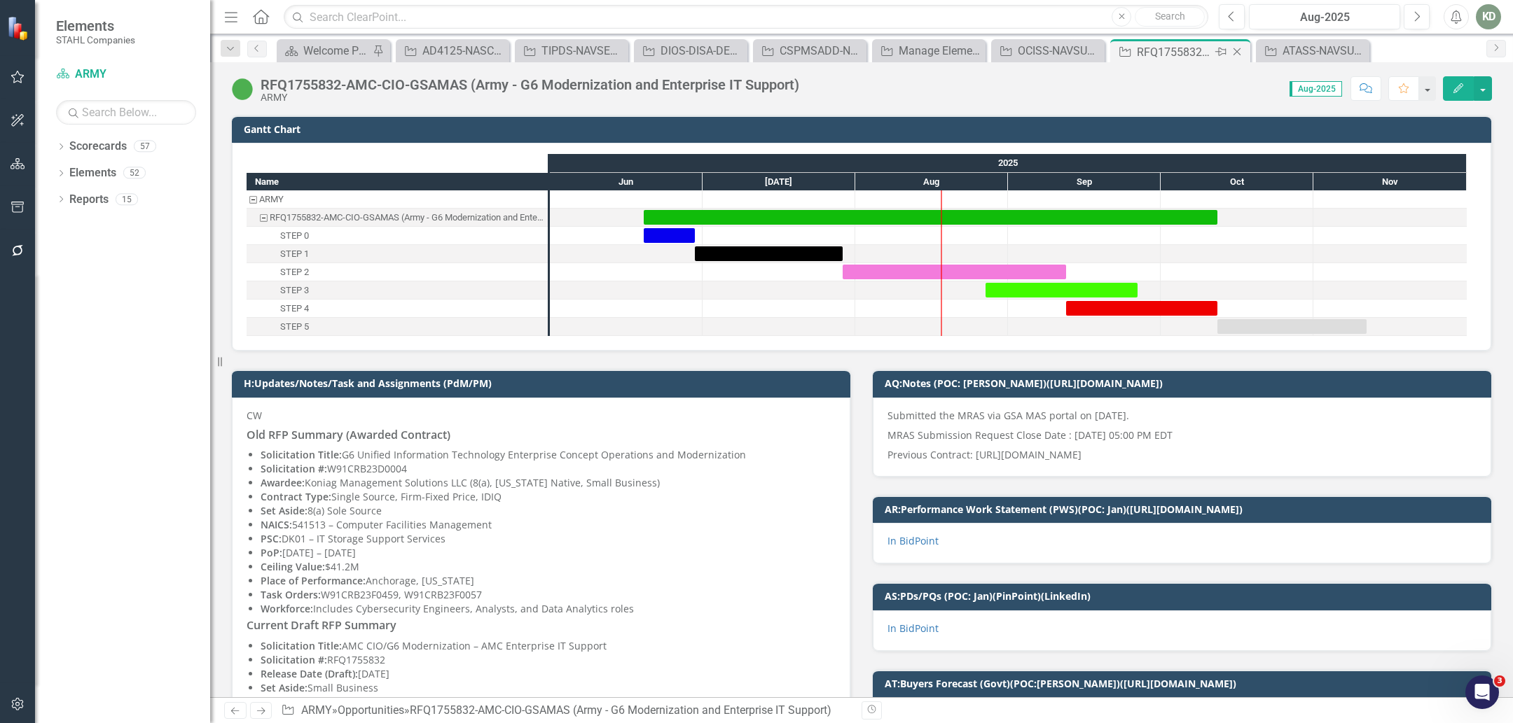
click at [1237, 50] on icon at bounding box center [1237, 52] width 8 height 8
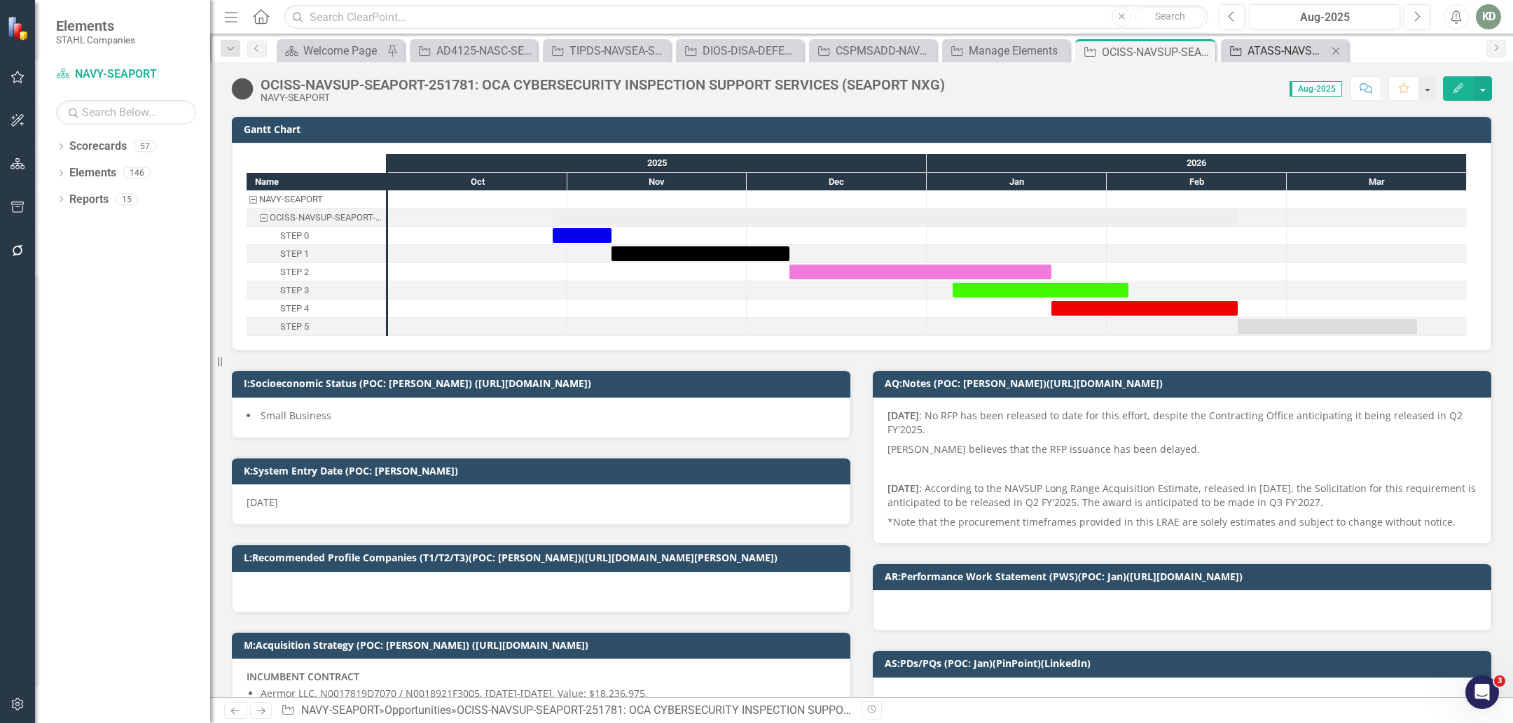
click at [1275, 53] on div "ATASS-NAVSUP-SEAPORT-254266: ADMINISTRATIVE TECHNICAL AND ANALYTICAL SUPPORT SE…" at bounding box center [1287, 51] width 80 height 18
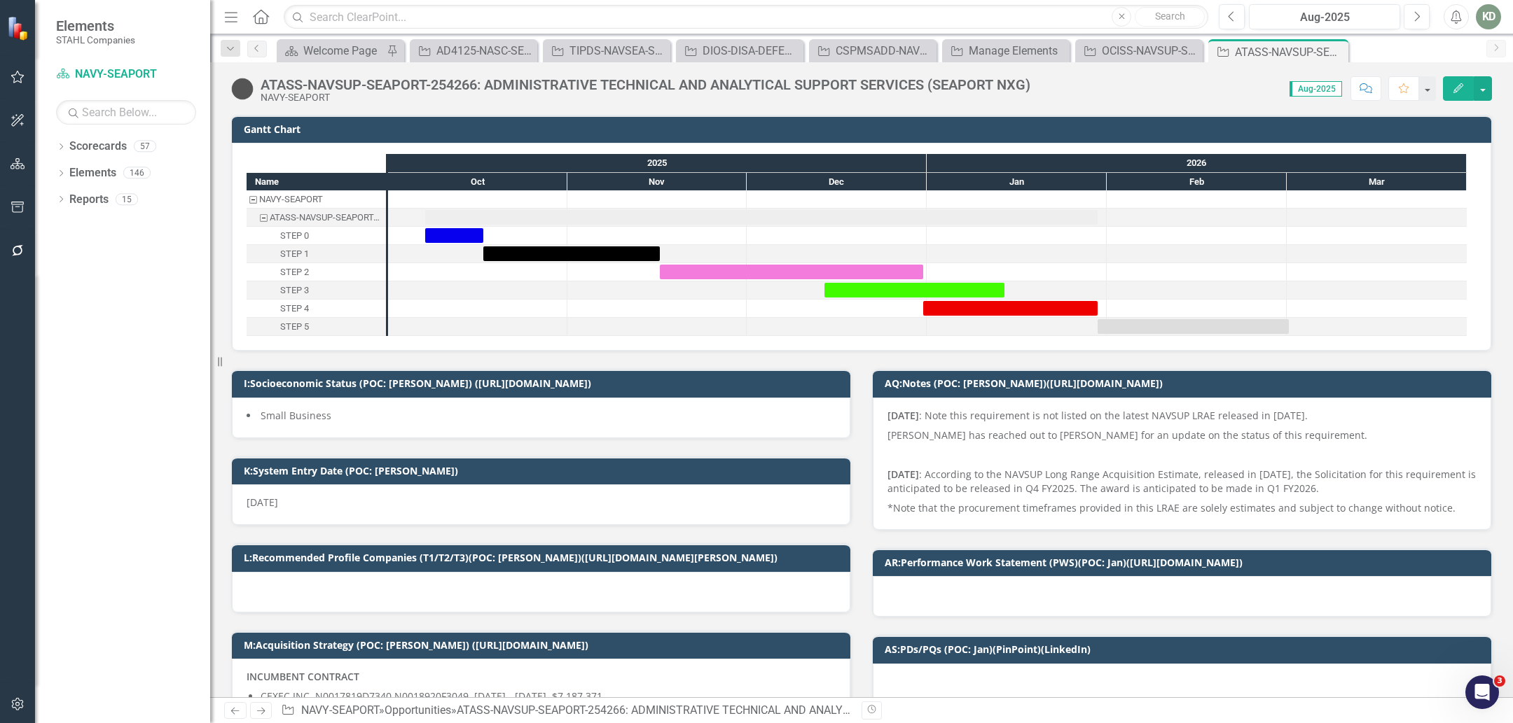
click at [515, 76] on div "ATASS-NAVSUP-SEAPORT-254266: ADMINISTRATIVE TECHNICAL AND ANALYTICAL SUPPORT SE…" at bounding box center [634, 89] width 806 height 27
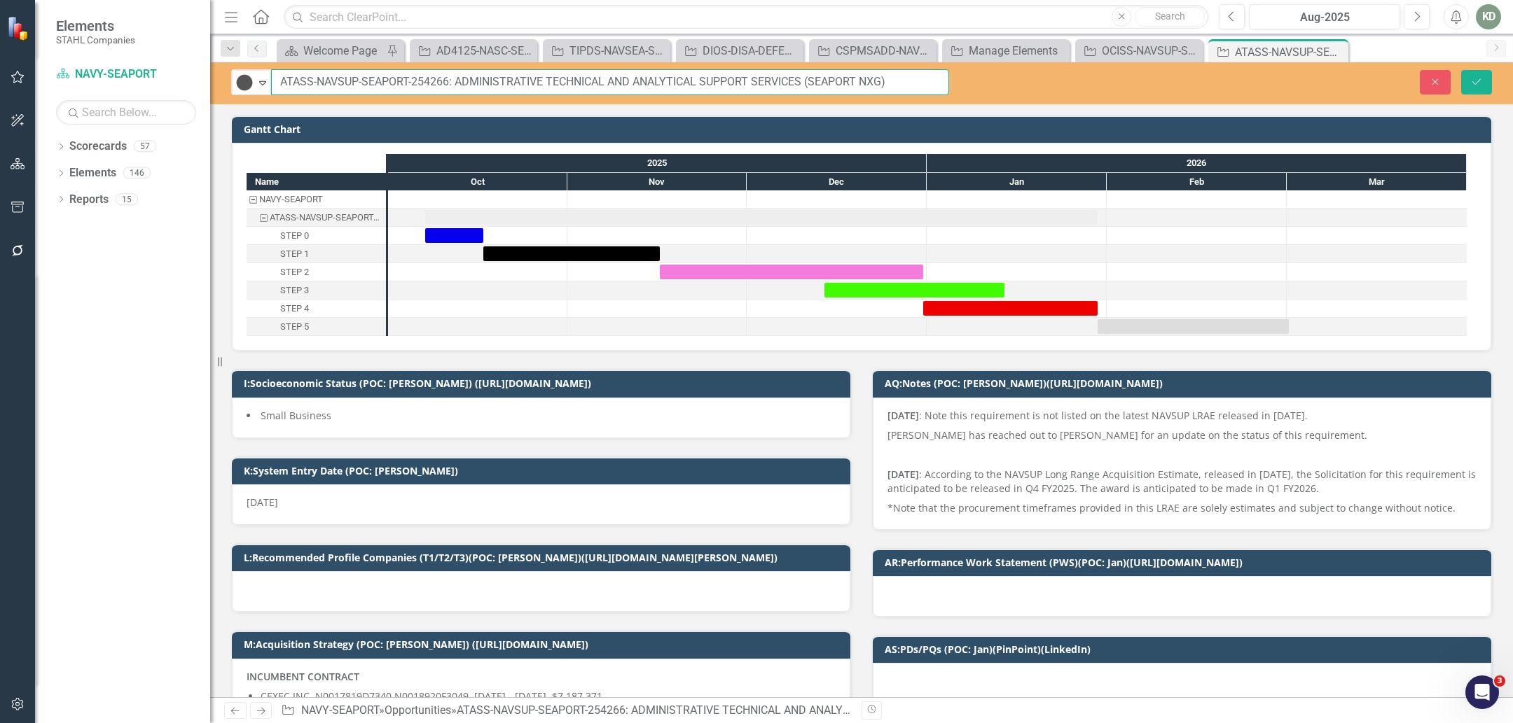
drag, startPoint x: 457, startPoint y: 83, endPoint x: 886, endPoint y: 97, distance: 429.5
click at [886, 97] on div "Tracked Expand ATASS-NAVSUP-SEAPORT-254266: ADMINISTRATIVE TECHNICAL AND ANALYT…" at bounding box center [861, 83] width 1303 height 42
click at [437, 80] on input "ATASS-NAVSUP-SEAPORT-254266: ADMINISTRATIVE TECHNICAL AND ANALYTICAL SUPPORT SE…" at bounding box center [610, 82] width 678 height 26
click at [438, 80] on input "ATASS-NAVSUP-SEAPORT-254266: ADMINISTRATIVE TECHNICAL AND ANALYTICAL SUPPORT SE…" at bounding box center [610, 82] width 678 height 26
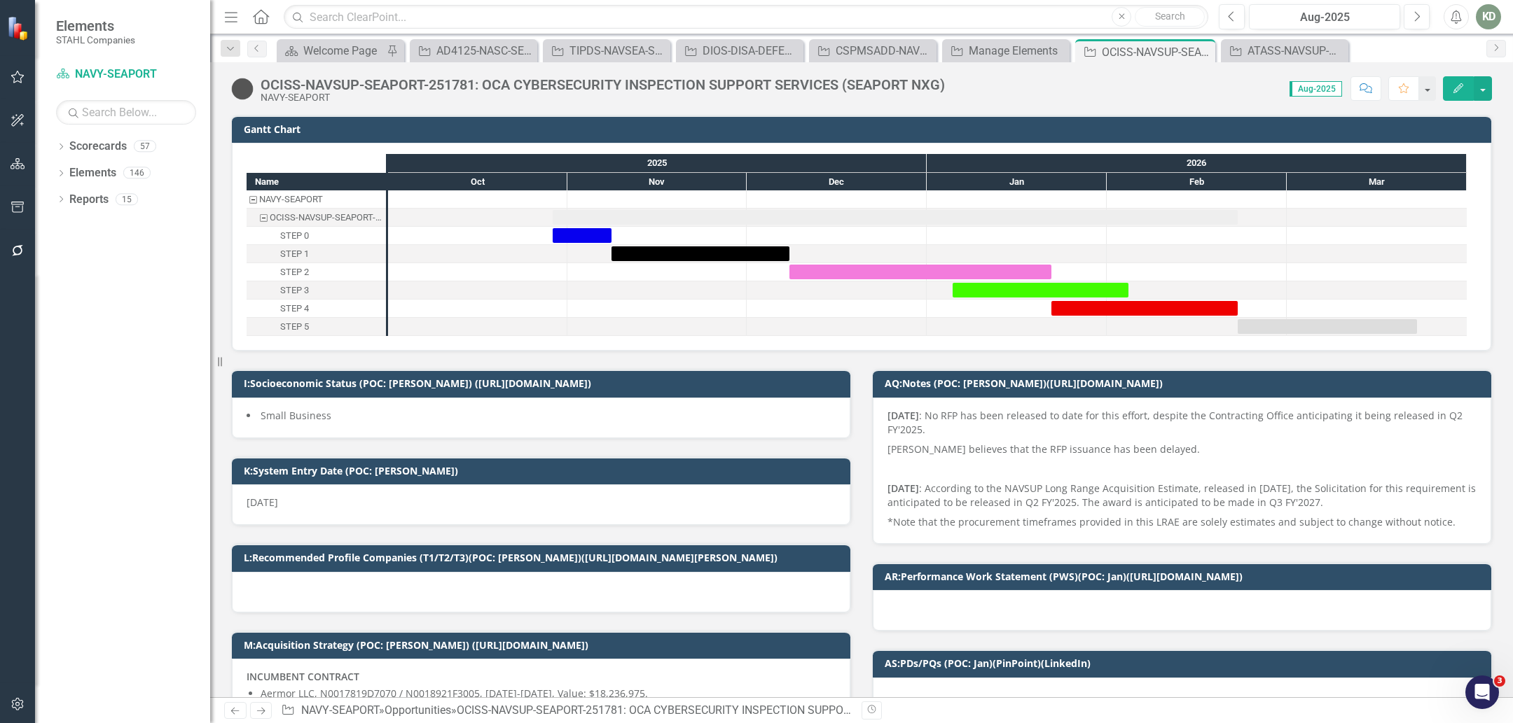
click at [483, 84] on div "OCISS-NAVSUP-SEAPORT-251781: OCA CYBERSECURITY INSPECTION SUPPORT SERVICES (SEA…" at bounding box center [603, 84] width 684 height 15
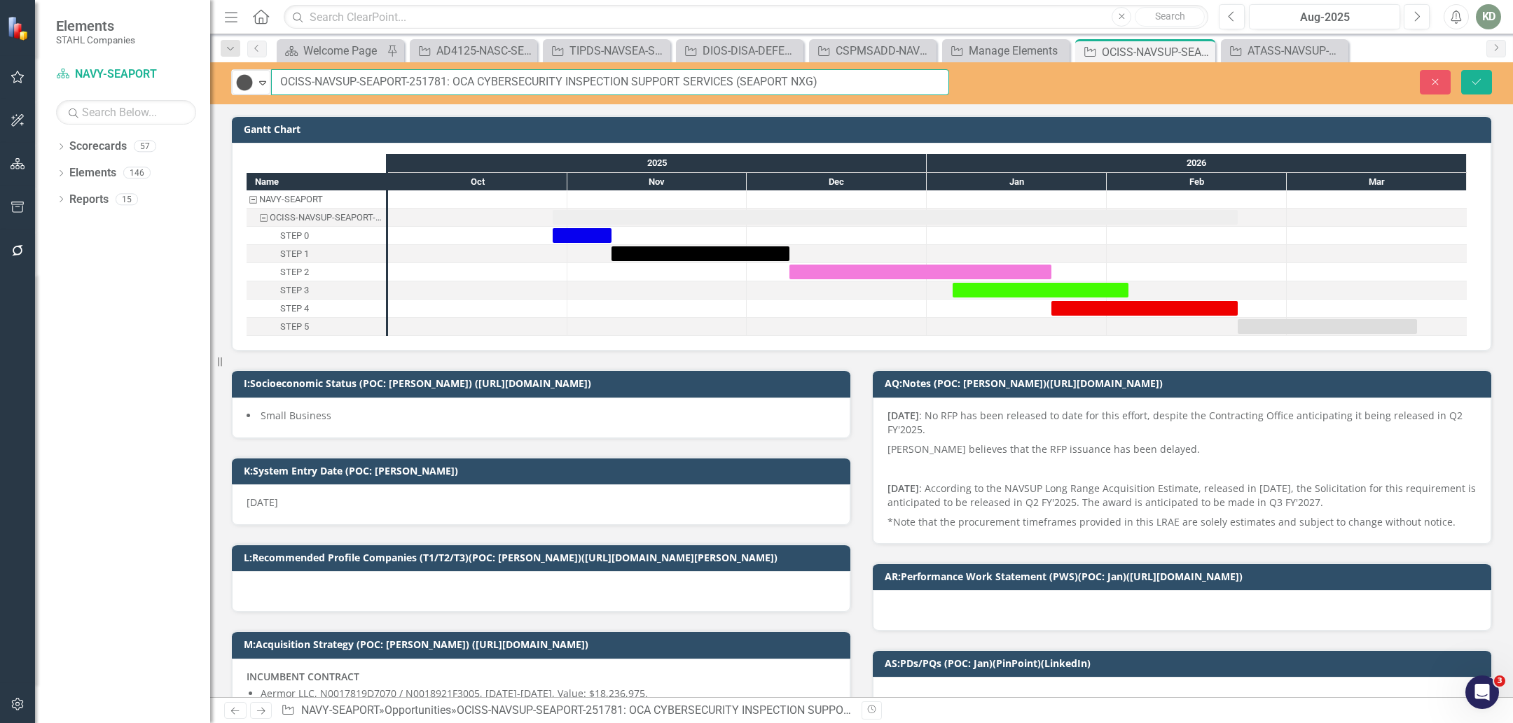
click at [447, 85] on input "OCISS-NAVSUP-SEAPORT-251781: OCA CYBERSECURITY INSPECTION SUPPORT SERVICES (SEA…" at bounding box center [610, 82] width 678 height 26
click at [429, 83] on input "OCISS-NAVSUP-SEAPORT-251781: OCA CYBERSECURITY INSPECTION SUPPORT SERVICES (SEA…" at bounding box center [610, 82] width 678 height 26
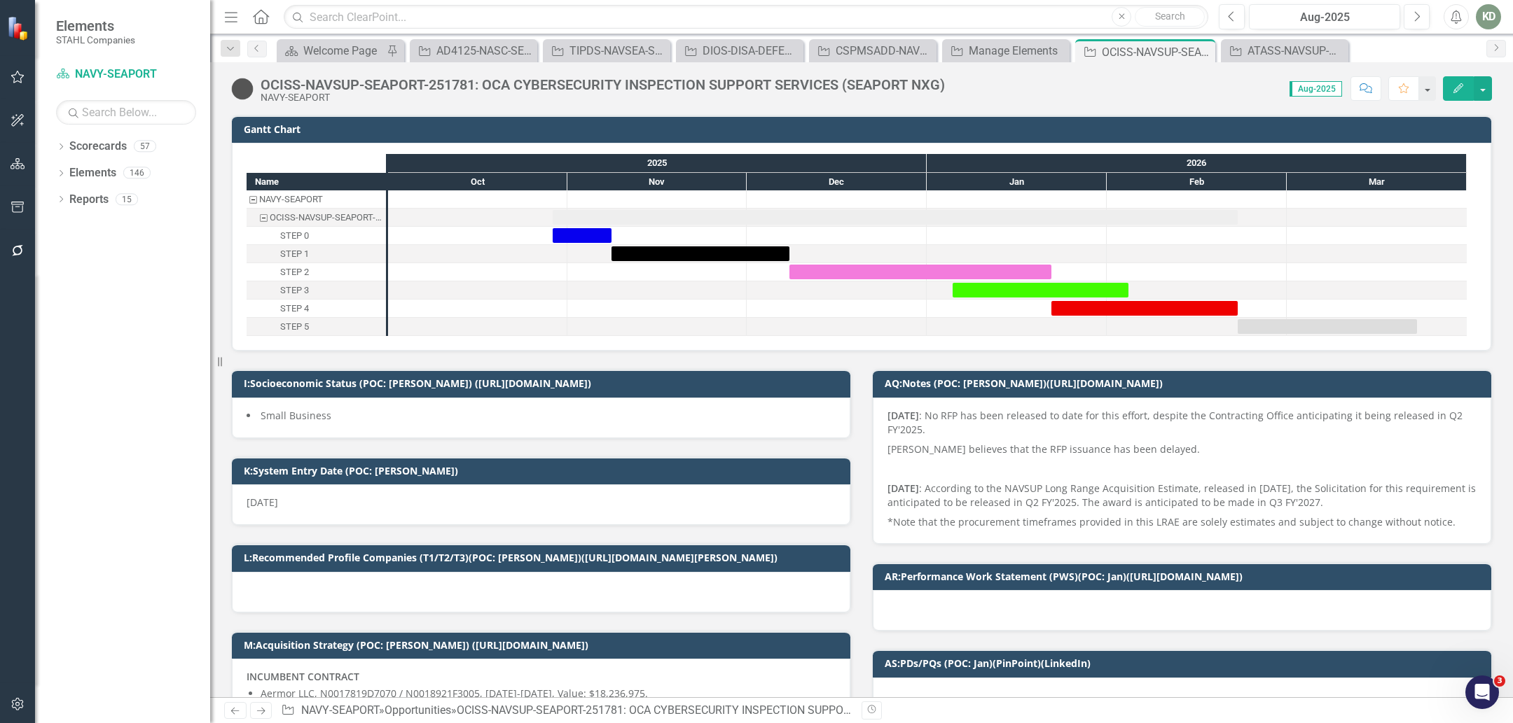
click at [487, 81] on div "OCISS-NAVSUP-SEAPORT-251781: OCA CYBERSECURITY INSPECTION SUPPORT SERVICES (SEA…" at bounding box center [603, 84] width 684 height 15
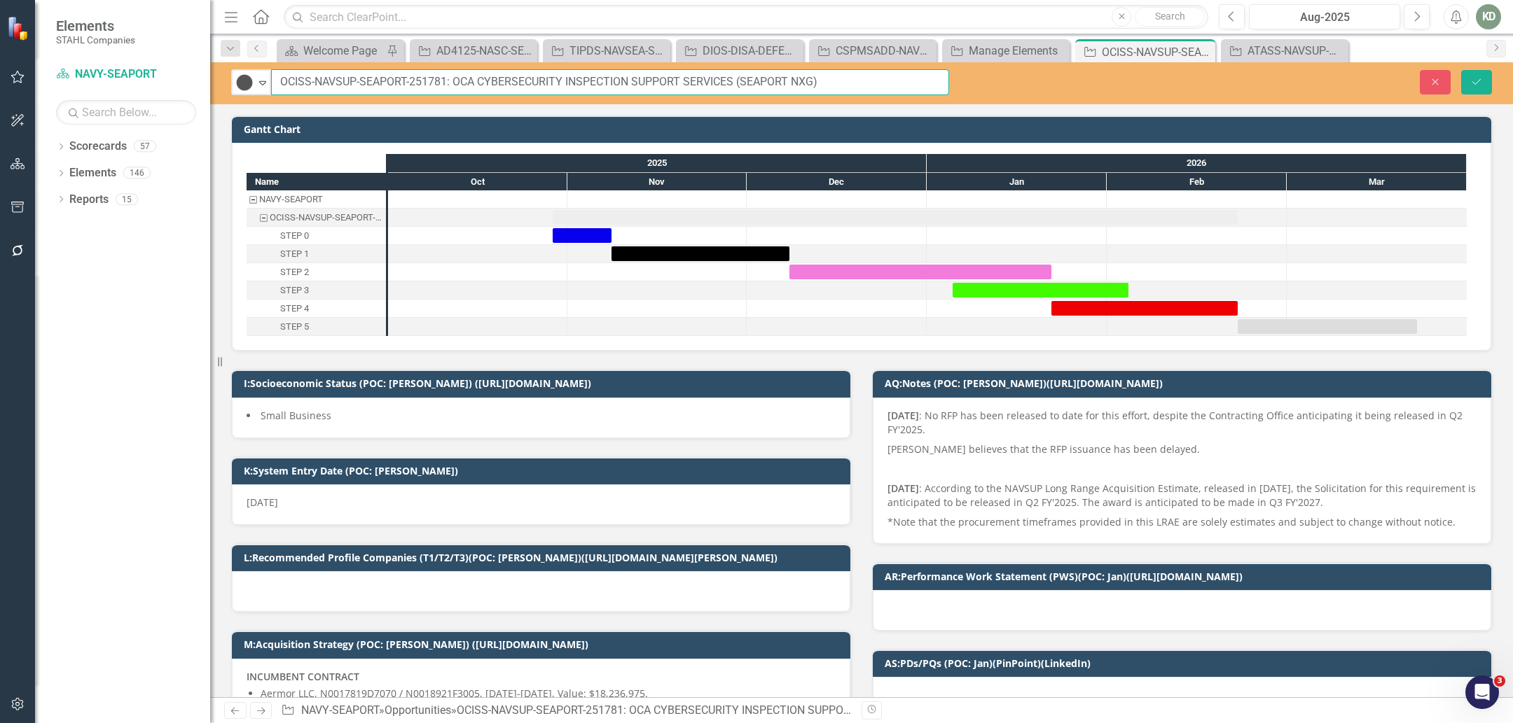
click at [483, 87] on input "OCISS-NAVSUP-SEAPORT-251781: OCA CYBERSECURITY INSPECTION SUPPORT SERVICES (SEA…" at bounding box center [610, 82] width 678 height 26
click at [416, 82] on input "OCISS-NAVSUP-SEAPORT-251781: OCA CYBERSECURITY INSPECTION SUPPORT SERVICES (SEA…" at bounding box center [610, 82] width 678 height 26
click at [416, 84] on input "OCISS-NAVSUP-SEAPORT-251781: OCA CYBERSECURITY INSPECTION SUPPORT SERVICES (SEA…" at bounding box center [610, 82] width 678 height 26
click at [422, 82] on input "OCISS-NAVSUP-SEAPORT-251781: OCA CYBERSECURITY INSPECTION SUPPORT SERVICES (SEA…" at bounding box center [610, 82] width 678 height 26
